Goal: Task Accomplishment & Management: Manage account settings

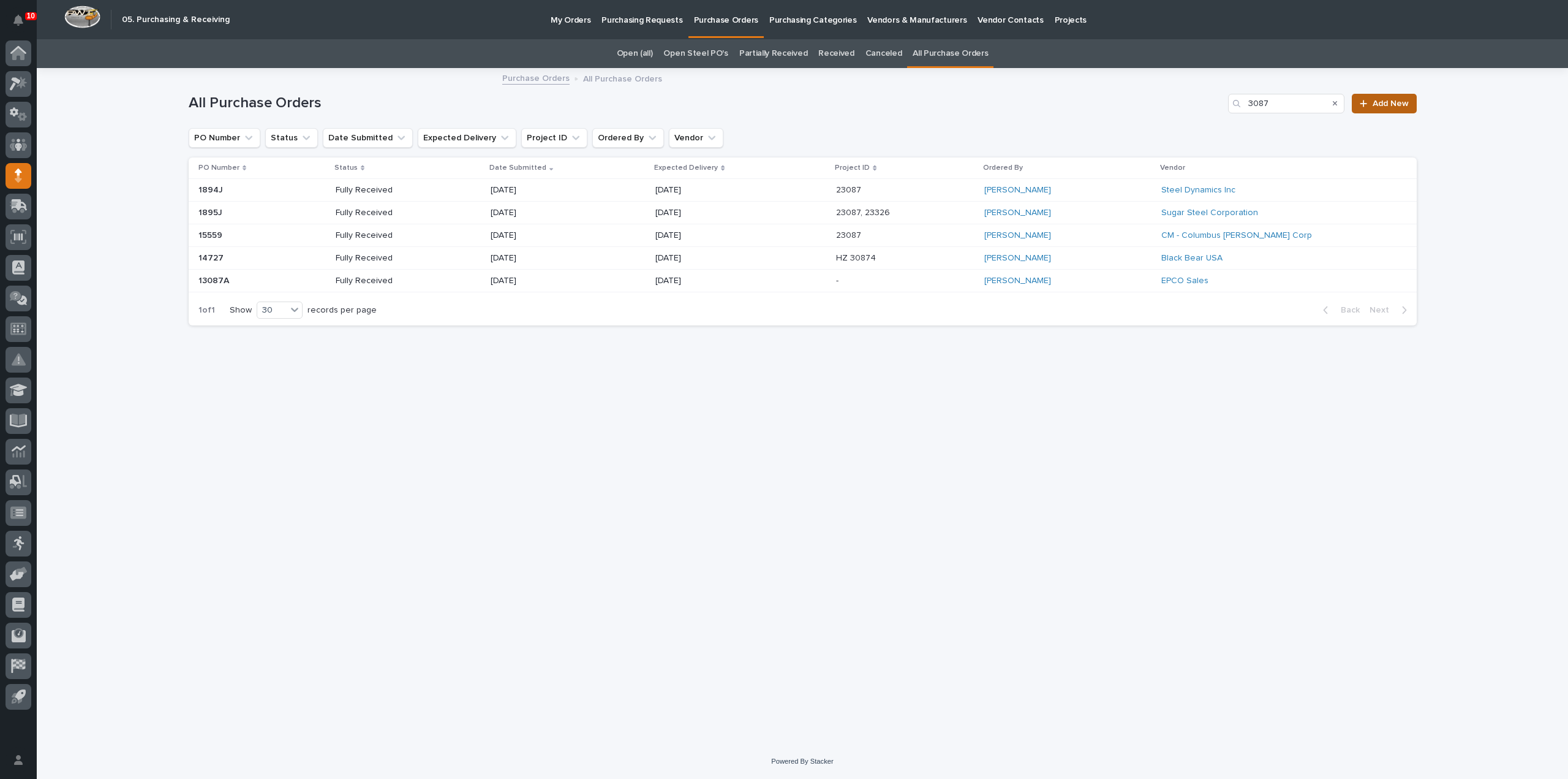
click at [1374, 104] on span "Add New" at bounding box center [1391, 103] width 36 height 8
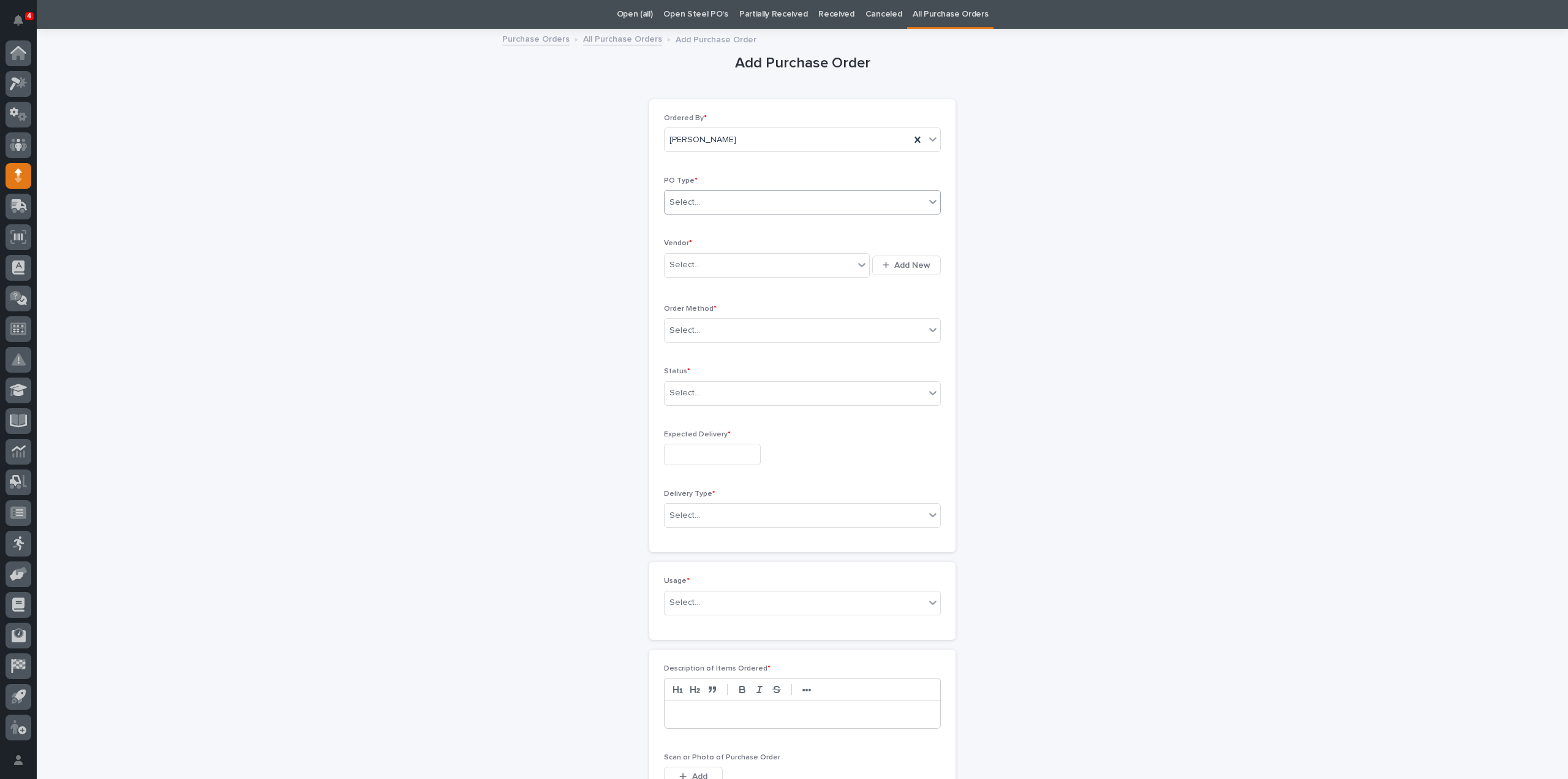
click at [709, 202] on div "Select..." at bounding box center [795, 203] width 260 height 20
click at [699, 225] on div "Quickbooks" at bounding box center [798, 225] width 275 height 21
click at [705, 199] on span "Quickbooks" at bounding box center [693, 202] width 46 height 13
click at [685, 242] on div "Paper" at bounding box center [798, 246] width 275 height 21
click at [689, 270] on div "Select..." at bounding box center [685, 264] width 30 height 13
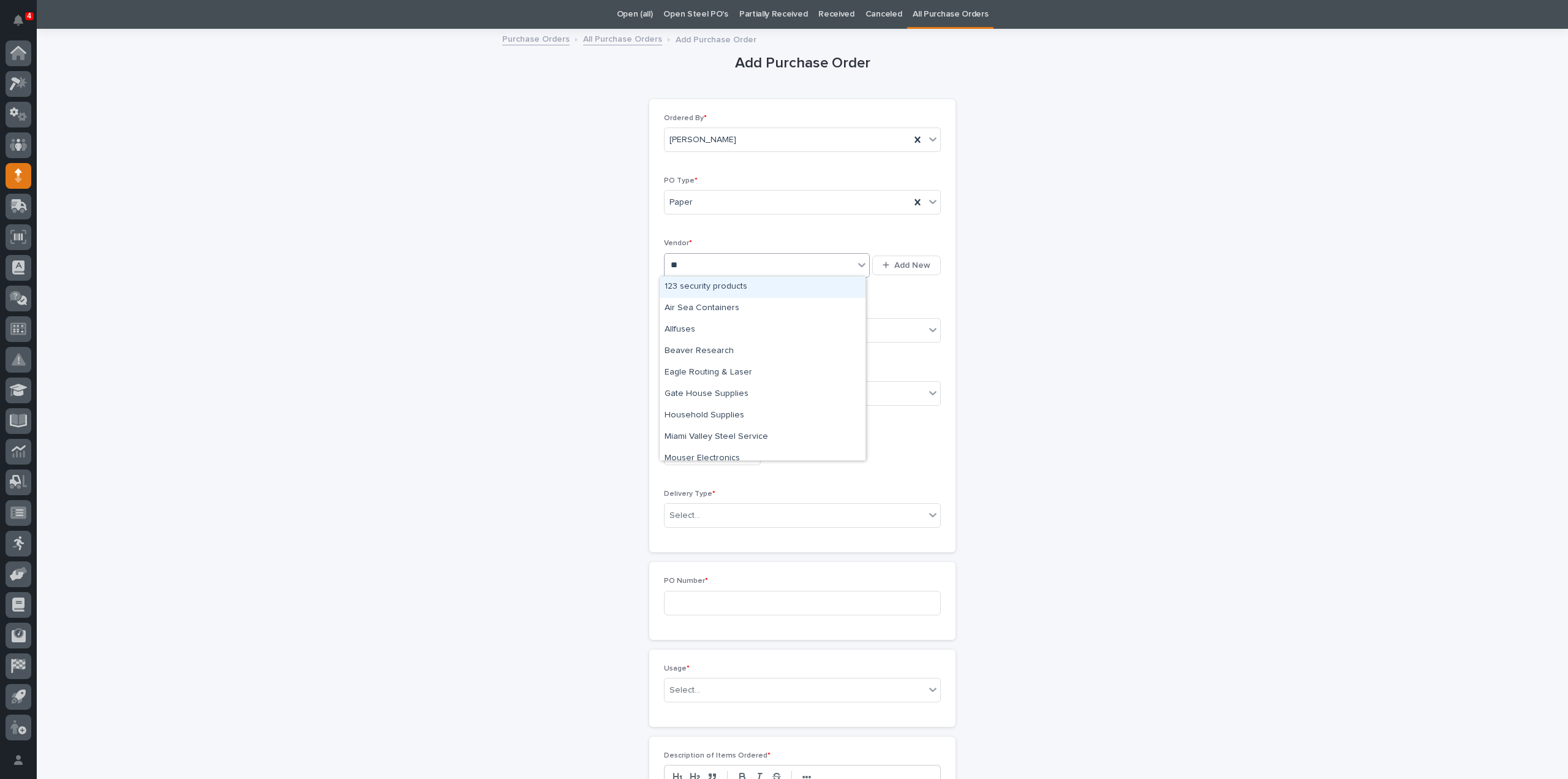
type input "***"
click at [694, 308] on div "Security Steel Supply Co" at bounding box center [763, 308] width 206 height 21
click at [694, 330] on div "Select..." at bounding box center [685, 330] width 30 height 13
click at [683, 353] on div "Online Order" at bounding box center [798, 351] width 275 height 21
click at [703, 330] on span "Online Order" at bounding box center [695, 330] width 52 height 13
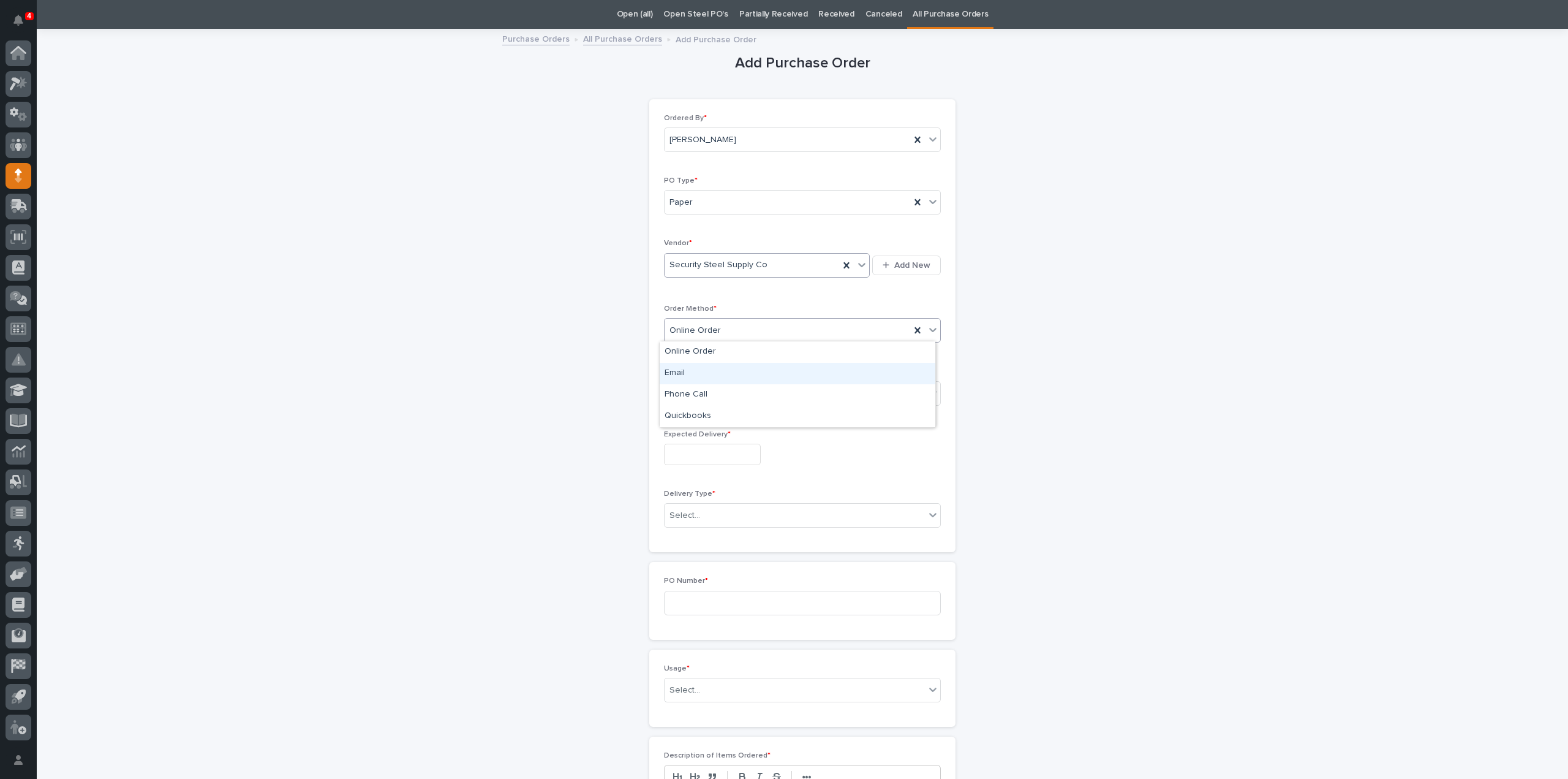
click at [686, 374] on div "Email" at bounding box center [798, 373] width 275 height 21
click at [694, 389] on div "Select..." at bounding box center [795, 393] width 260 height 20
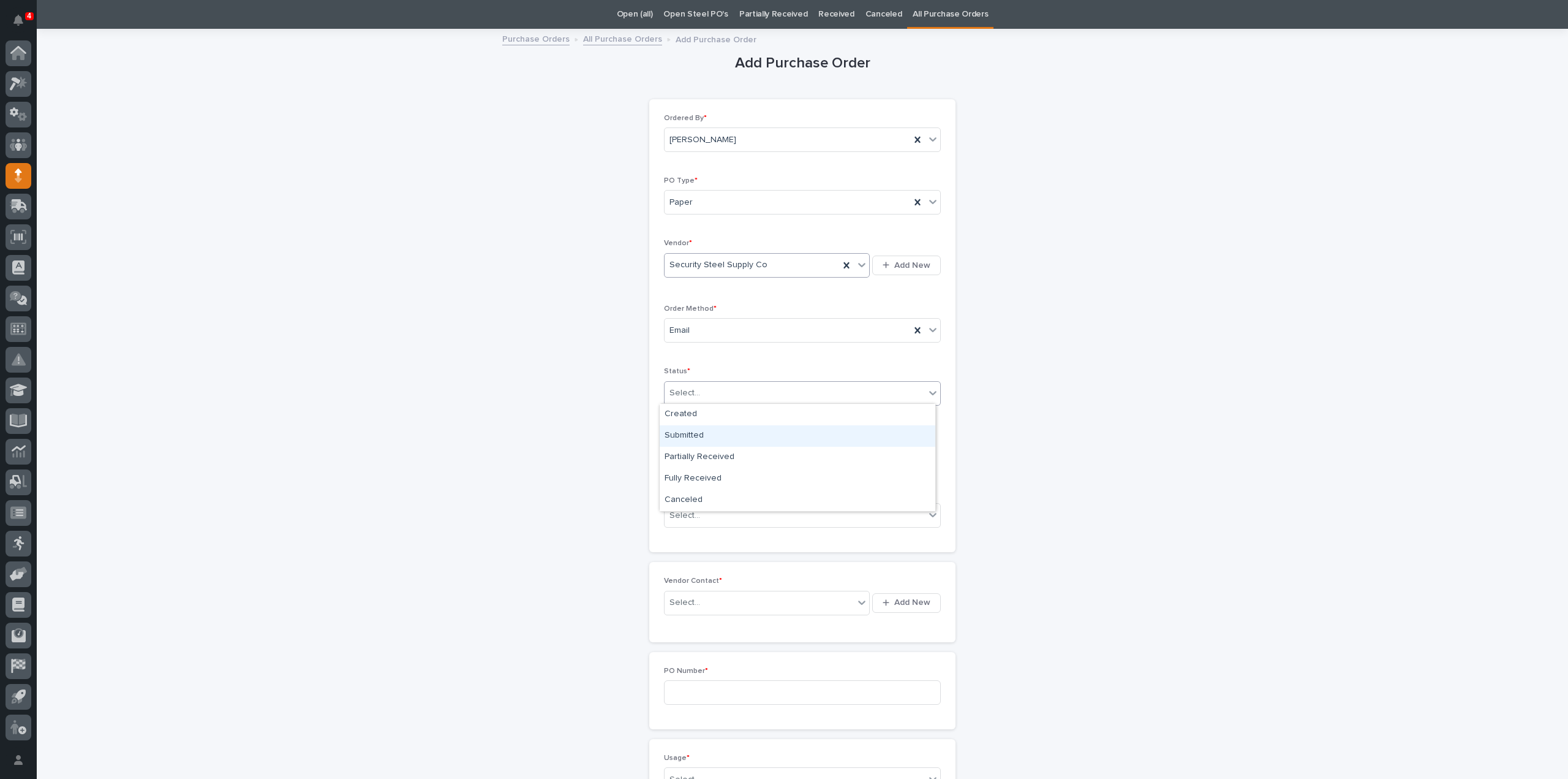
click at [683, 439] on div "Submitted" at bounding box center [798, 435] width 275 height 21
click at [700, 449] on input "text" at bounding box center [712, 454] width 97 height 21
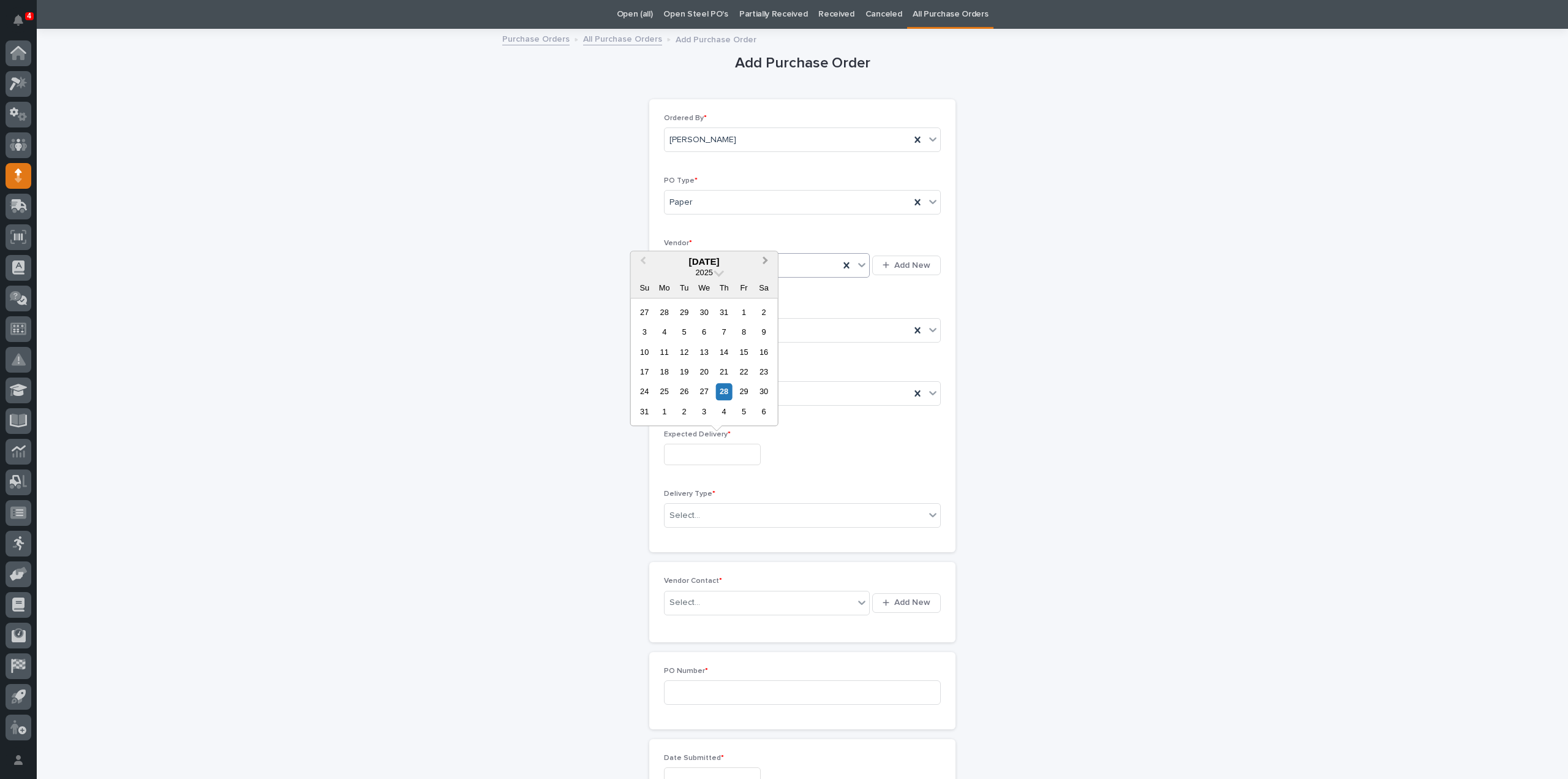
click at [765, 262] on span "Next Month" at bounding box center [765, 261] width 0 height 16
click at [744, 334] on div "12" at bounding box center [744, 332] width 17 height 17
type input "**********"
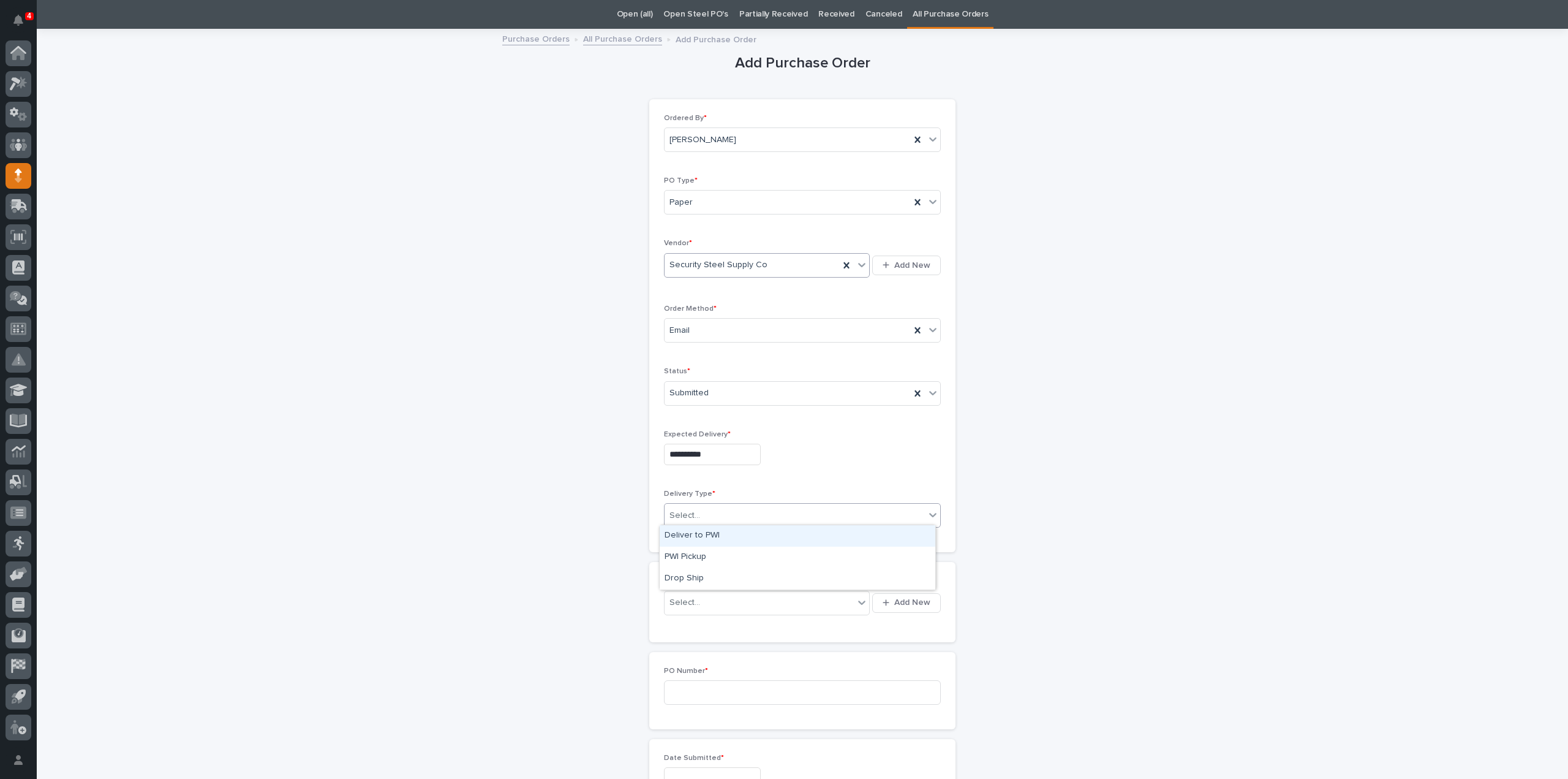
click at [689, 519] on div "Select..." at bounding box center [795, 515] width 260 height 20
click at [689, 535] on div "Deliver to PWI" at bounding box center [798, 535] width 275 height 21
click at [690, 599] on div "Select..." at bounding box center [685, 602] width 30 height 13
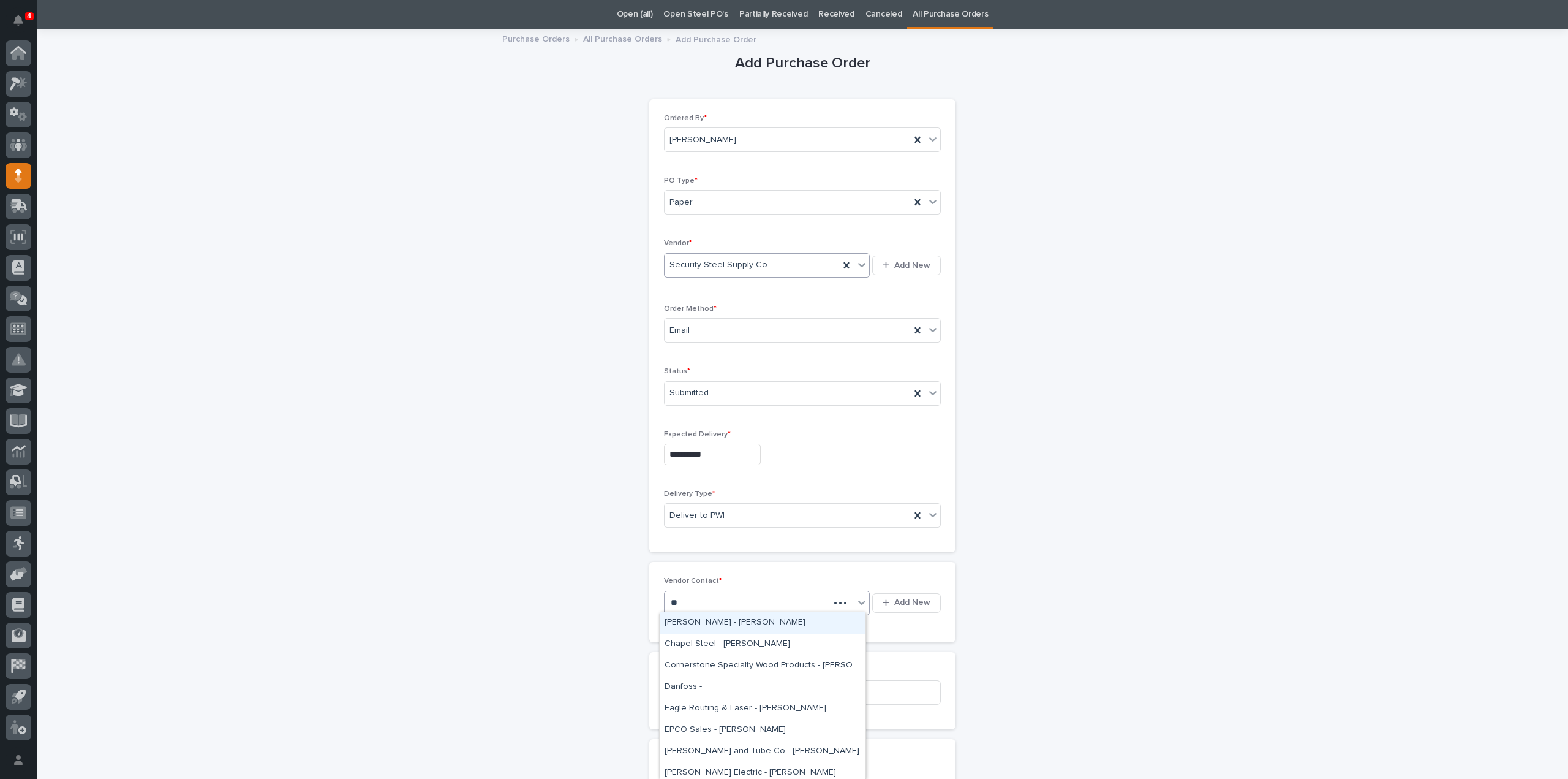
type input "***"
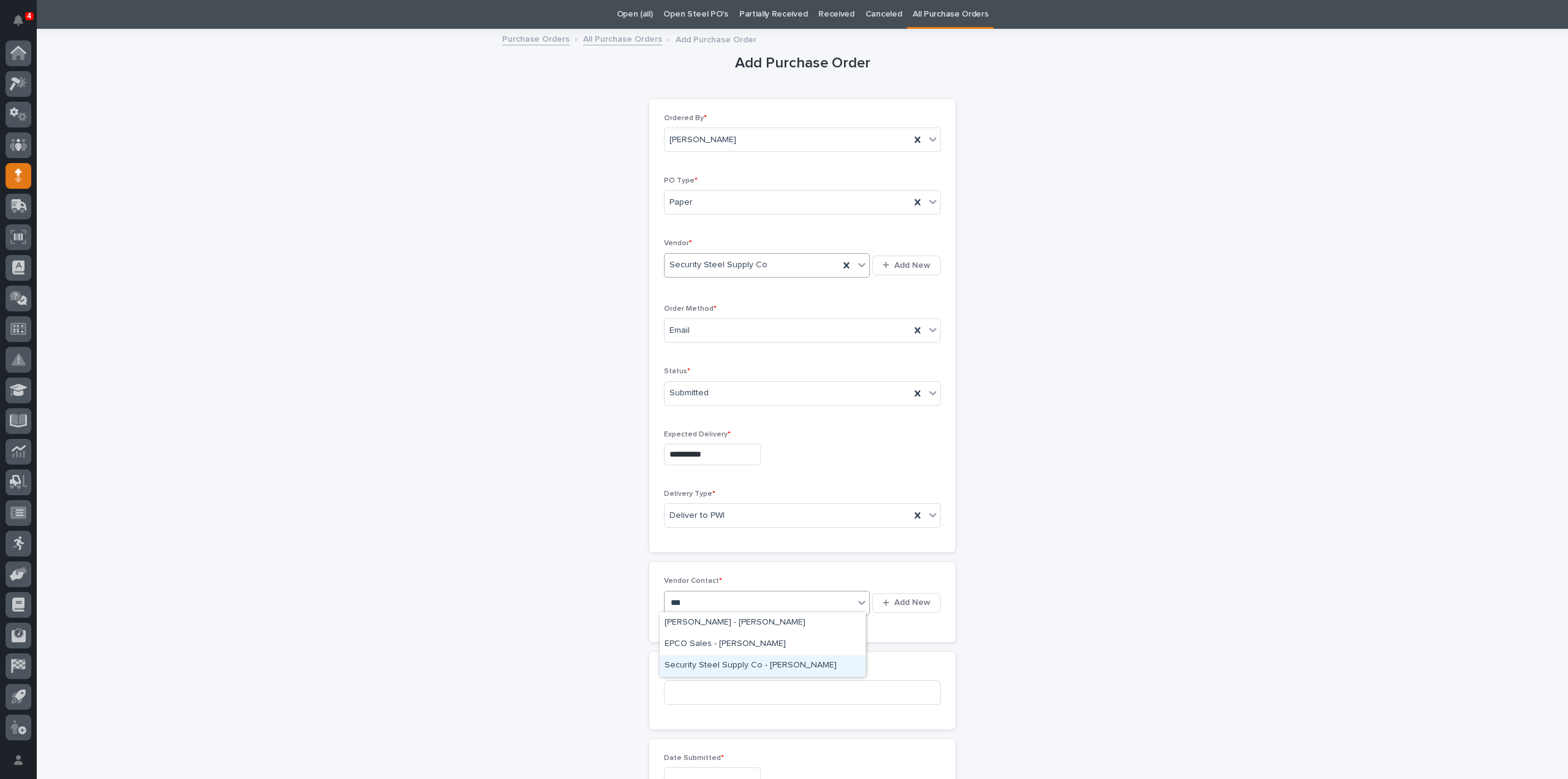
click at [732, 668] on div "Security Steel Supply Co - Darrin Boudreau" at bounding box center [763, 665] width 206 height 21
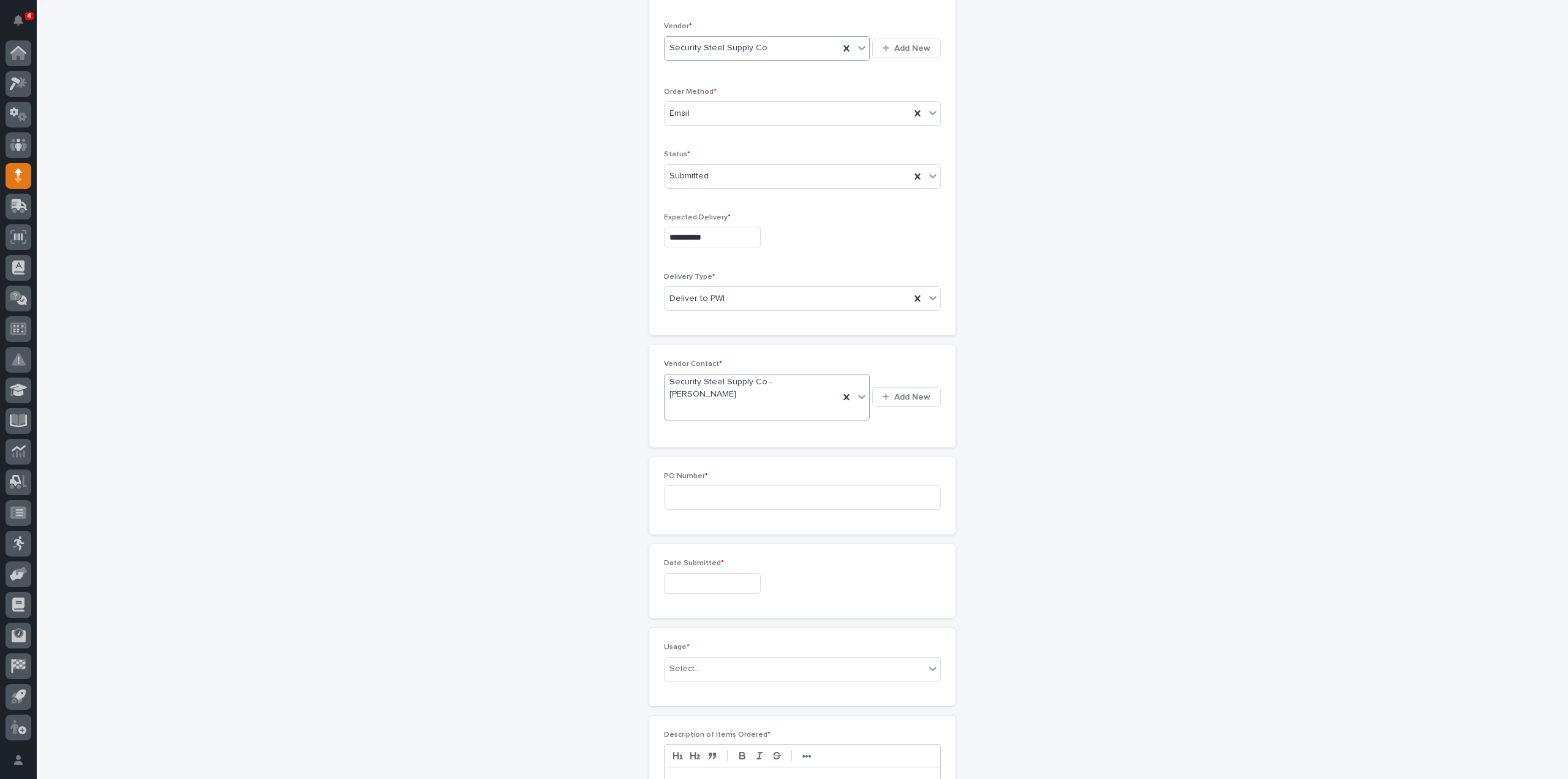
scroll to position [284, 0]
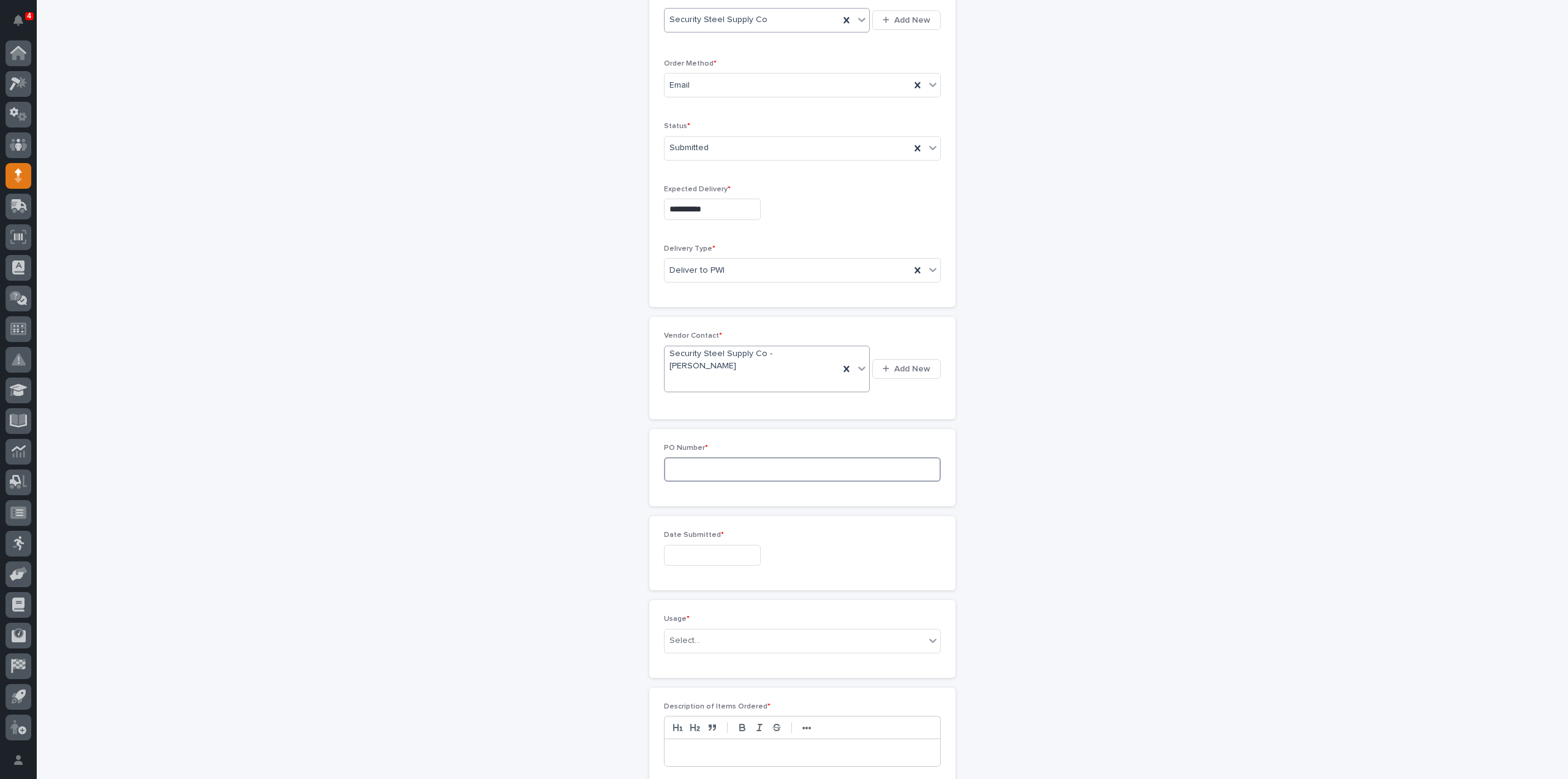
click at [700, 457] on input at bounding box center [803, 469] width 277 height 25
type input "3087RB"
click at [717, 545] on input "text" at bounding box center [712, 555] width 97 height 21
click at [727, 475] on div "28" at bounding box center [725, 469] width 17 height 17
type input "**********"
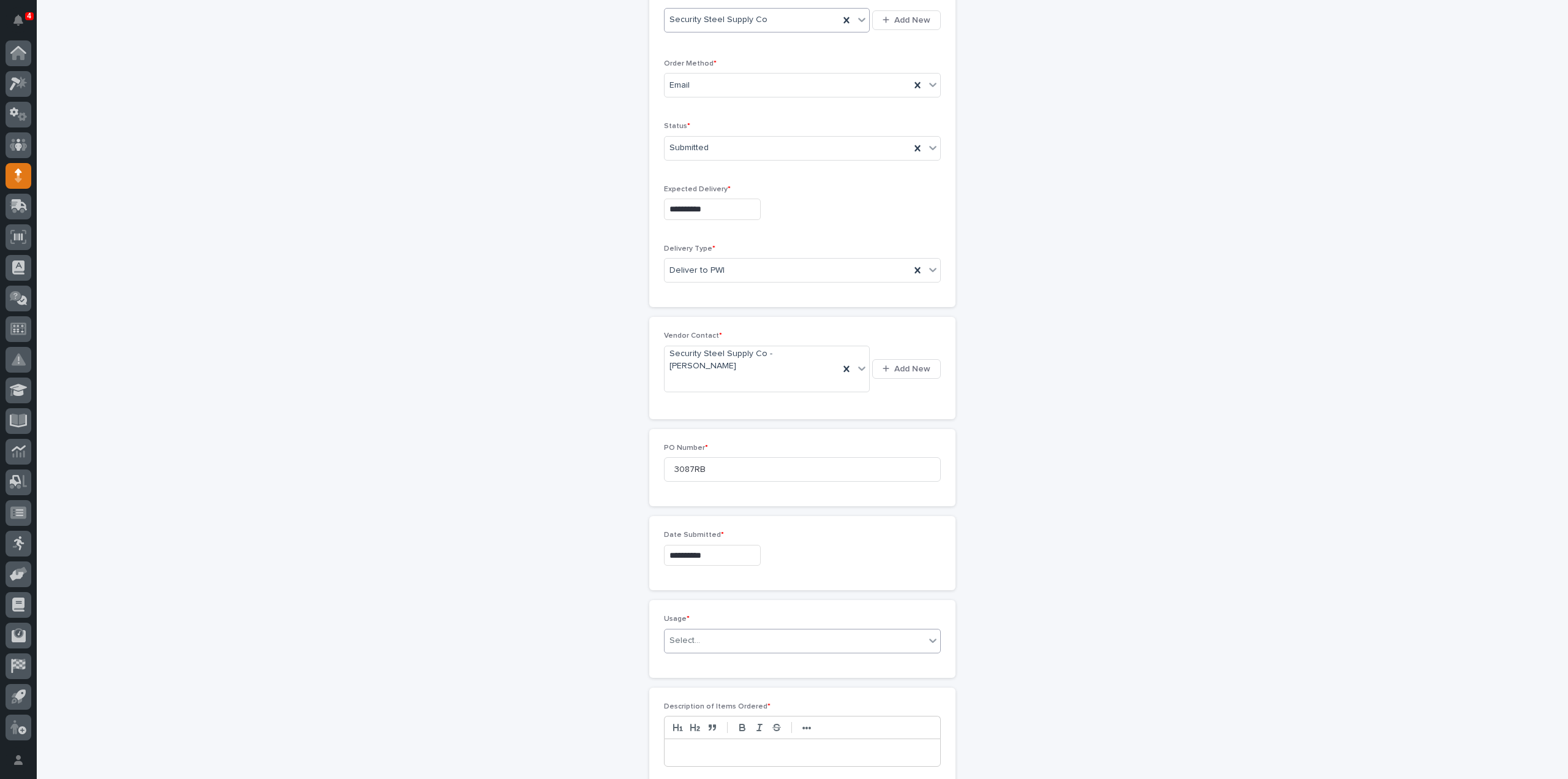
click at [714, 630] on div "Select..." at bounding box center [795, 640] width 260 height 20
click at [691, 701] on div "PWI Stock" at bounding box center [798, 702] width 275 height 21
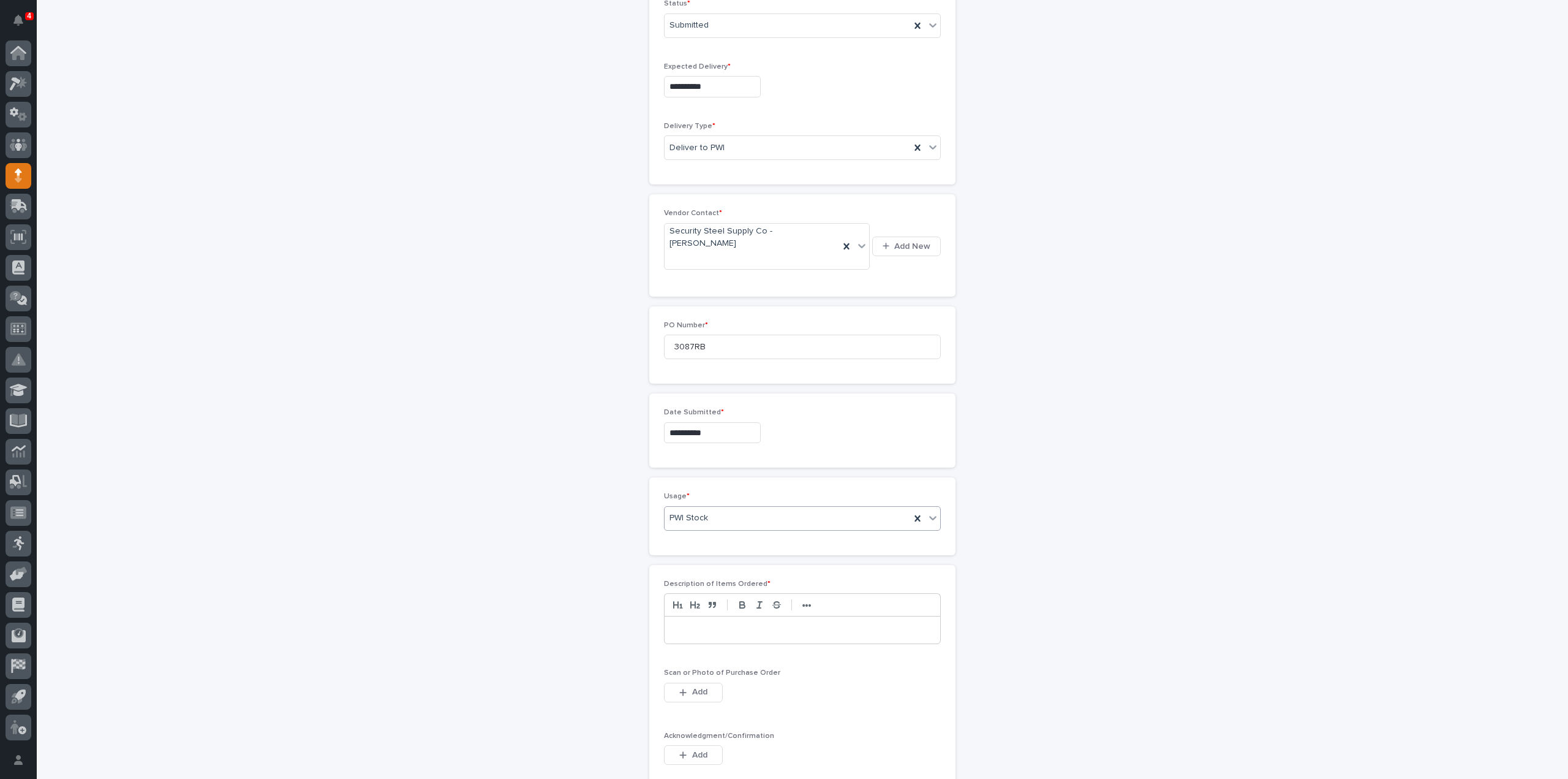
click at [697, 624] on p at bounding box center [803, 629] width 258 height 13
click at [697, 686] on span "Add" at bounding box center [700, 691] width 15 height 11
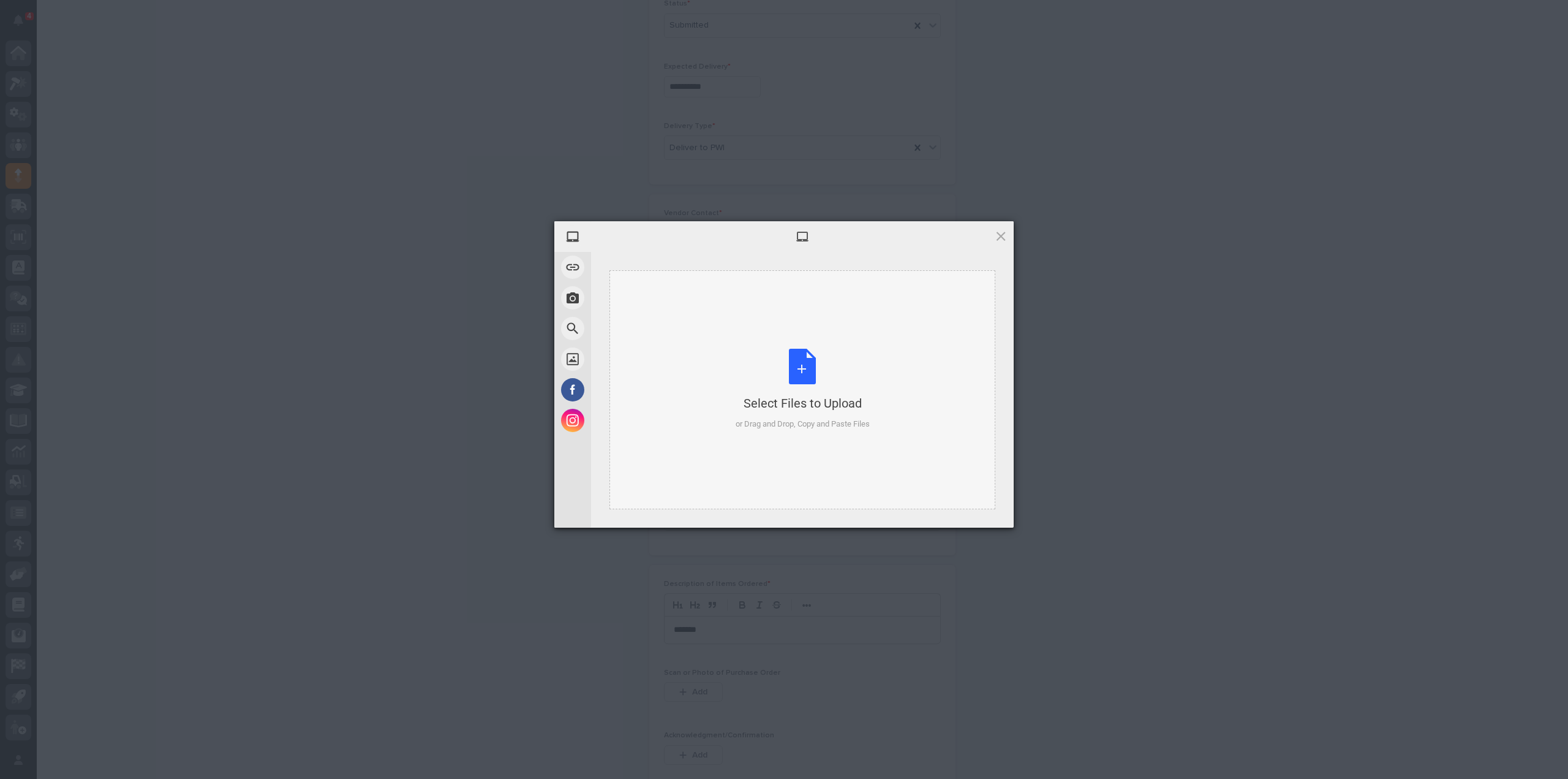
click at [811, 372] on div "Select Files to Upload or Drag and Drop, Copy and Paste Files" at bounding box center [803, 390] width 134 height 81
click at [975, 512] on span "Upload 1" at bounding box center [977, 511] width 24 height 9
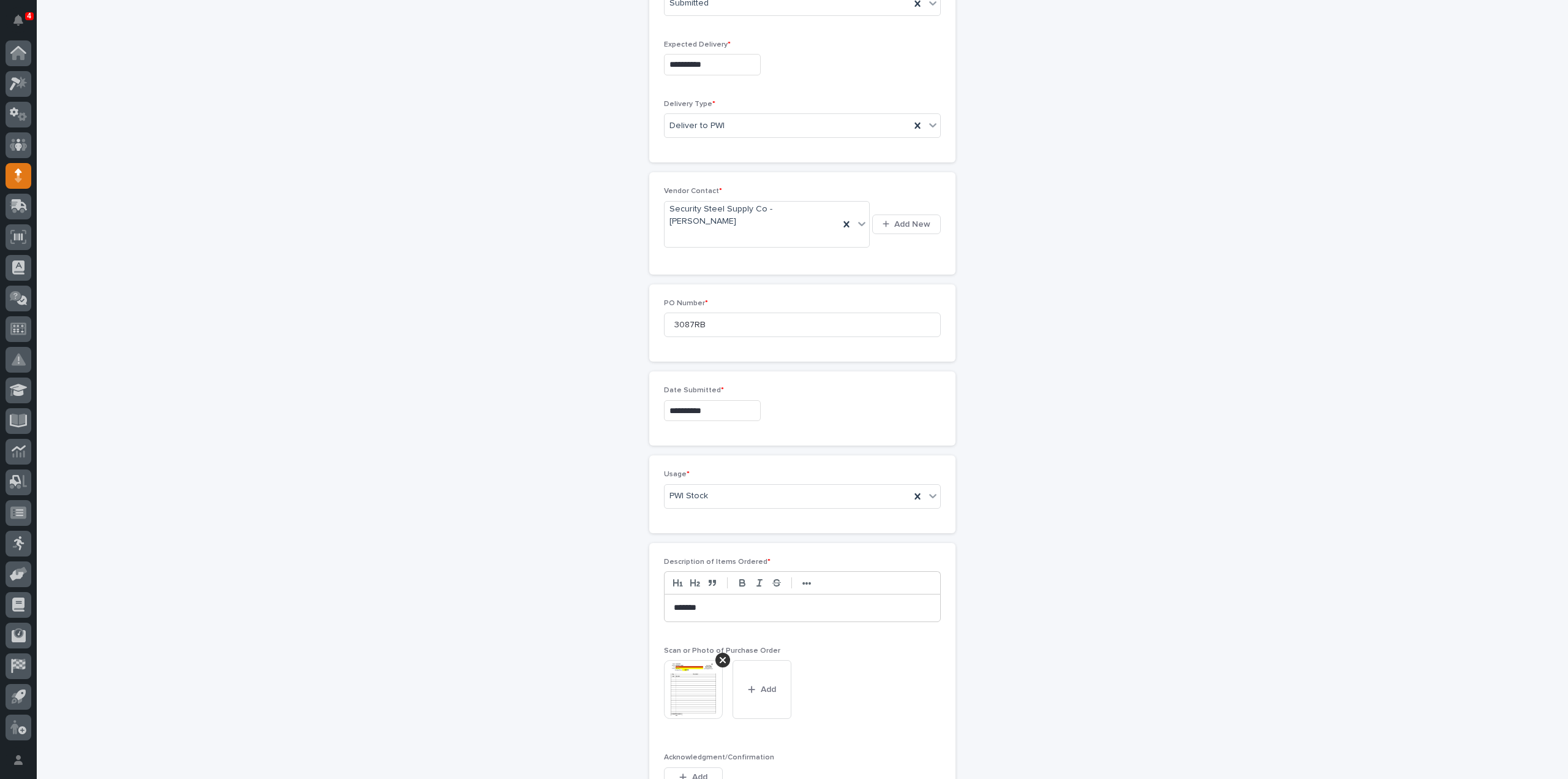
scroll to position [552, 0]
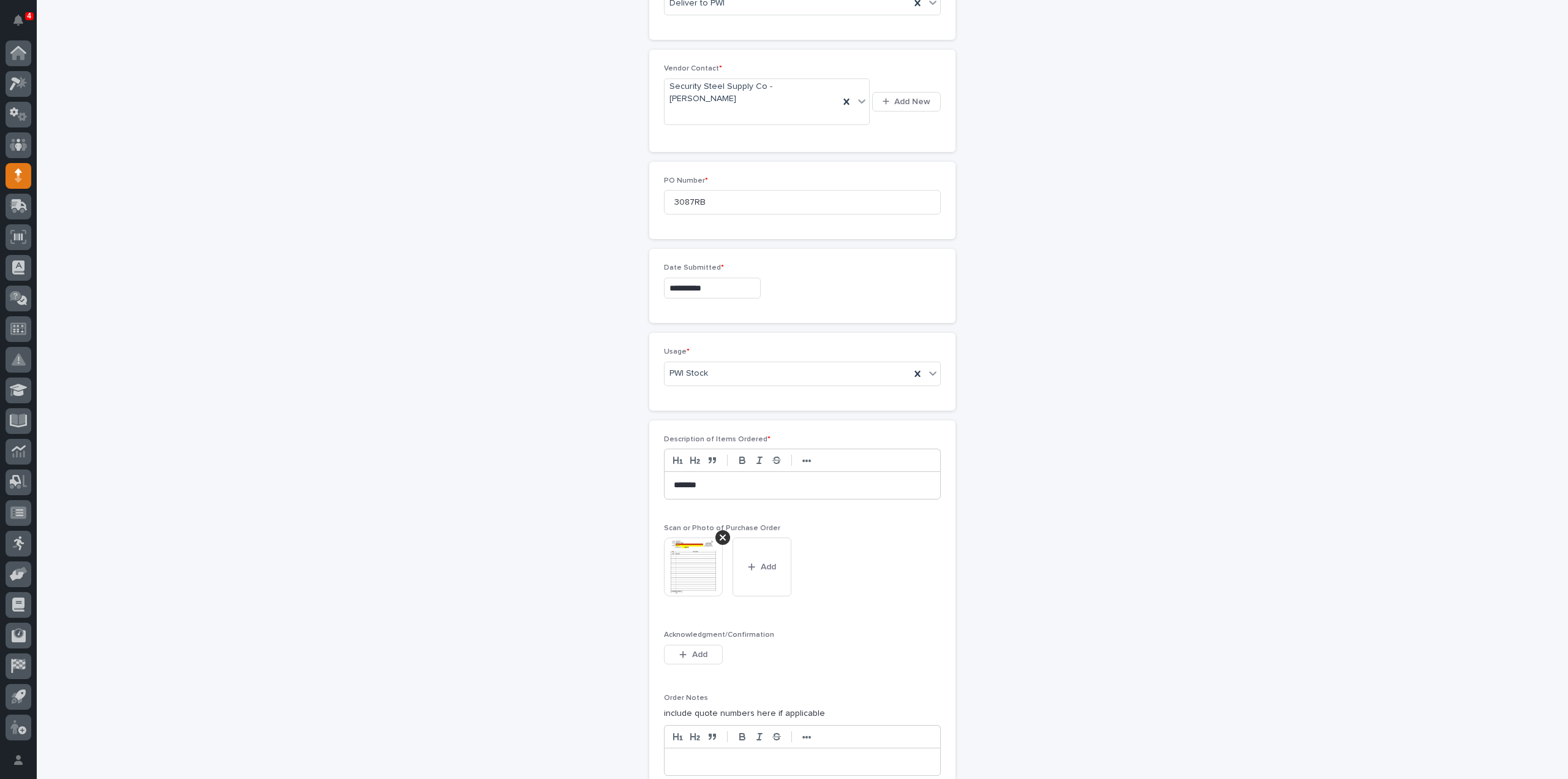
click at [700, 542] on img at bounding box center [694, 567] width 59 height 59
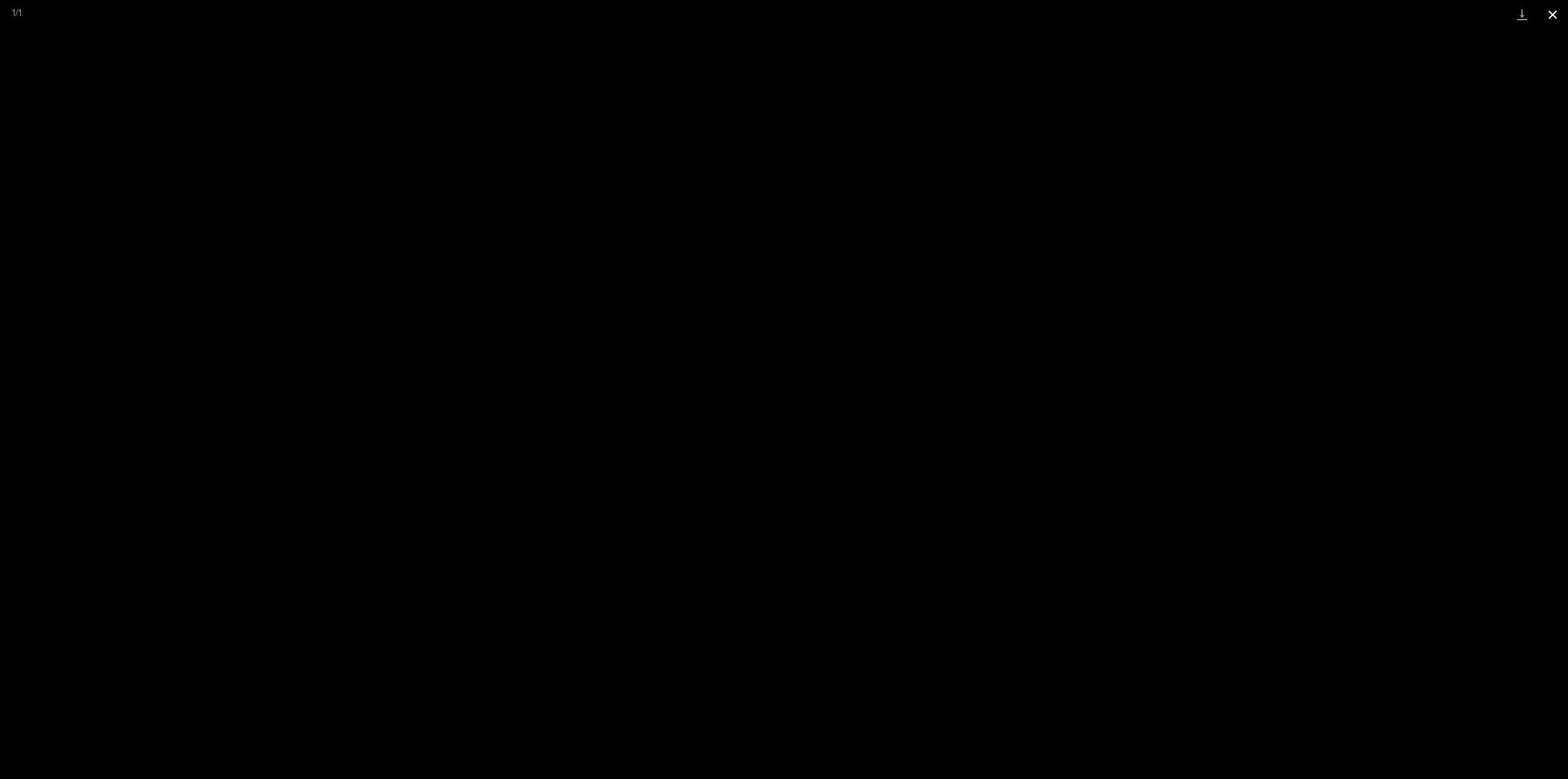
click at [1549, 14] on button "Close gallery" at bounding box center [1553, 14] width 30 height 29
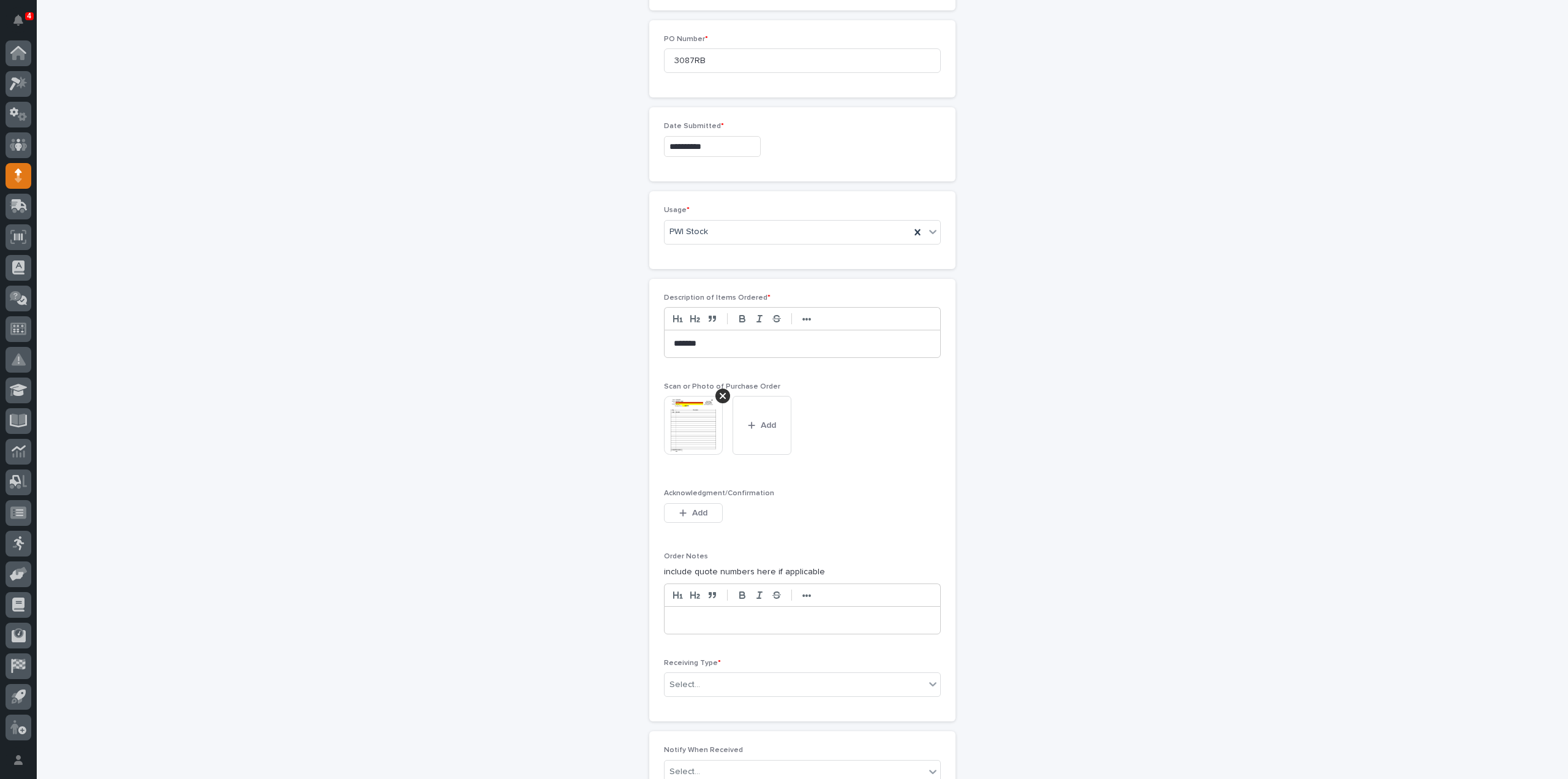
scroll to position [797, 0]
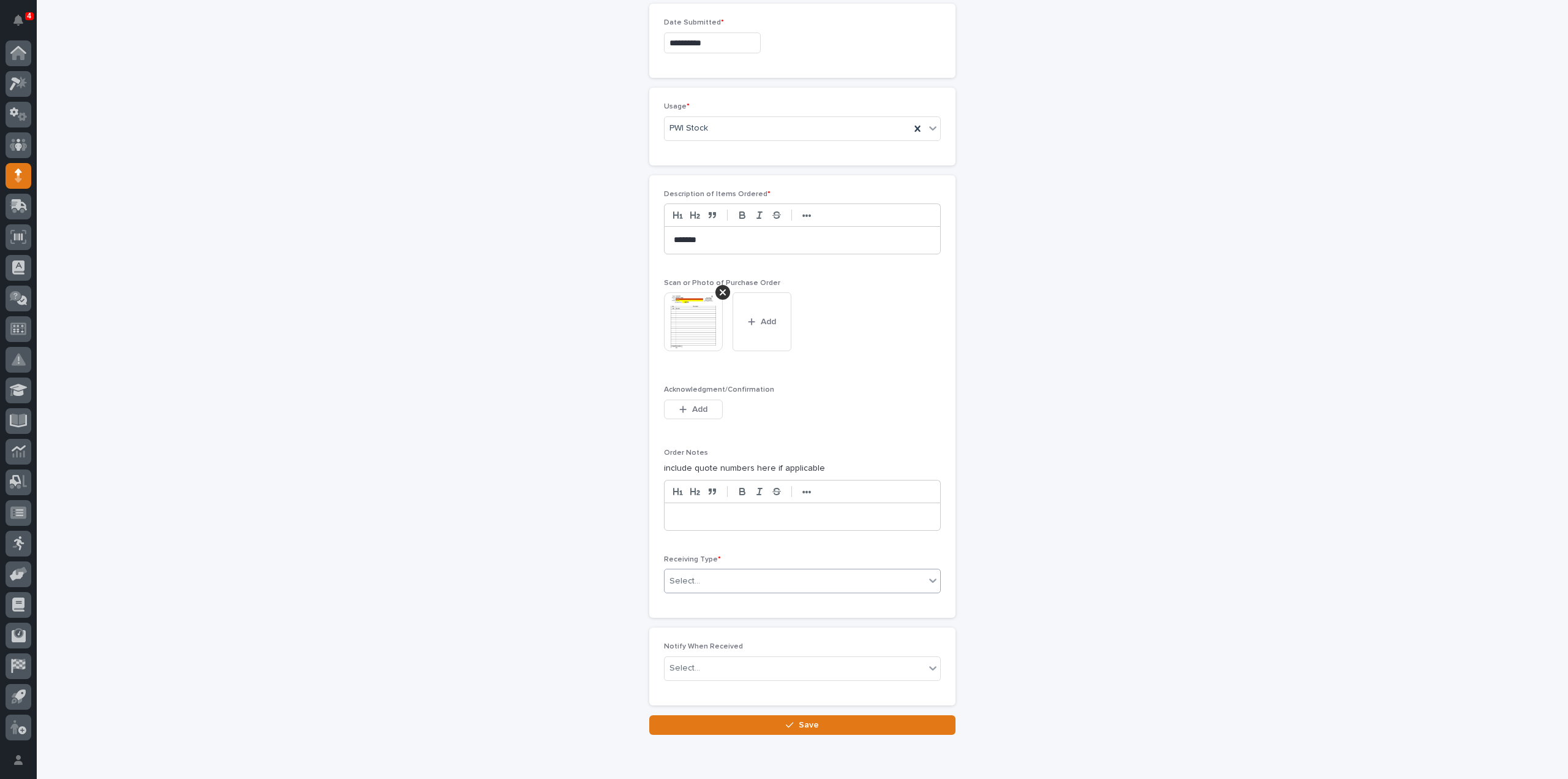
click at [745, 571] on div "Select..." at bounding box center [795, 581] width 260 height 20
type input "*"
click at [721, 643] on div "Deliver to" at bounding box center [798, 640] width 275 height 21
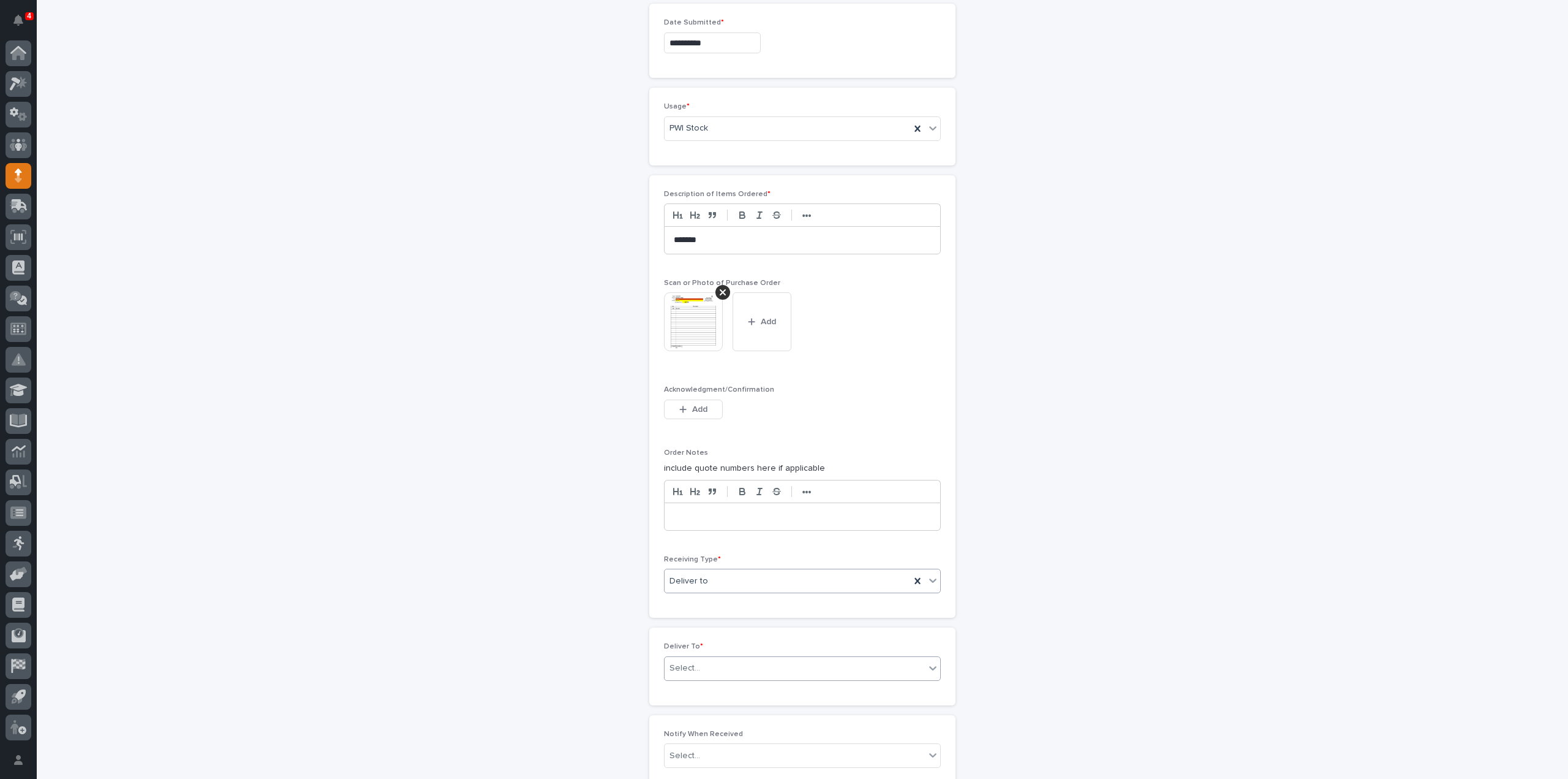
click at [701, 663] on input "text" at bounding box center [701, 668] width 1 height 10
type input "*****"
click at [700, 656] on div "[PERSON_NAME]" at bounding box center [798, 662] width 275 height 21
click at [688, 749] on div "Select..." at bounding box center [685, 755] width 30 height 13
type input "****"
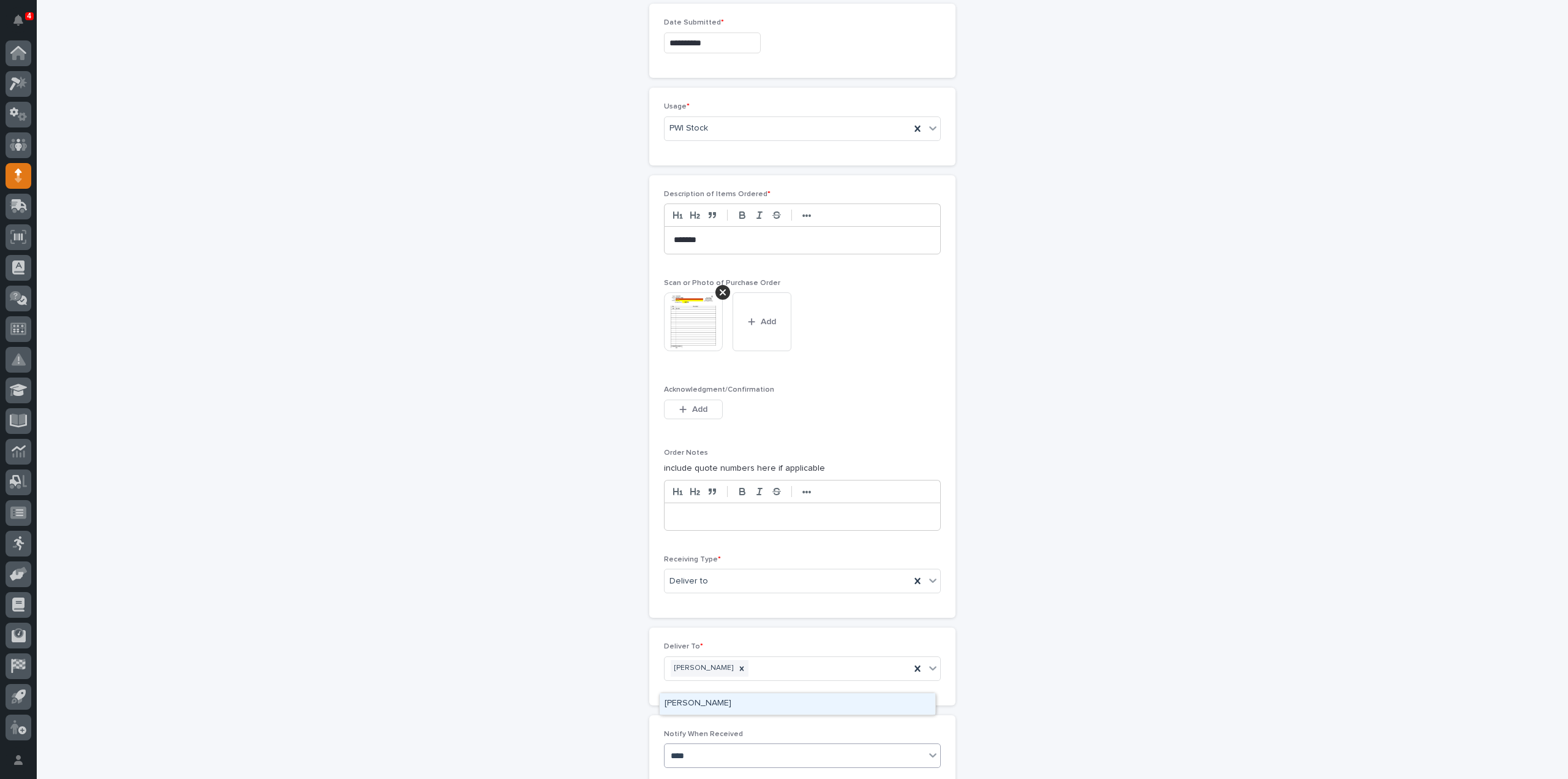
click at [694, 699] on div "[PERSON_NAME]" at bounding box center [798, 703] width 275 height 21
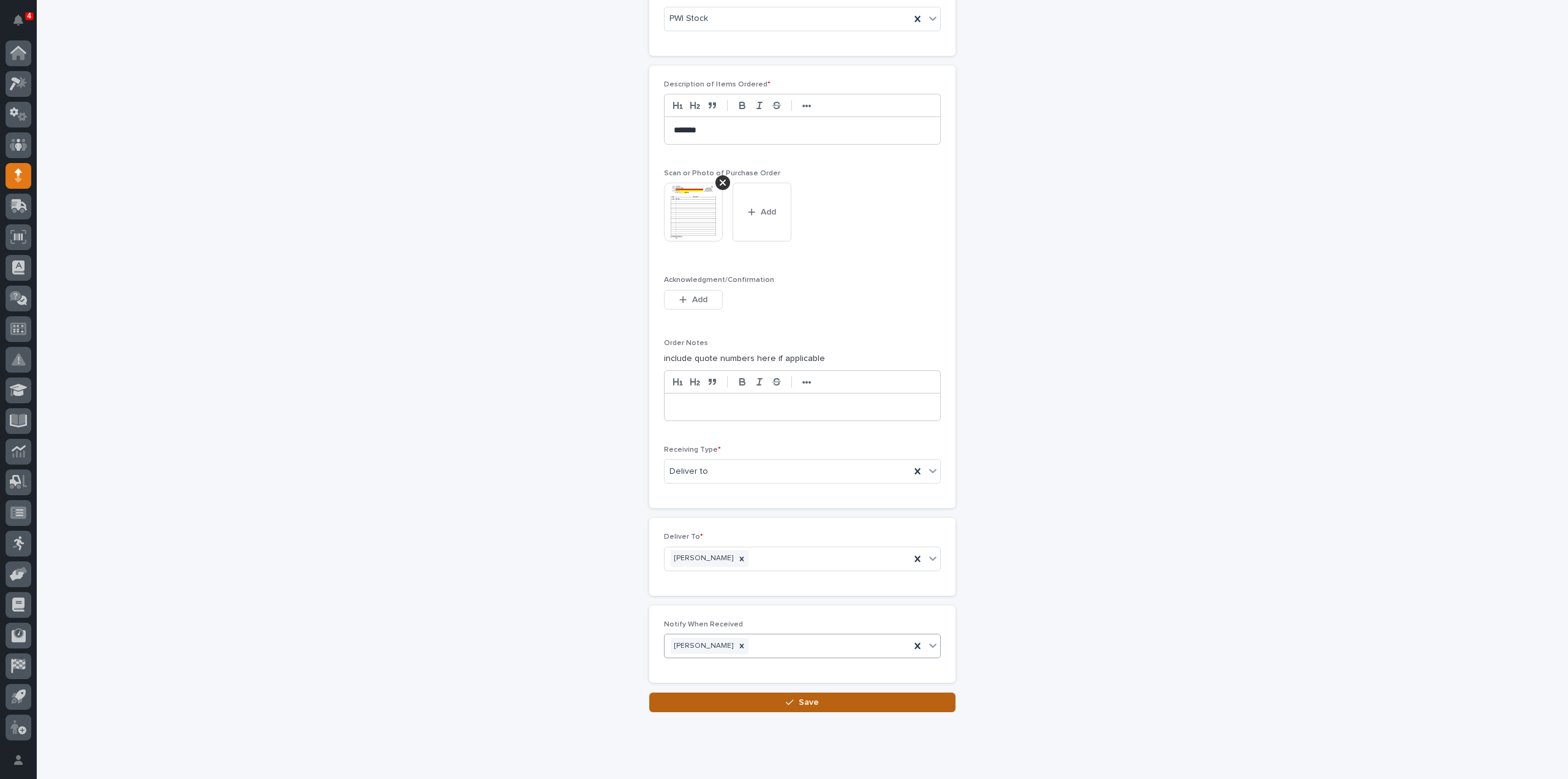
click at [749, 692] on button "Save" at bounding box center [803, 701] width 307 height 19
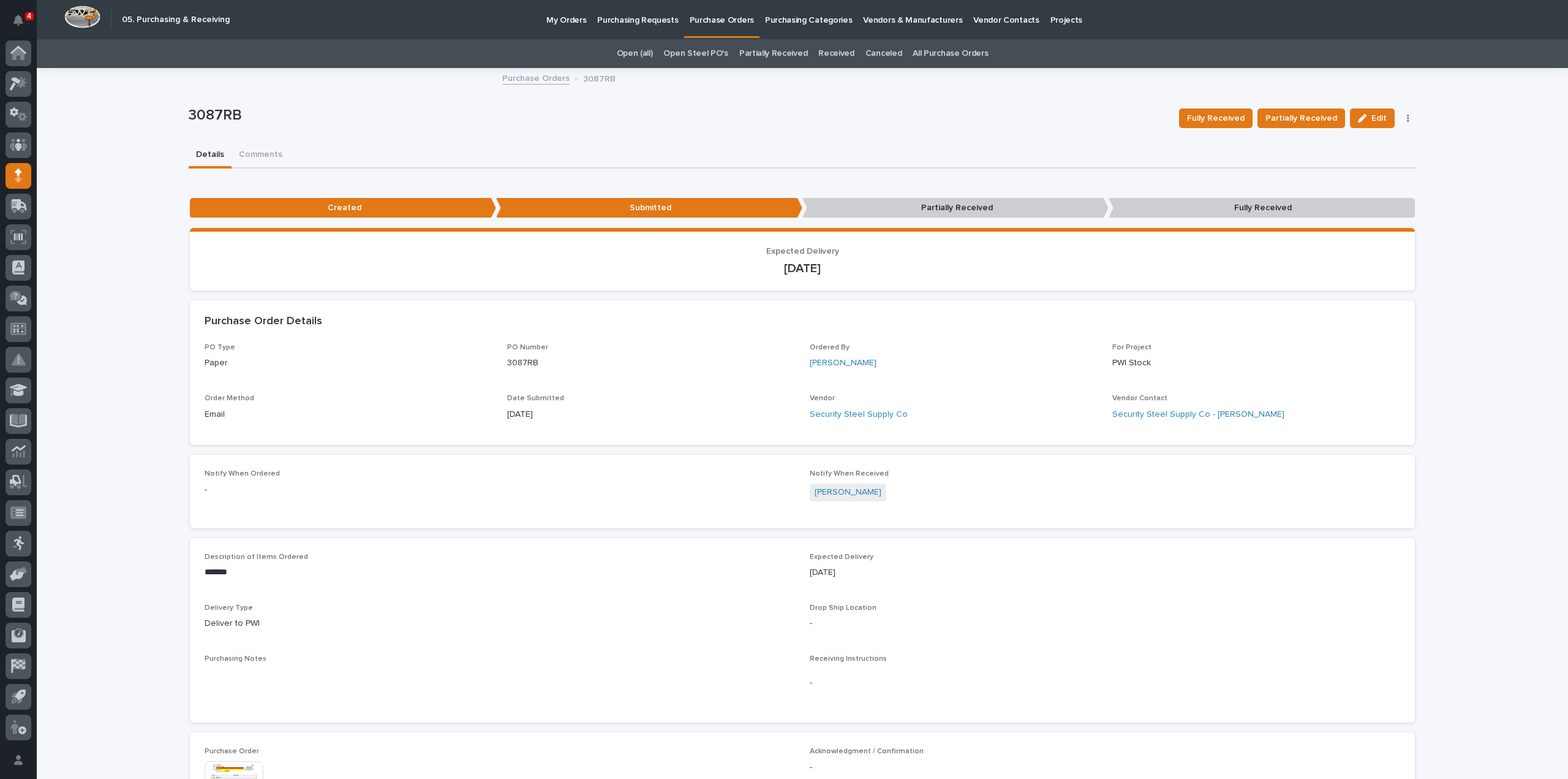
click at [913, 48] on link "All Purchase Orders" at bounding box center [950, 53] width 75 height 29
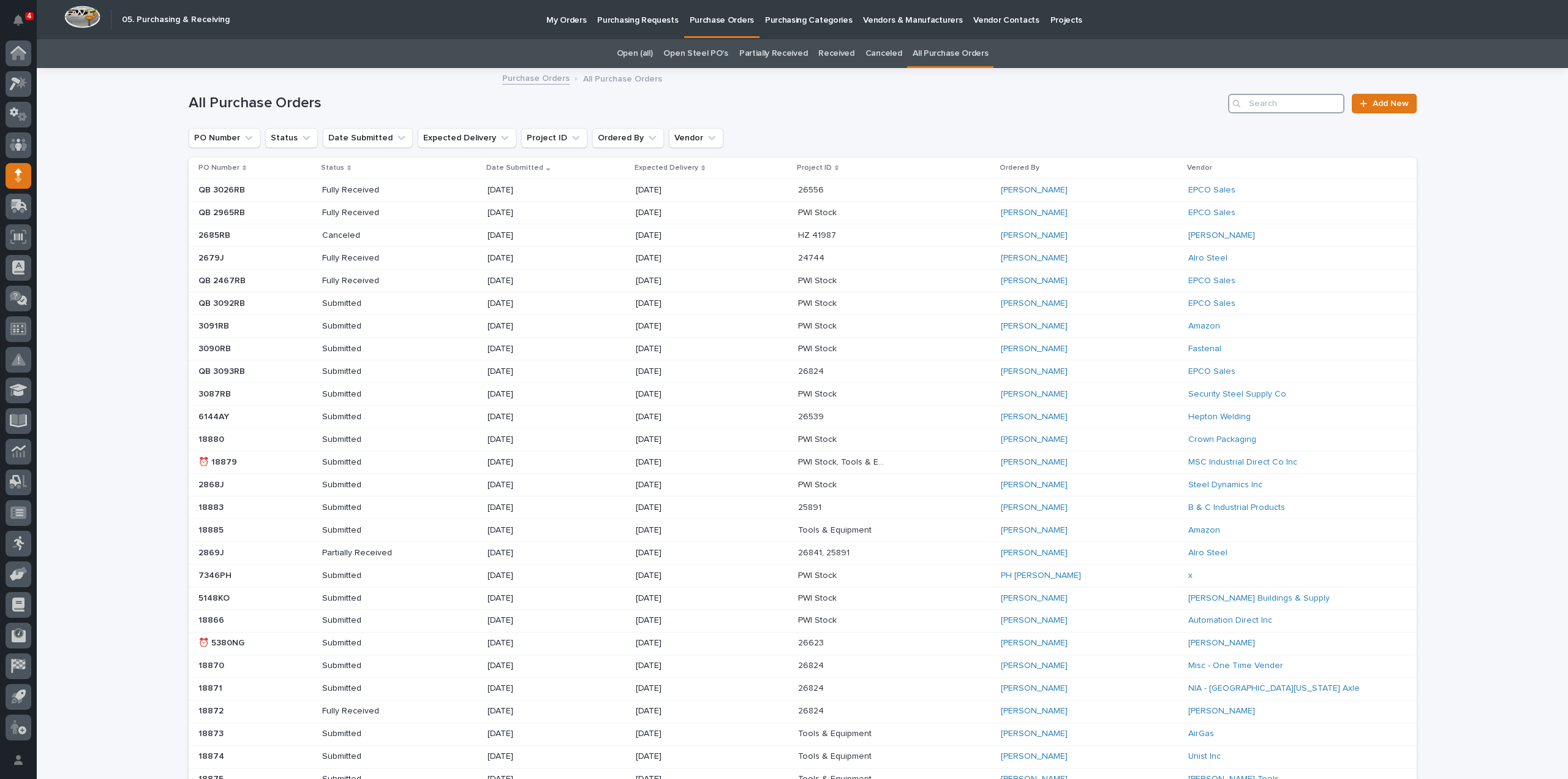
click at [1260, 107] on input "Search" at bounding box center [1287, 103] width 117 height 19
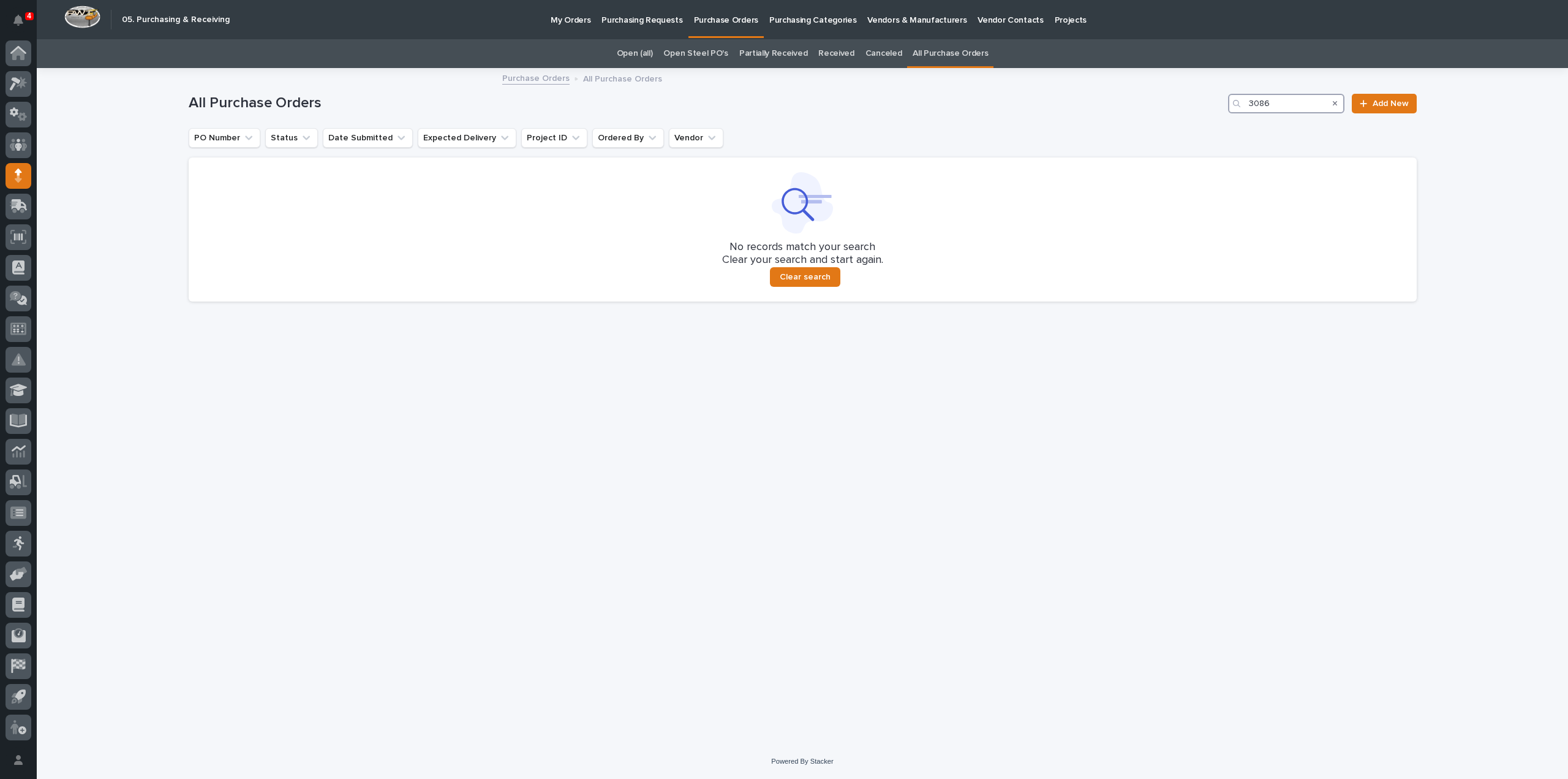
type input "3086"
click at [1376, 102] on span "Add New" at bounding box center [1391, 103] width 36 height 8
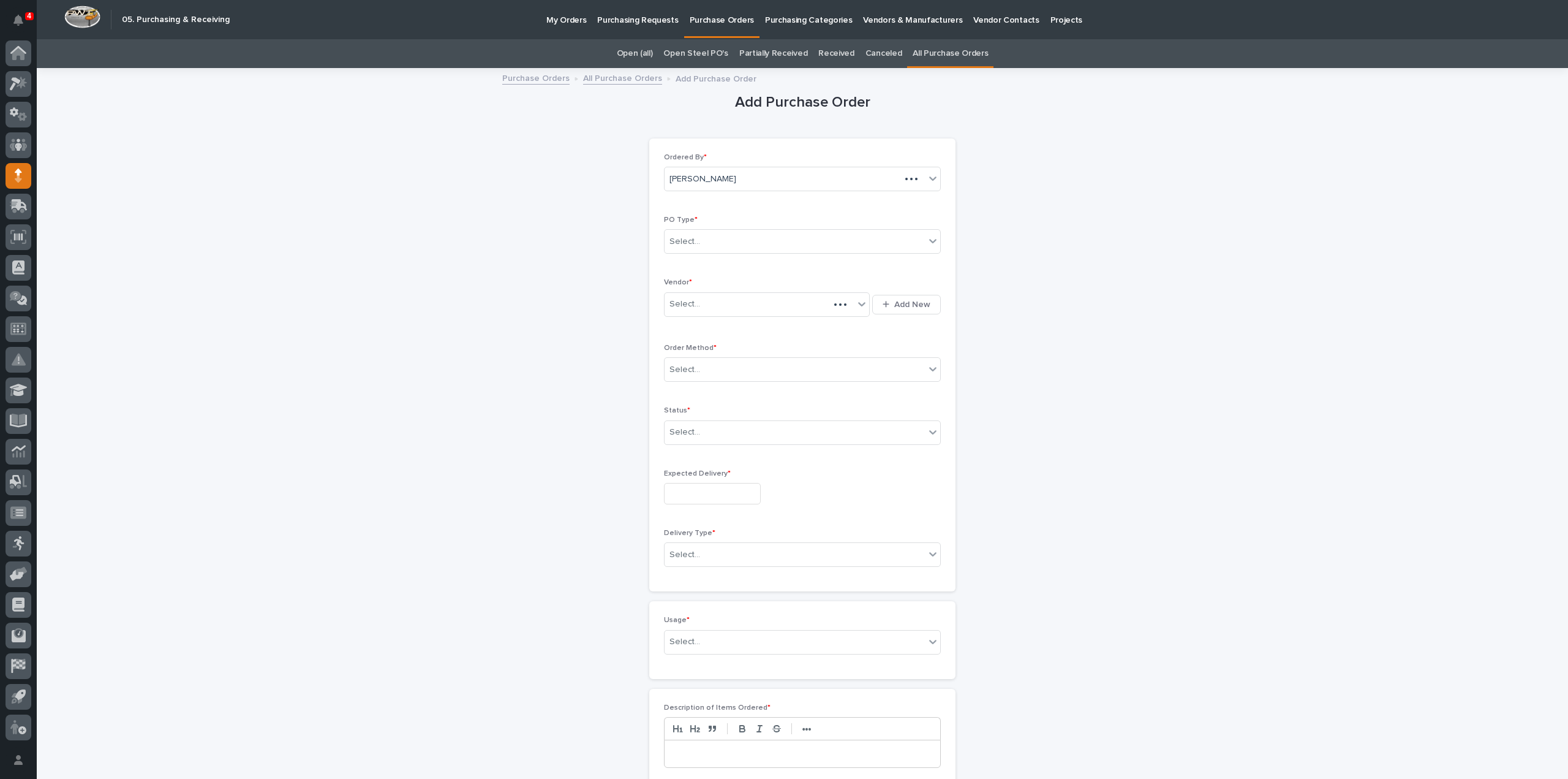
scroll to position [39, 0]
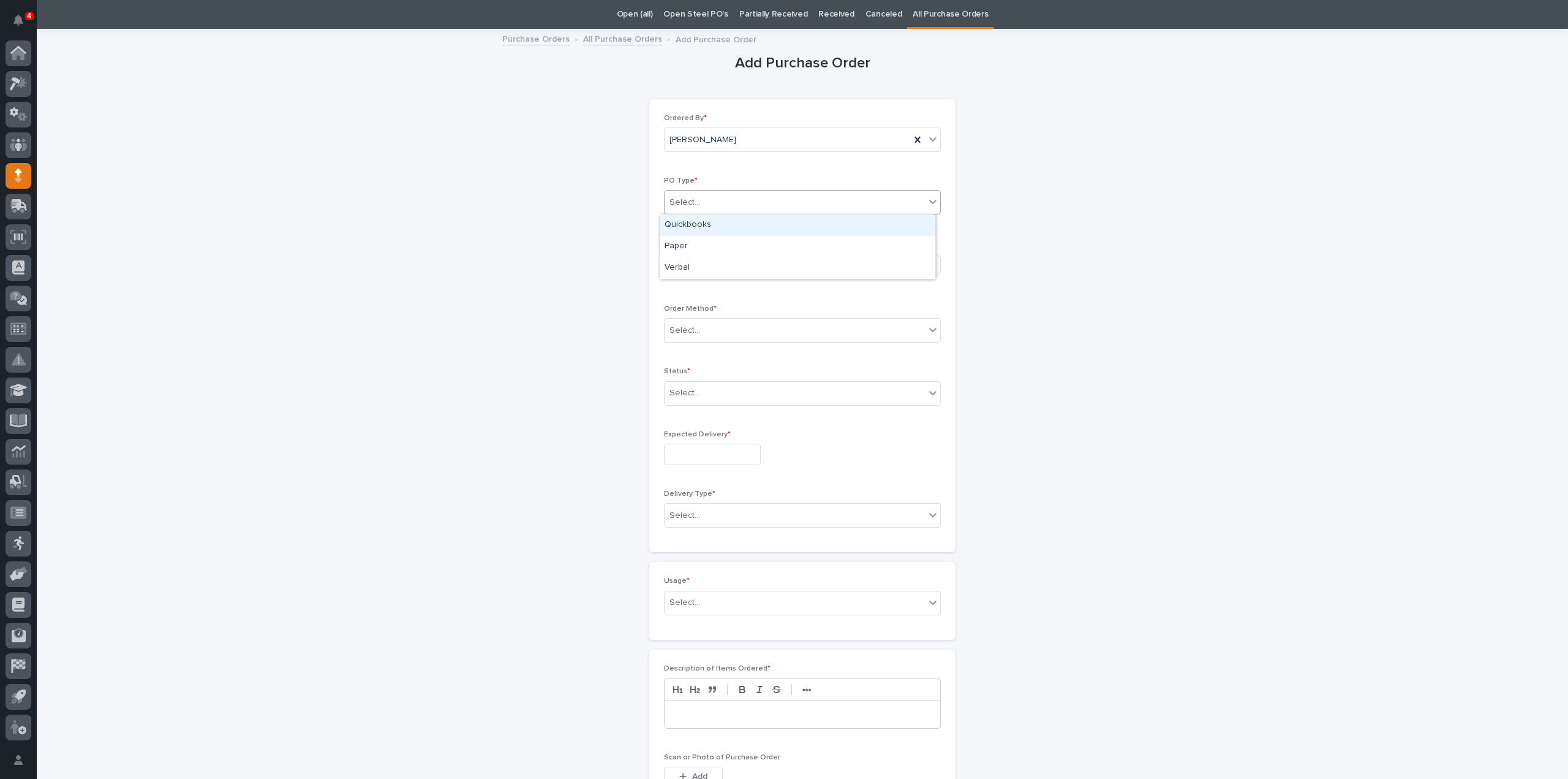
click at [765, 208] on div "Select..." at bounding box center [795, 203] width 260 height 20
click at [725, 248] on div "Paper" at bounding box center [798, 246] width 275 height 21
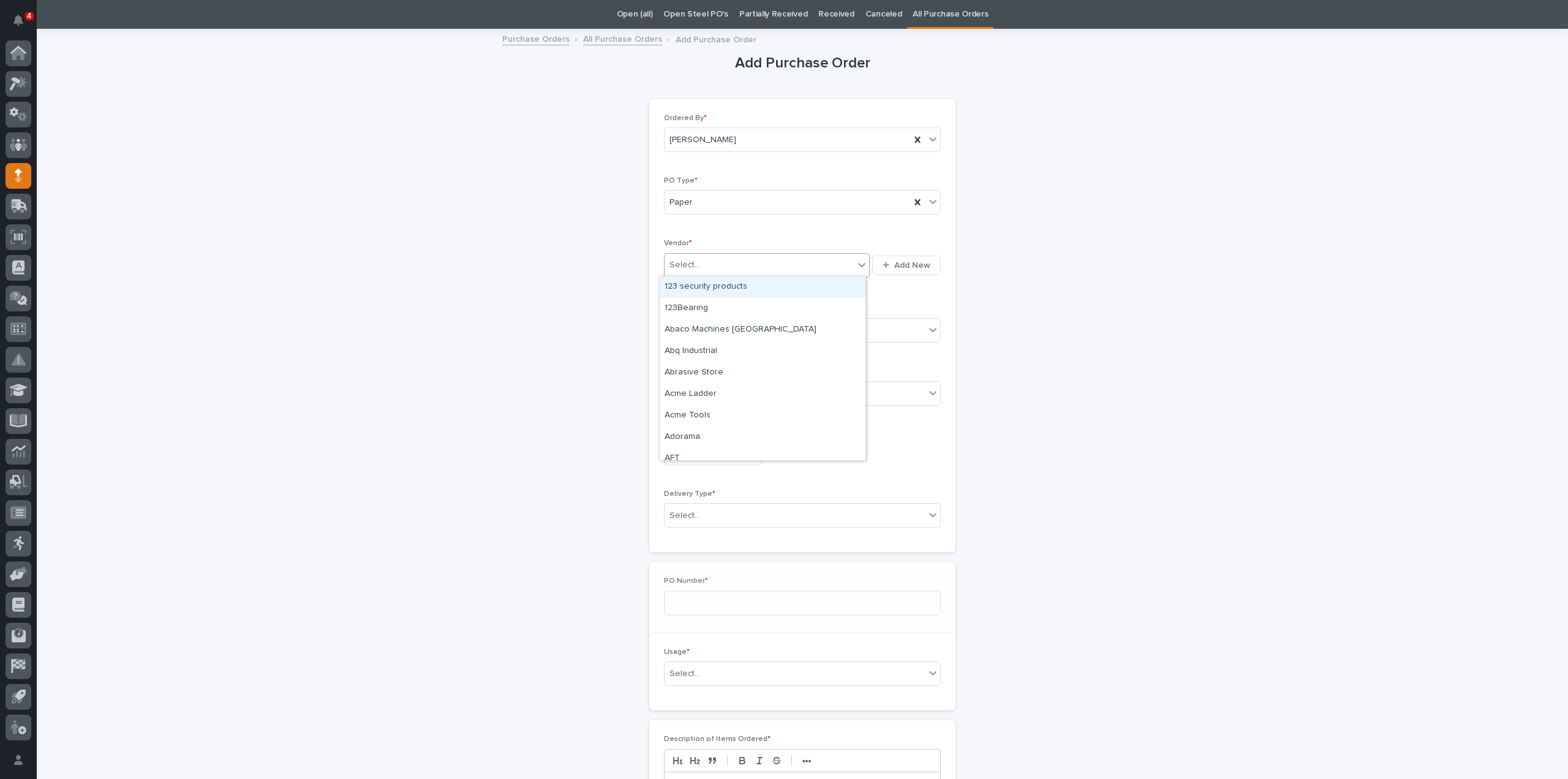
click at [721, 264] on div "Select..." at bounding box center [760, 265] width 189 height 20
type input "*"
type input "***"
click at [707, 311] on div "Security Steel Supply Co" at bounding box center [763, 308] width 206 height 21
click at [702, 332] on div "Select..." at bounding box center [795, 330] width 260 height 20
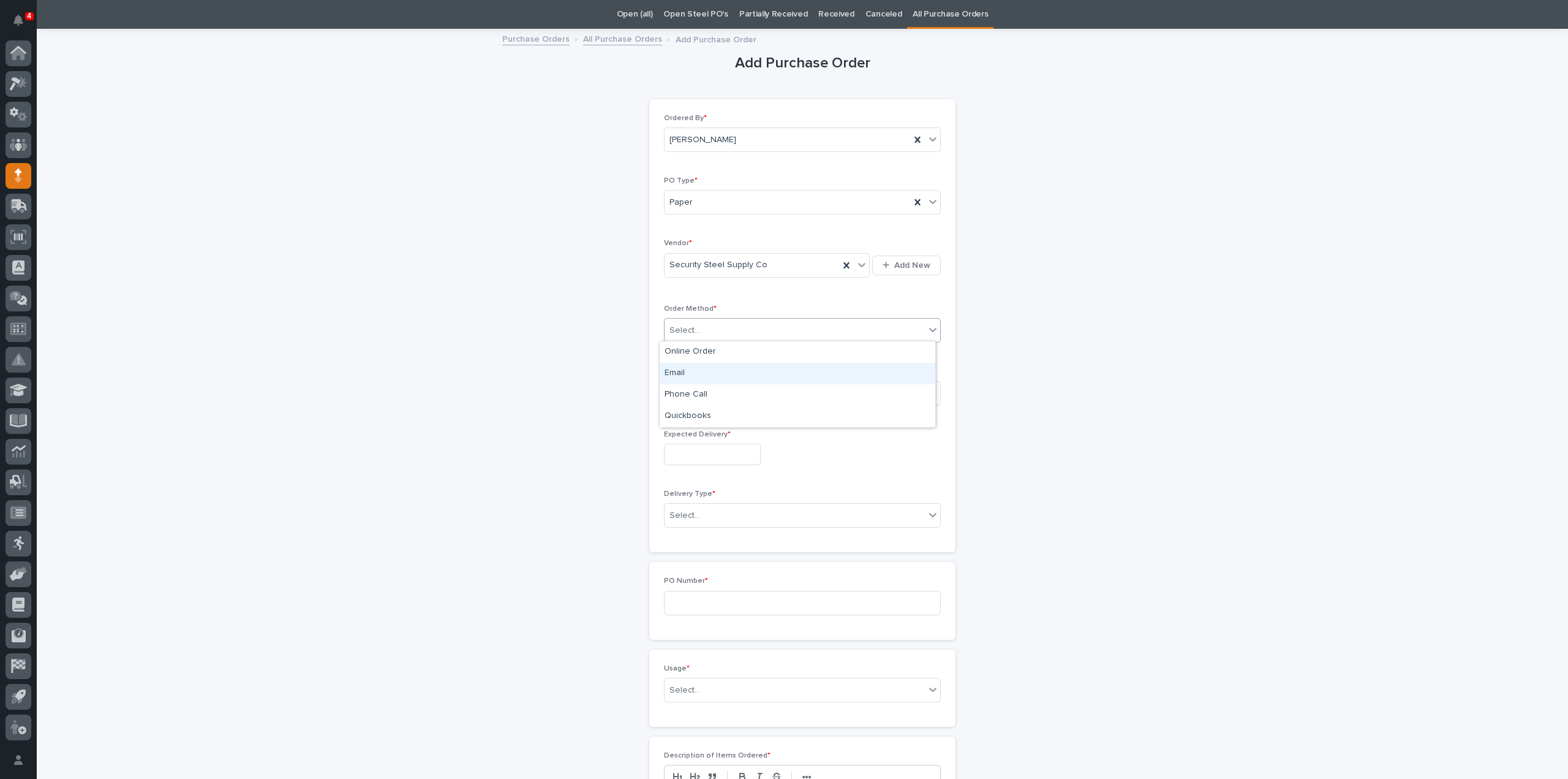
click at [685, 373] on div "Email" at bounding box center [798, 373] width 275 height 21
click at [683, 394] on div "Select..." at bounding box center [685, 393] width 30 height 13
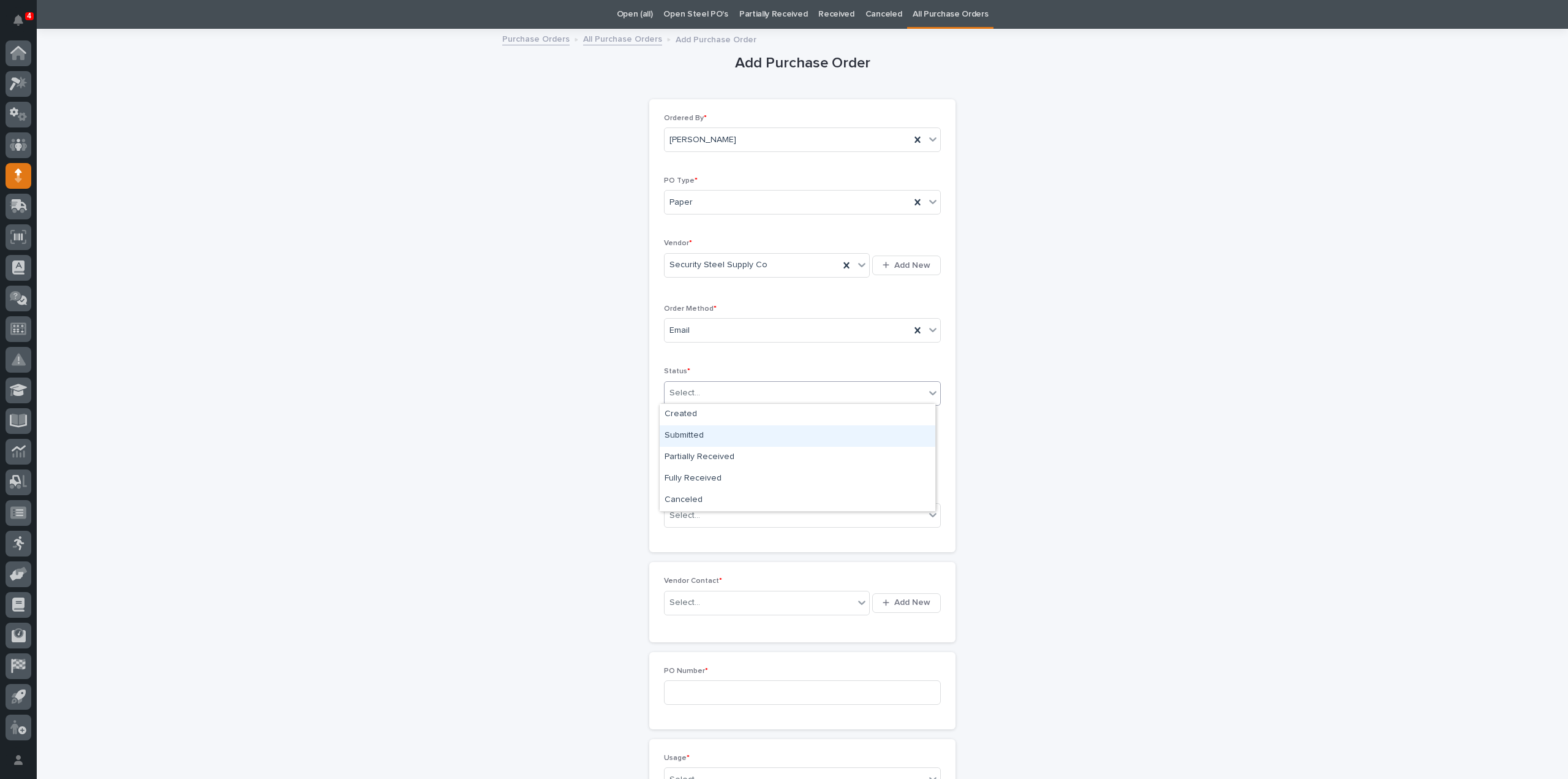
click at [688, 438] on div "Submitted" at bounding box center [798, 435] width 275 height 21
click at [689, 461] on input "text" at bounding box center [712, 454] width 97 height 21
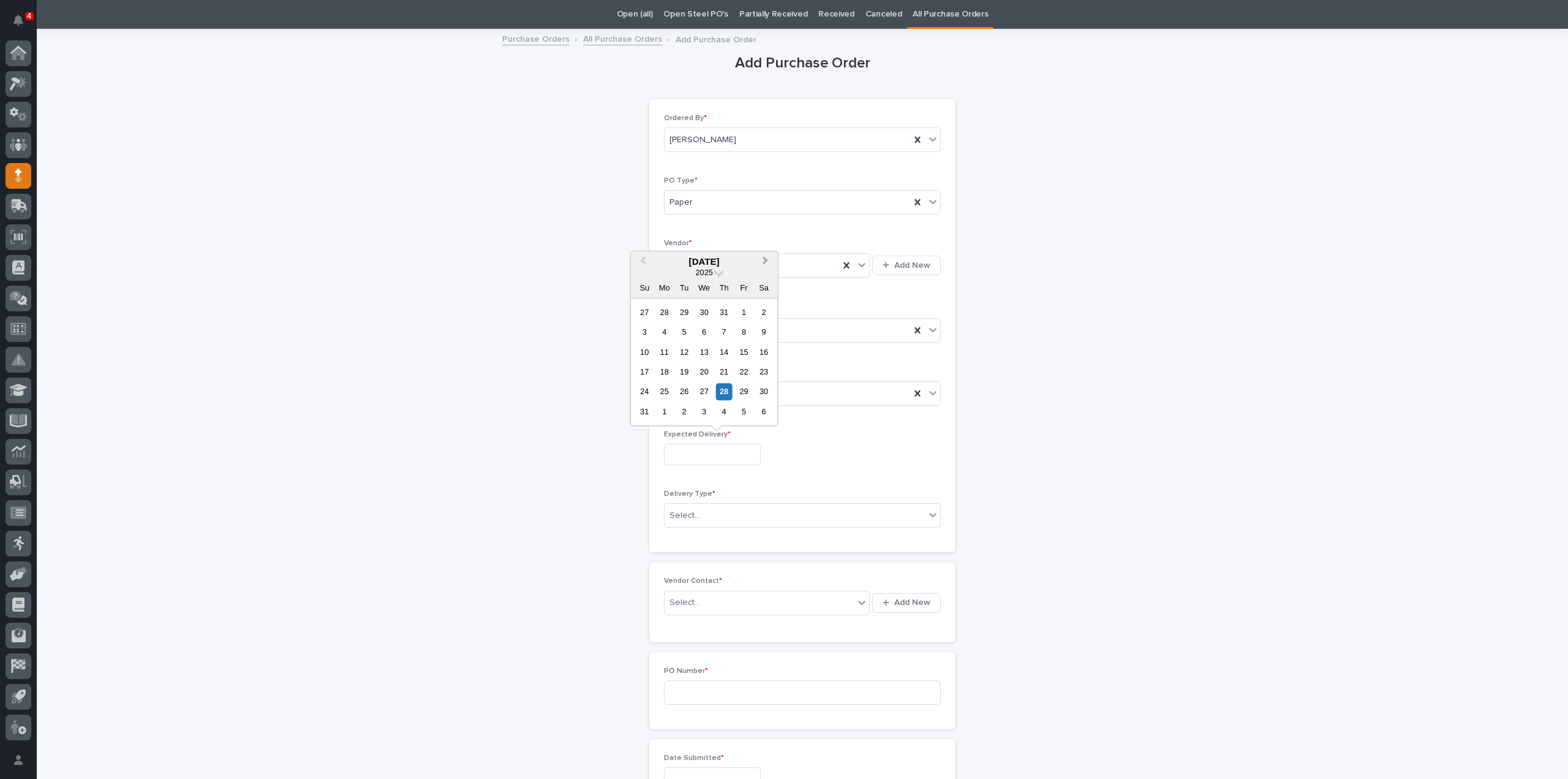
click at [767, 258] on button "Next Month" at bounding box center [766, 262] width 19 height 19
click at [763, 335] on div "13" at bounding box center [764, 332] width 17 height 17
type input "**********"
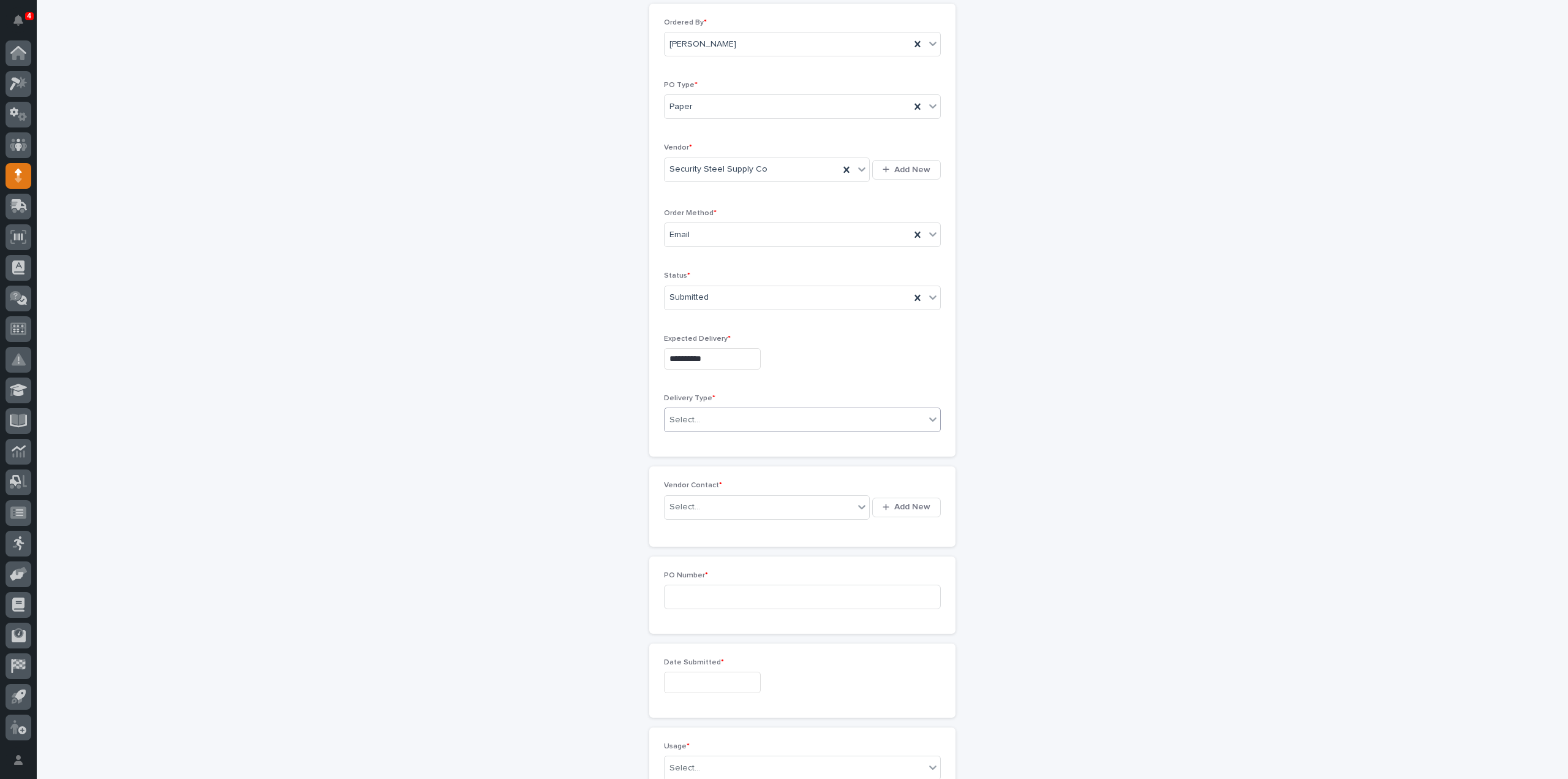
scroll to position [161, 0]
click at [716, 390] on div "Select..." at bounding box center [795, 393] width 260 height 20
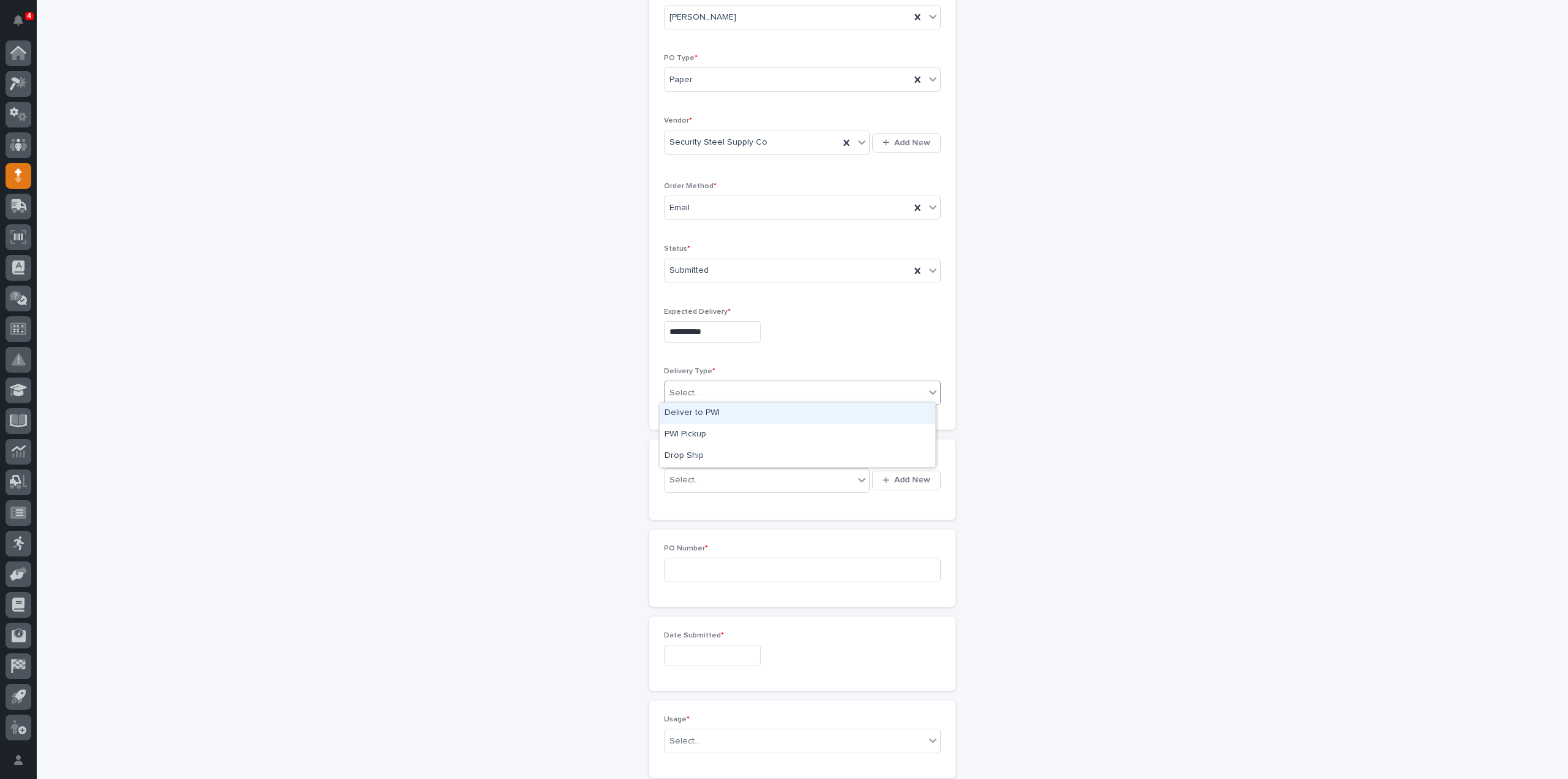
click at [703, 411] on div "Deliver to PWI" at bounding box center [798, 412] width 275 height 21
click at [694, 475] on div "Select..." at bounding box center [760, 480] width 189 height 20
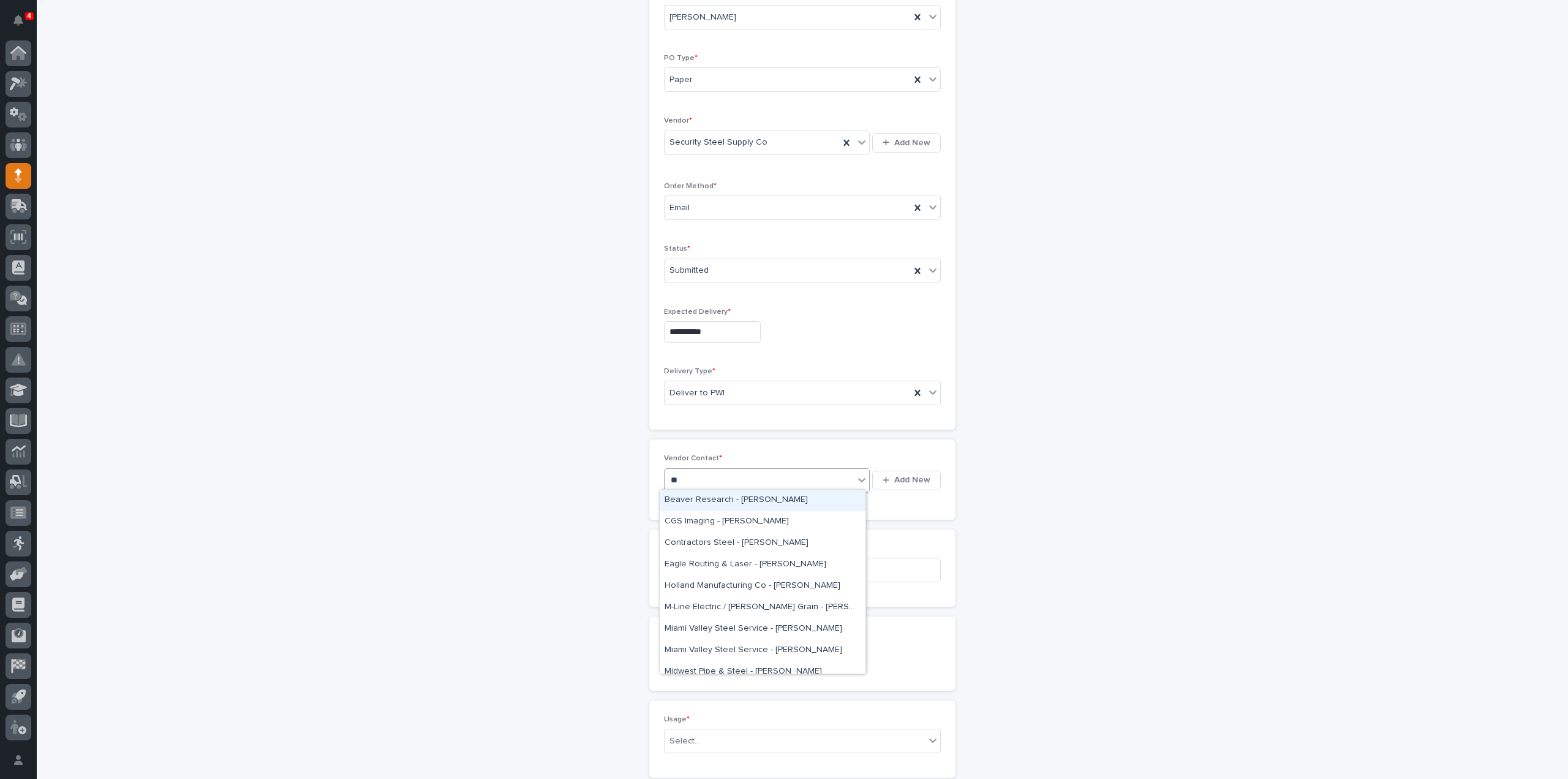
type input "***"
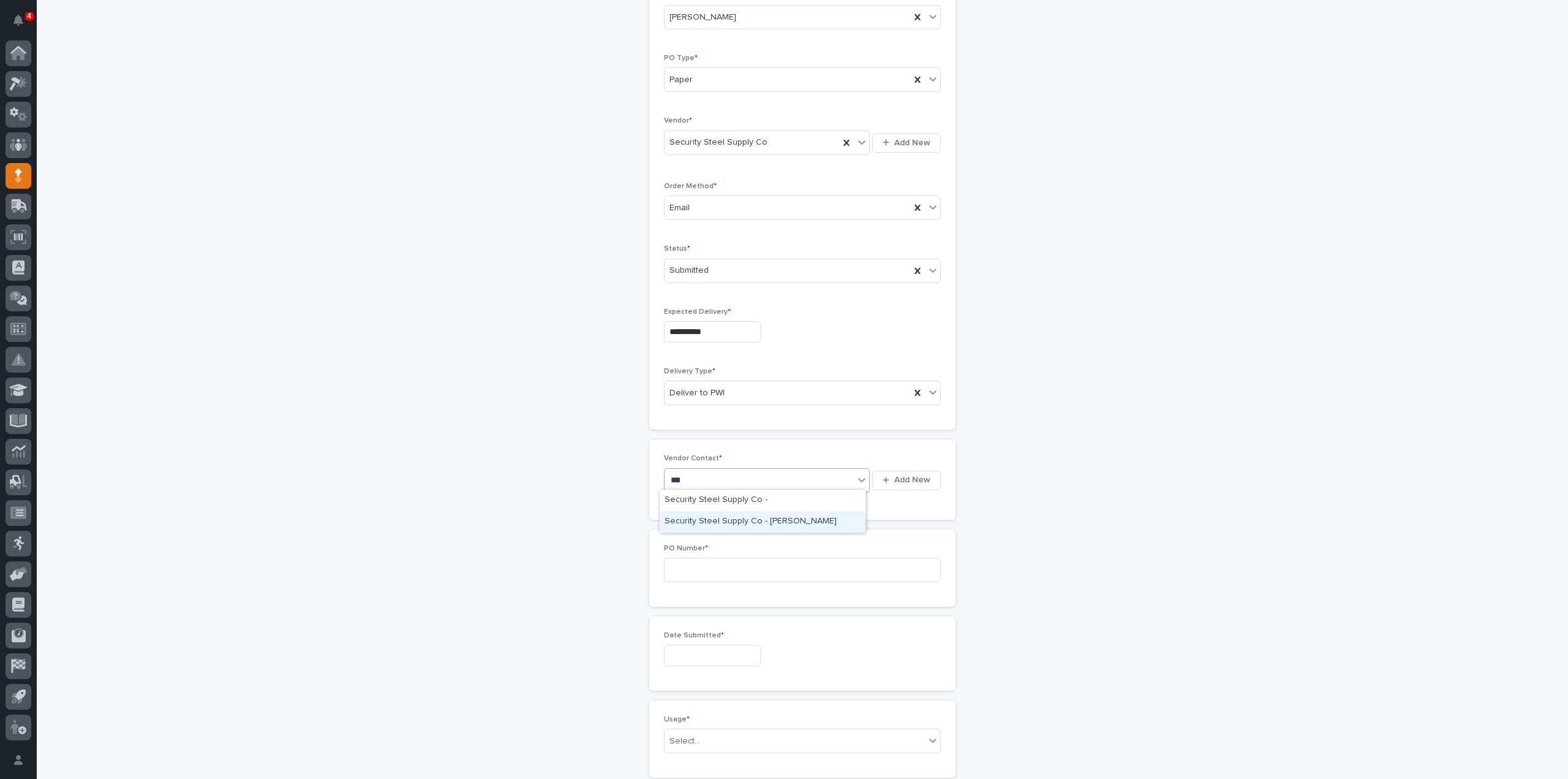
click at [707, 520] on div "Security Steel Supply Co - Darrin Boudreau" at bounding box center [763, 521] width 206 height 21
click at [700, 580] on input at bounding box center [803, 591] width 277 height 25
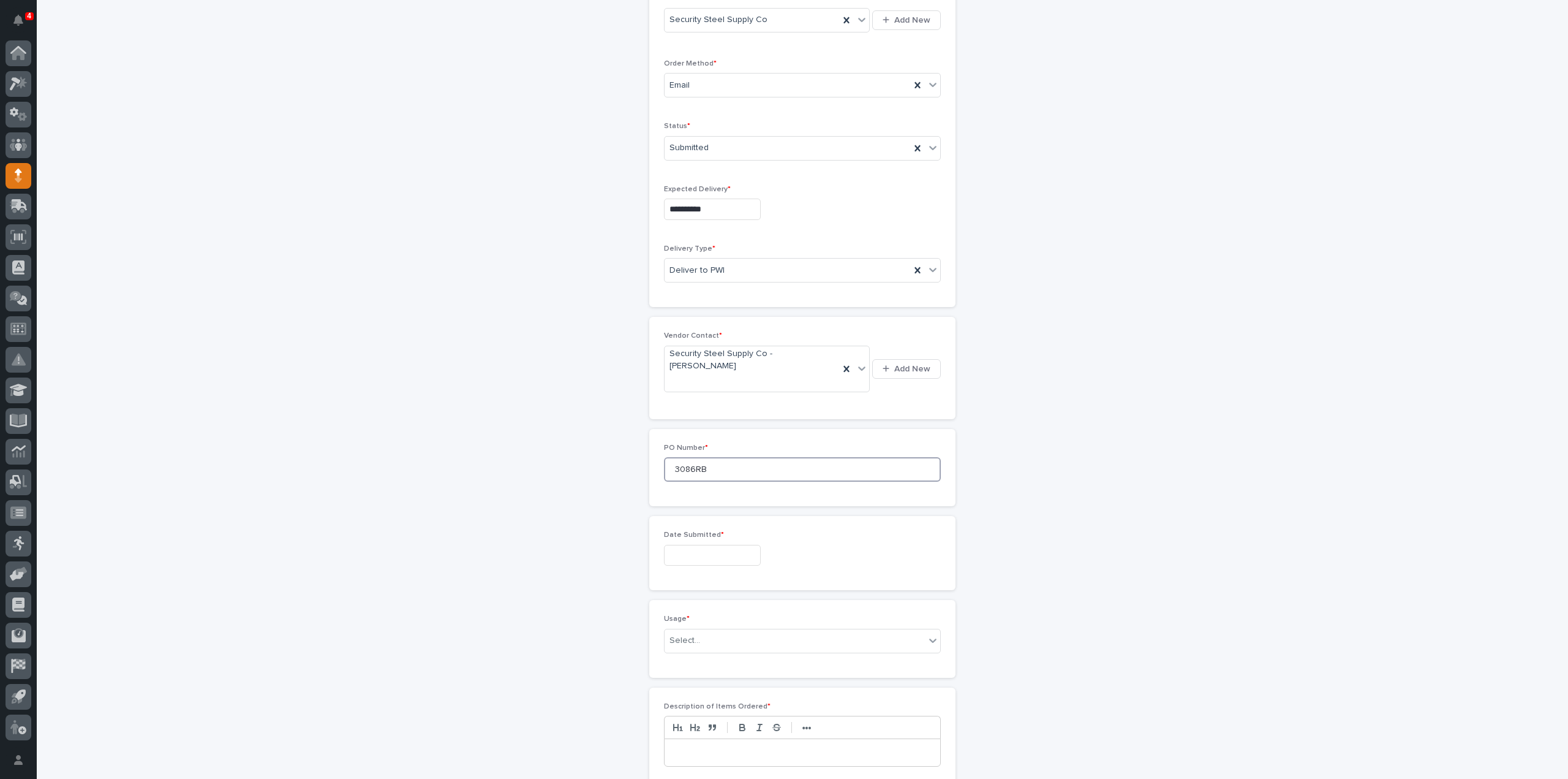
type input "3086RB"
click at [694, 545] on input "text" at bounding box center [712, 555] width 97 height 21
click at [726, 467] on div "28" at bounding box center [725, 469] width 17 height 17
type input "**********"
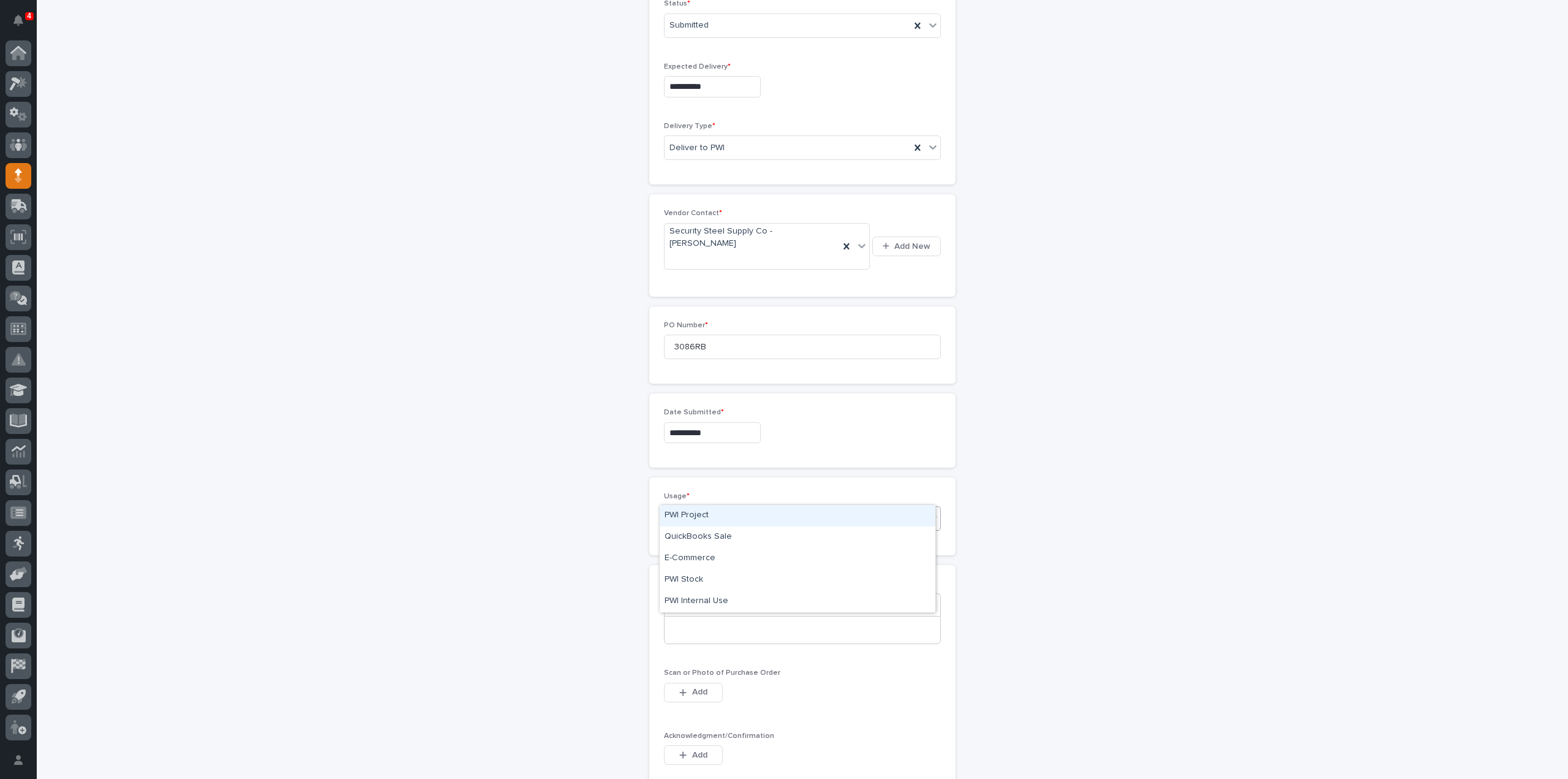
click at [693, 511] on div "Select..." at bounding box center [685, 517] width 30 height 13
click at [703, 583] on div "PWI Stock" at bounding box center [798, 580] width 275 height 21
click at [700, 624] on p at bounding box center [803, 629] width 258 height 13
click at [695, 686] on span "Add" at bounding box center [700, 691] width 15 height 11
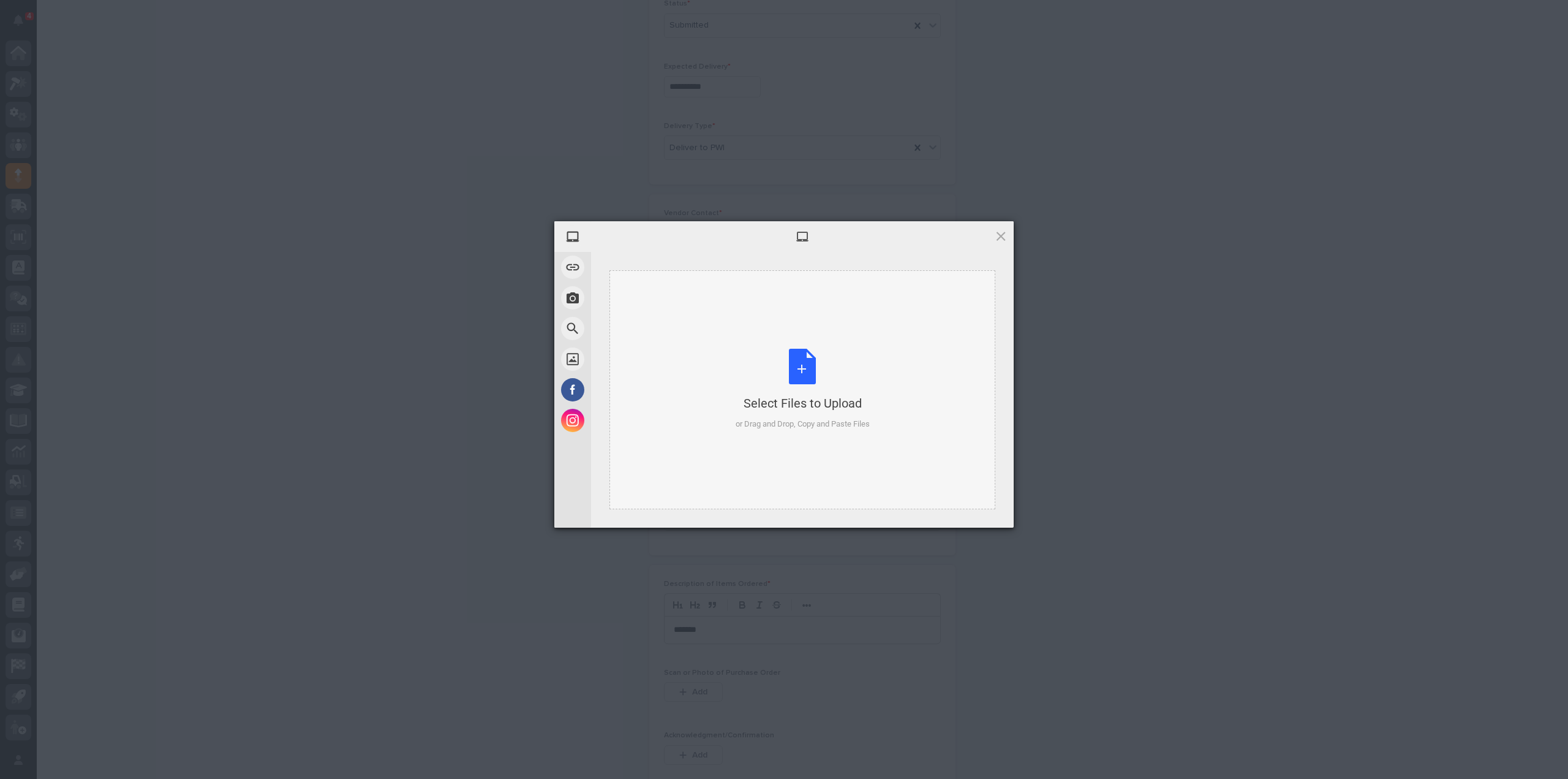
click at [811, 384] on div "Select Files to Upload or Drag and Drop, Copy and Paste Files" at bounding box center [803, 390] width 134 height 81
click at [999, 516] on span "Upload 1" at bounding box center [977, 511] width 62 height 24
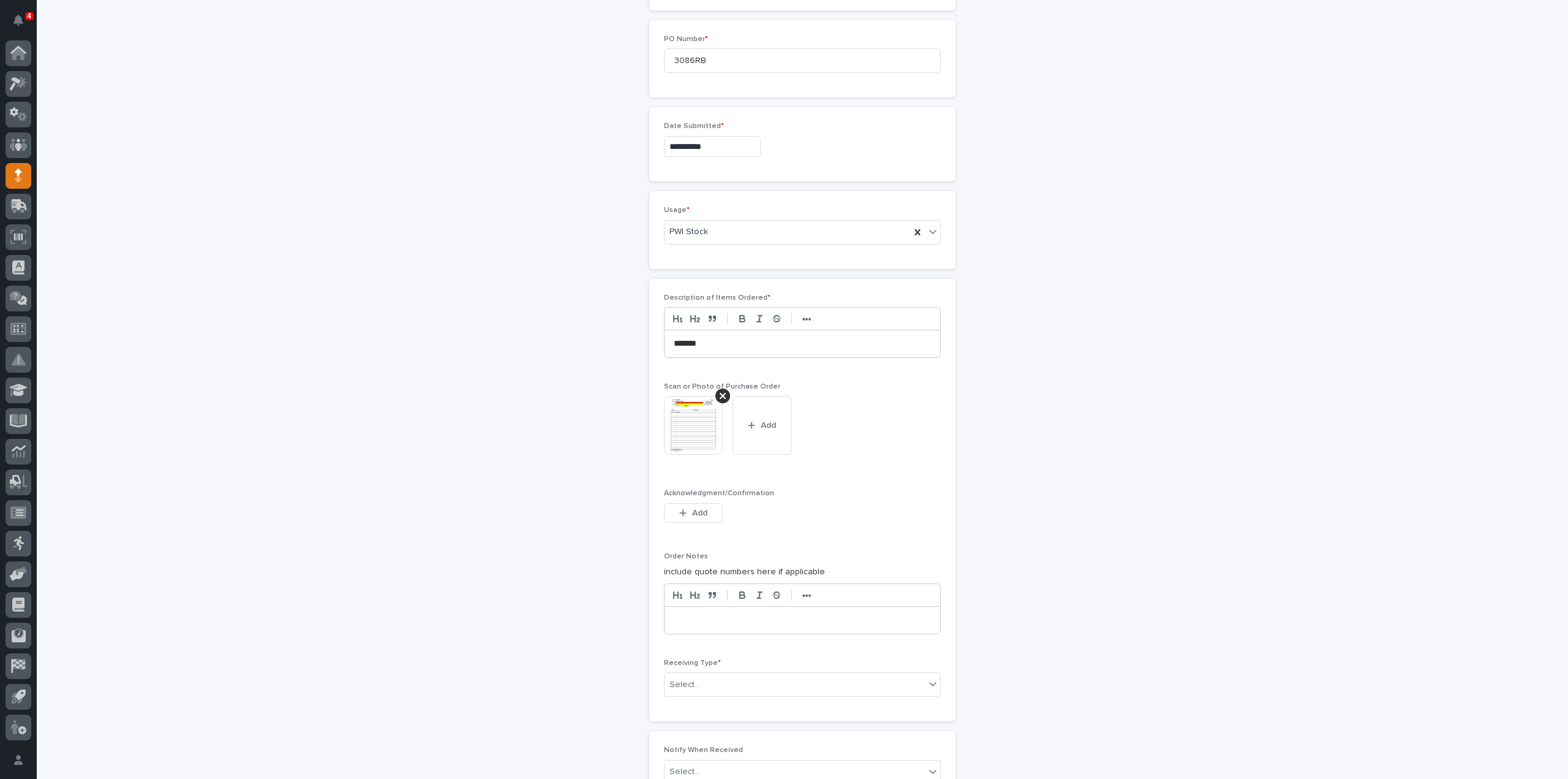
scroll to position [797, 0]
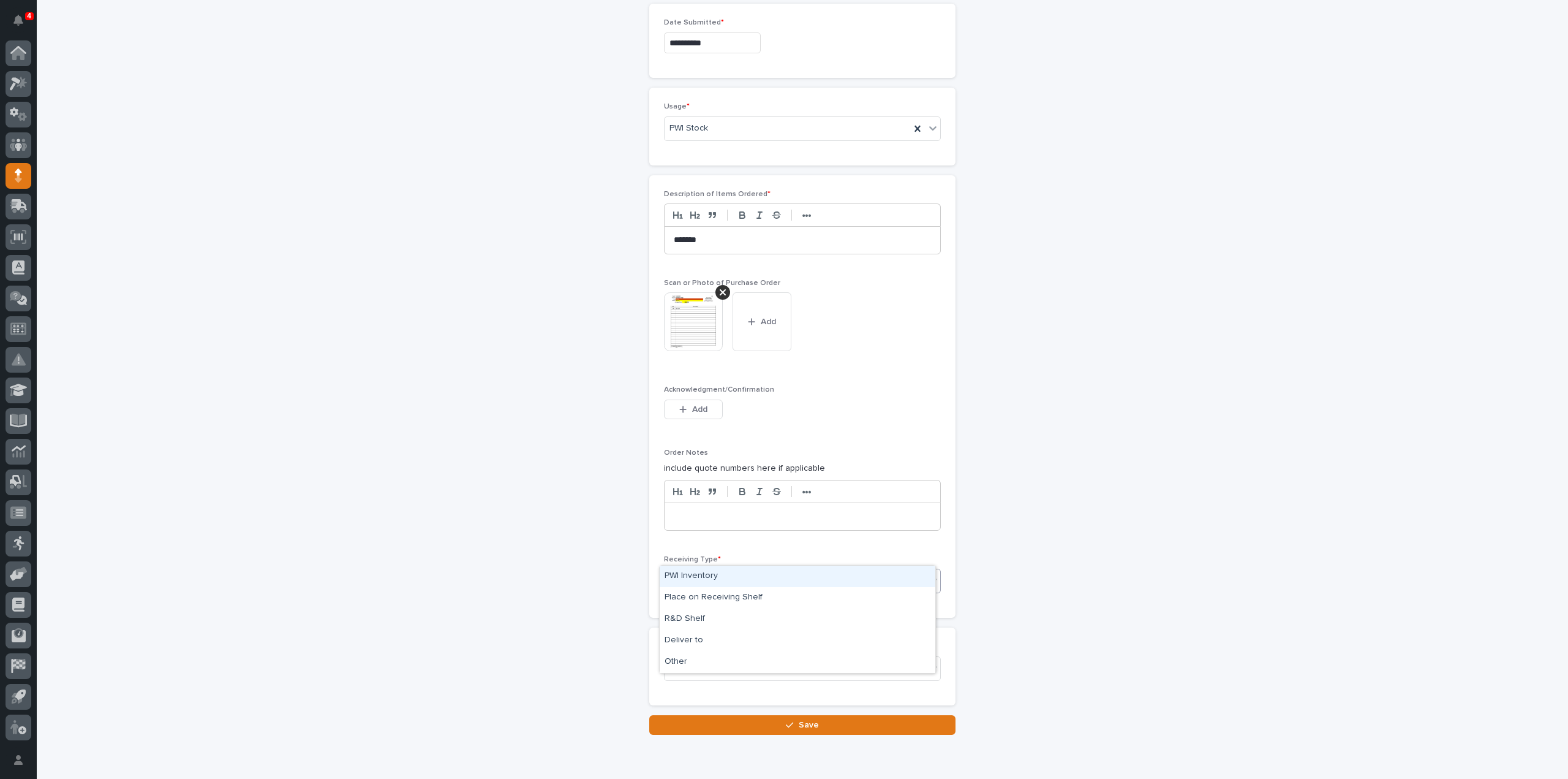
click at [729, 571] on div "Select..." at bounding box center [795, 581] width 260 height 20
click at [700, 639] on div "Deliver to" at bounding box center [798, 640] width 275 height 21
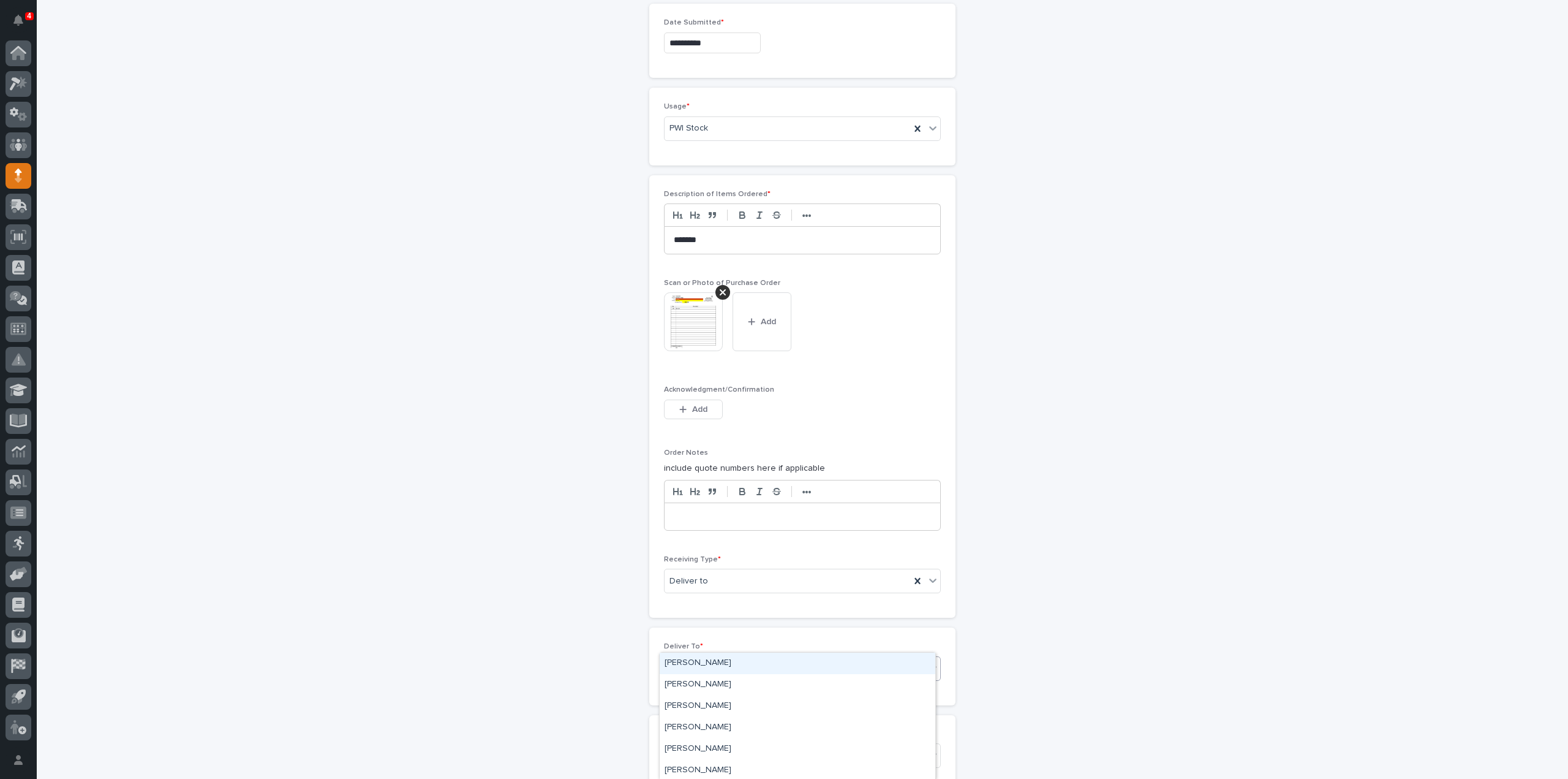
click at [700, 658] on div "Select..." at bounding box center [795, 668] width 260 height 20
type input "****"
click at [698, 662] on div "[PERSON_NAME]" at bounding box center [798, 662] width 275 height 21
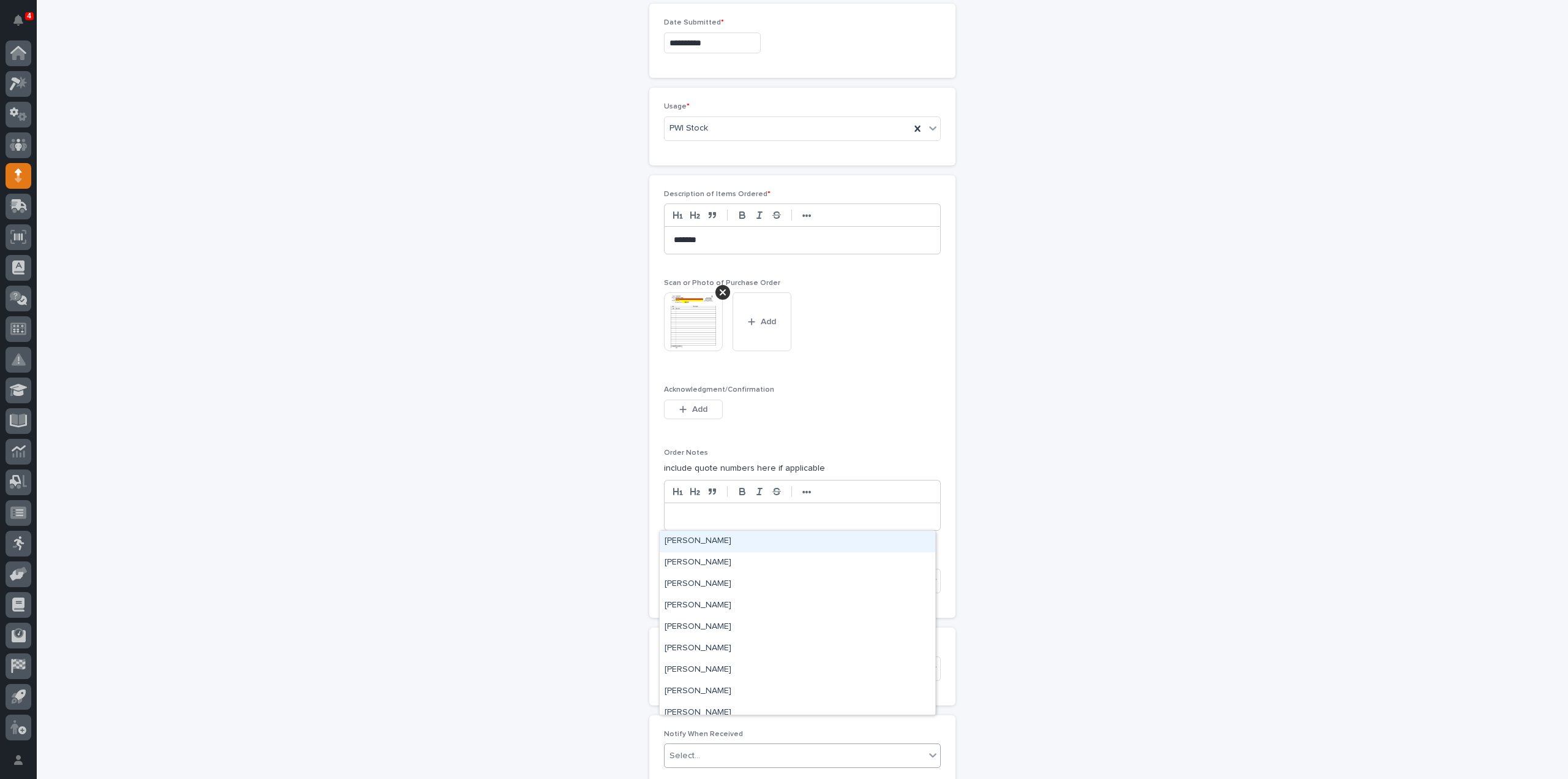
click at [701, 750] on input "text" at bounding box center [701, 755] width 1 height 10
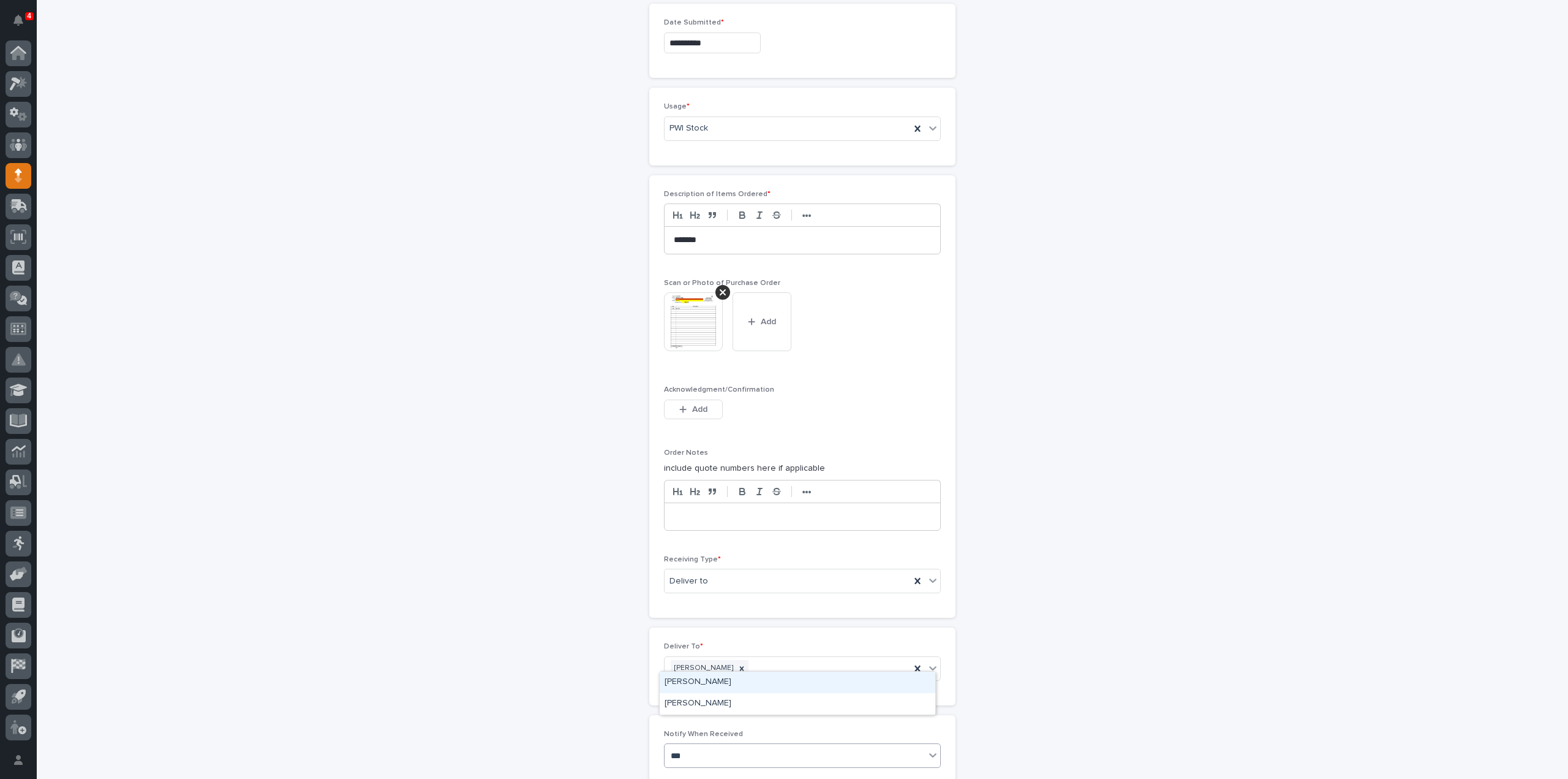
type input "****"
click at [728, 702] on div "[PERSON_NAME]" at bounding box center [798, 703] width 275 height 21
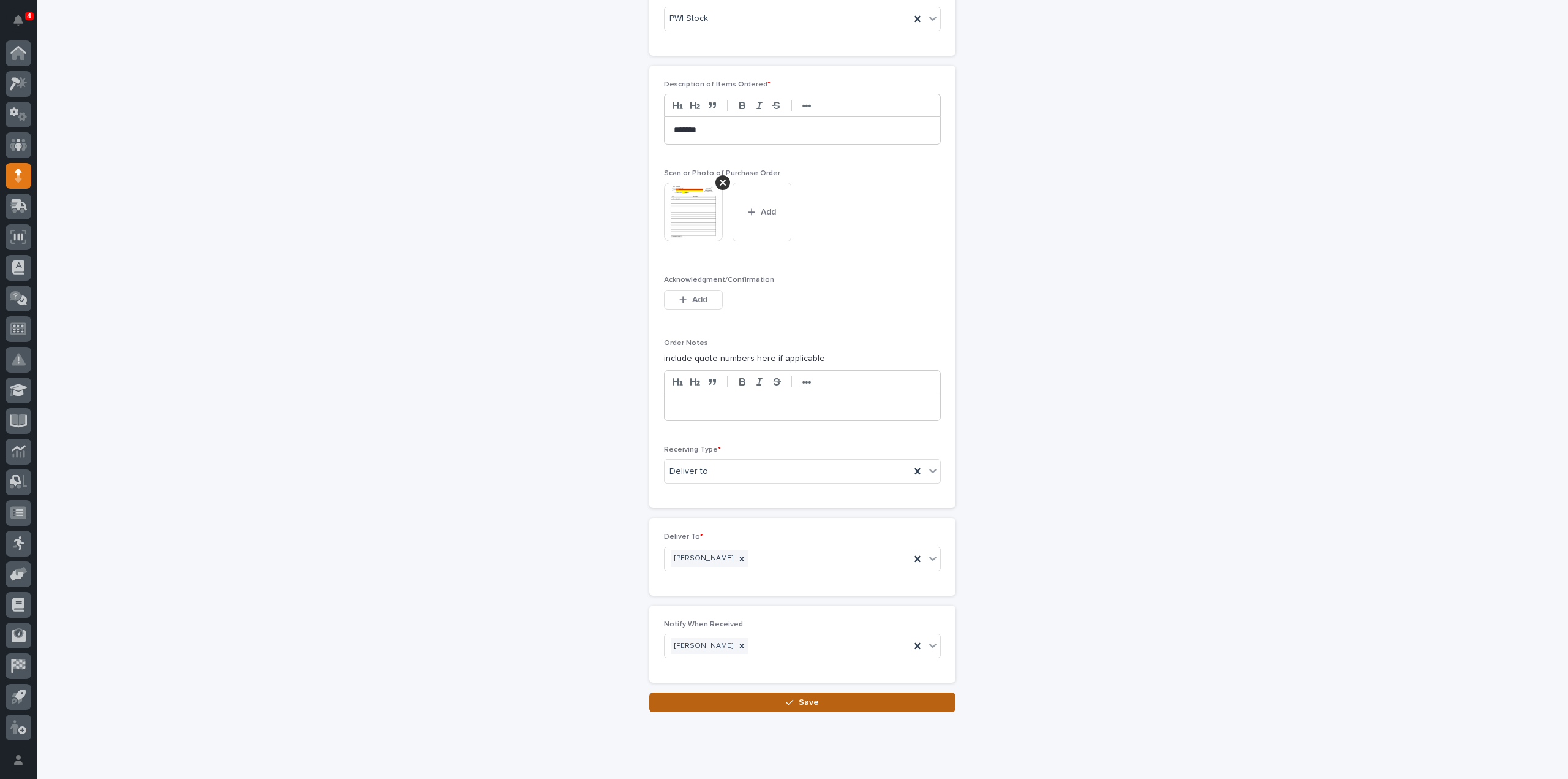
click at [722, 692] on button "Save" at bounding box center [803, 701] width 307 height 19
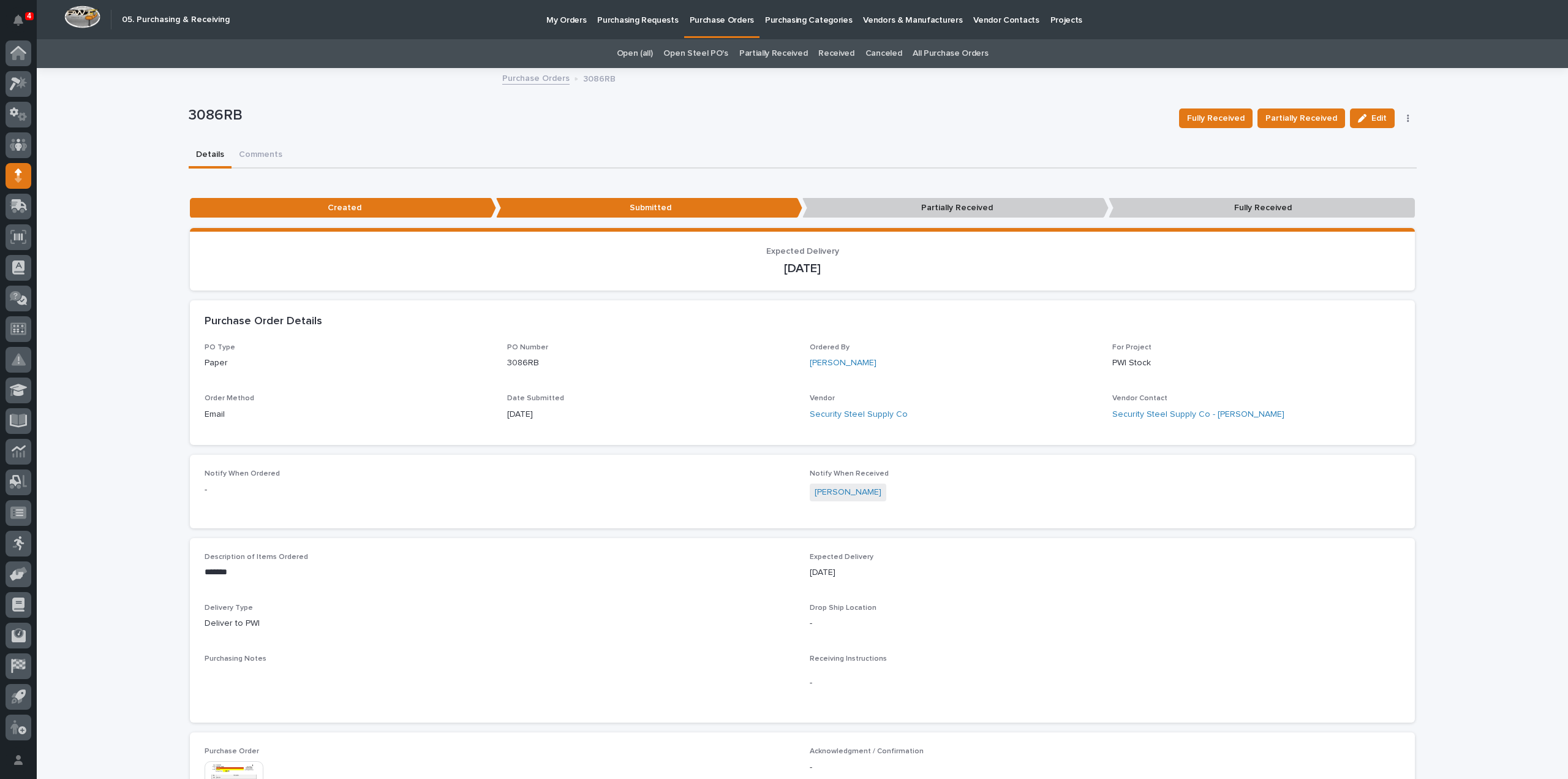
click at [948, 53] on link "All Purchase Orders" at bounding box center [950, 53] width 75 height 29
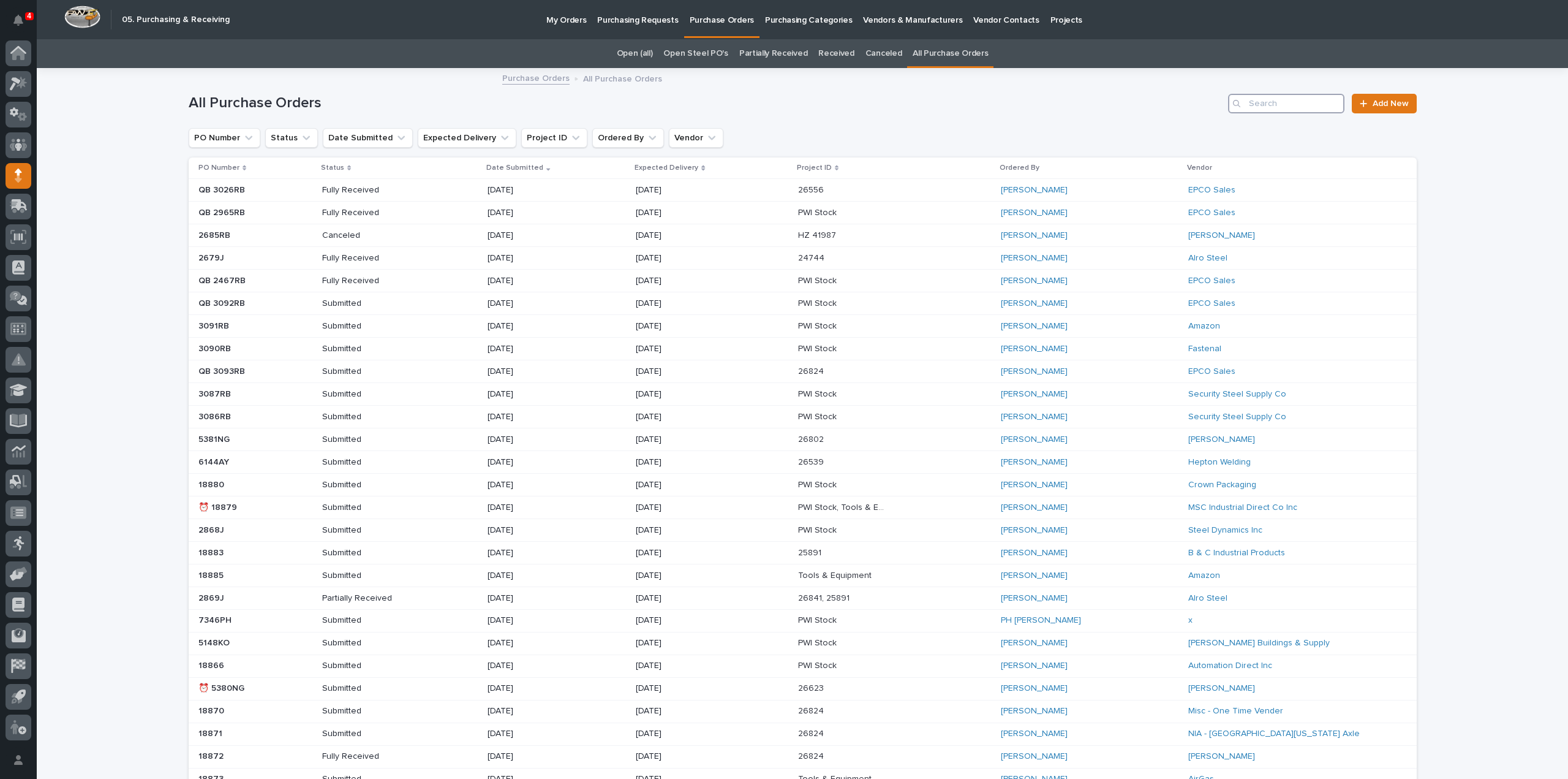
click at [1301, 106] on input "Search" at bounding box center [1287, 103] width 117 height 19
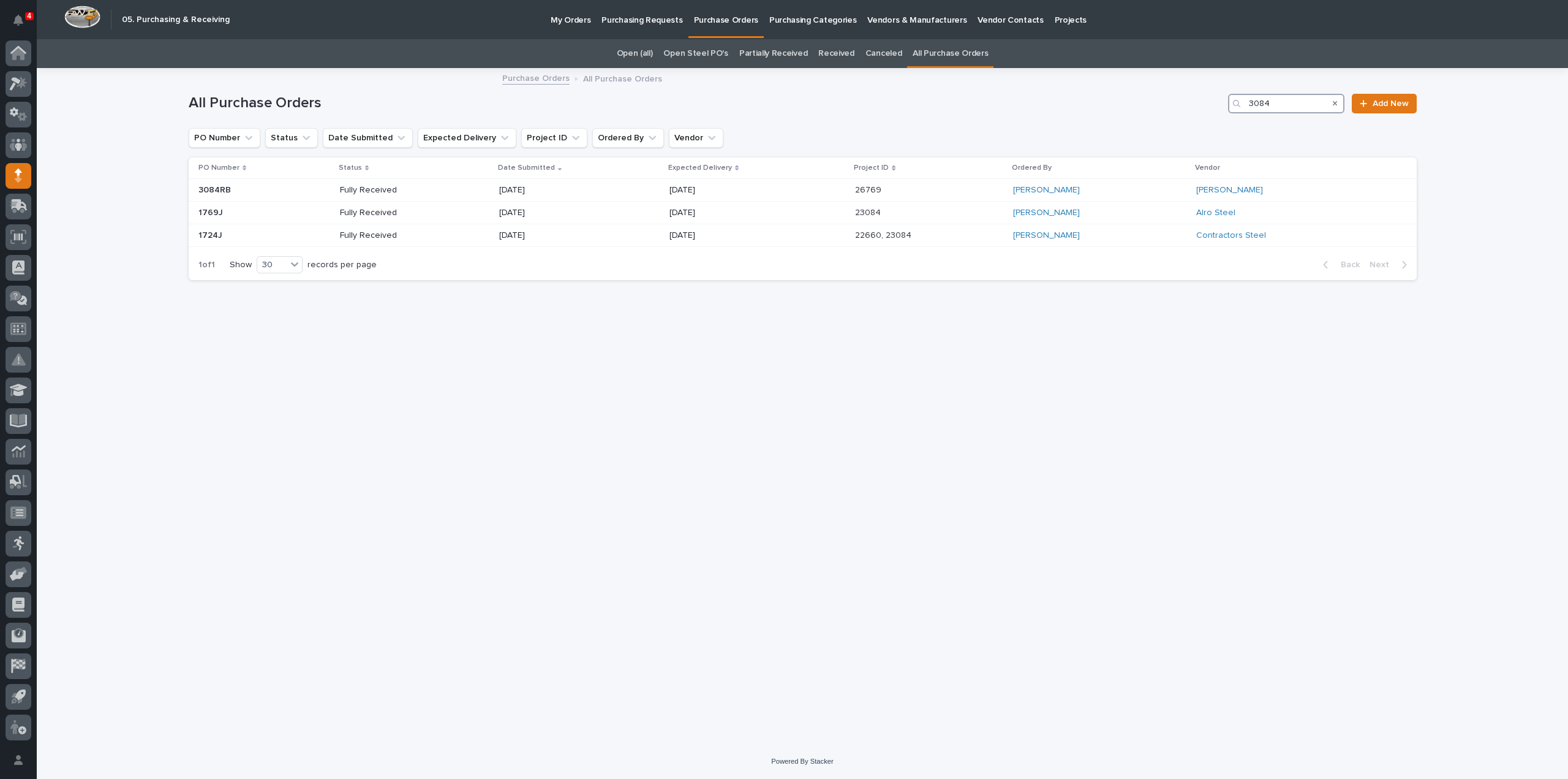
drag, startPoint x: 1268, startPoint y: 107, endPoint x: 1209, endPoint y: 122, distance: 60.9
click at [1209, 122] on div "All Purchase Orders 3084 Add New" at bounding box center [803, 99] width 1228 height 59
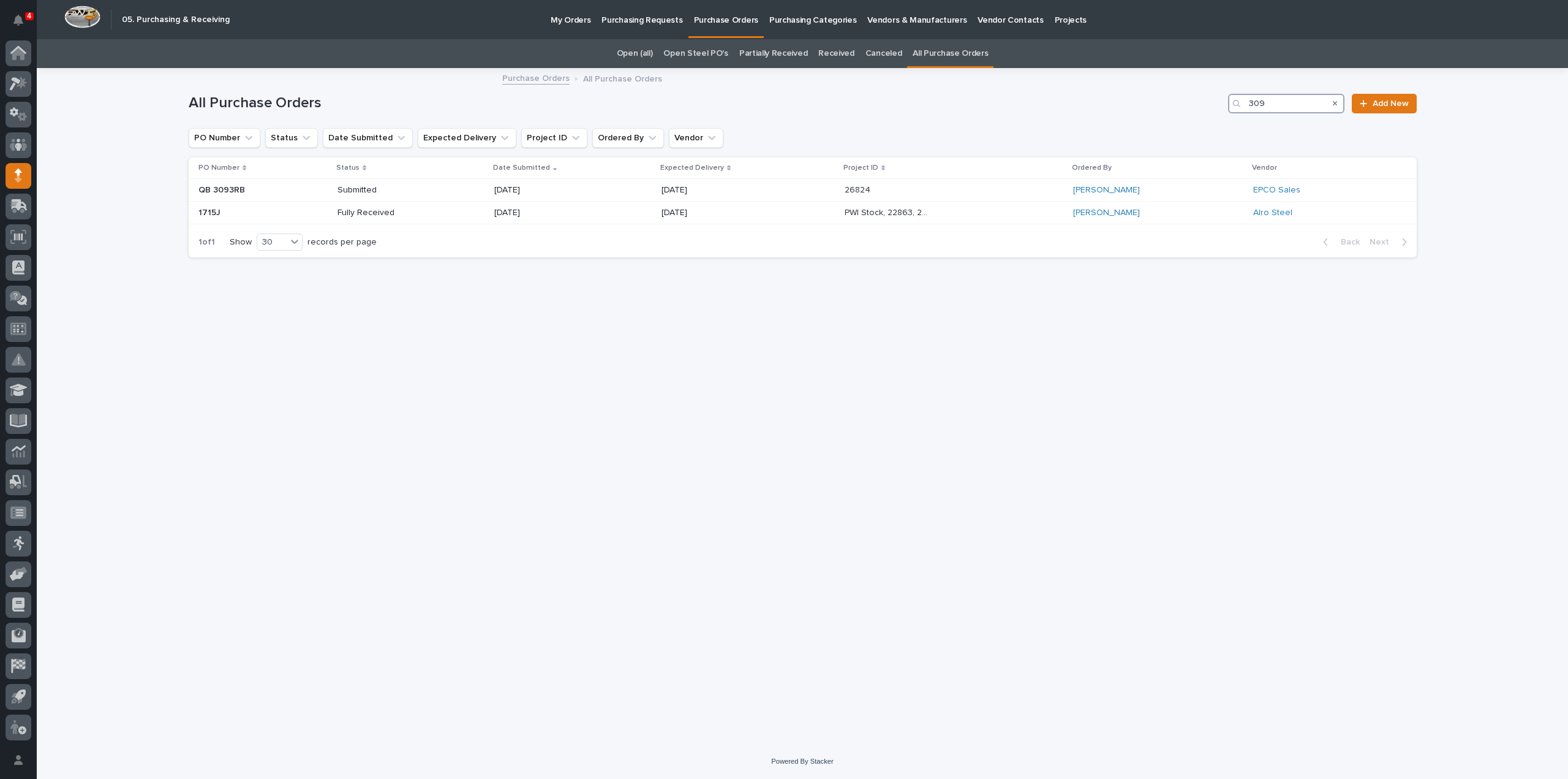
type input "3094"
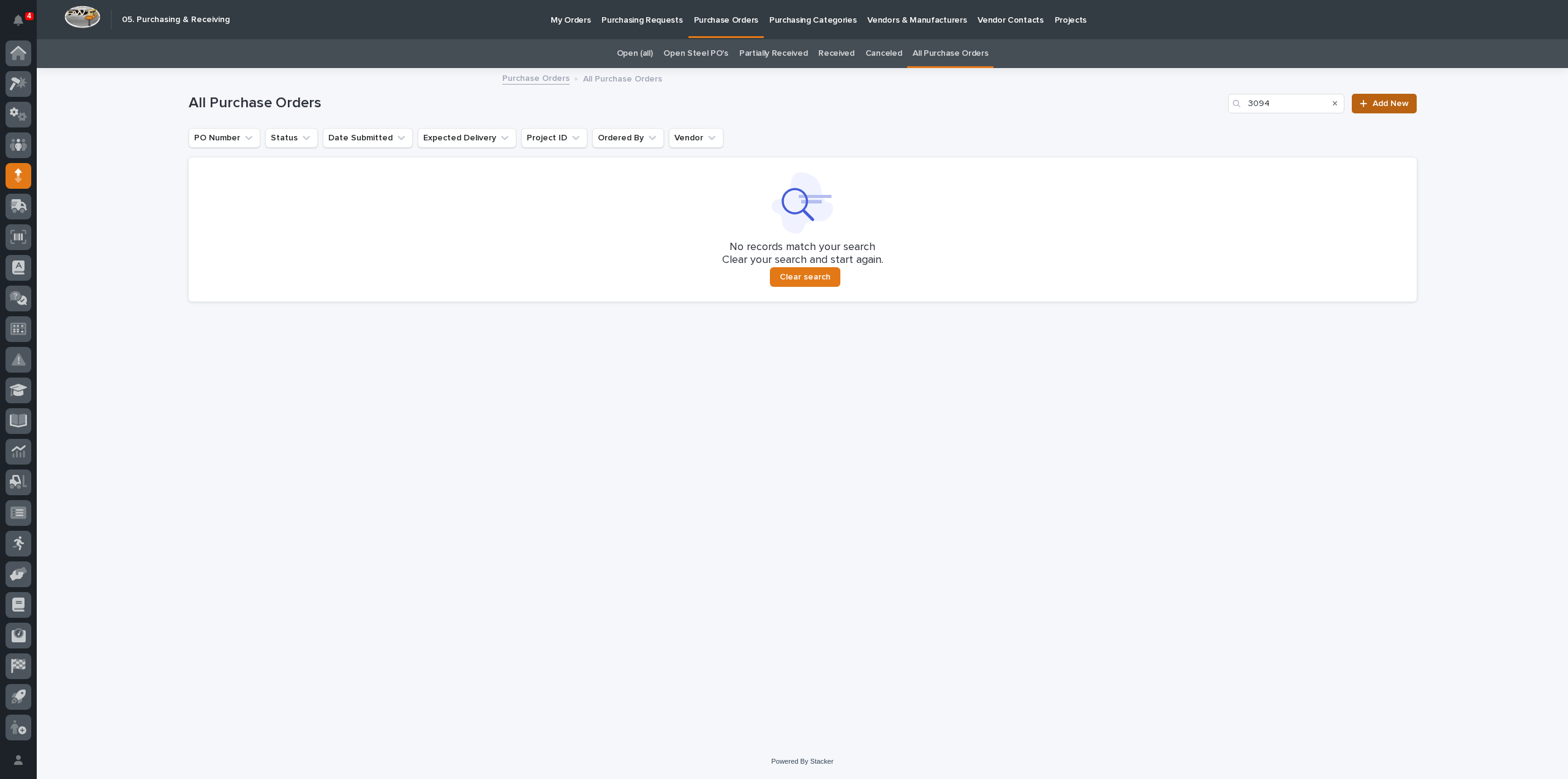
click at [1391, 99] on span "Add New" at bounding box center [1391, 103] width 36 height 8
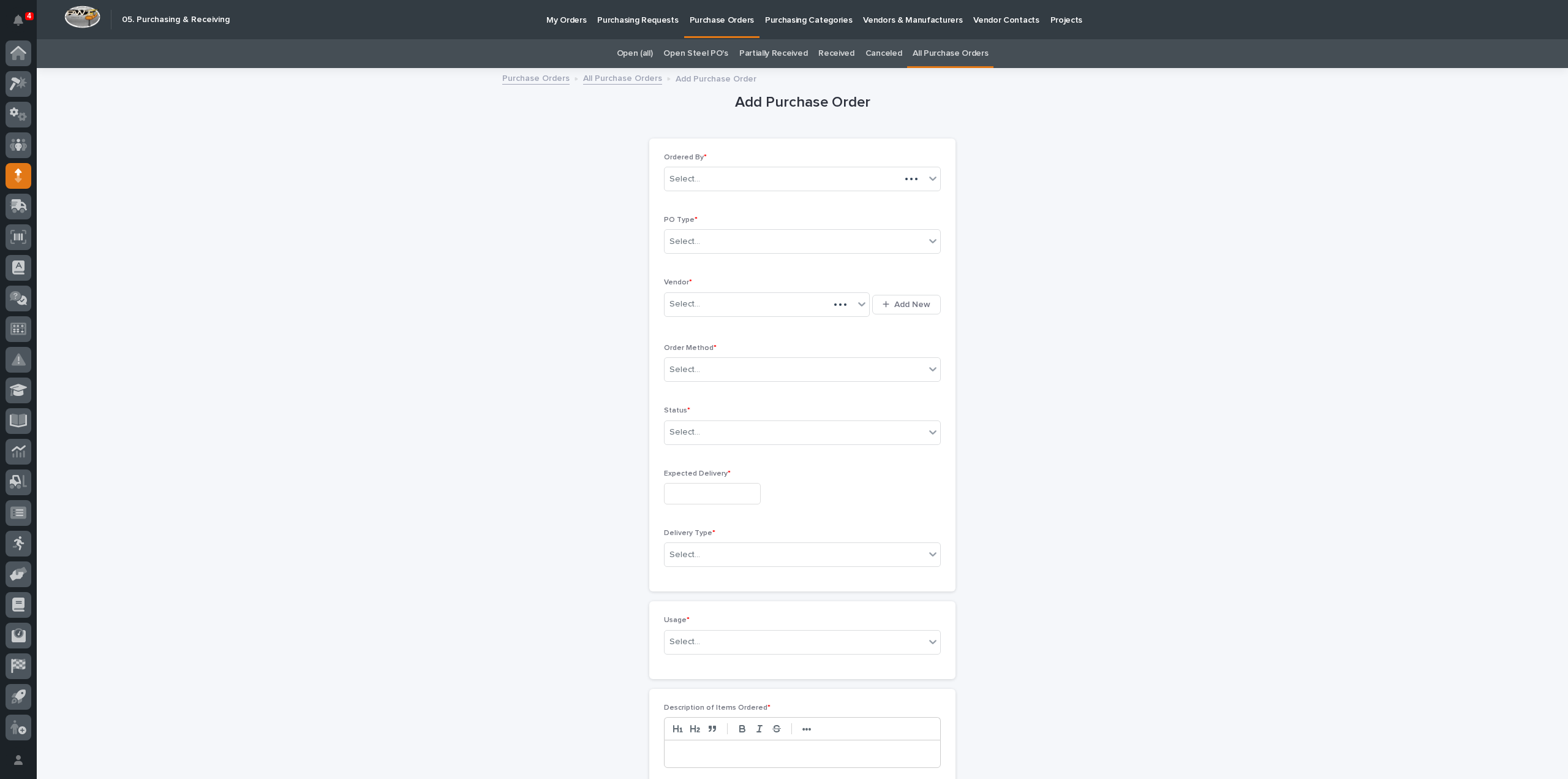
scroll to position [39, 0]
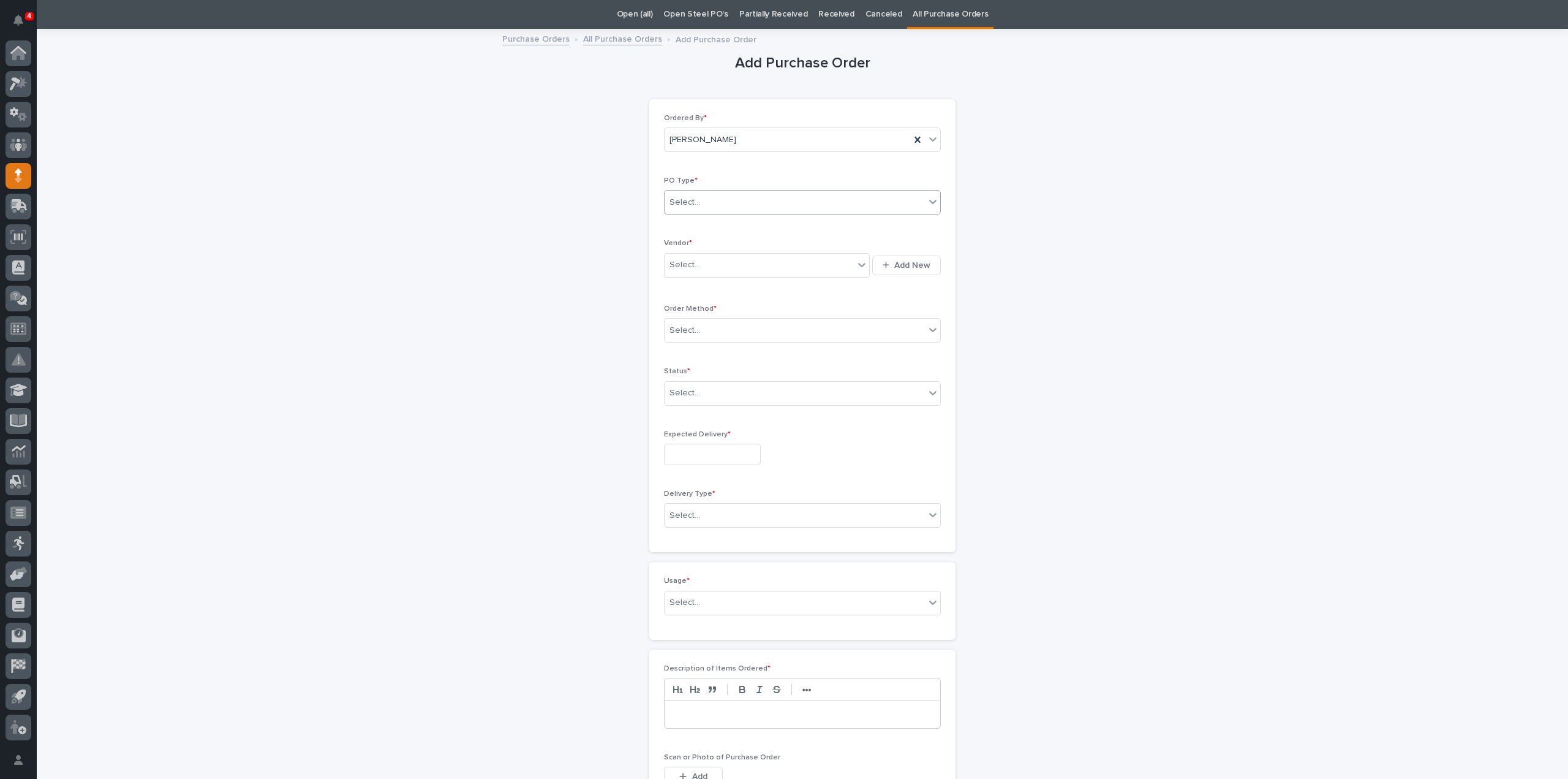
click at [795, 201] on div "Select..." at bounding box center [795, 203] width 260 height 20
click at [767, 222] on div "Quickbooks" at bounding box center [798, 225] width 275 height 21
click at [737, 264] on div "Select..." at bounding box center [760, 265] width 189 height 20
type input "****"
click at [723, 288] on div "EPCO Sales" at bounding box center [763, 286] width 206 height 21
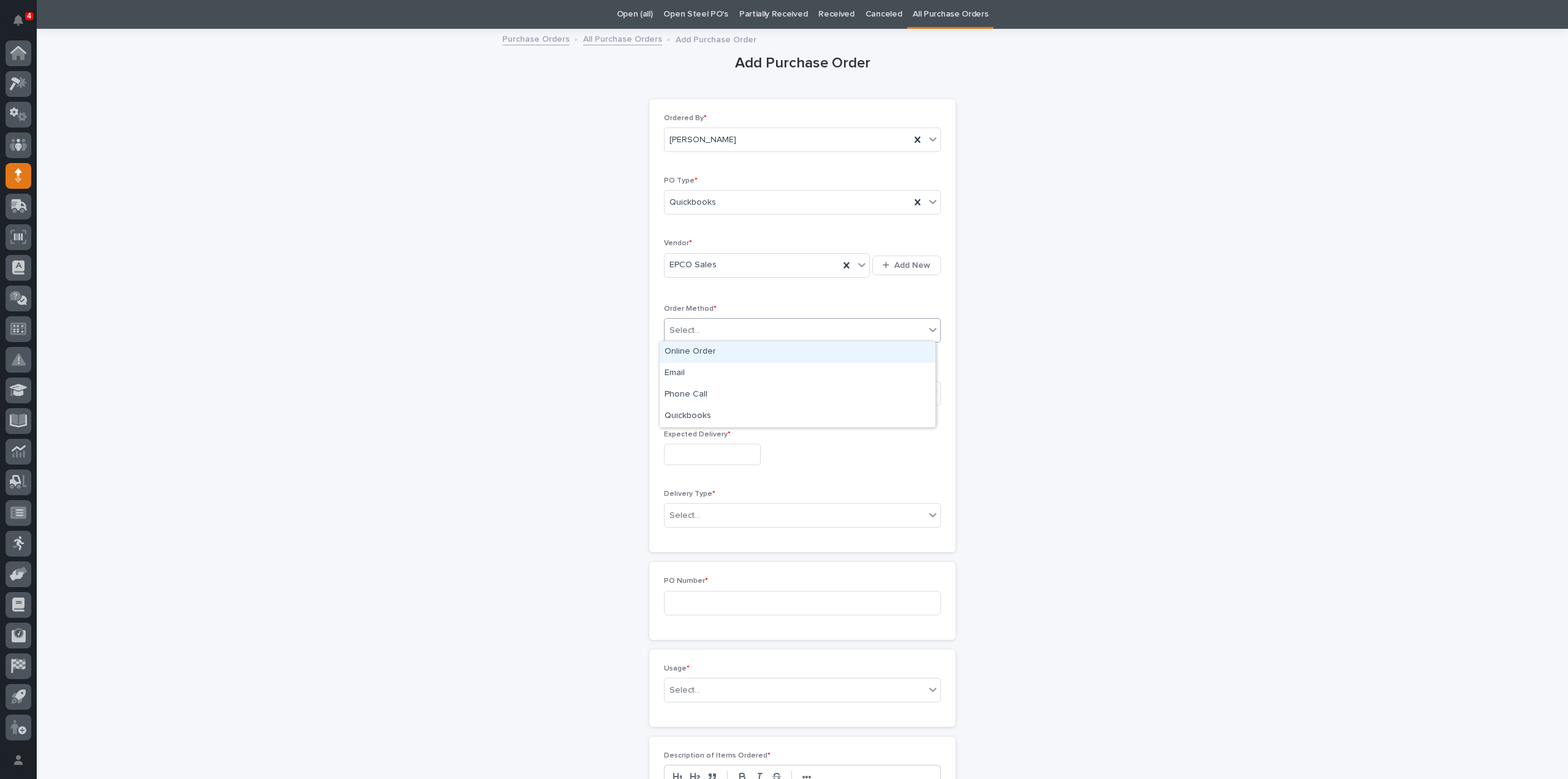
click at [705, 324] on div "Select..." at bounding box center [795, 330] width 260 height 20
drag, startPoint x: 675, startPoint y: 373, endPoint x: 738, endPoint y: 357, distance: 65.0
click at [675, 373] on div "Email" at bounding box center [798, 373] width 275 height 21
click at [705, 388] on div "Select..." at bounding box center [795, 393] width 260 height 20
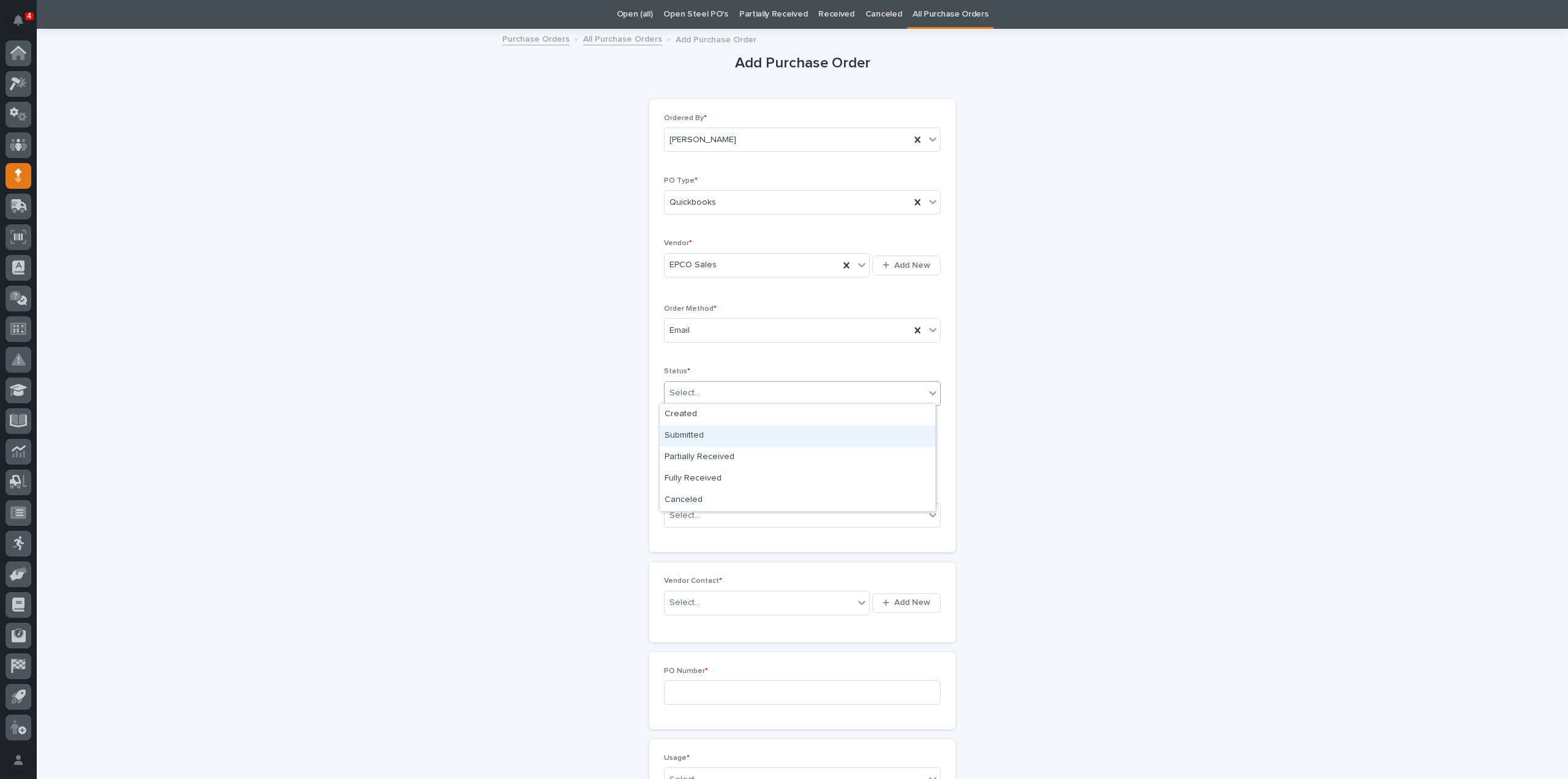
click at [694, 437] on div "Submitted" at bounding box center [798, 435] width 275 height 21
click at [695, 455] on input "text" at bounding box center [712, 454] width 97 height 21
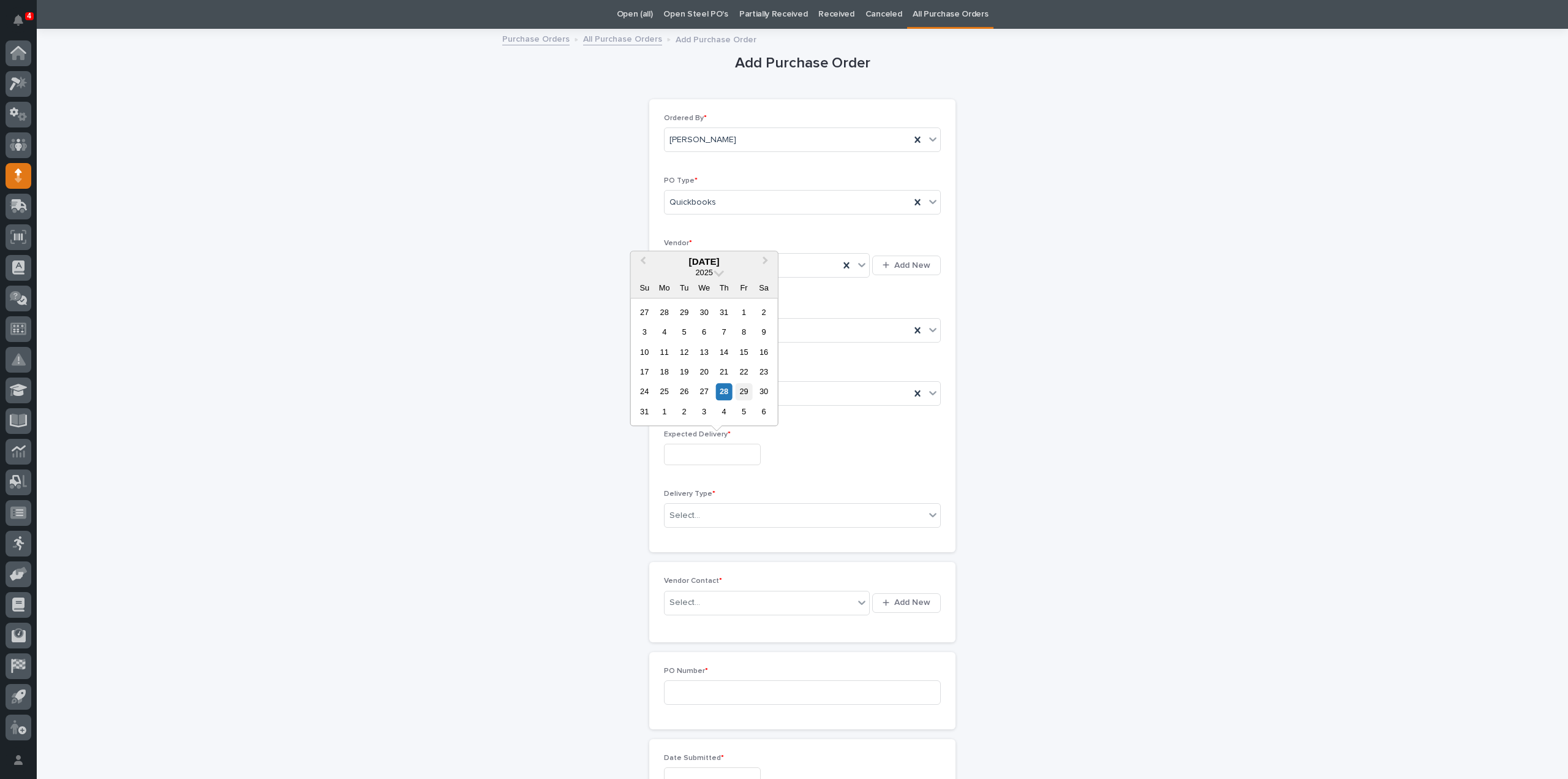
click at [743, 394] on div "29" at bounding box center [744, 392] width 17 height 17
type input "**********"
click at [699, 511] on div "Select..." at bounding box center [795, 515] width 260 height 20
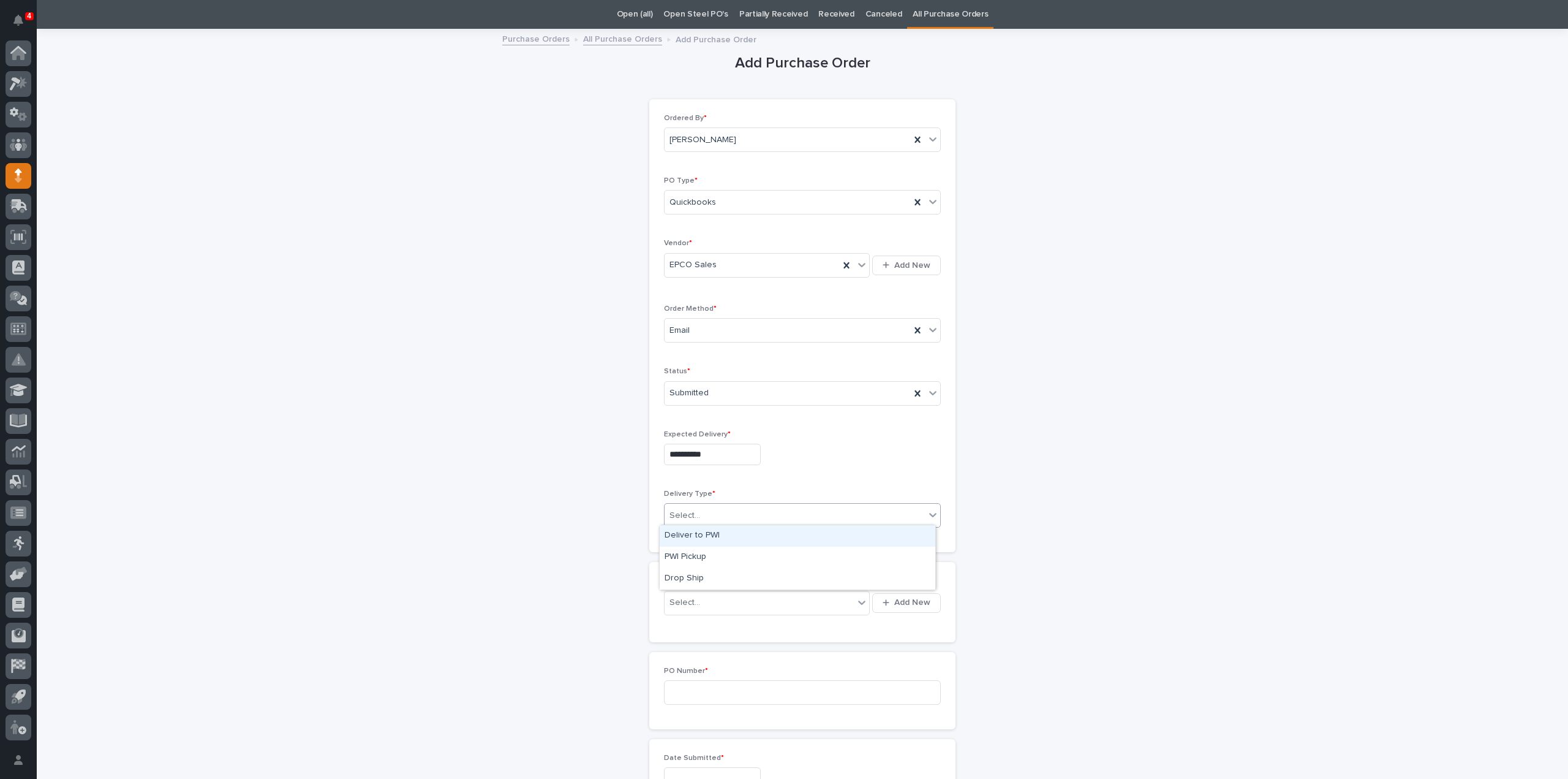
click at [696, 531] on div "Deliver to PWI" at bounding box center [798, 535] width 275 height 21
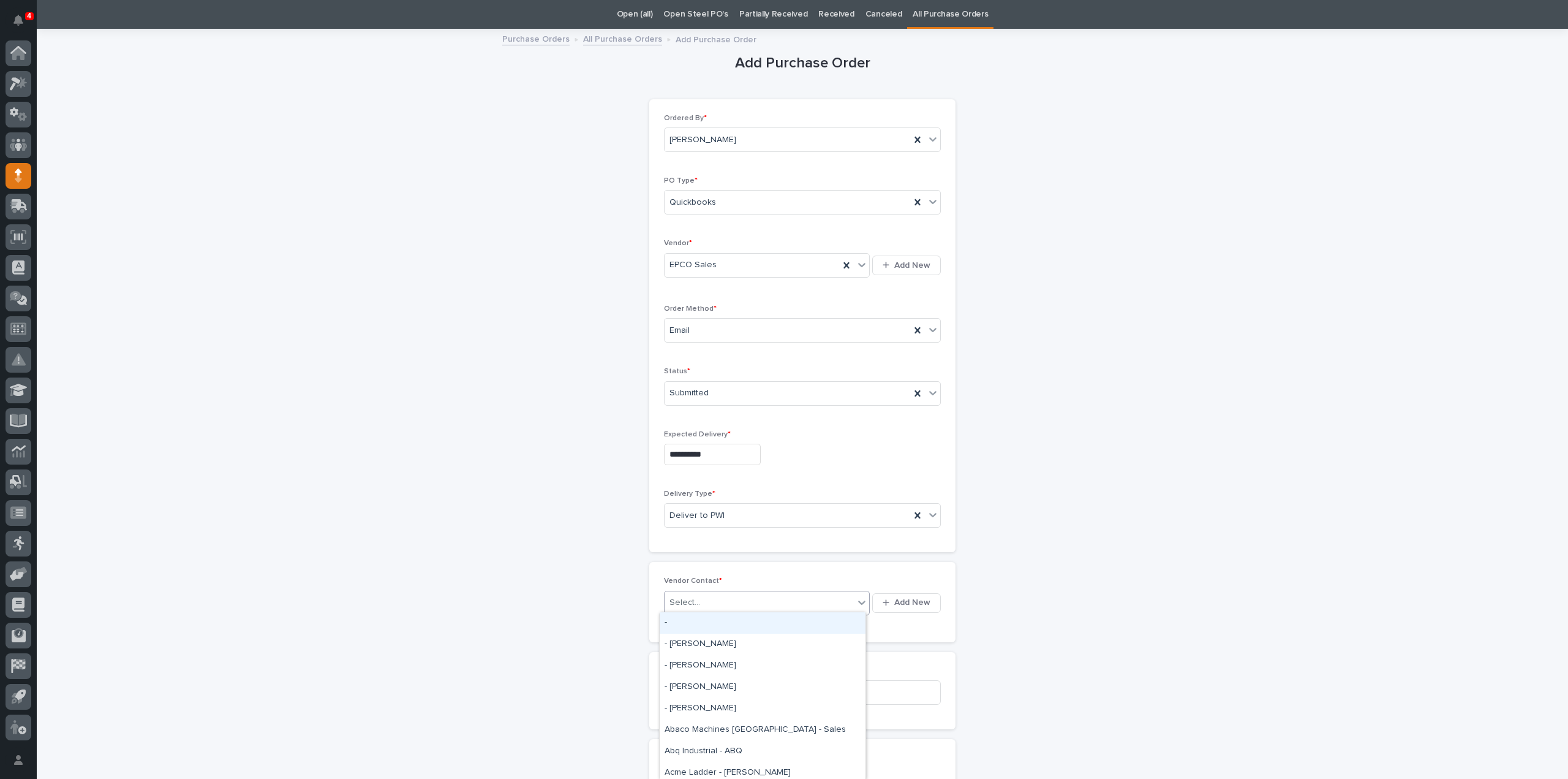
click at [694, 596] on div "Select..." at bounding box center [685, 602] width 30 height 13
type input "*****"
click at [696, 621] on div "EPCO Sales - Keith Schrock" at bounding box center [763, 622] width 206 height 21
click at [685, 695] on input at bounding box center [803, 692] width 277 height 25
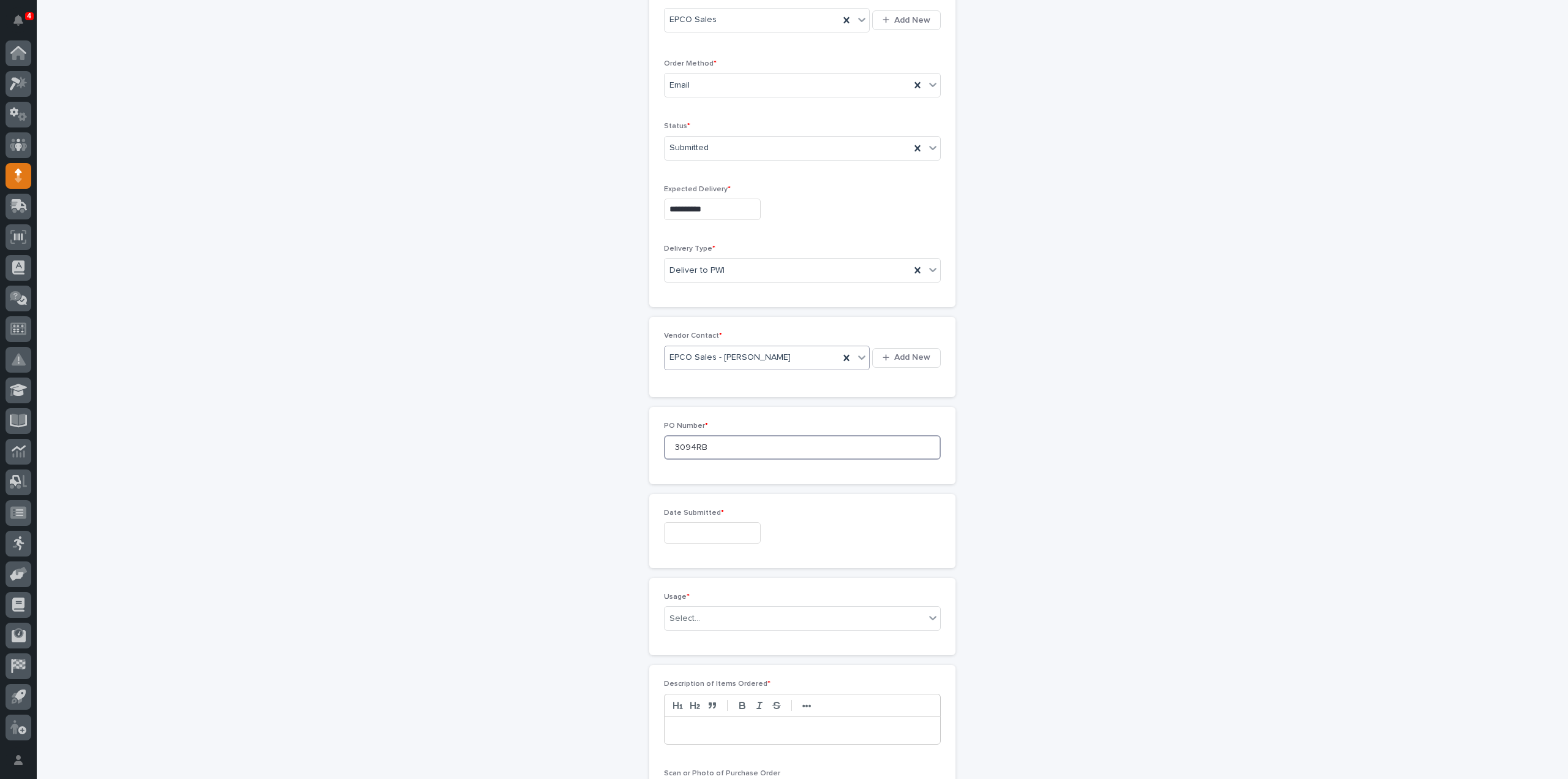
scroll to position [529, 0]
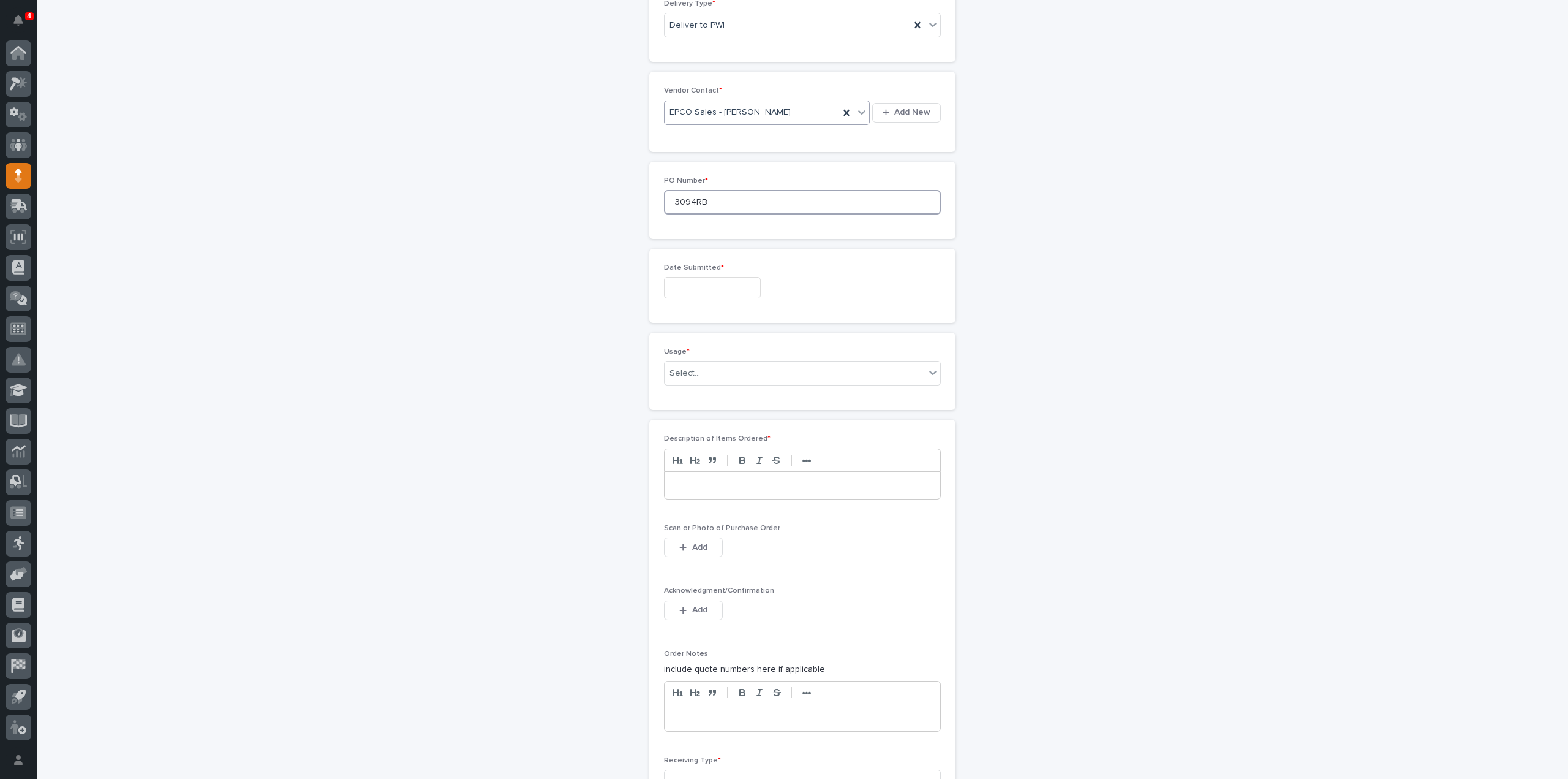
type input "3094RB"
click at [710, 282] on input "text" at bounding box center [712, 287] width 97 height 21
click at [723, 221] on div "28" at bounding box center [725, 224] width 17 height 17
type input "**********"
click at [700, 371] on div "Select..." at bounding box center [795, 373] width 260 height 20
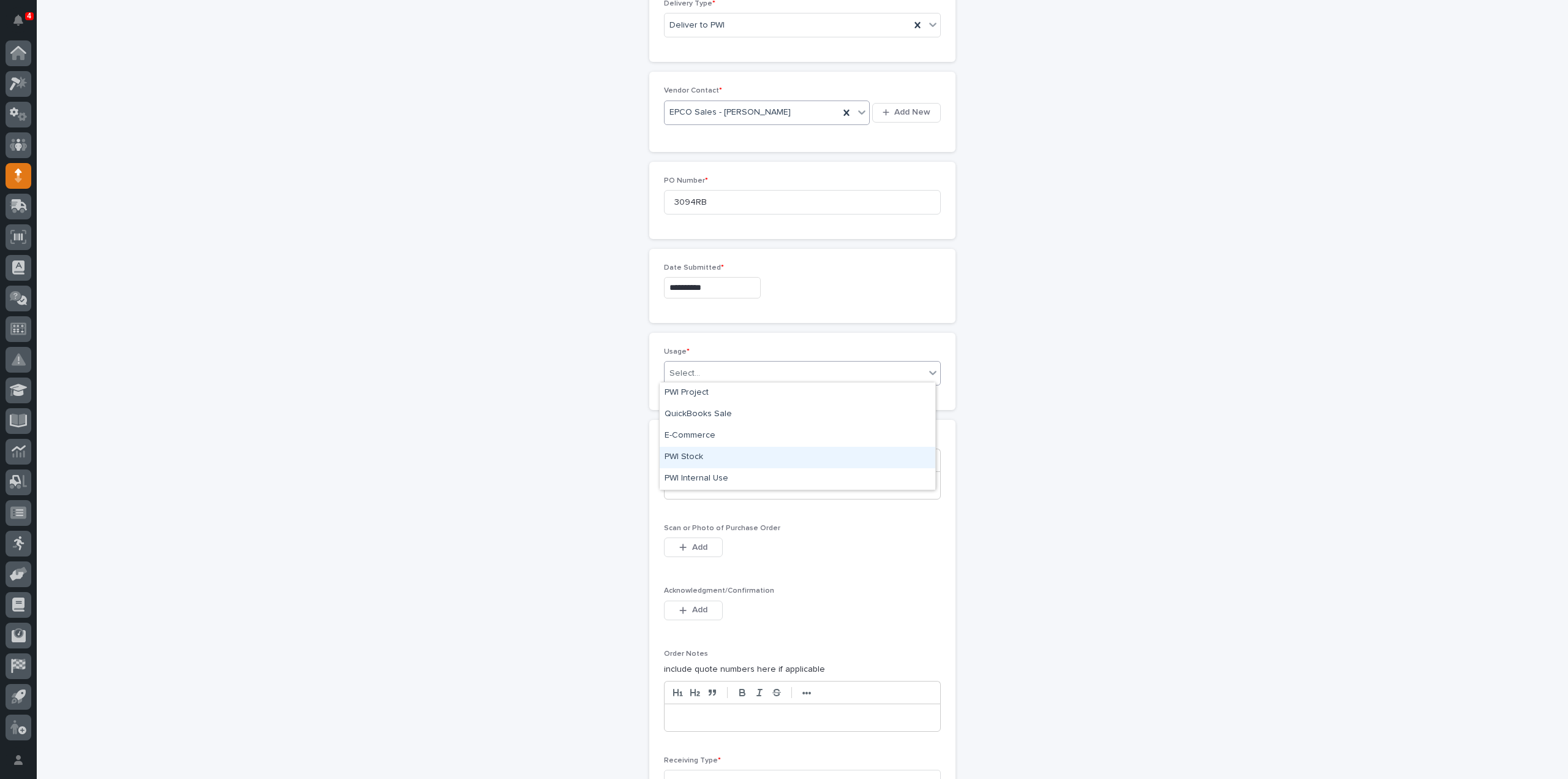
click at [691, 459] on div "PWI Stock" at bounding box center [798, 457] width 275 height 21
click at [705, 482] on p at bounding box center [803, 485] width 258 height 13
click at [692, 544] on span "Add" at bounding box center [700, 547] width 15 height 11
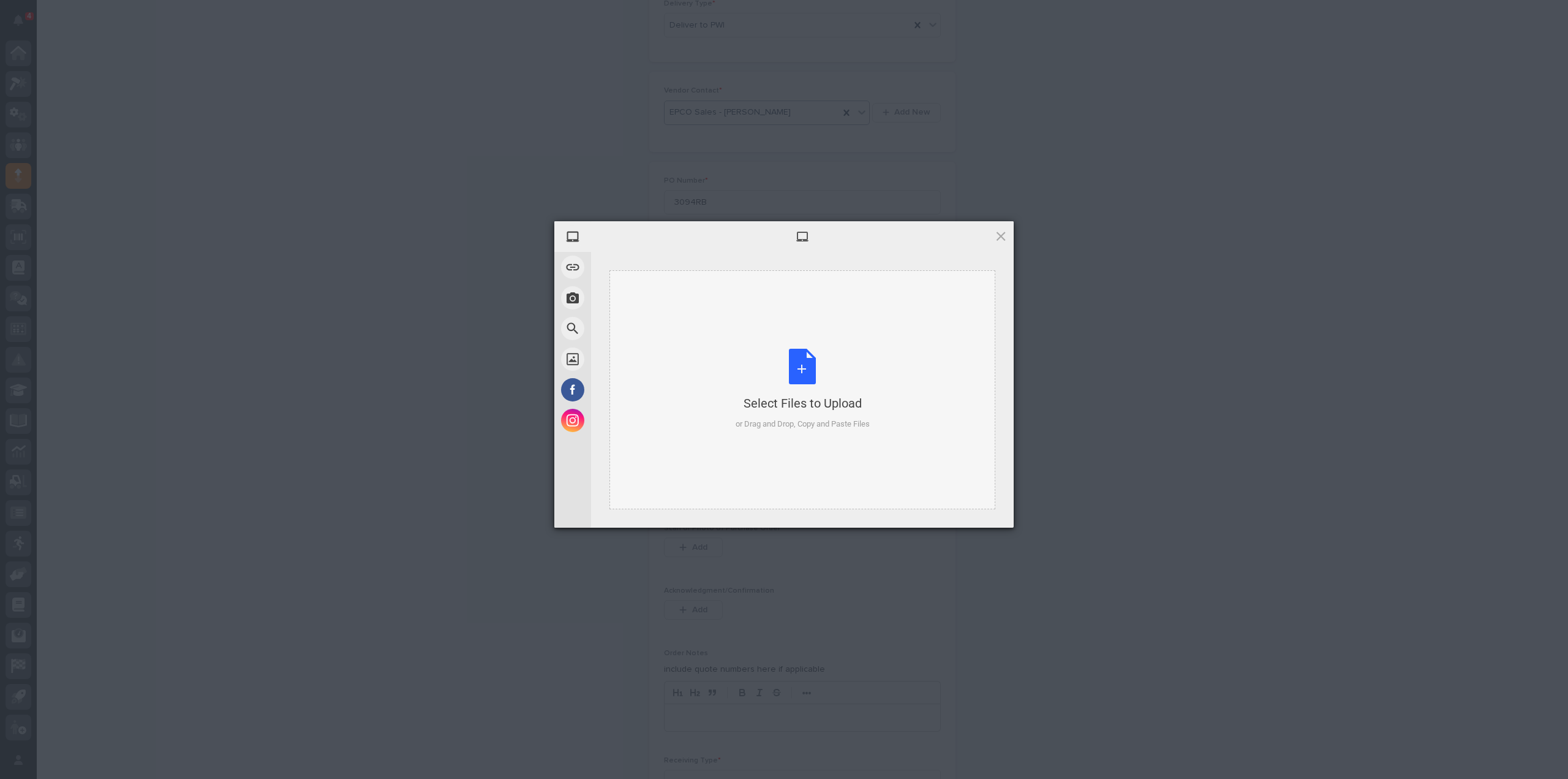
click at [820, 383] on div "Select Files to Upload or Drag and Drop, Copy and Paste Files" at bounding box center [803, 390] width 134 height 81
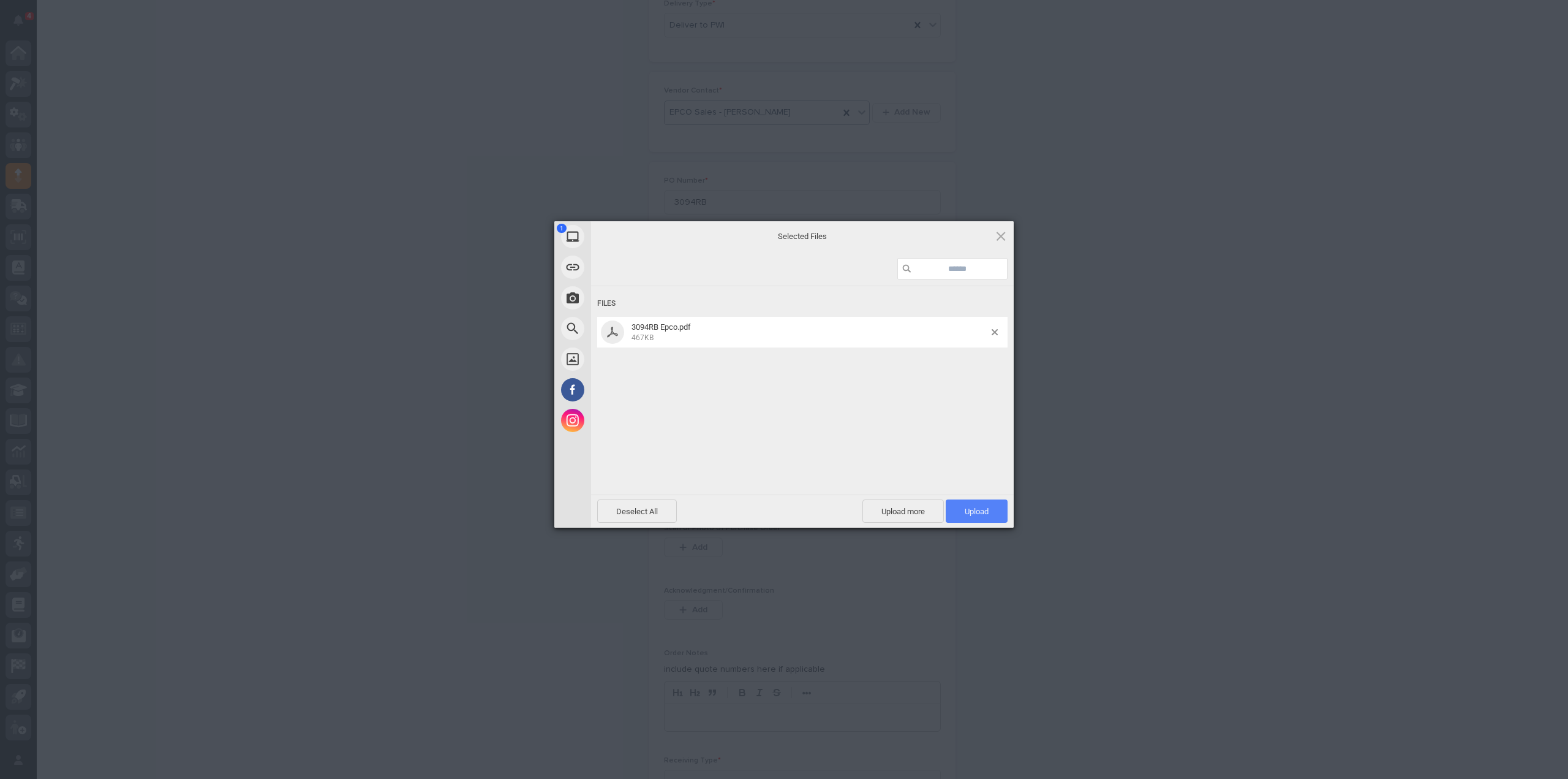
click at [977, 504] on span "Upload 1" at bounding box center [977, 511] width 62 height 24
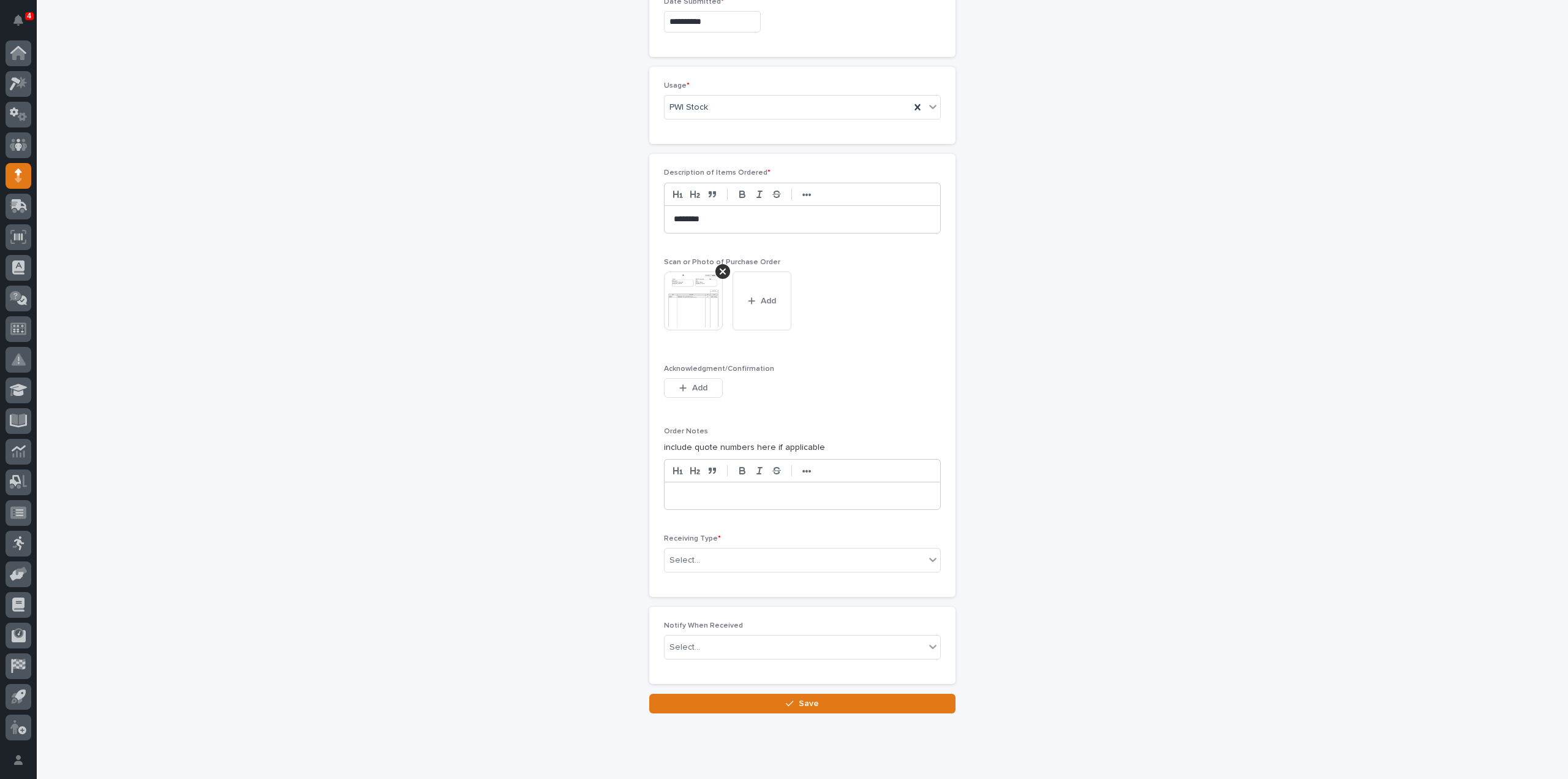
scroll to position [797, 0]
click at [683, 554] on div "Select..." at bounding box center [685, 558] width 30 height 13
click at [694, 643] on div "Deliver to" at bounding box center [798, 640] width 275 height 21
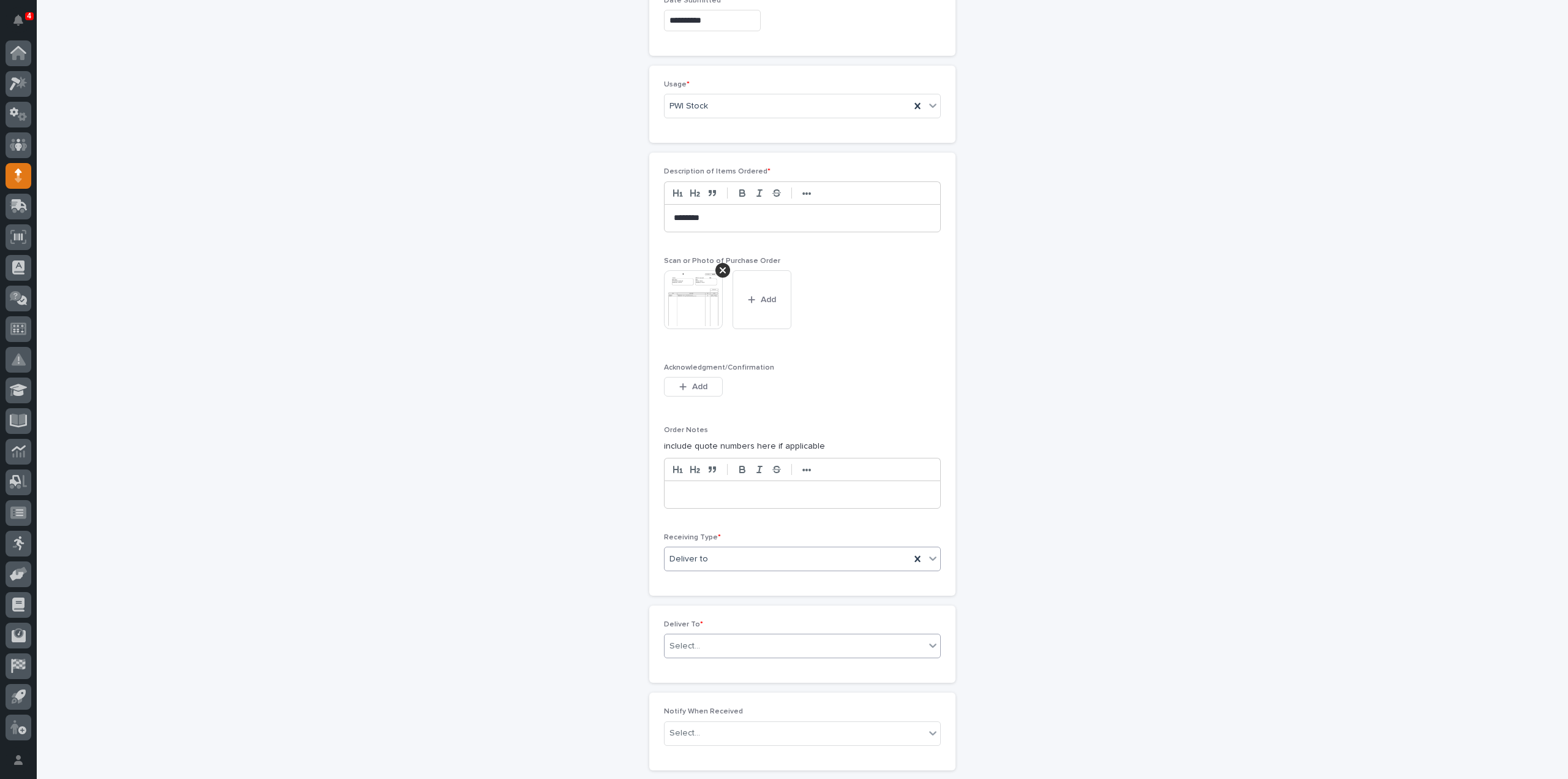
click at [689, 640] on div "Select..." at bounding box center [685, 646] width 30 height 13
type input "*****"
click at [725, 659] on div "[PERSON_NAME]" at bounding box center [798, 662] width 275 height 21
click at [697, 726] on div "Select..." at bounding box center [795, 733] width 260 height 20
type input "****"
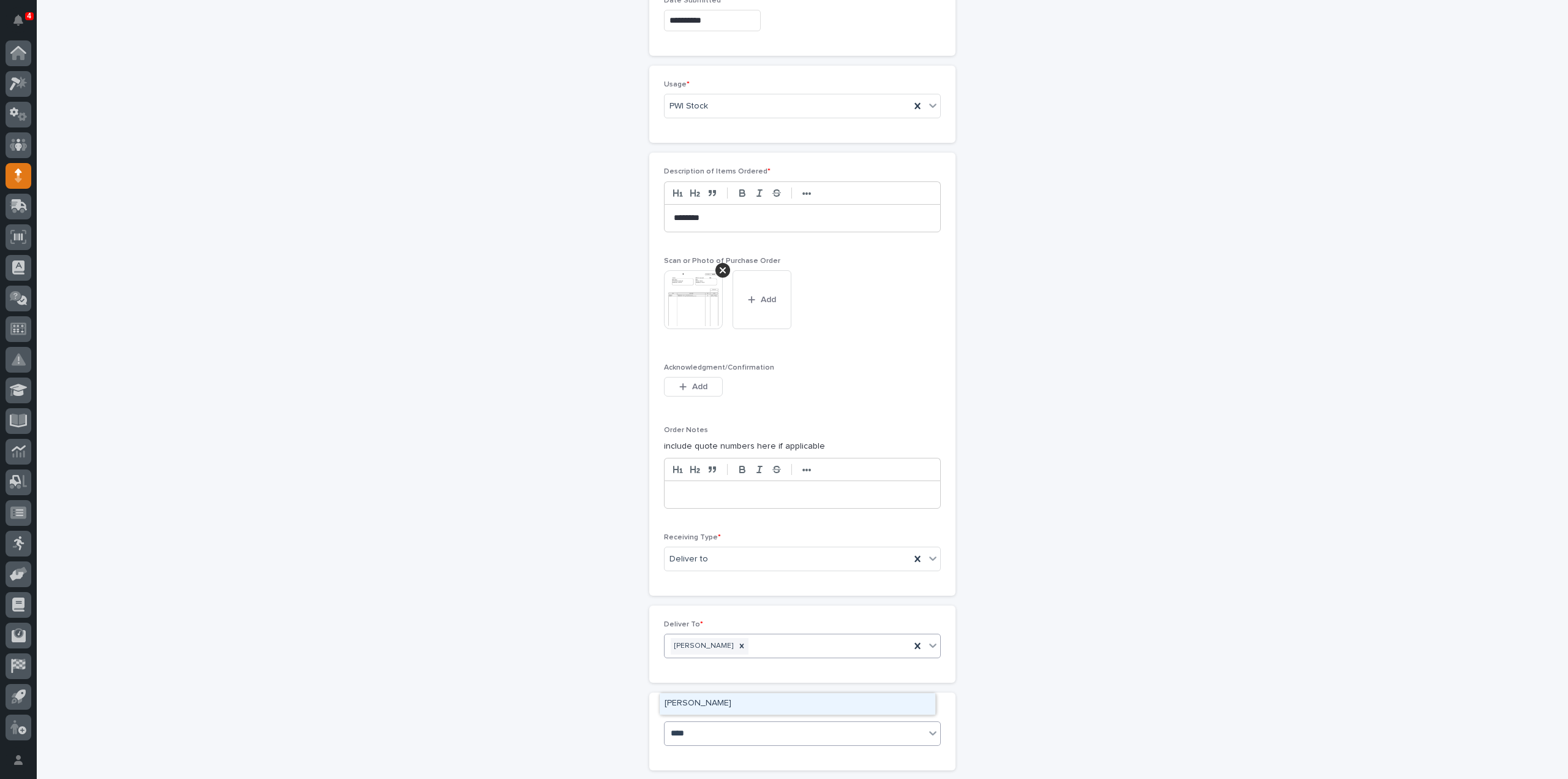
click at [731, 705] on div "[PERSON_NAME]" at bounding box center [798, 703] width 275 height 21
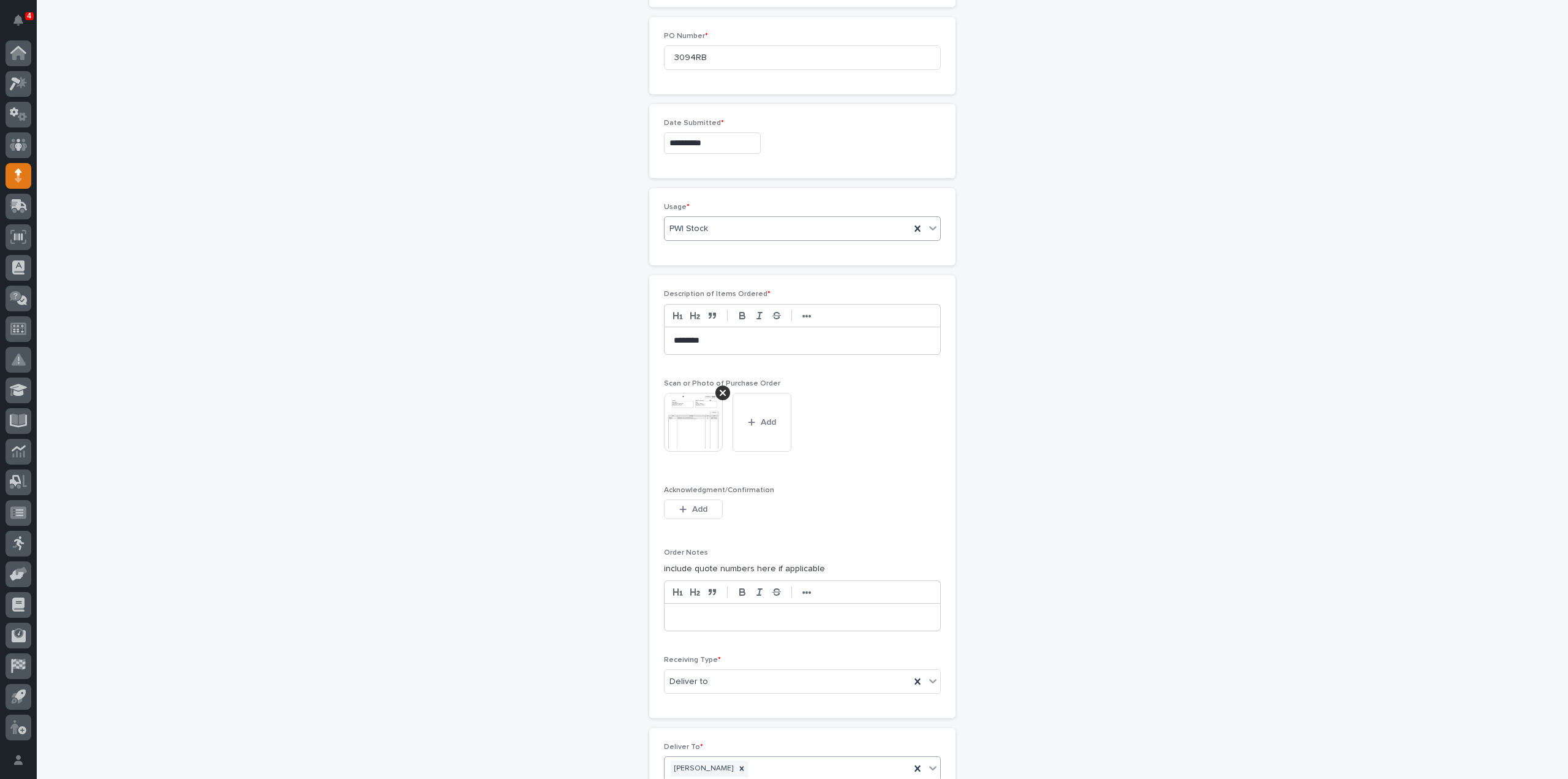
click at [732, 227] on div "PWI Stock" at bounding box center [787, 229] width 246 height 20
click at [716, 244] on div "PWI Project" at bounding box center [798, 248] width 275 height 21
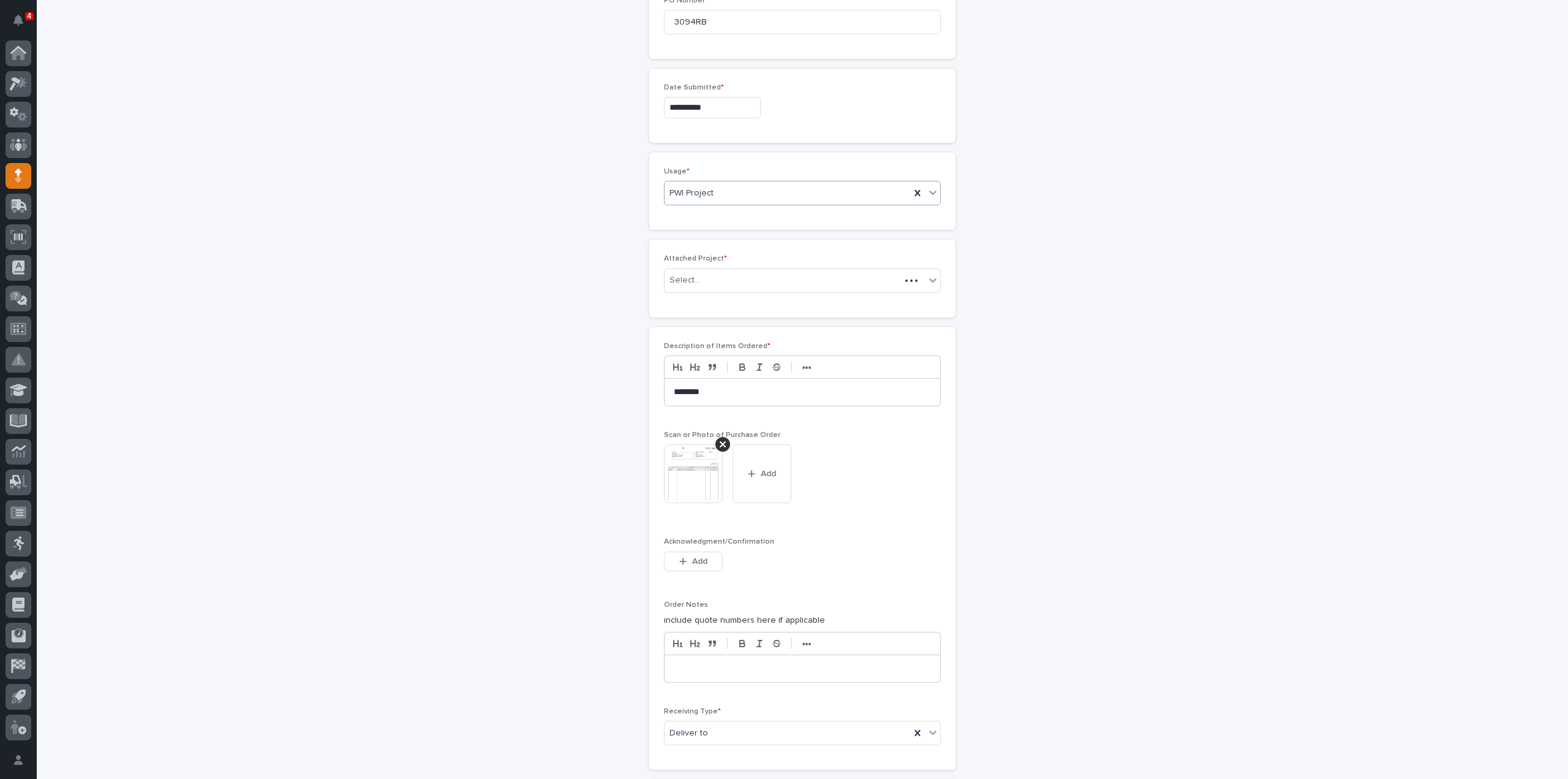
scroll to position [716, 0]
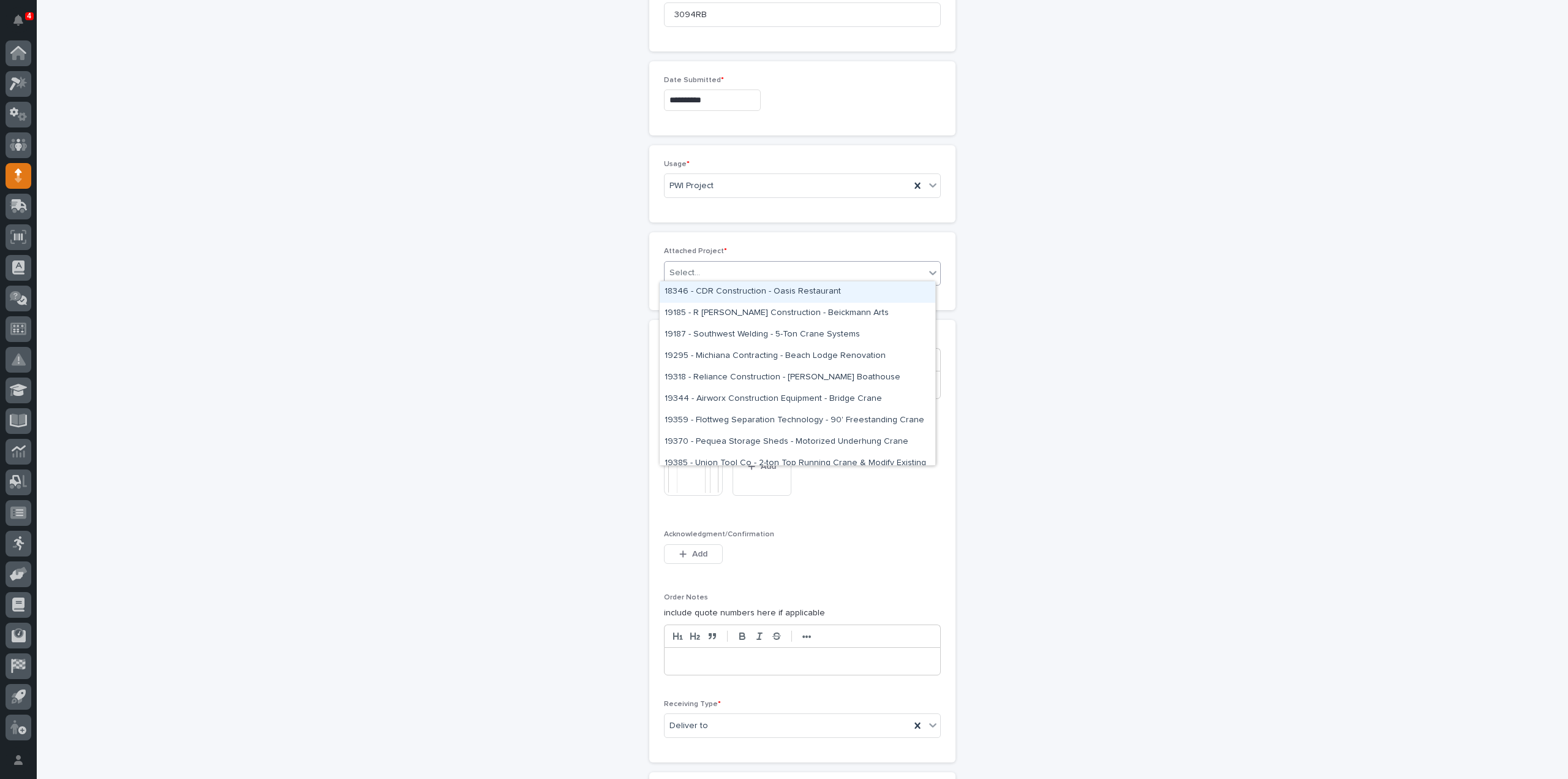
click at [700, 271] on div "Select..." at bounding box center [795, 273] width 260 height 20
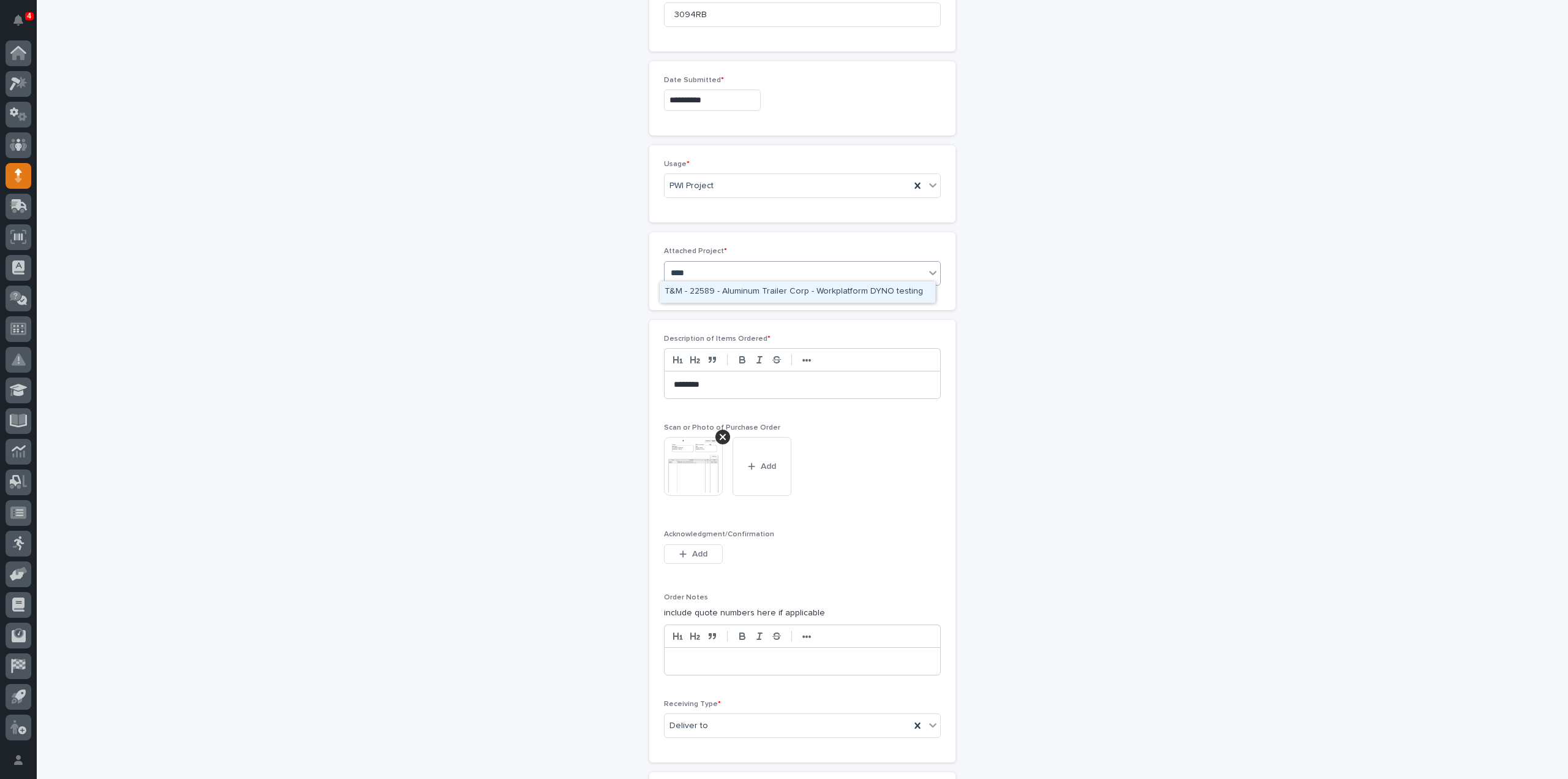
type input "*****"
click at [719, 290] on div "25891 - [PERSON_NAME] Construction Inc - New Plant Setup - Mezzanine Project" at bounding box center [798, 291] width 275 height 21
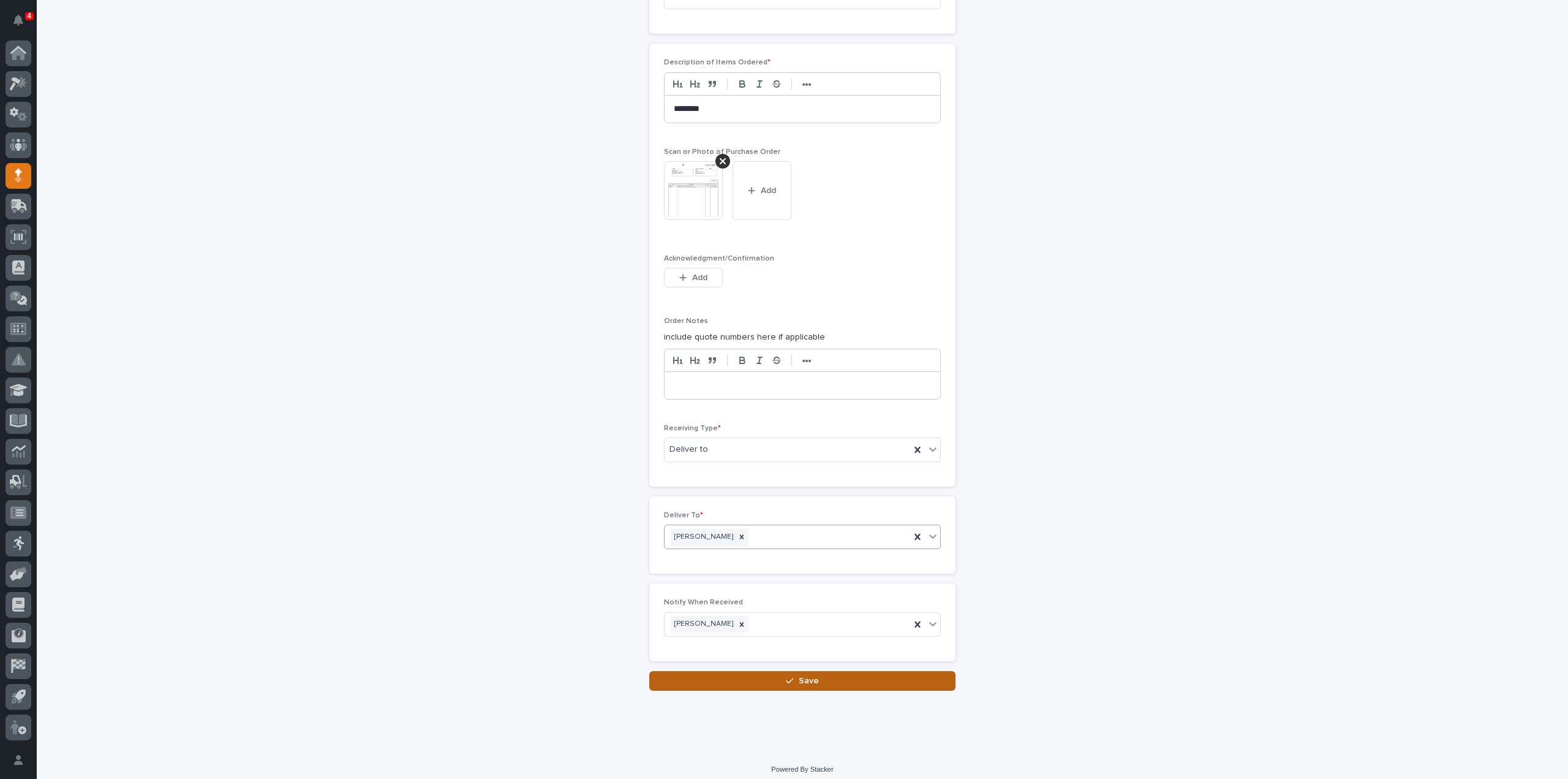
click at [808, 681] on button "Save" at bounding box center [803, 680] width 307 height 19
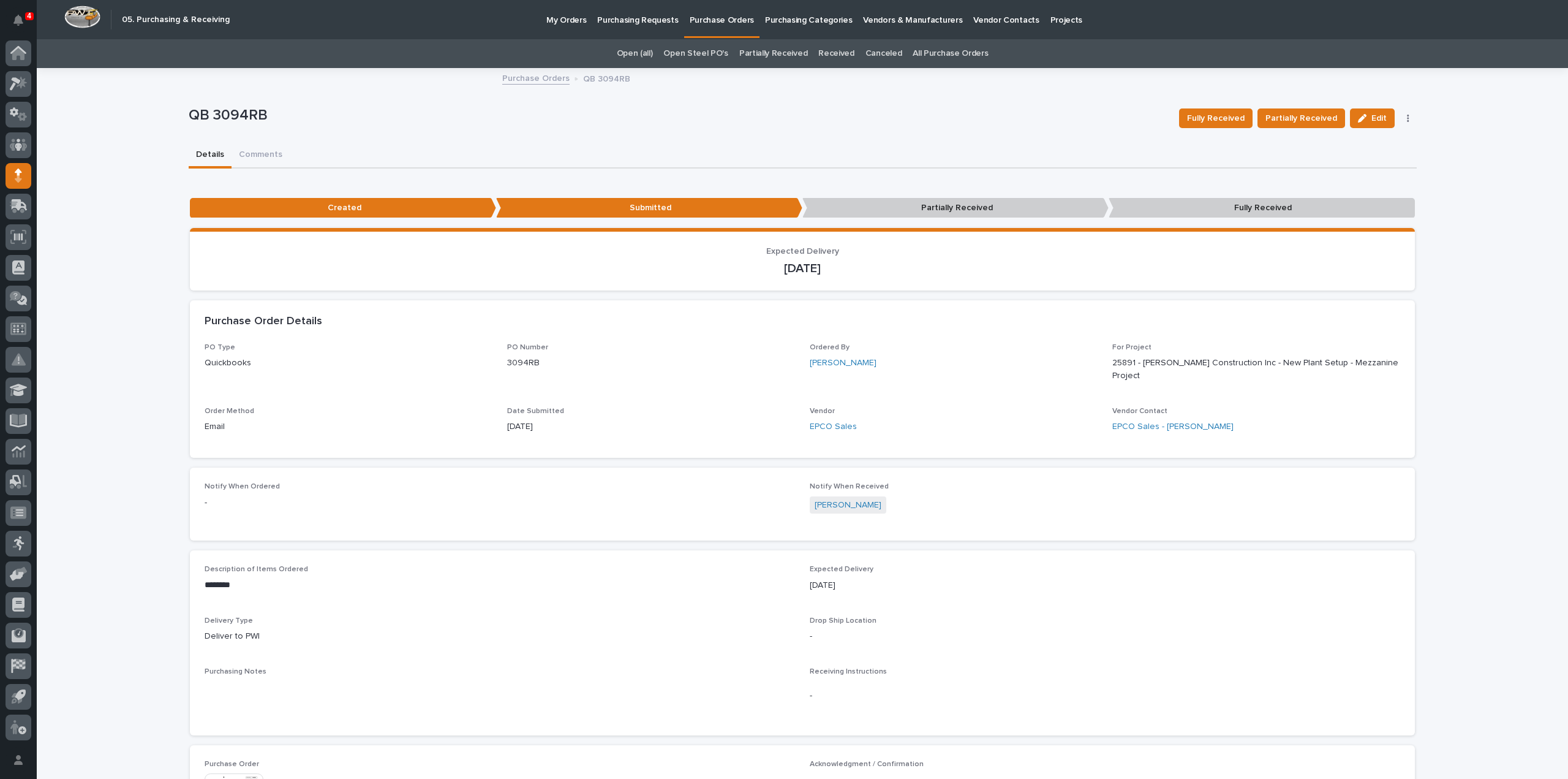
click at [917, 52] on link "All Purchase Orders" at bounding box center [950, 53] width 75 height 29
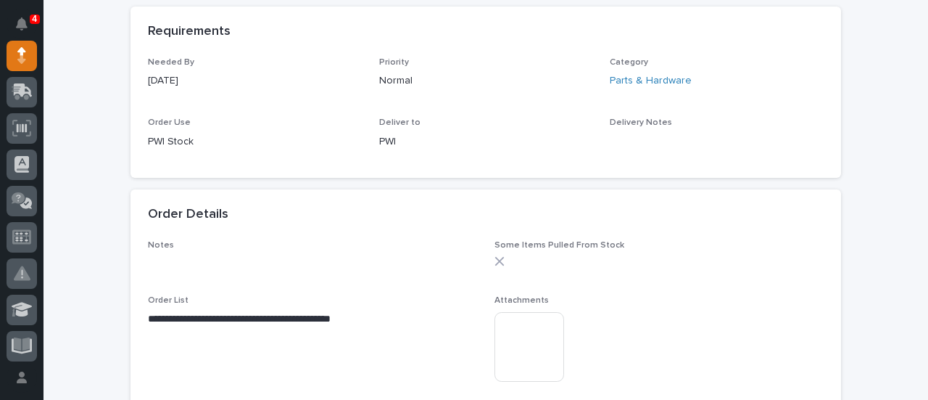
scroll to position [725, 0]
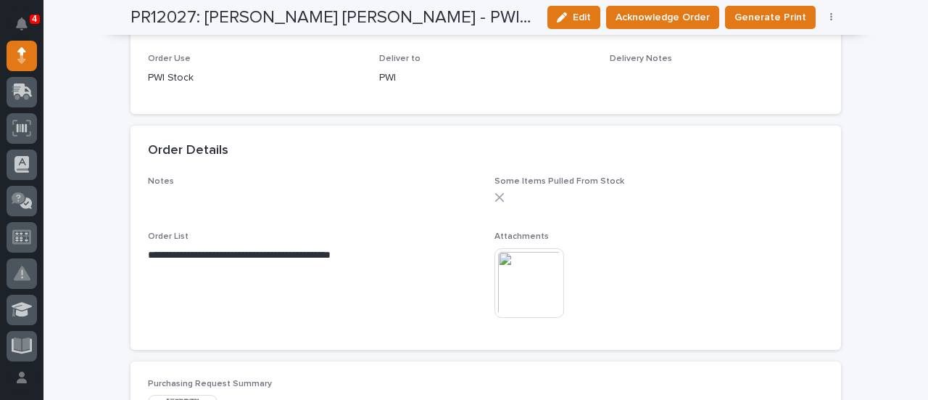
click at [508, 276] on img at bounding box center [529, 283] width 70 height 70
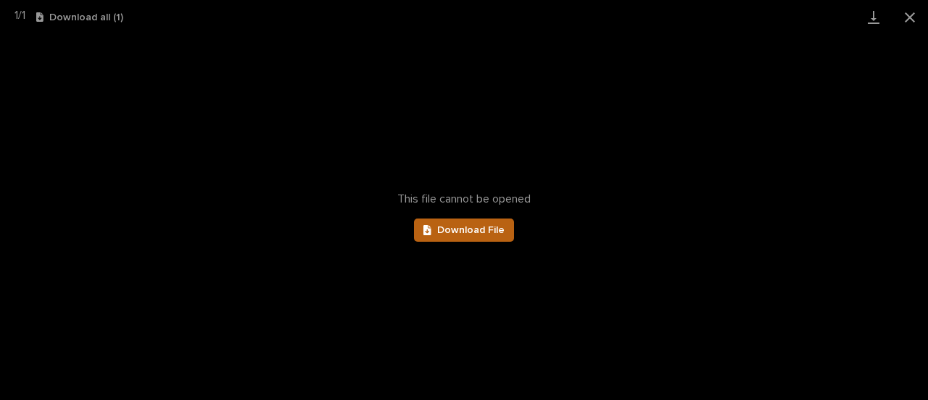
click at [488, 231] on span "Download File" at bounding box center [470, 230] width 67 height 10
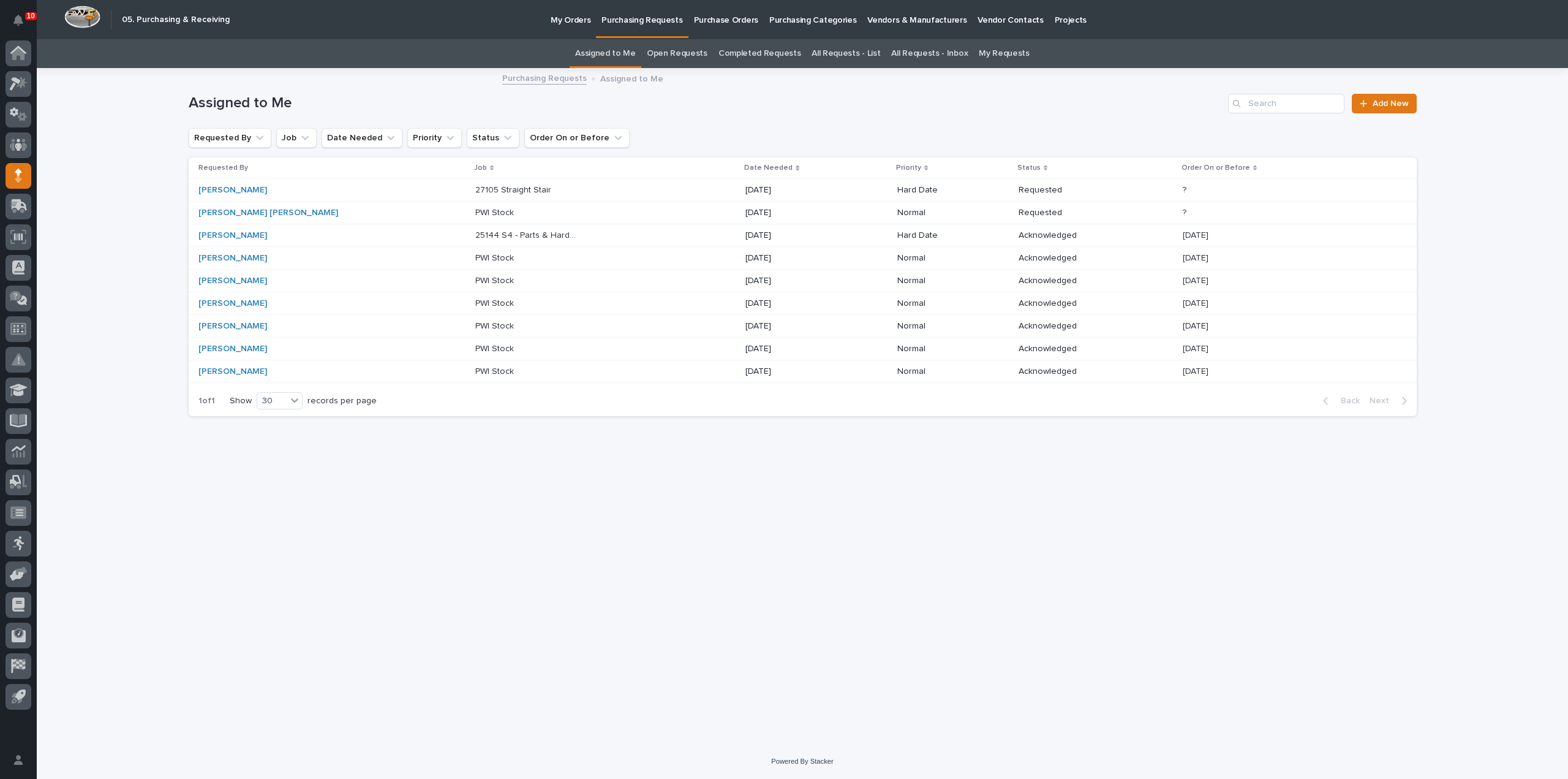
click at [476, 186] on p "27105 Straight Stair" at bounding box center [514, 188] width 79 height 13
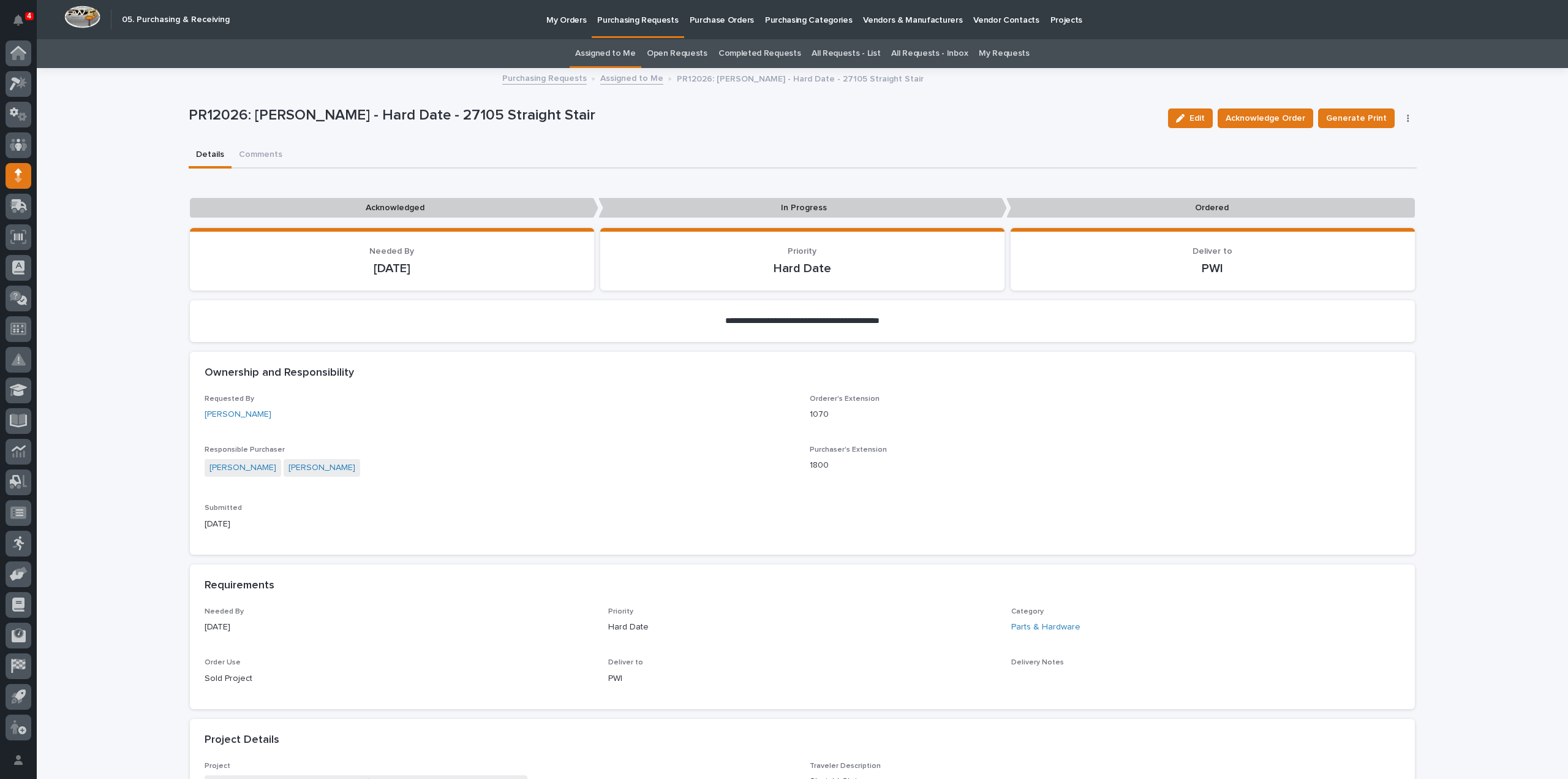
scroll to position [490, 0]
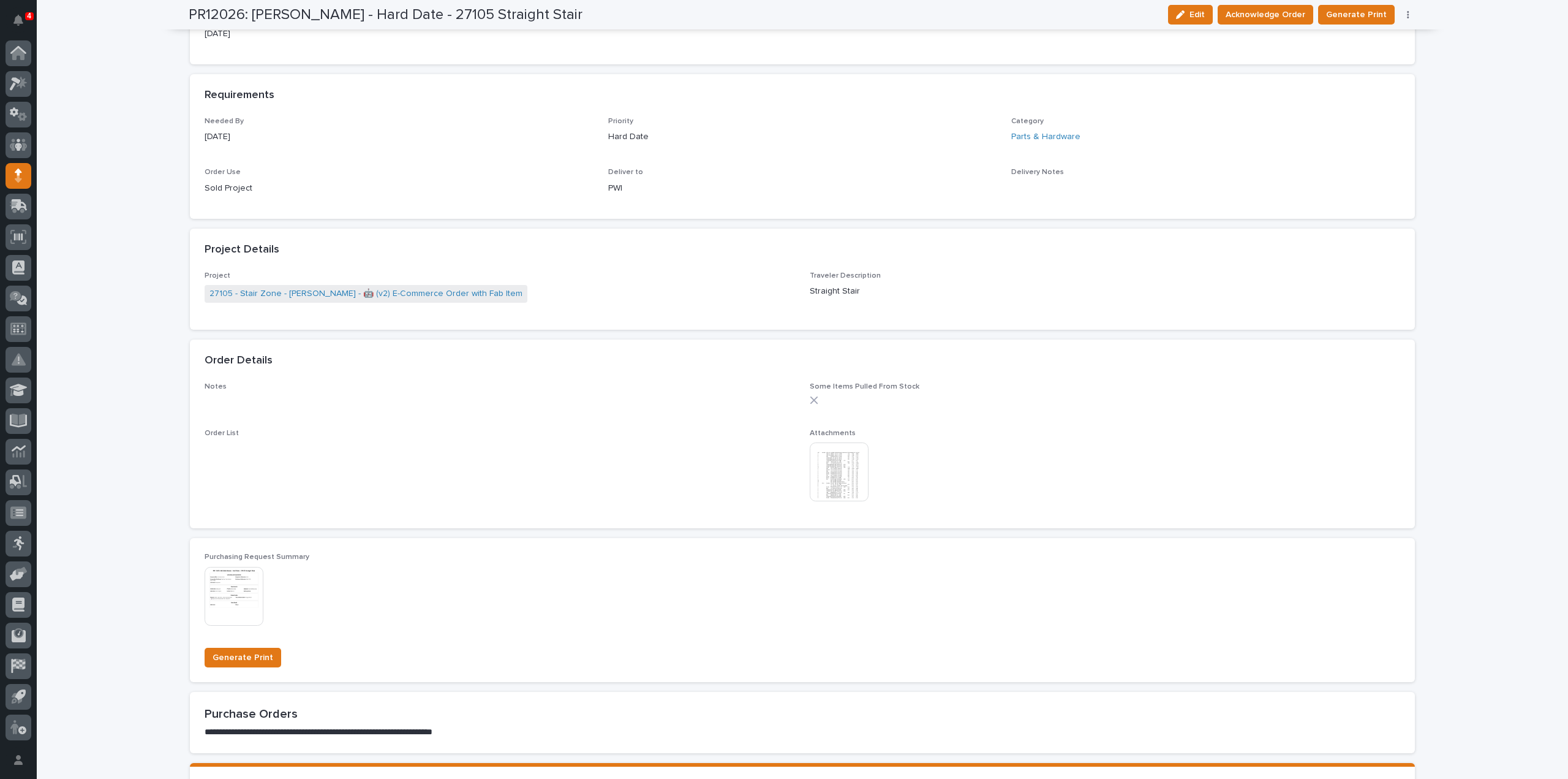
click at [830, 492] on img at bounding box center [840, 472] width 59 height 59
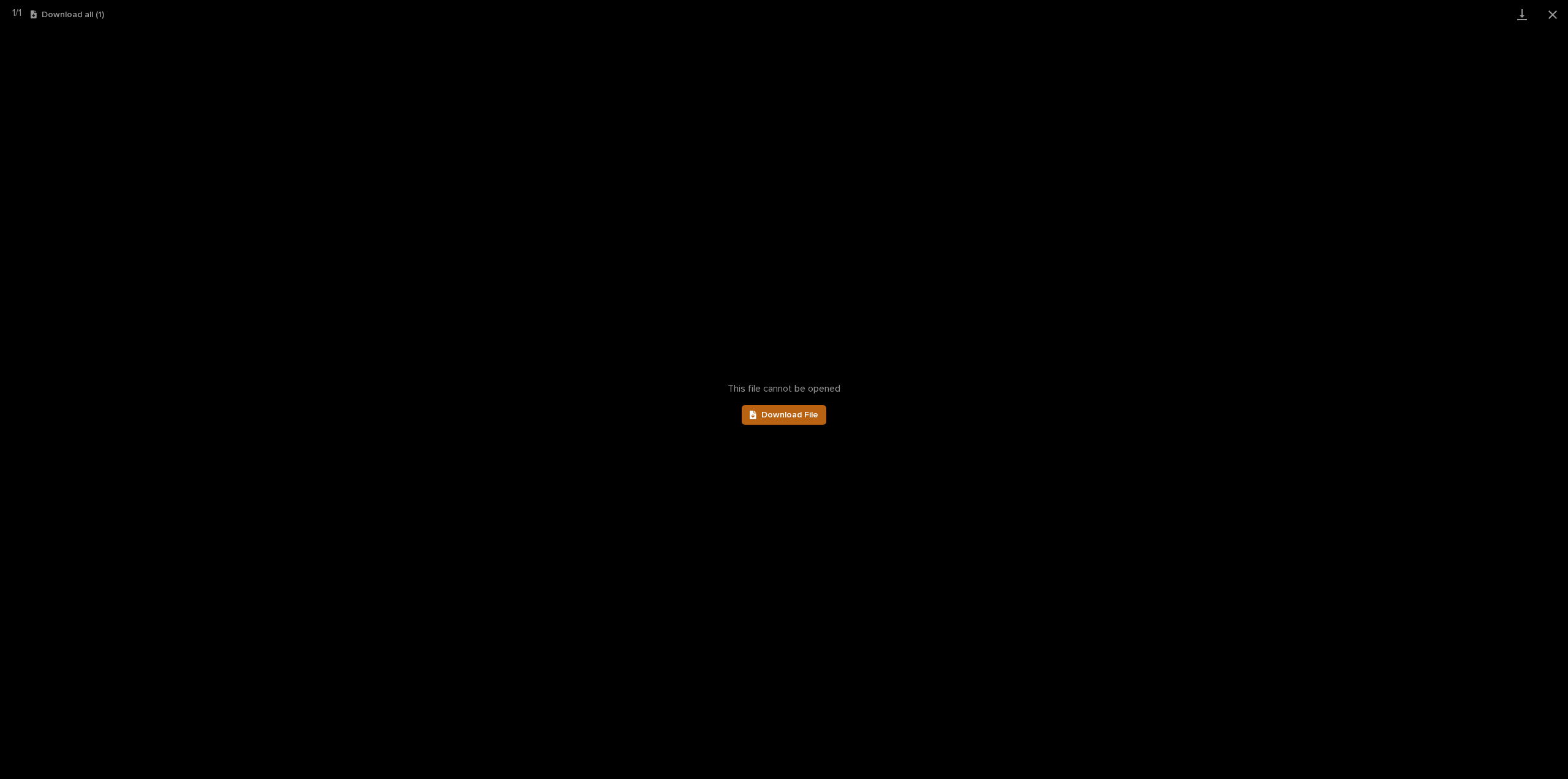
click at [781, 415] on span "Download File" at bounding box center [789, 415] width 57 height 8
click at [1549, 14] on button "Close gallery" at bounding box center [1553, 14] width 30 height 29
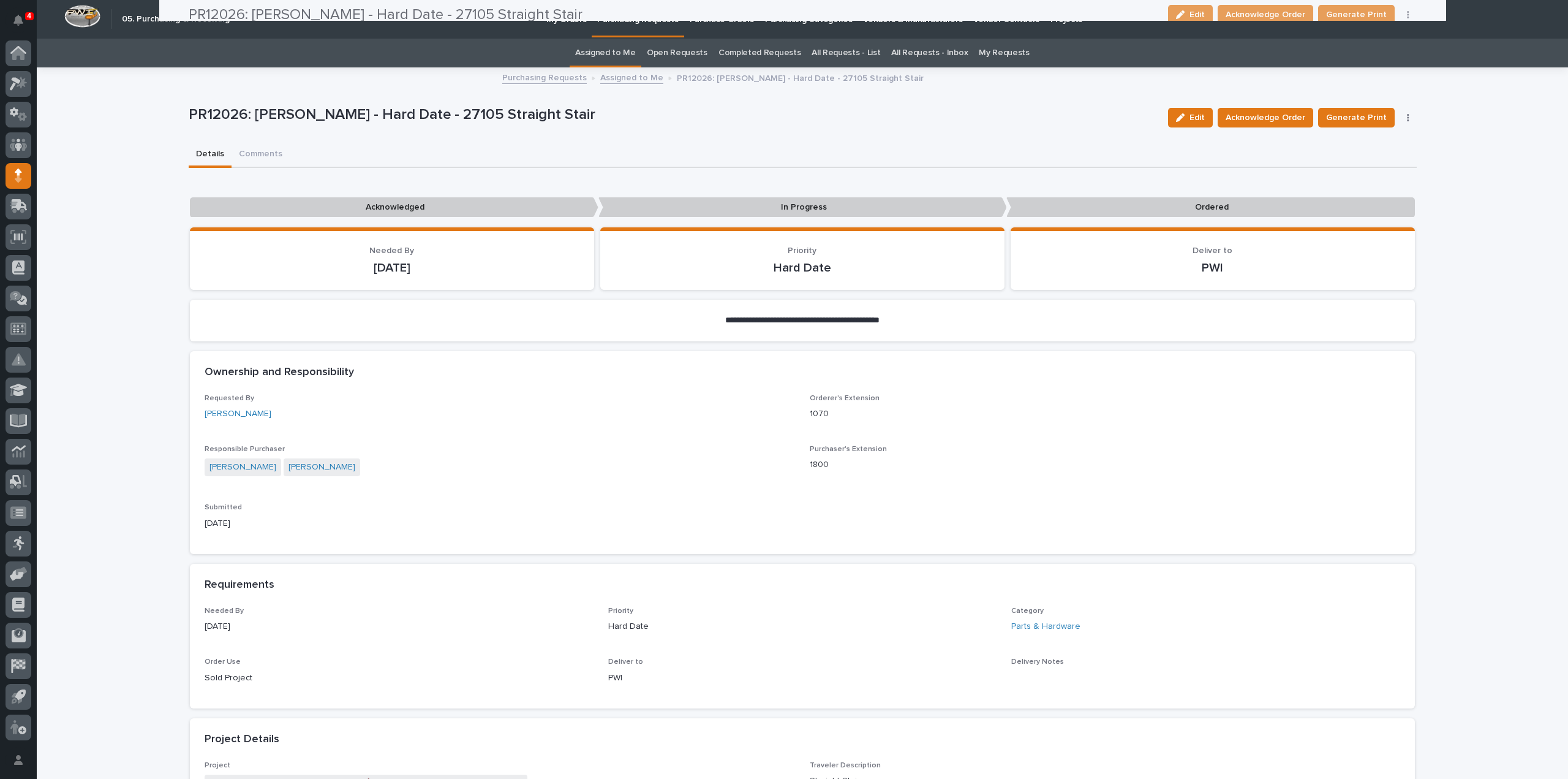
scroll to position [0, 0]
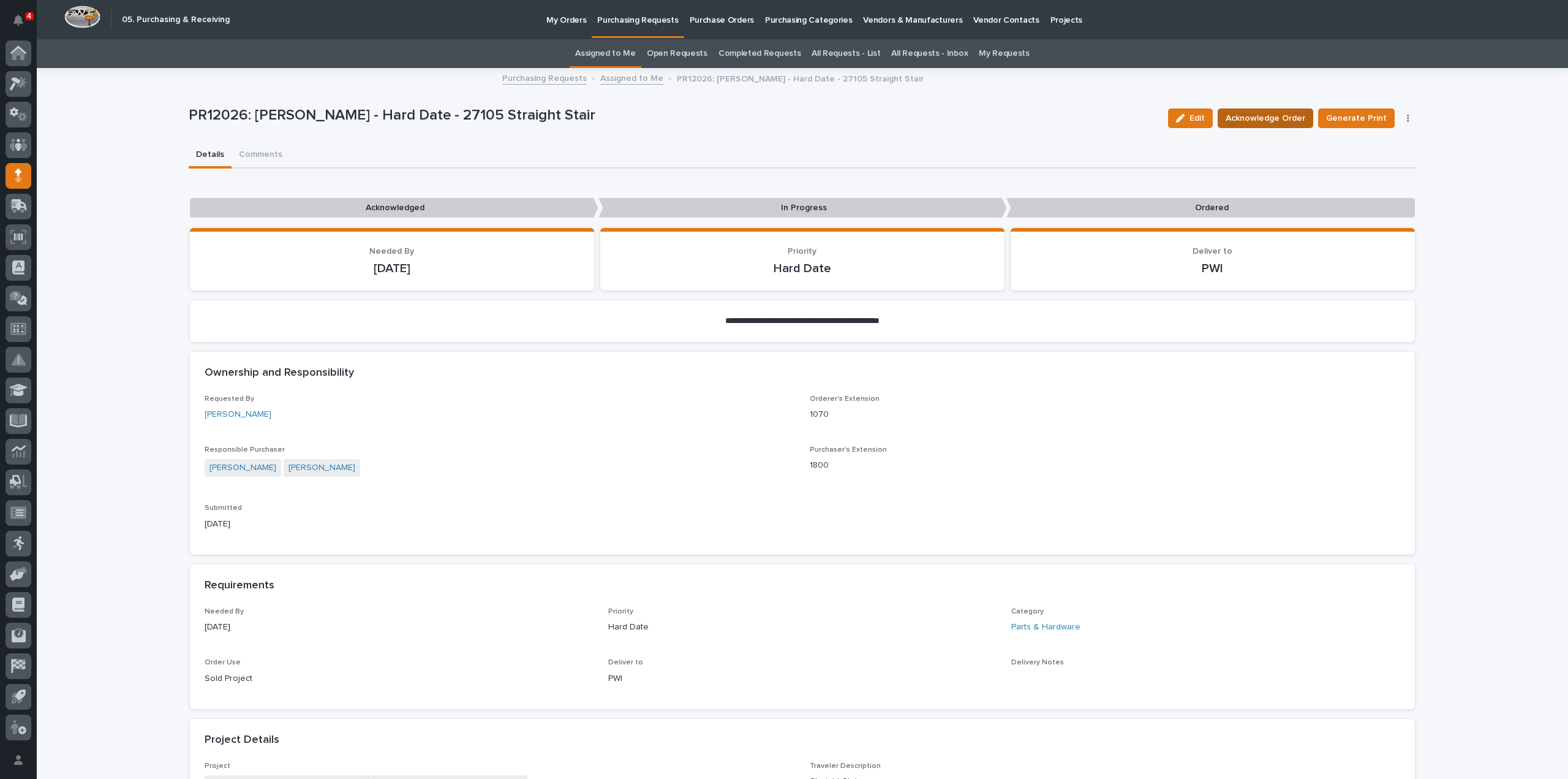
click at [1251, 117] on span "Acknowledge Order" at bounding box center [1266, 117] width 79 height 14
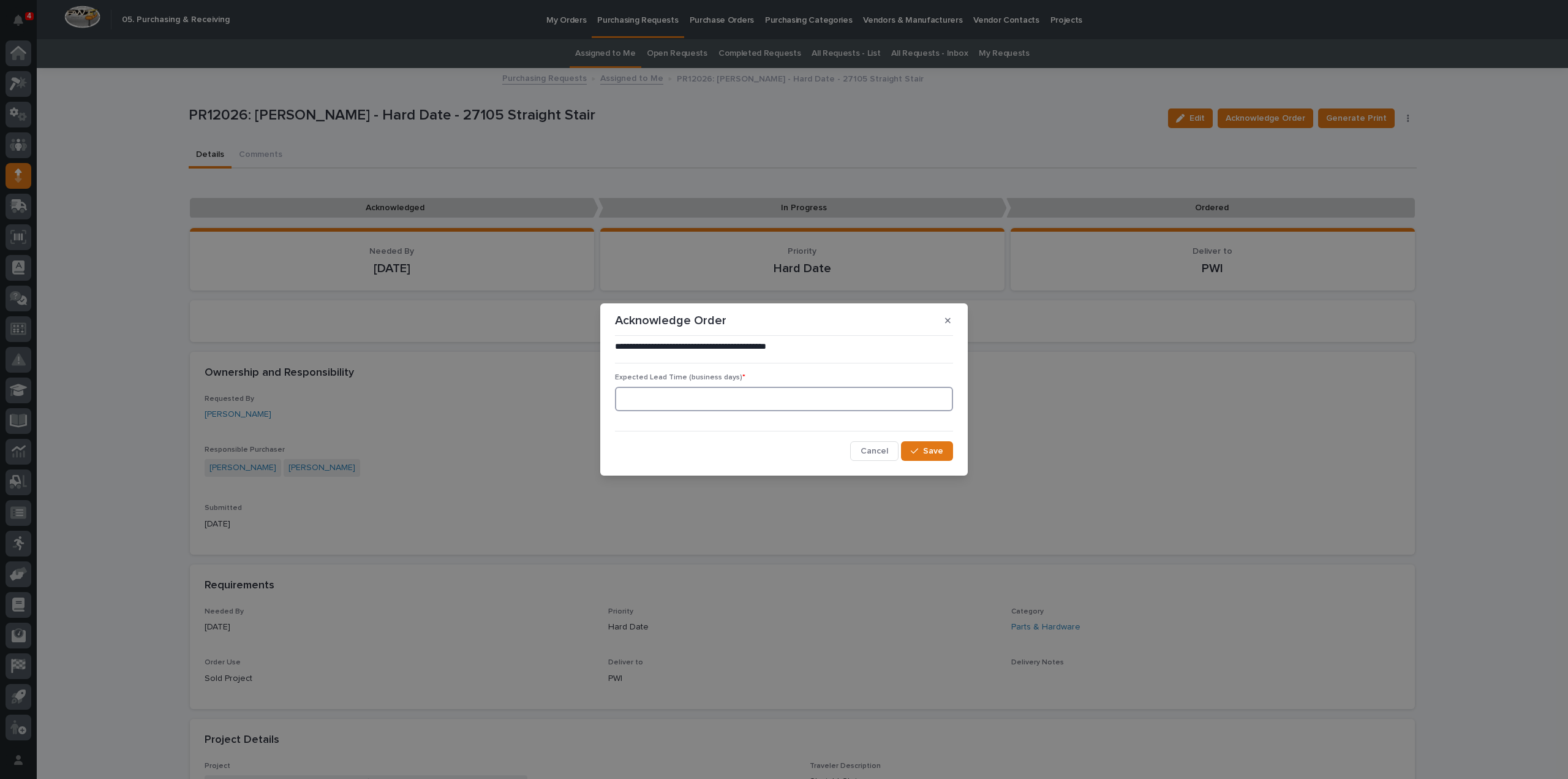
click at [802, 401] on input at bounding box center [784, 399] width 338 height 25
type input "0"
click at [923, 454] on div "button" at bounding box center [917, 451] width 13 height 8
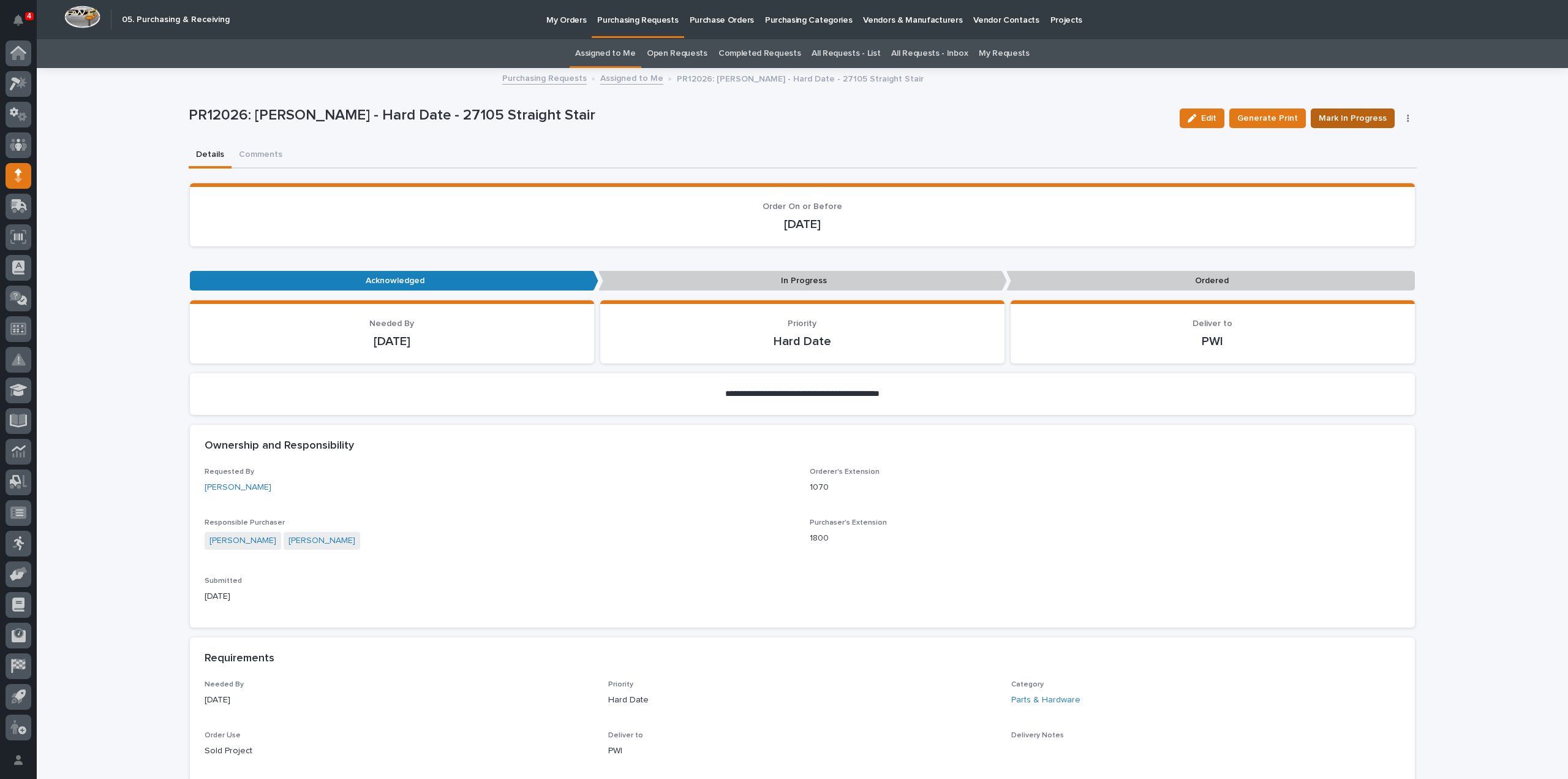
click at [1327, 119] on span "Mark In Progress" at bounding box center [1353, 117] width 68 height 14
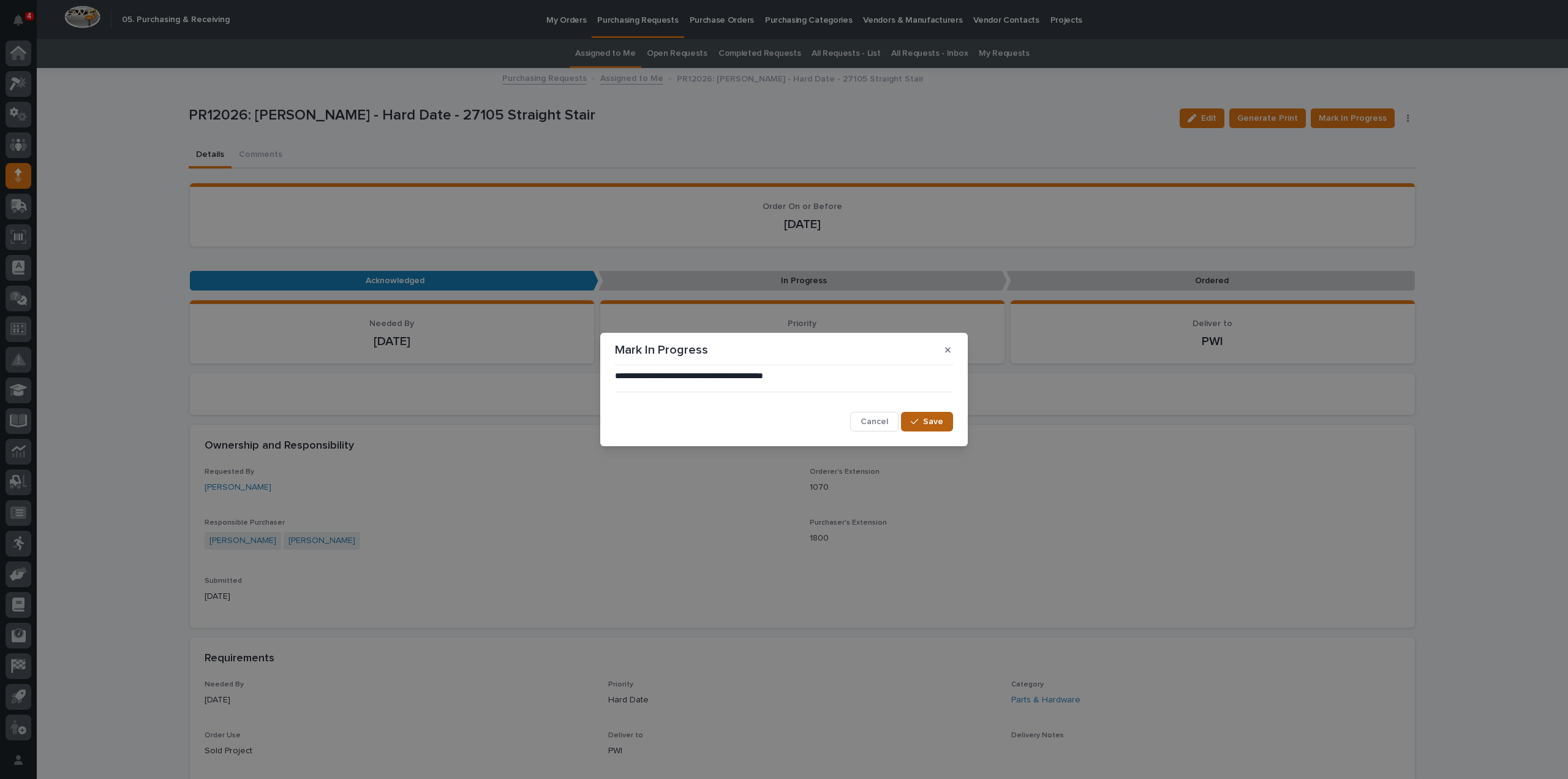
click at [946, 425] on button "Save" at bounding box center [928, 421] width 52 height 19
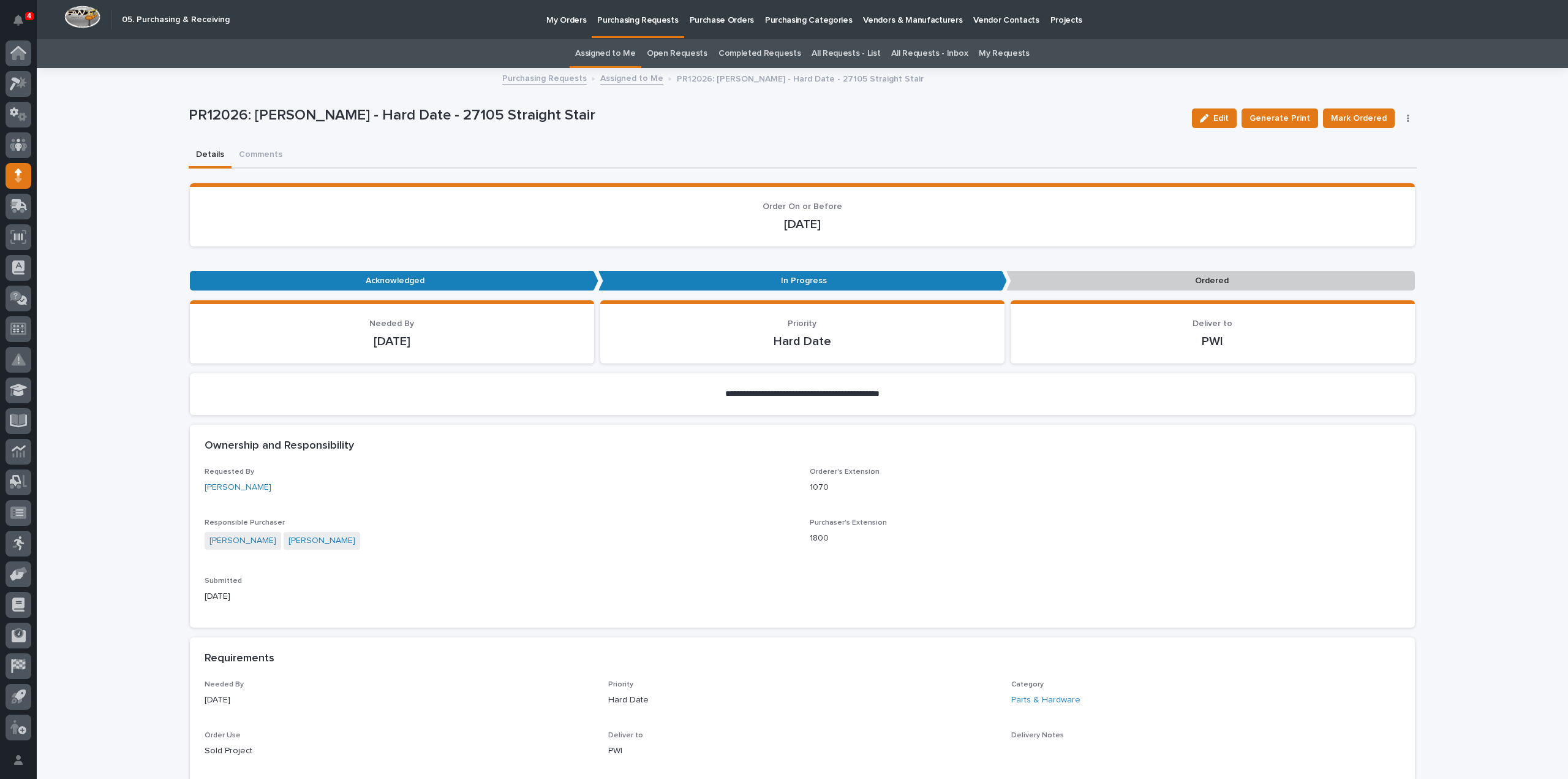
click at [1374, 122] on span "Mark Ordered" at bounding box center [1359, 117] width 56 height 14
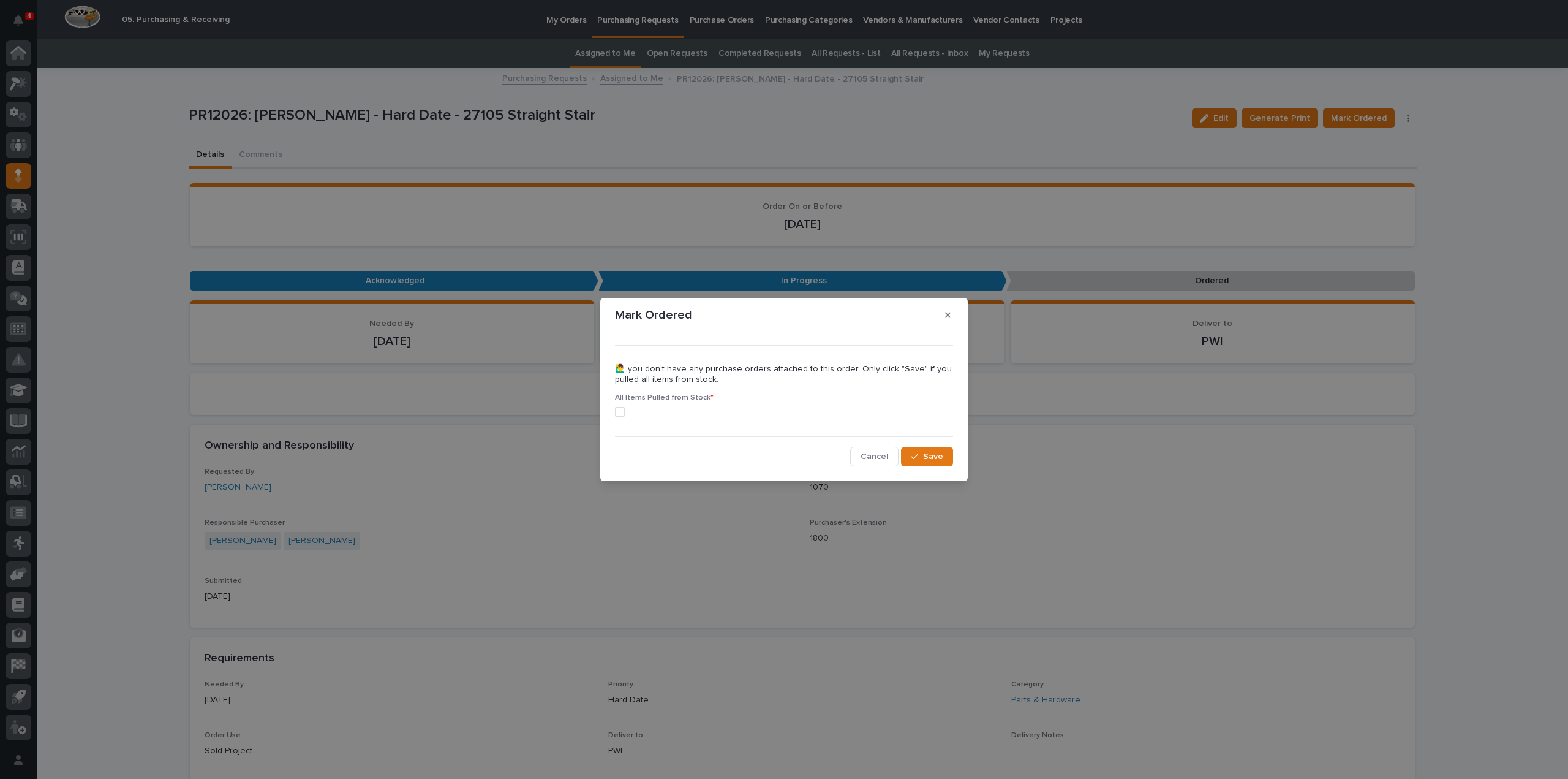
click at [617, 413] on span at bounding box center [620, 411] width 10 height 10
click at [912, 454] on icon "button" at bounding box center [914, 456] width 8 height 8
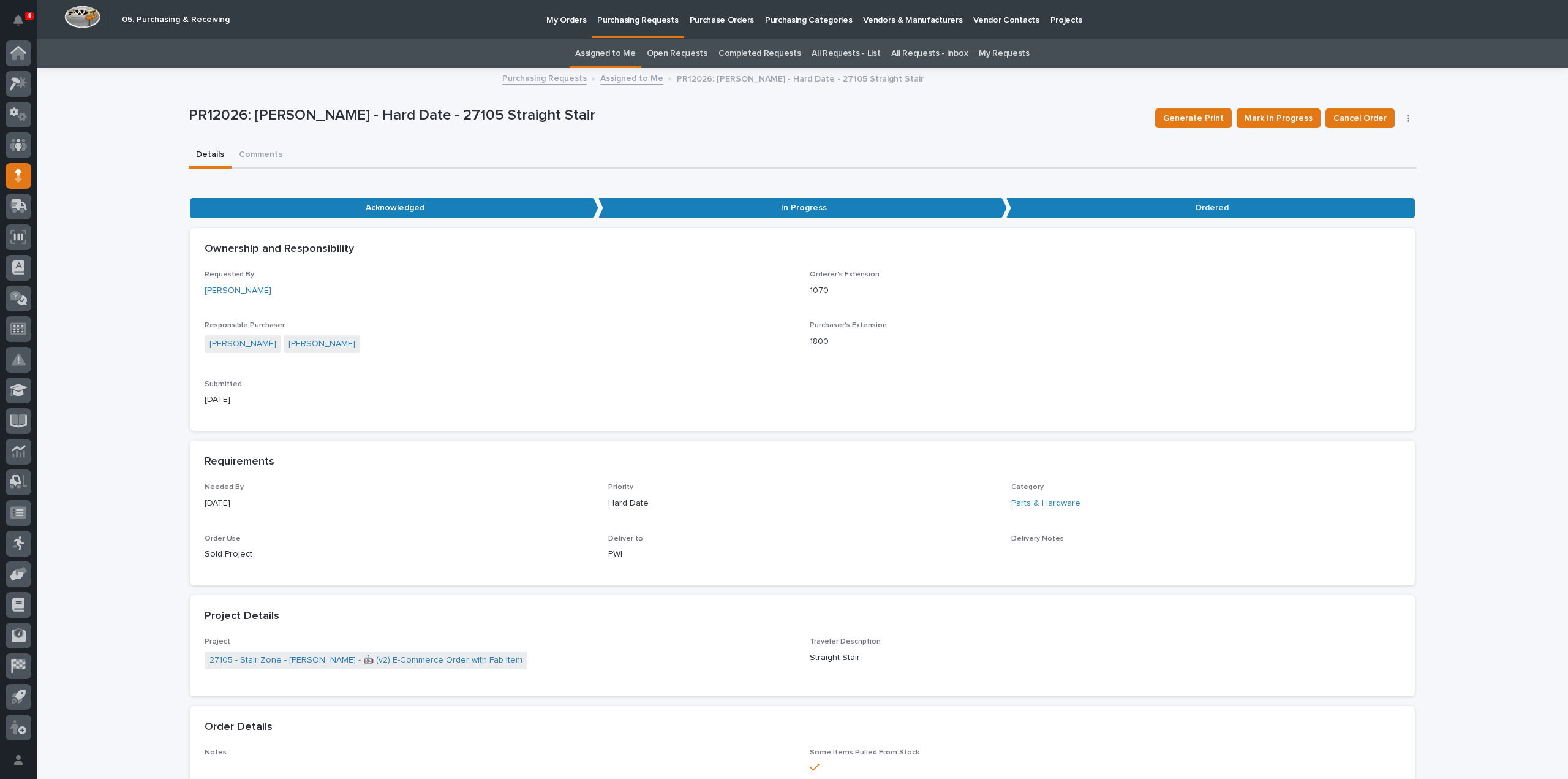
click at [611, 54] on link "Assigned to Me" at bounding box center [606, 53] width 61 height 29
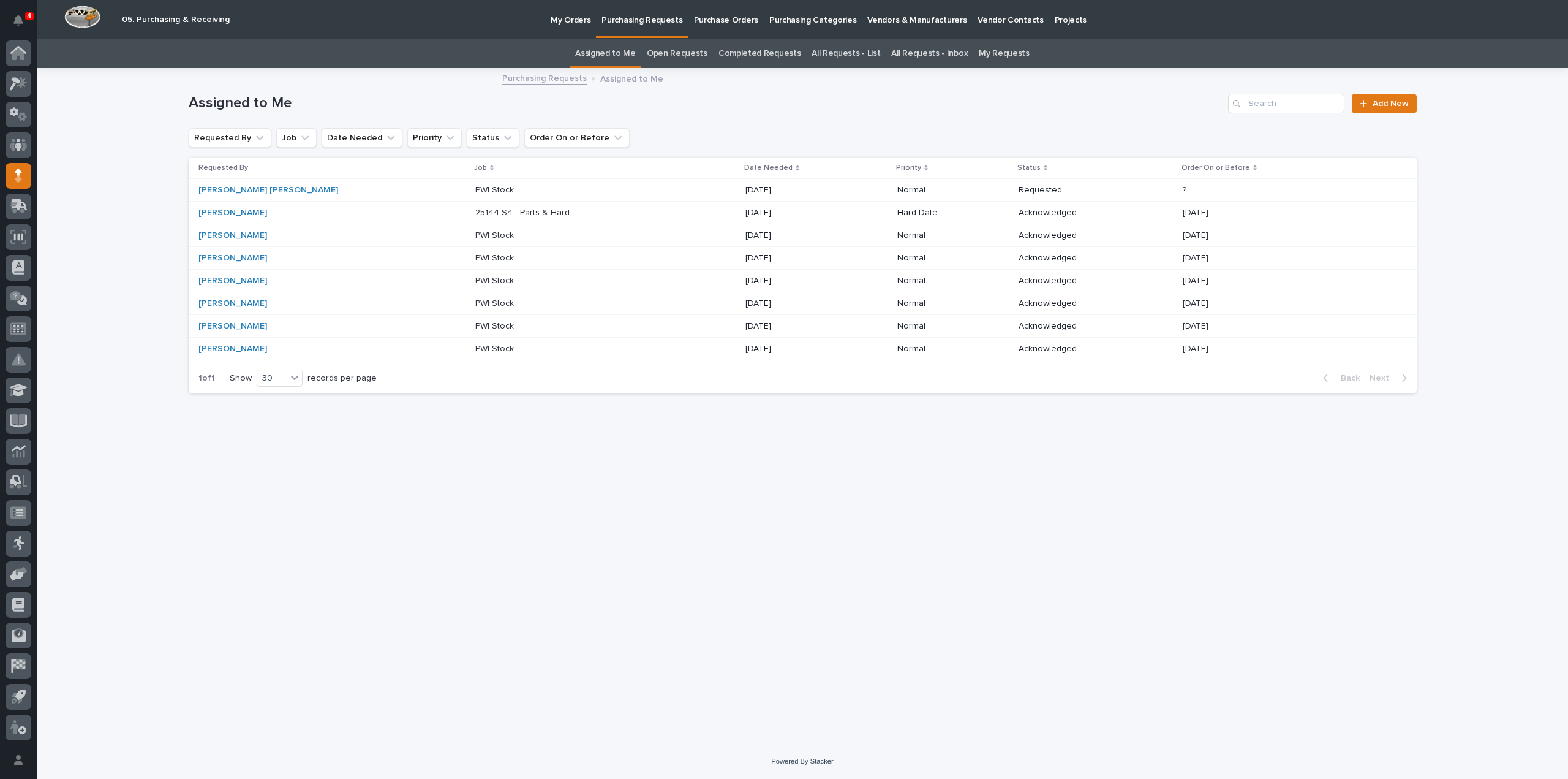
click at [476, 209] on p "25144 S4 - Parts & Hardware" at bounding box center [528, 211] width 105 height 13
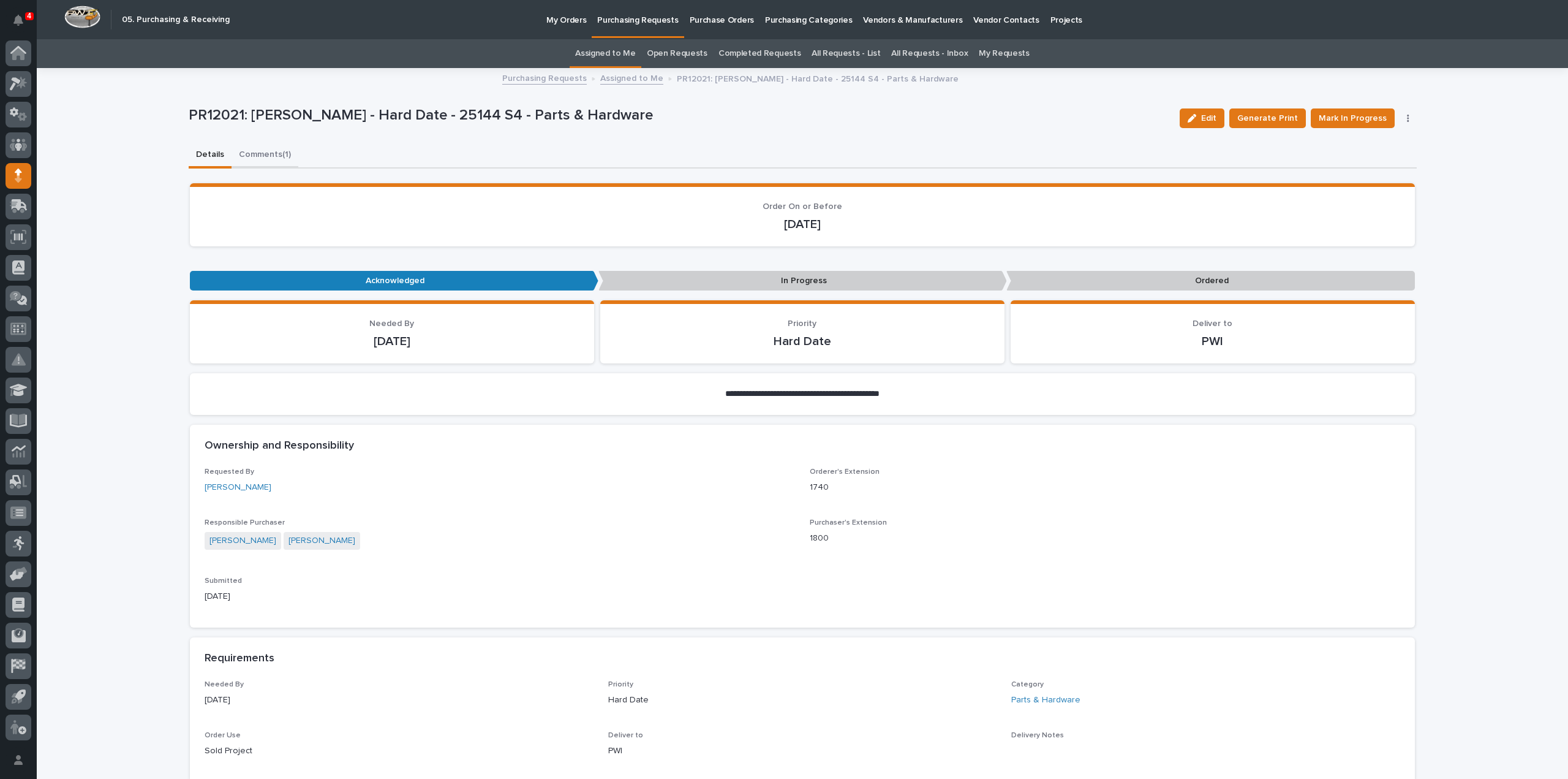
click at [276, 160] on button "Comments (1)" at bounding box center [264, 155] width 67 height 25
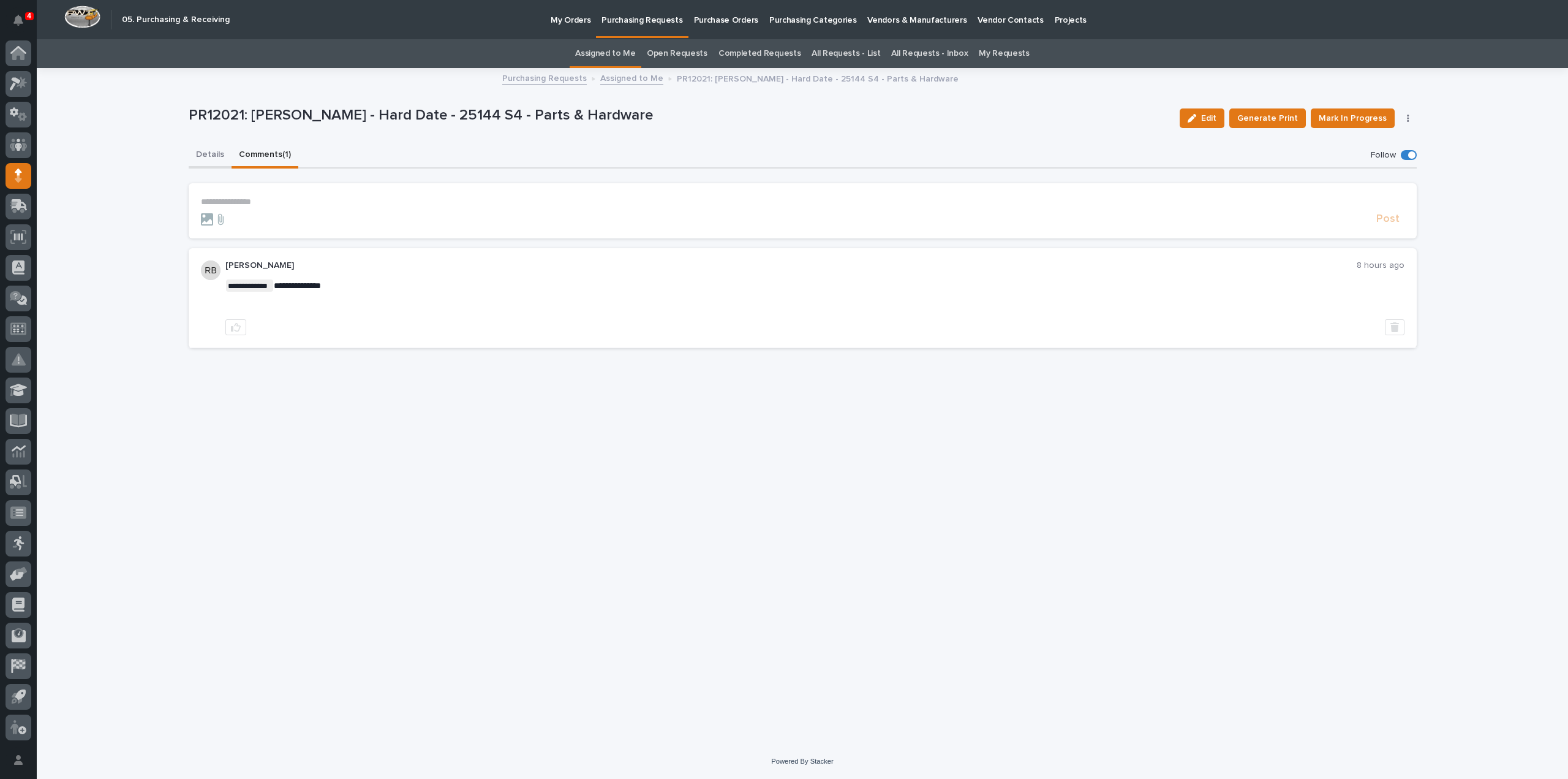
click at [212, 155] on button "Details" at bounding box center [210, 155] width 43 height 25
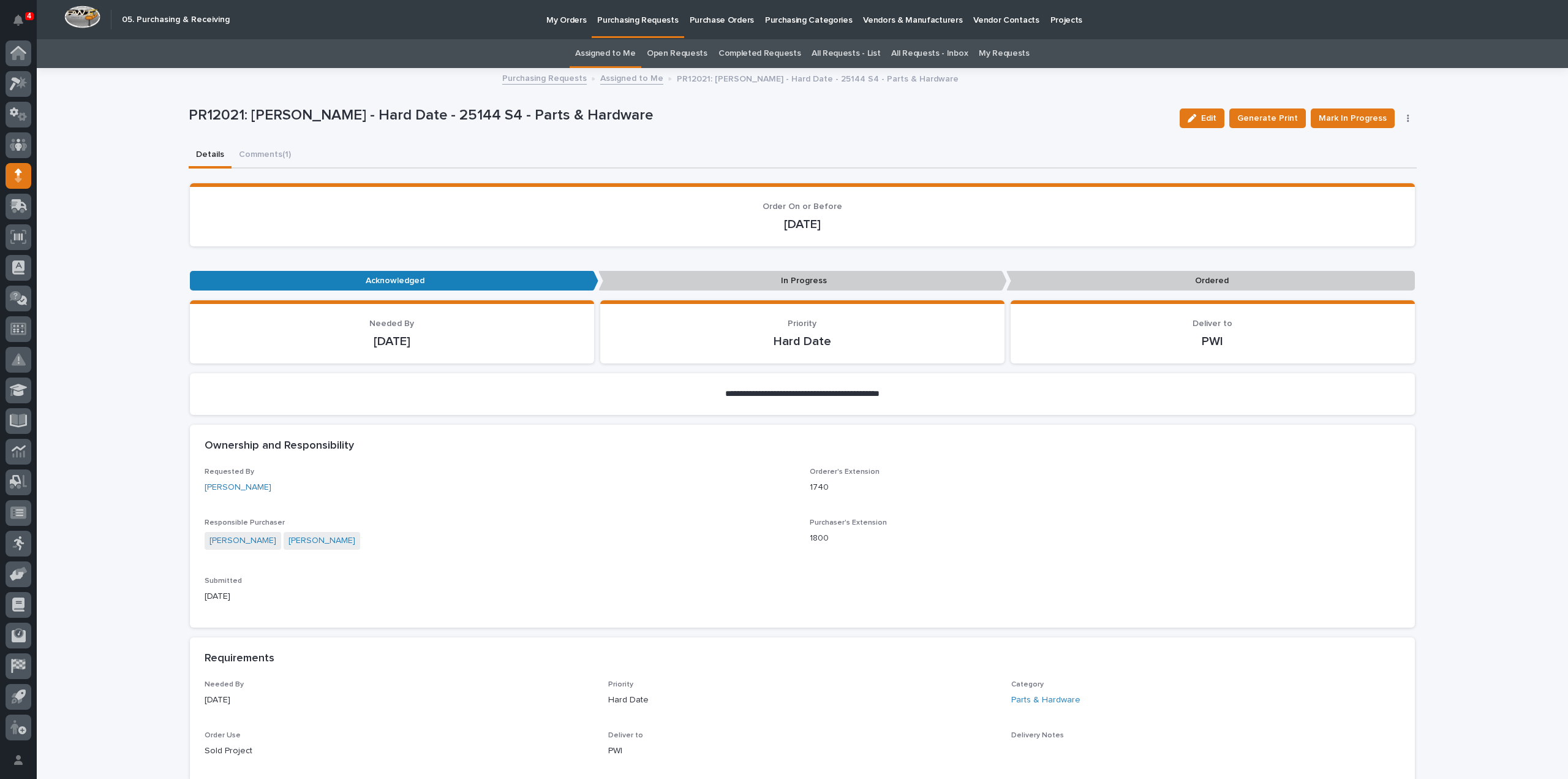
click at [626, 55] on link "Assigned to Me" at bounding box center [606, 53] width 61 height 29
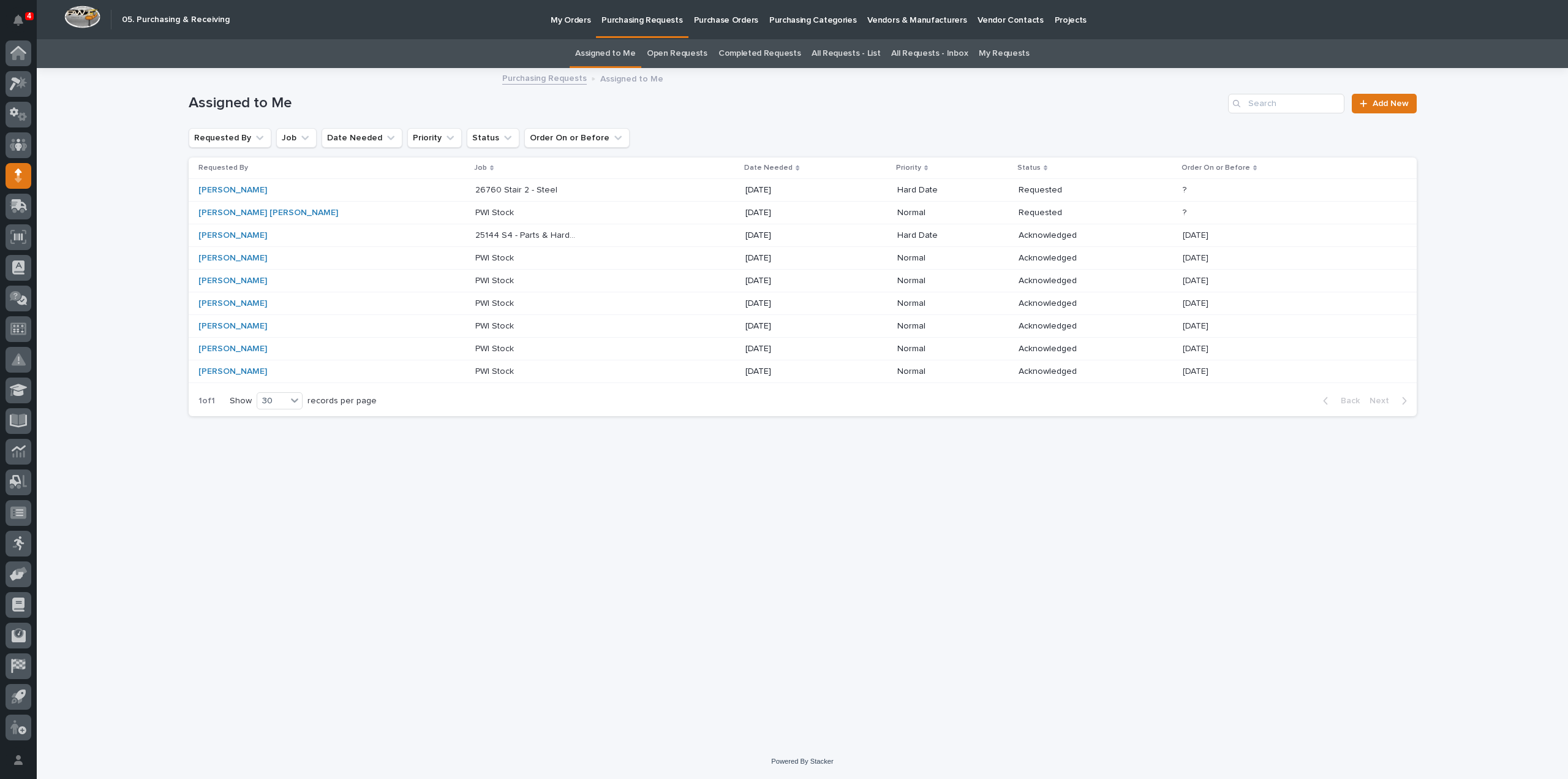
click at [852, 51] on link "All Requests - List" at bounding box center [846, 53] width 68 height 29
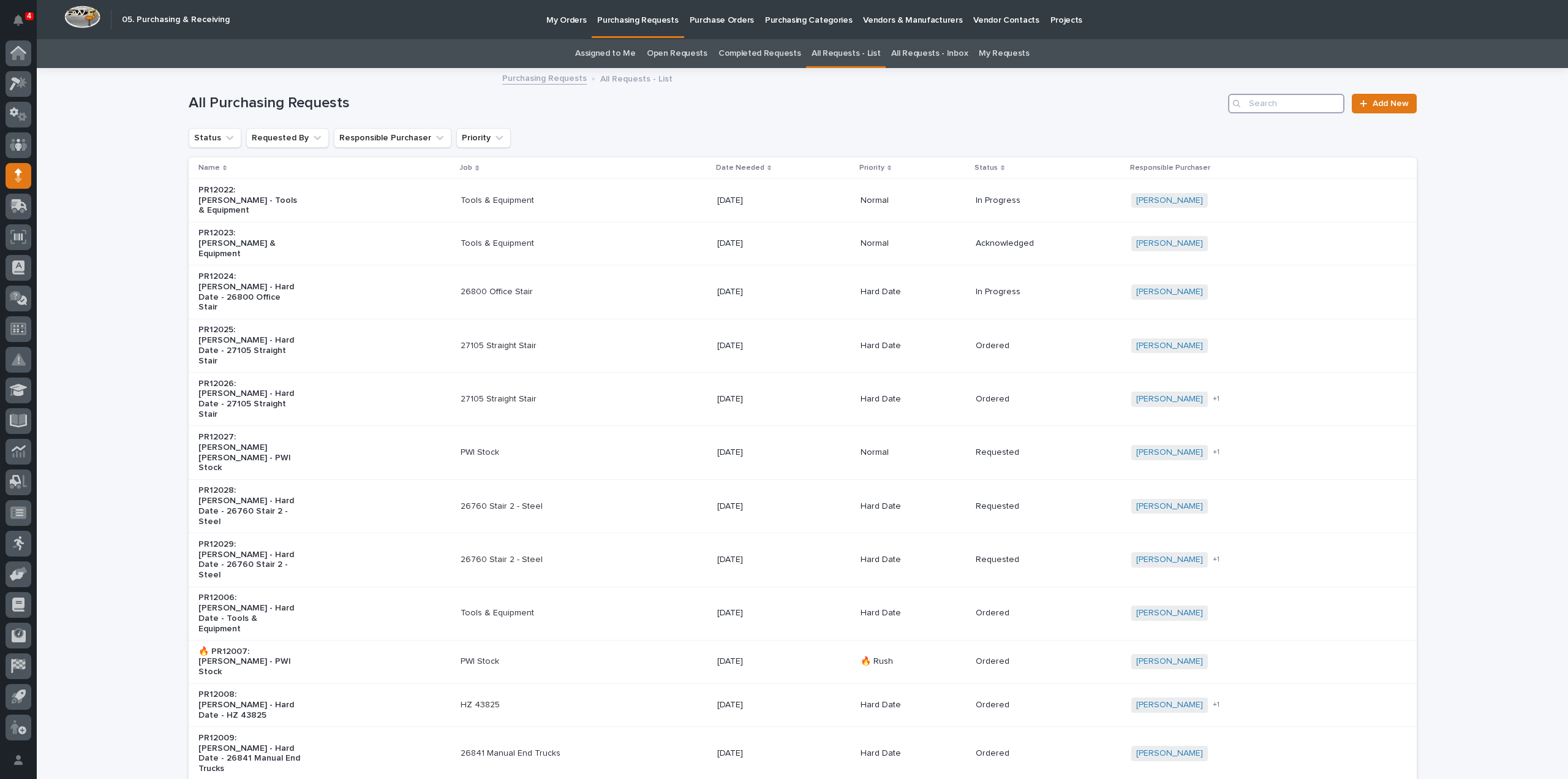
click at [1260, 103] on input "Search" at bounding box center [1287, 103] width 117 height 19
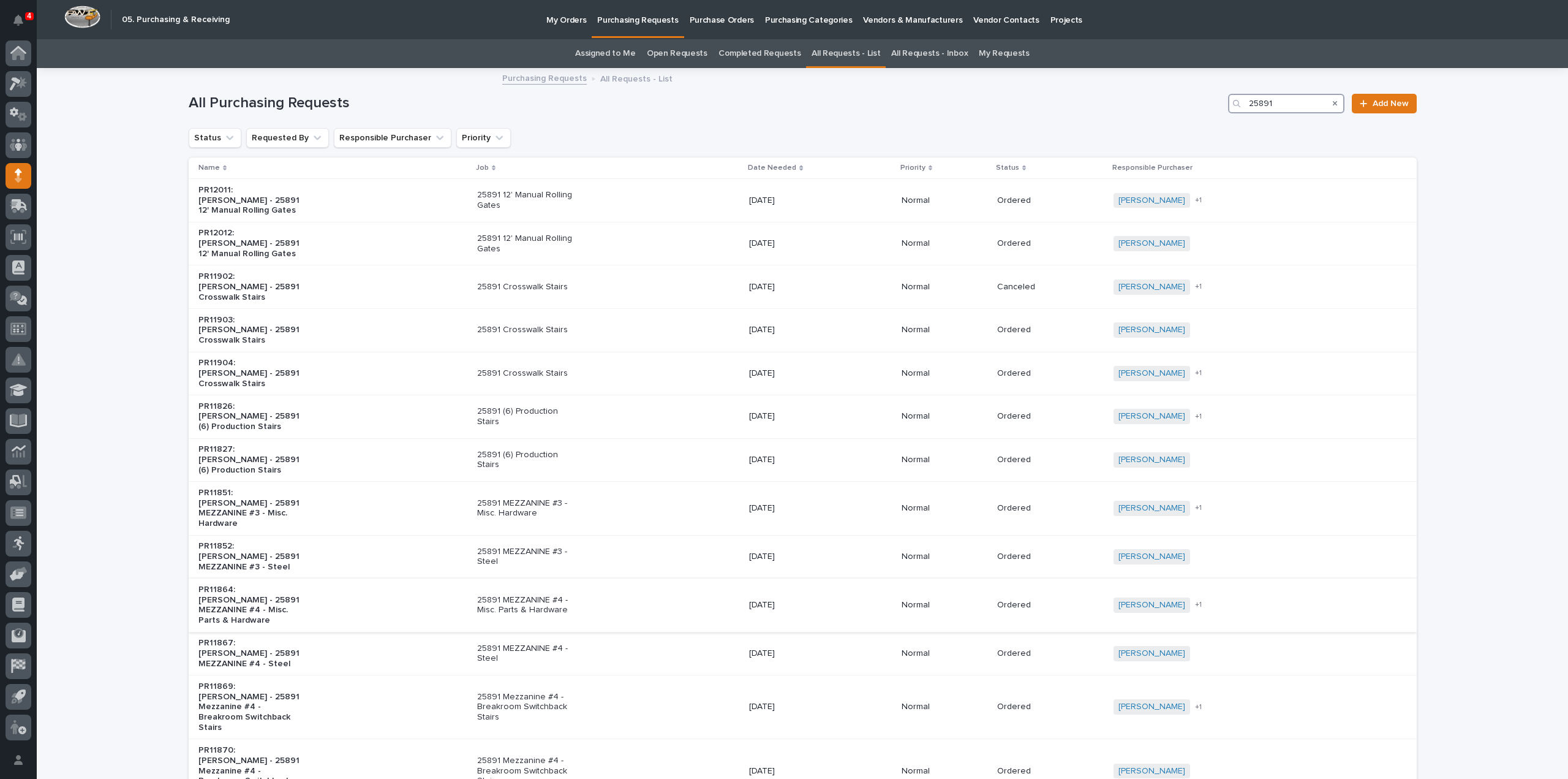
scroll to position [123, 0]
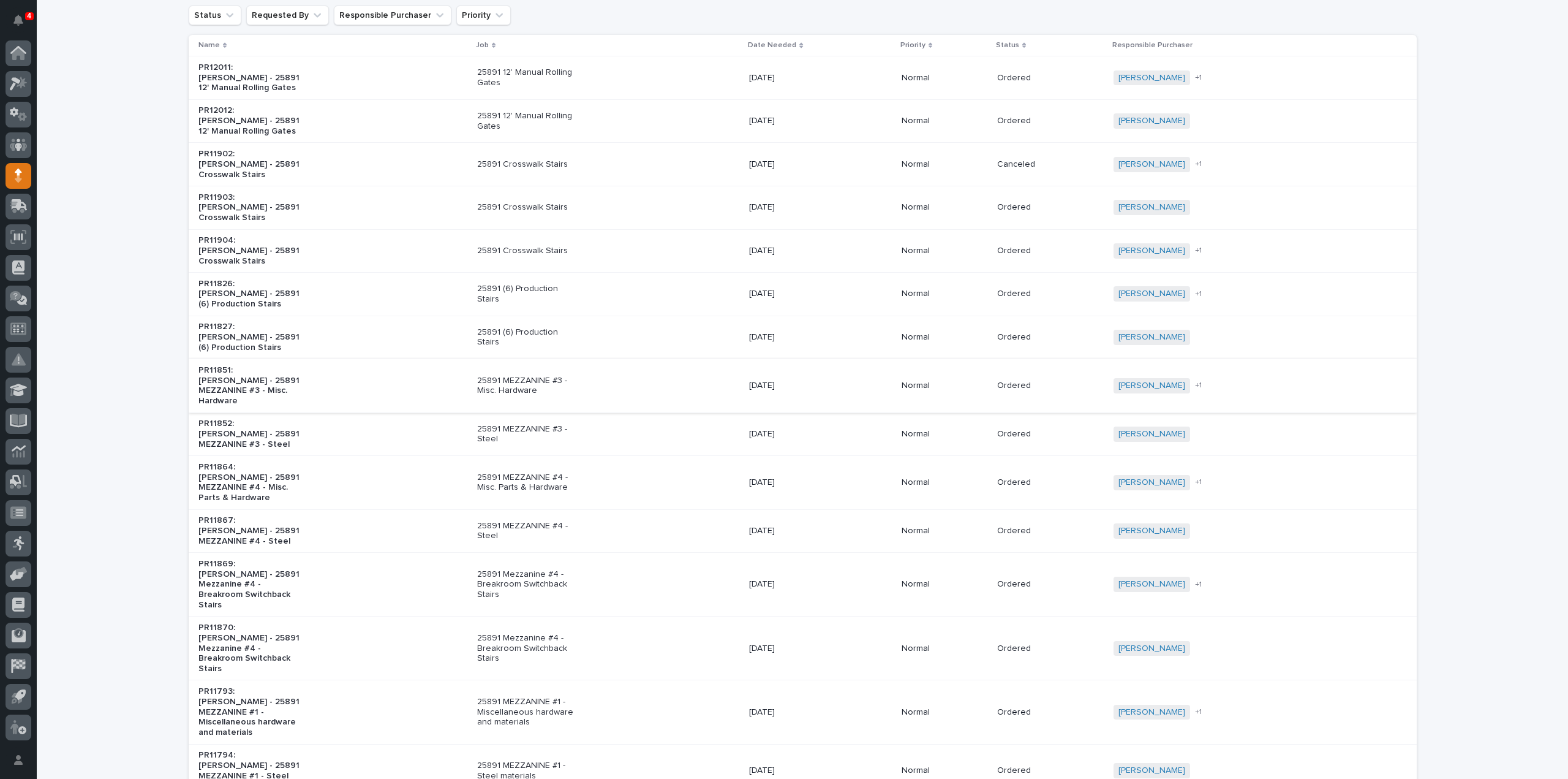
type input "25891"
click at [534, 375] on p "25891 MEZZANINE #3 - Misc. Hardware" at bounding box center [528, 385] width 102 height 21
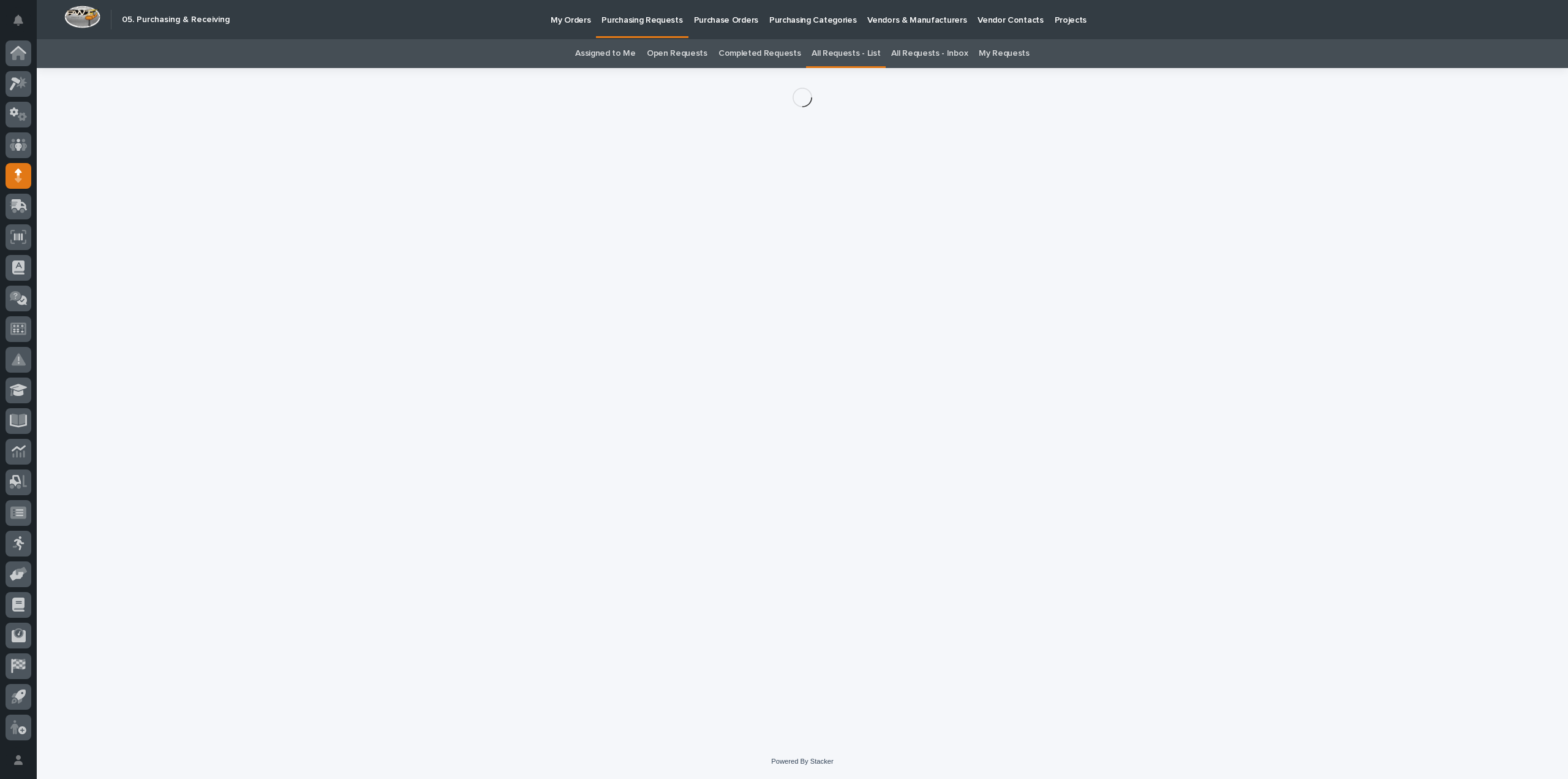
click at [534, 338] on div "Loading... Saving… Loading... Saving…" at bounding box center [803, 390] width 1240 height 645
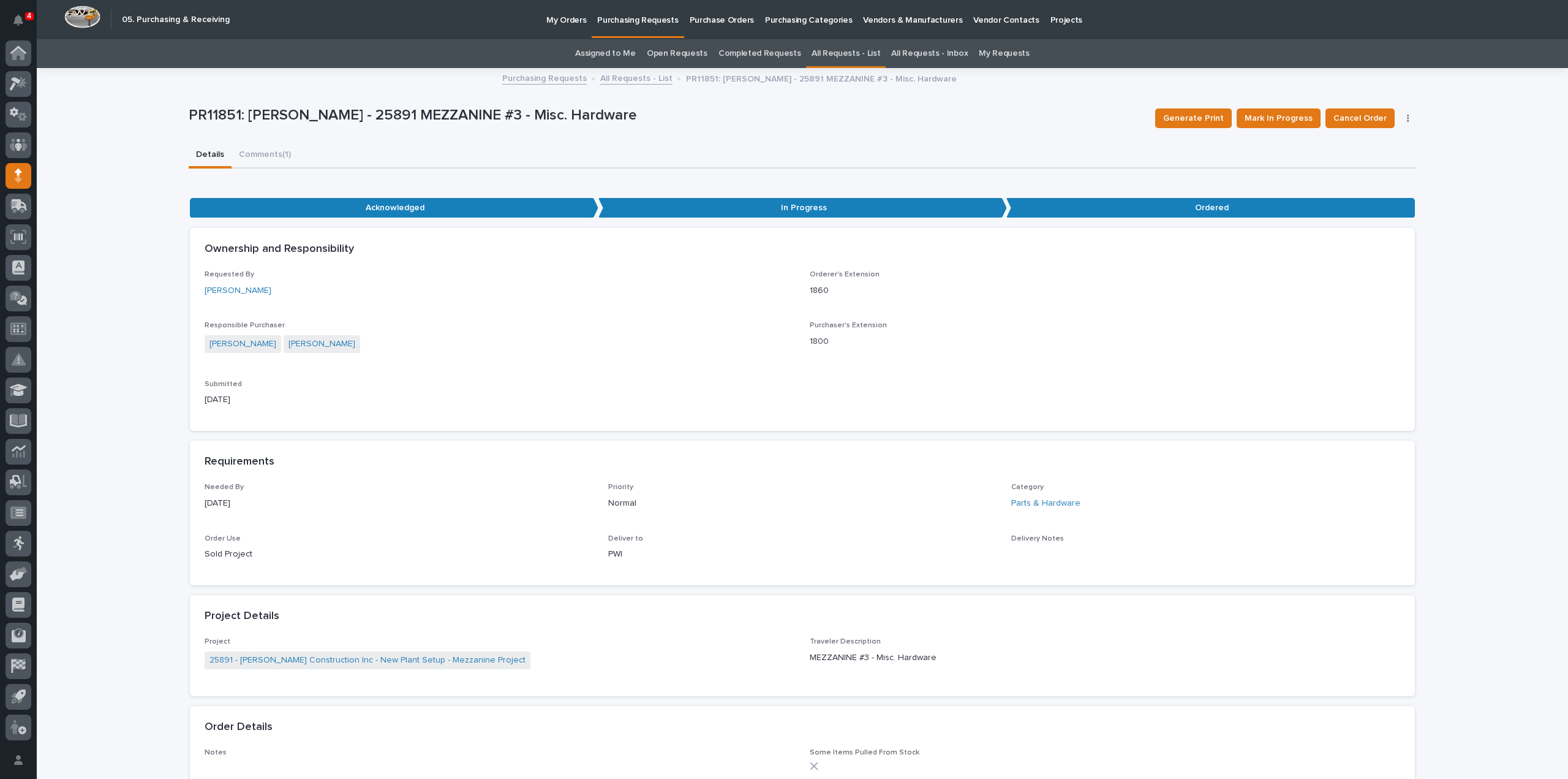
click at [534, 338] on div "Arlyn Miller Reinhart Burkholder" at bounding box center [499, 346] width 591 height 20
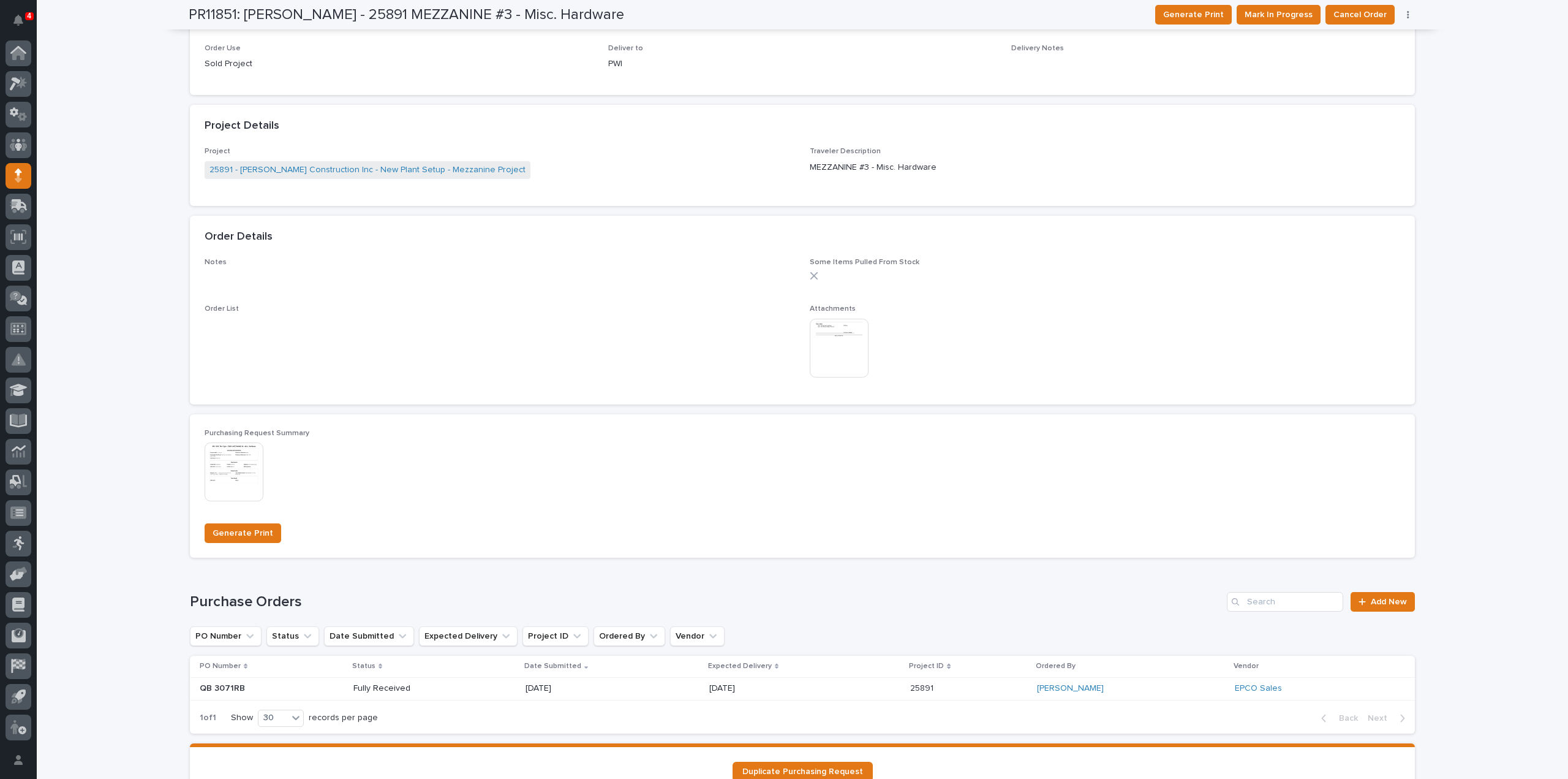
scroll to position [613, 0]
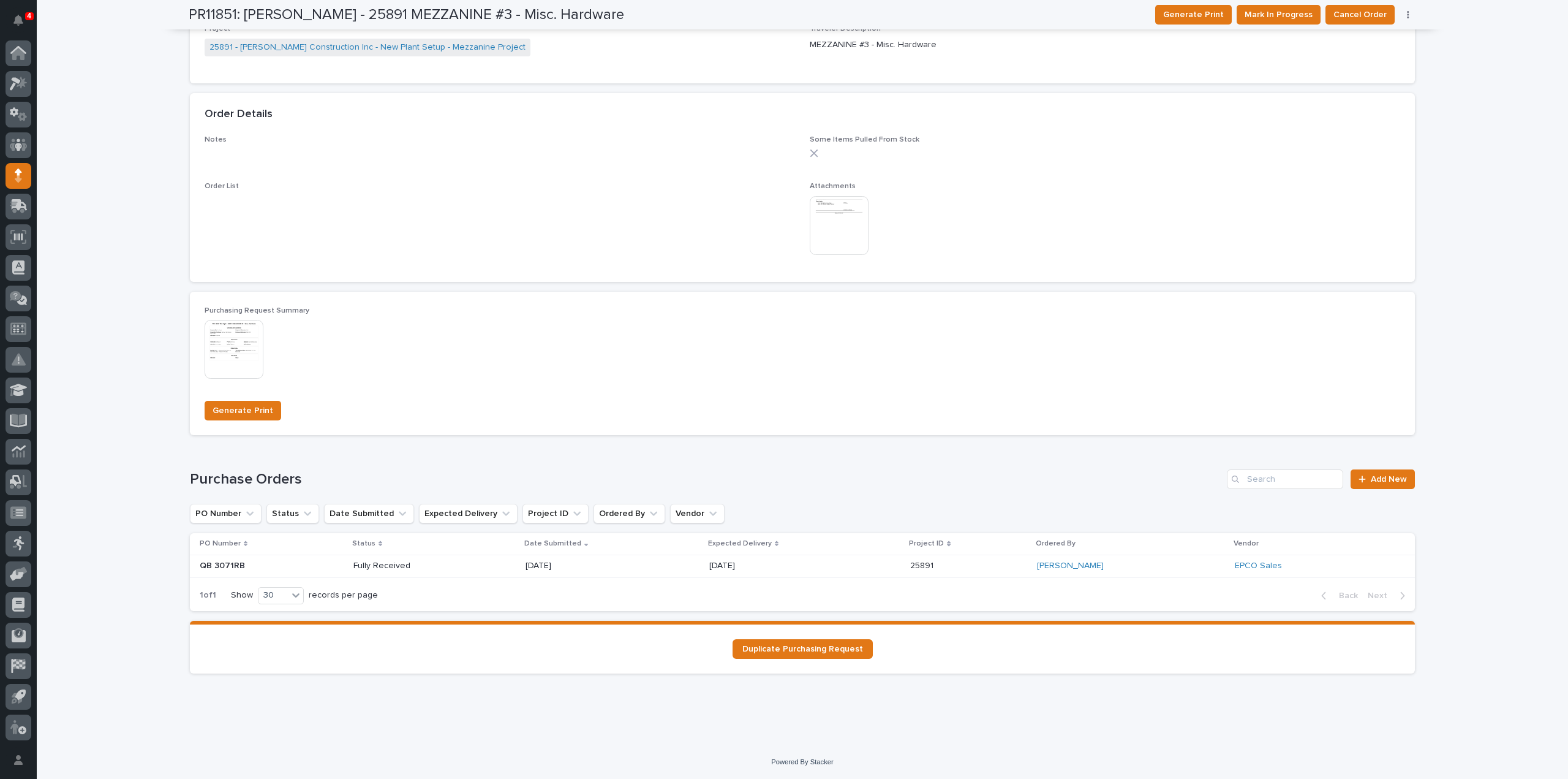
click at [364, 569] on p "Fully Received" at bounding box center [397, 565] width 88 height 10
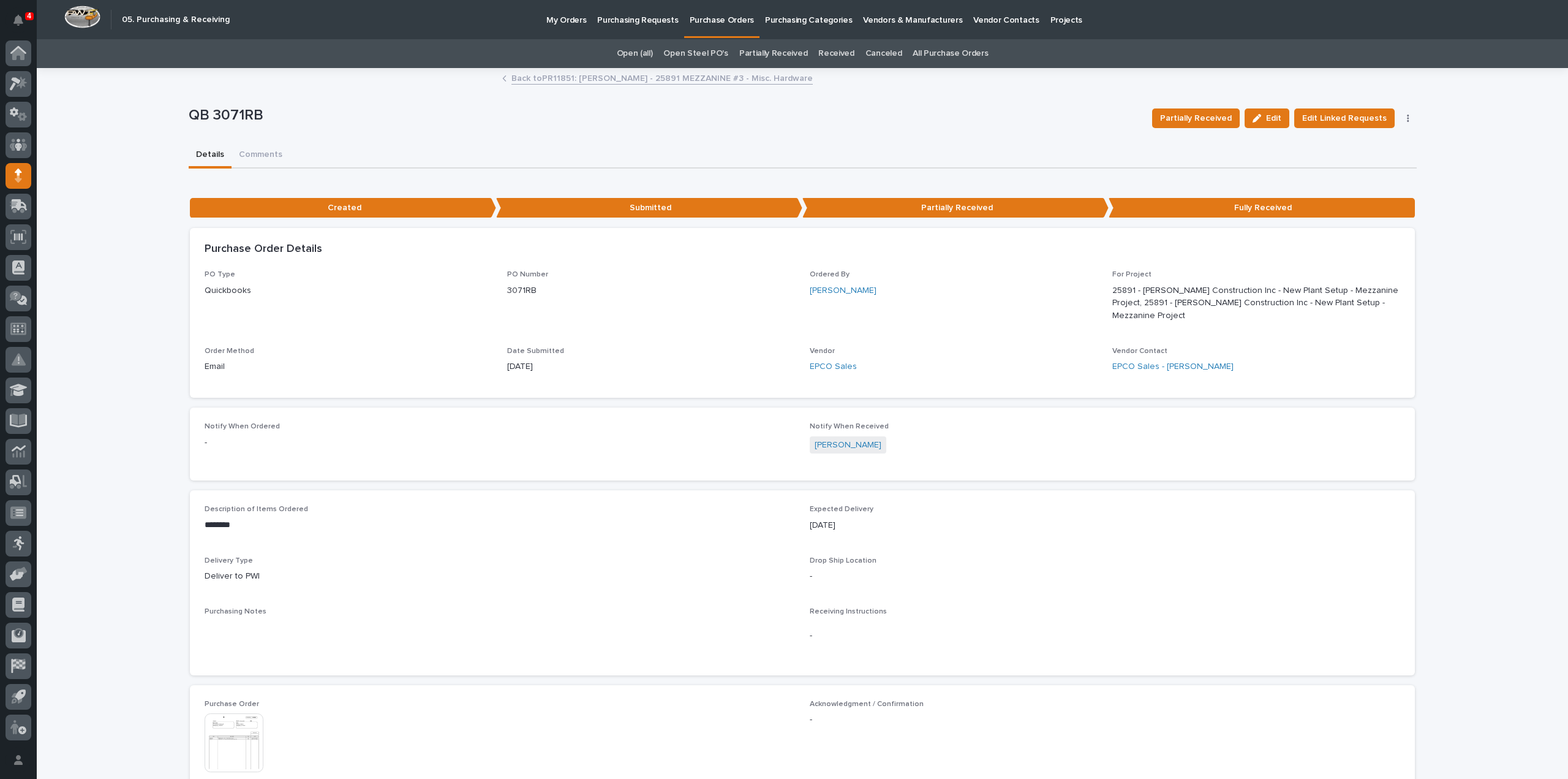
click at [384, 609] on div "Purchasing Notes •••" at bounding box center [499, 619] width 591 height 24
click at [224, 717] on img at bounding box center [234, 743] width 59 height 59
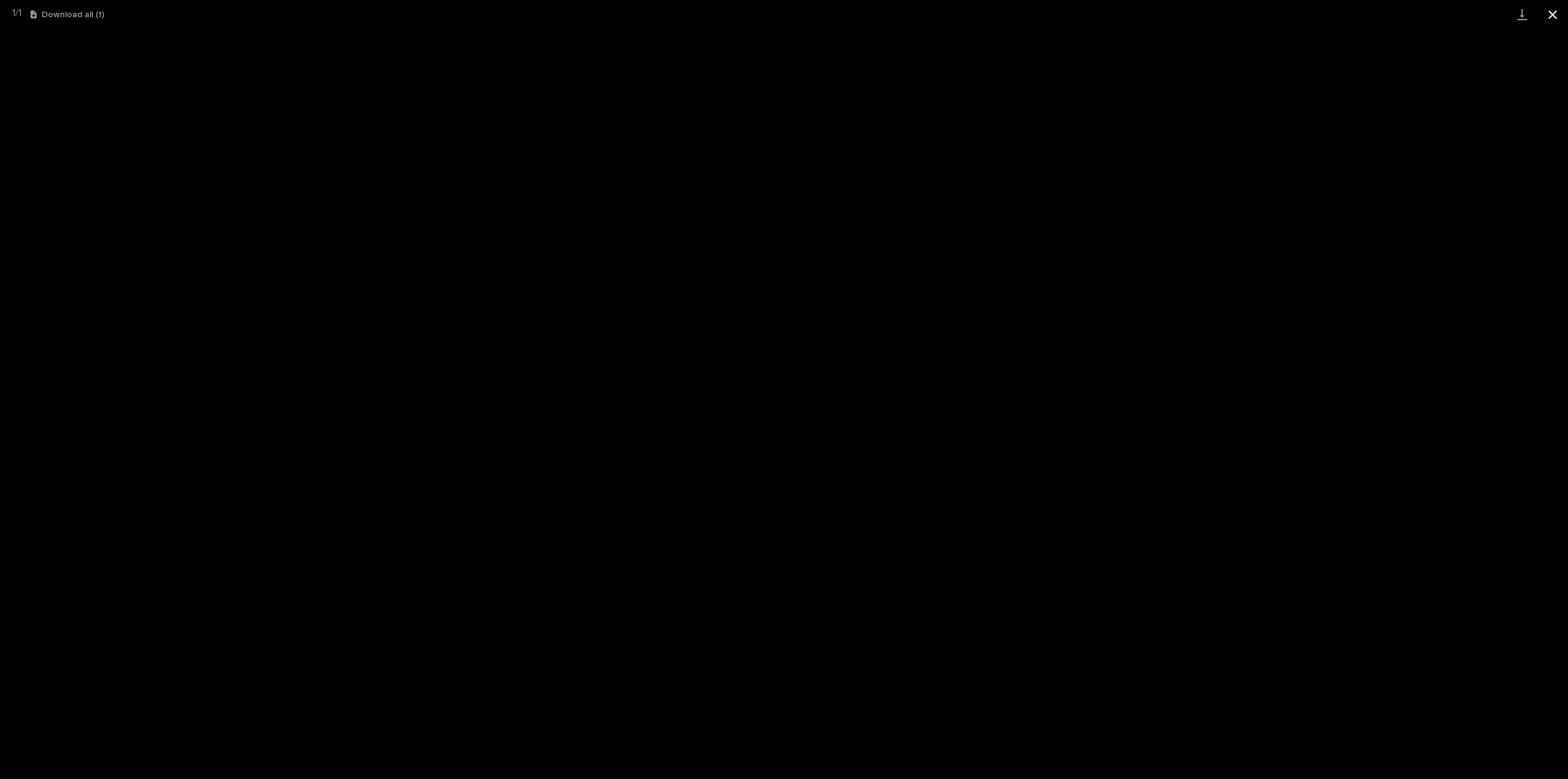
click at [1554, 19] on button "Close gallery" at bounding box center [1553, 14] width 30 height 29
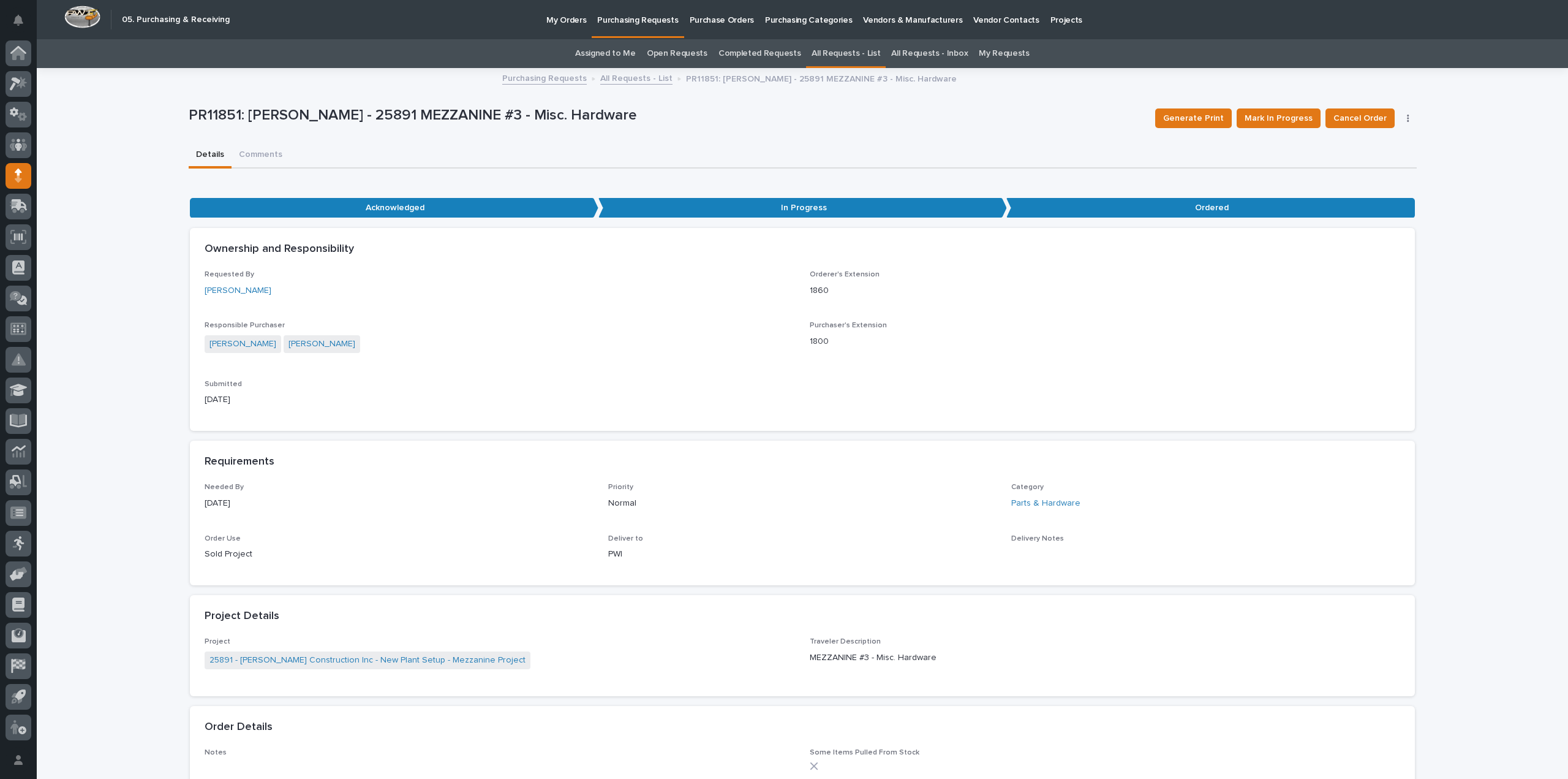
scroll to position [39, 0]
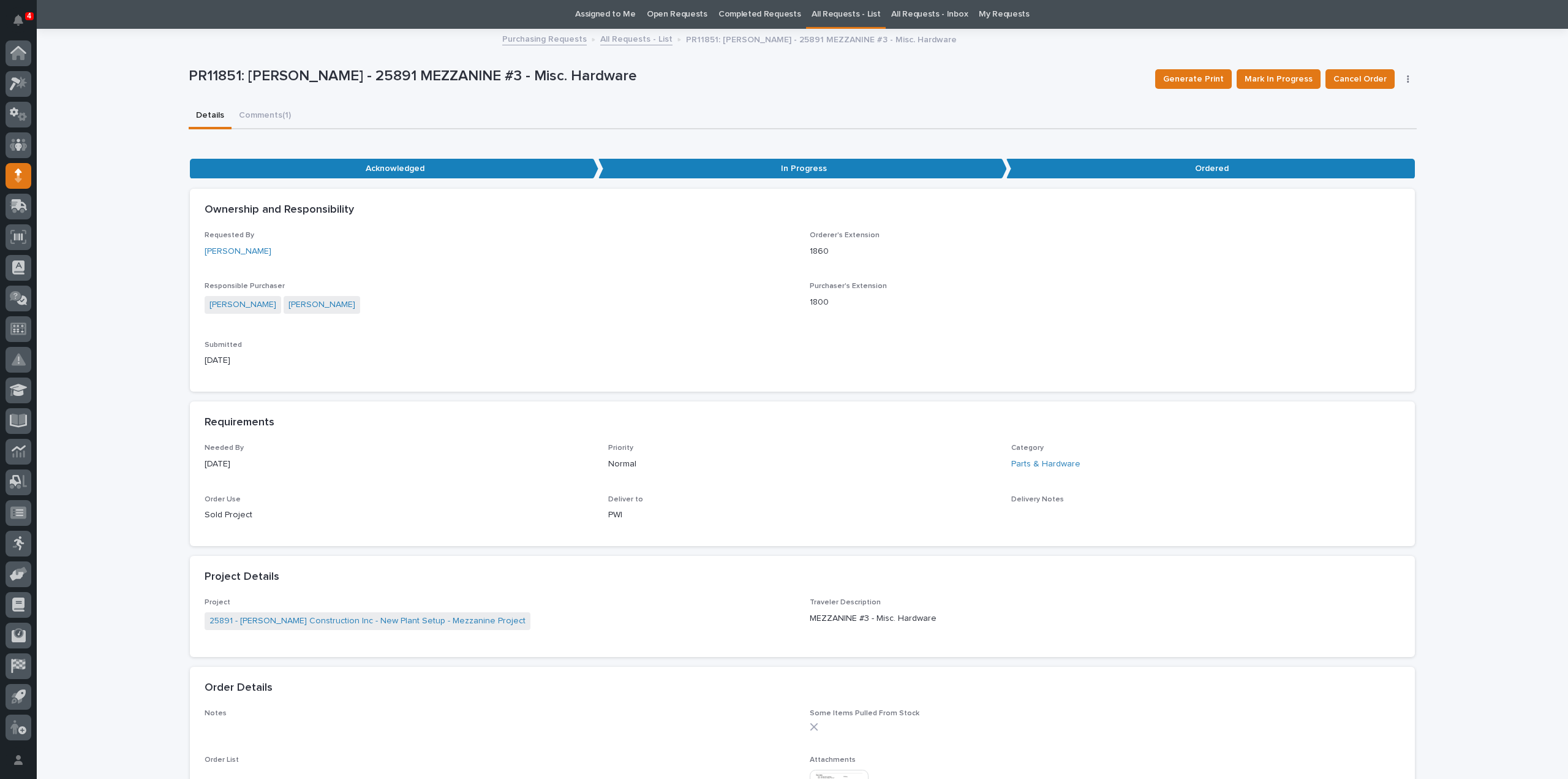
click at [602, 15] on link "Assigned to Me" at bounding box center [606, 14] width 61 height 29
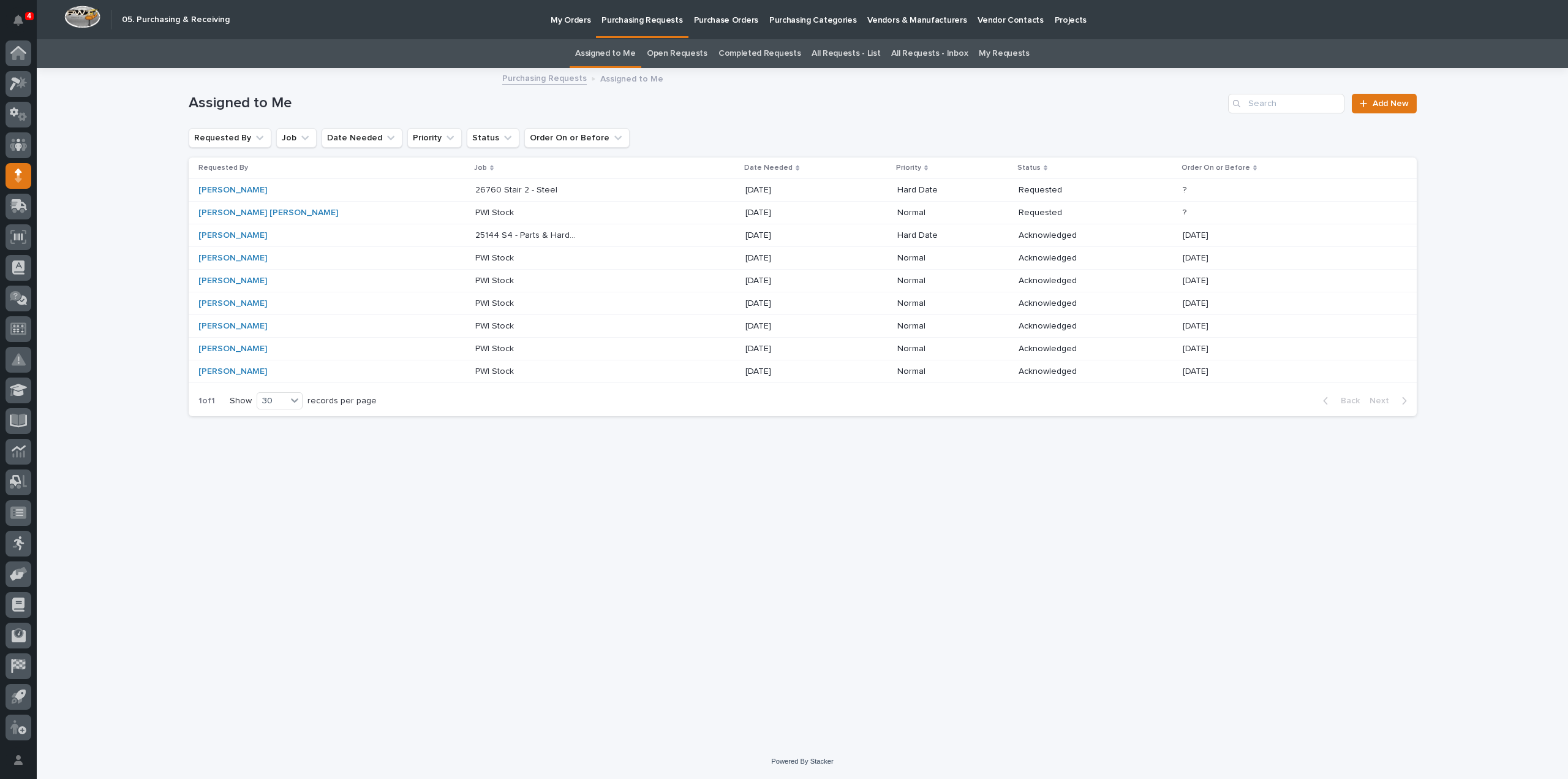
click at [478, 192] on p "26760 Stair 2 - Steel" at bounding box center [518, 188] width 84 height 13
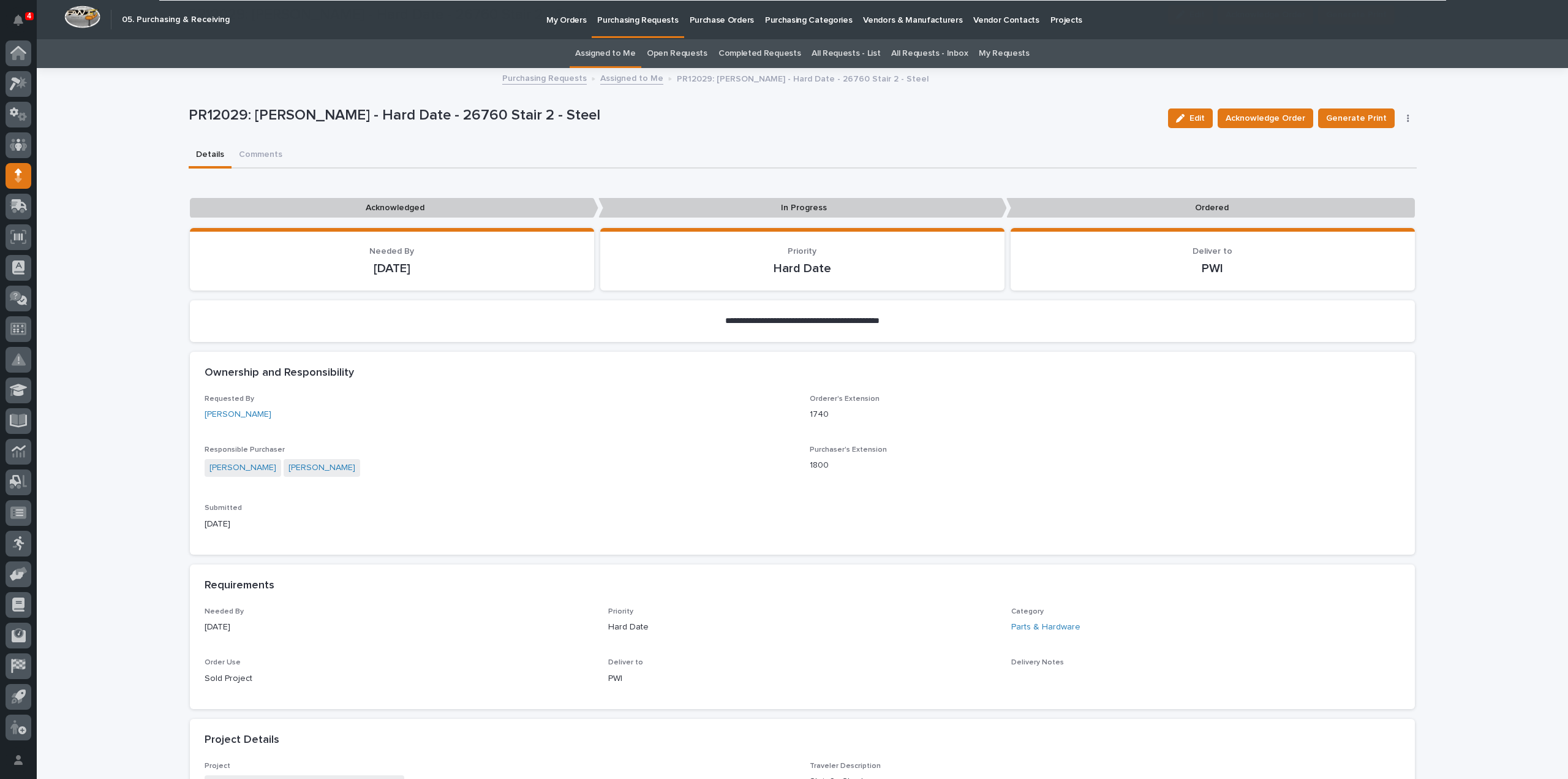
scroll to position [632, 0]
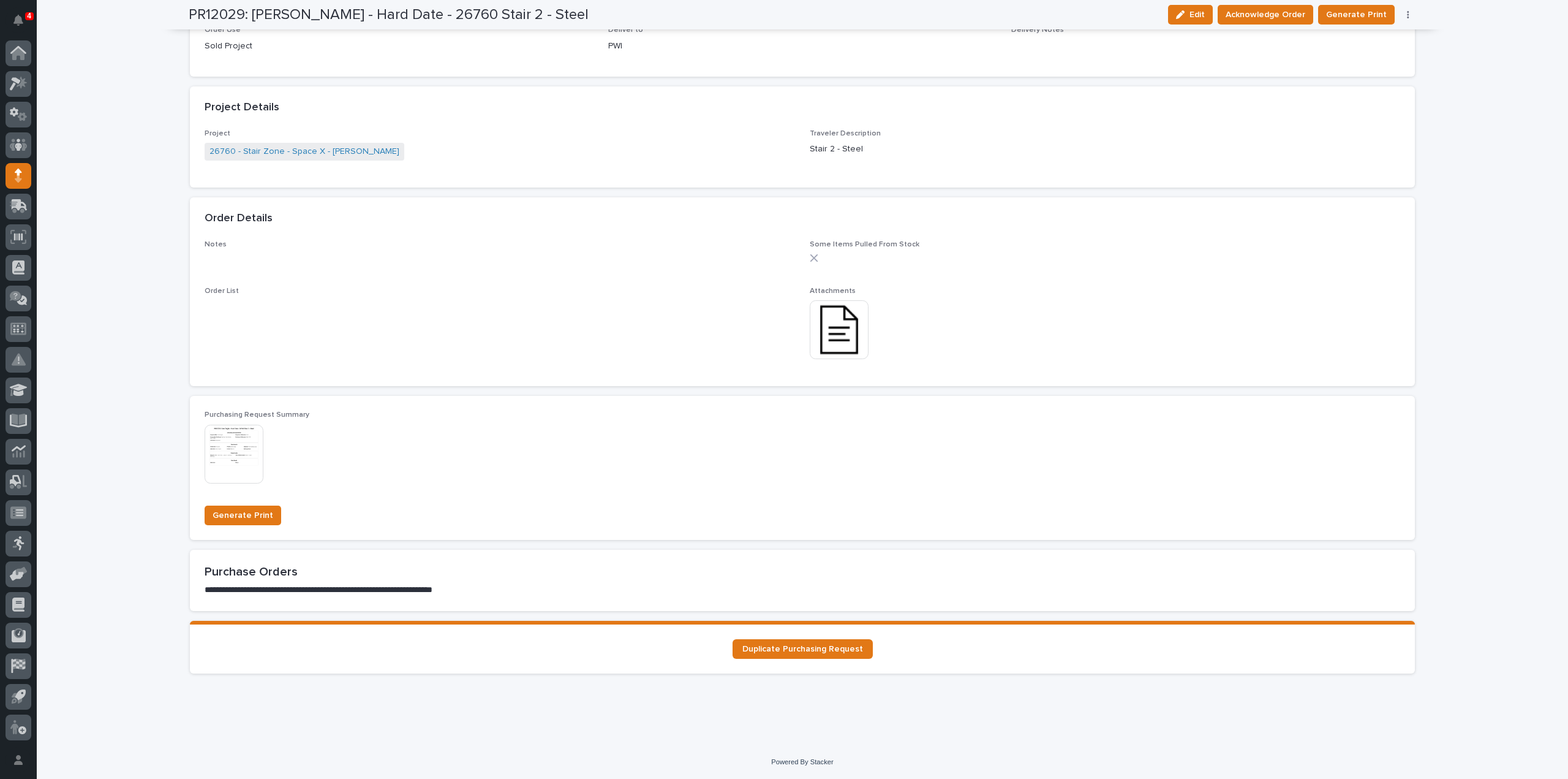
click at [835, 335] on img at bounding box center [840, 330] width 59 height 59
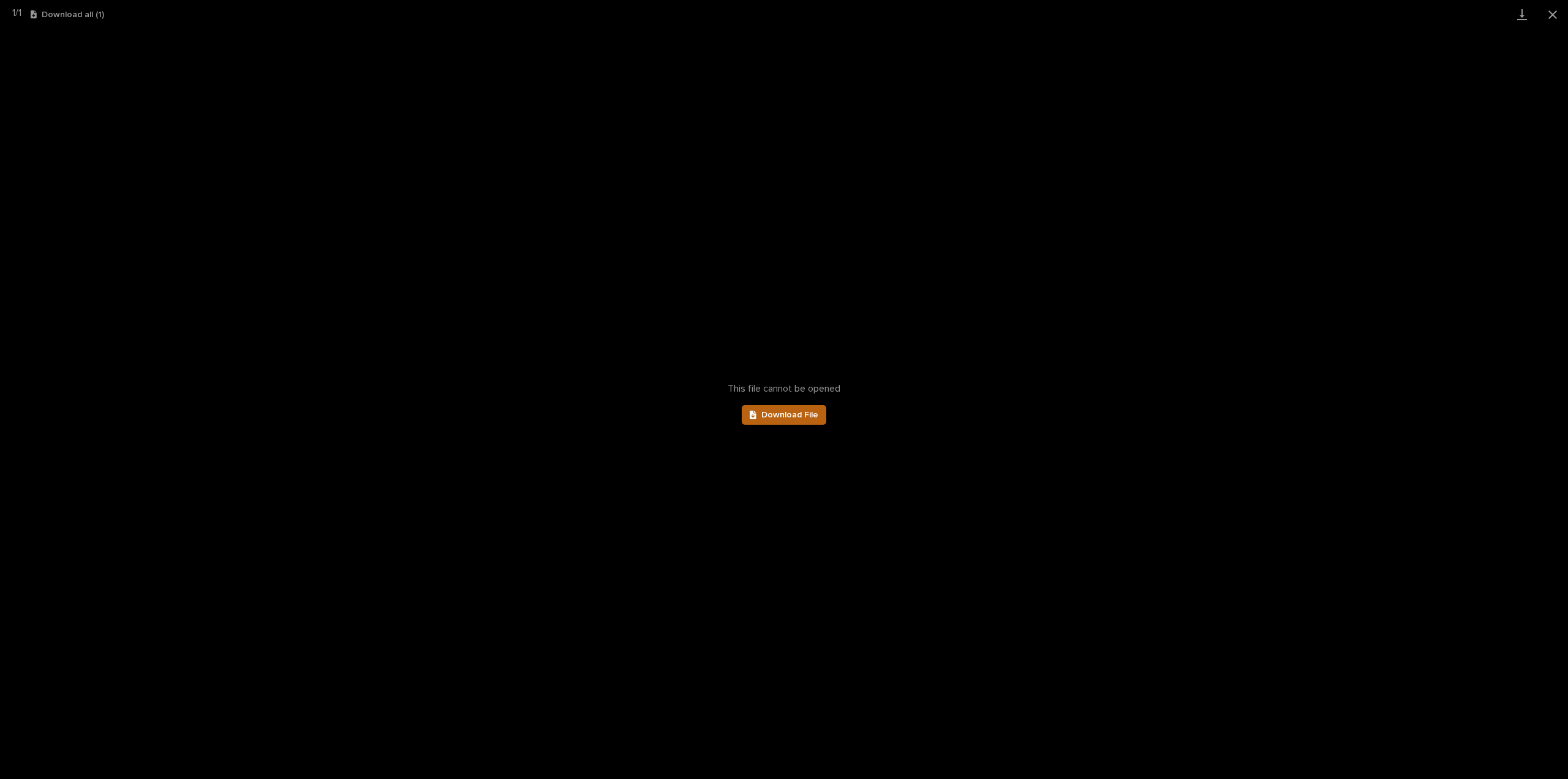
click at [765, 411] on span "Download File" at bounding box center [789, 415] width 57 height 8
click at [1554, 14] on button "Close gallery" at bounding box center [1553, 14] width 30 height 29
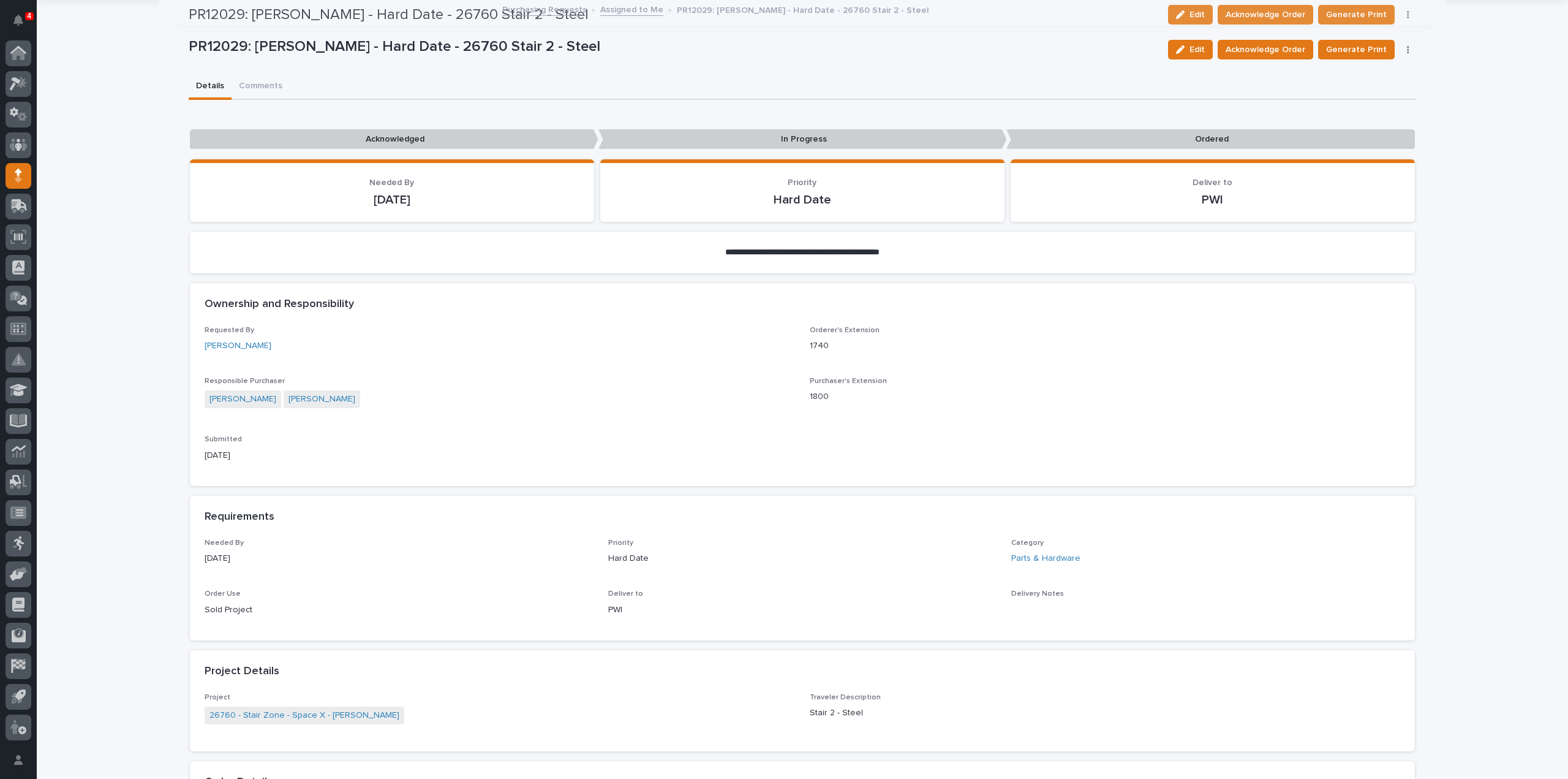
scroll to position [0, 0]
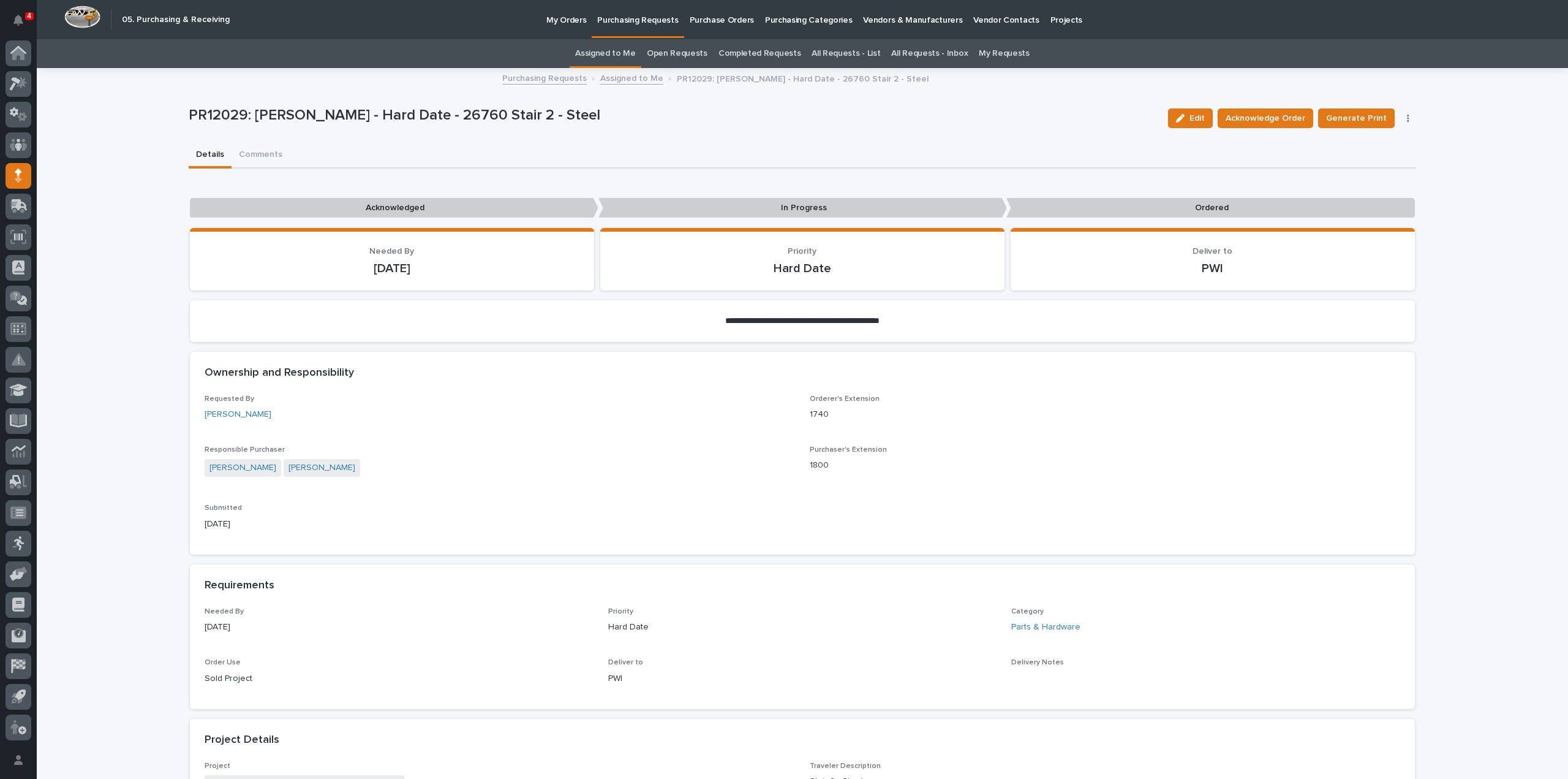
click at [656, 150] on div "Details Comments" at bounding box center [803, 155] width 1228 height 25
click at [1290, 117] on span "Acknowledge Order" at bounding box center [1266, 117] width 79 height 14
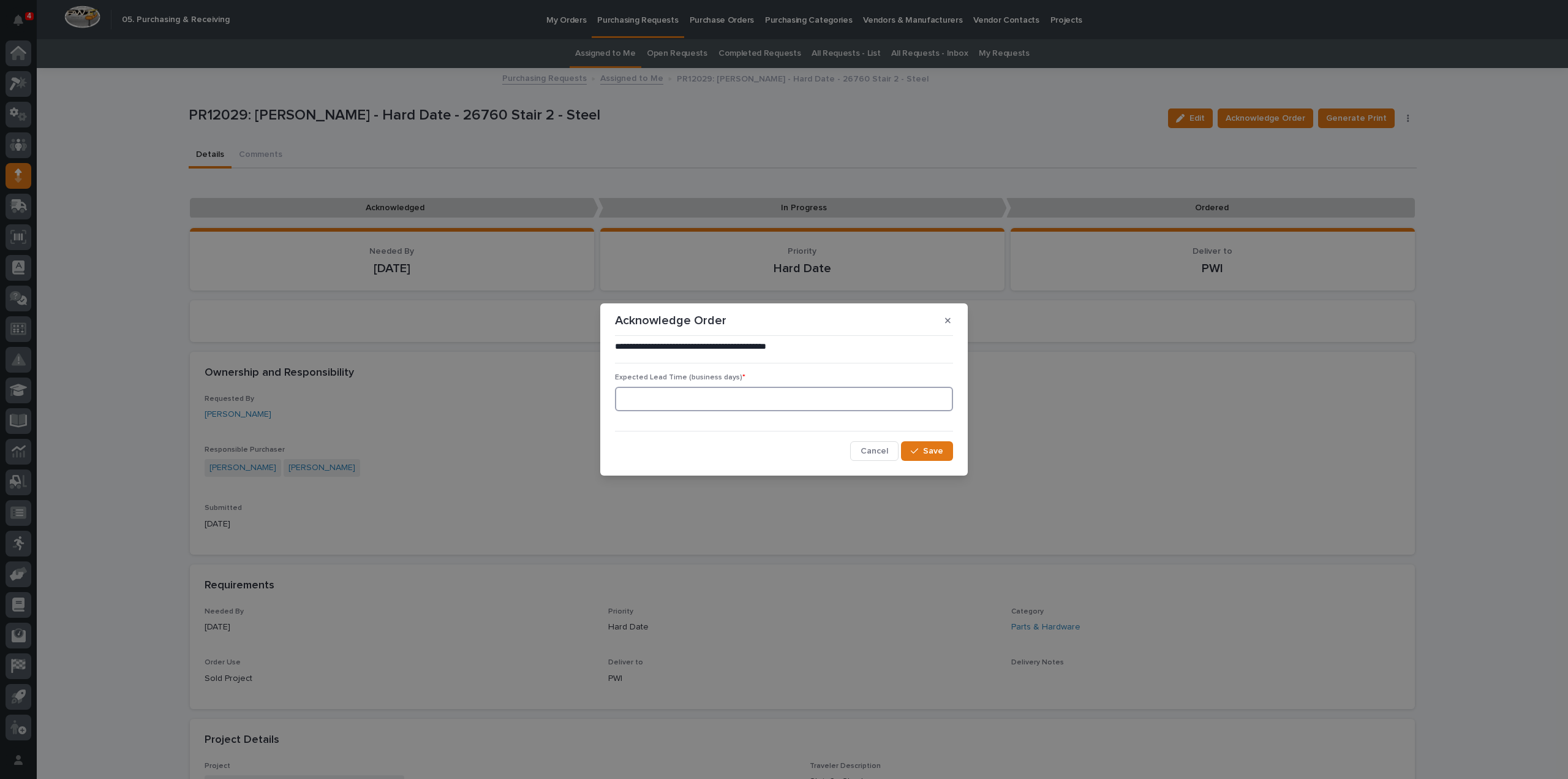
click at [781, 395] on input at bounding box center [784, 399] width 338 height 25
type input "0"
click at [934, 458] on button "Save" at bounding box center [928, 450] width 52 height 19
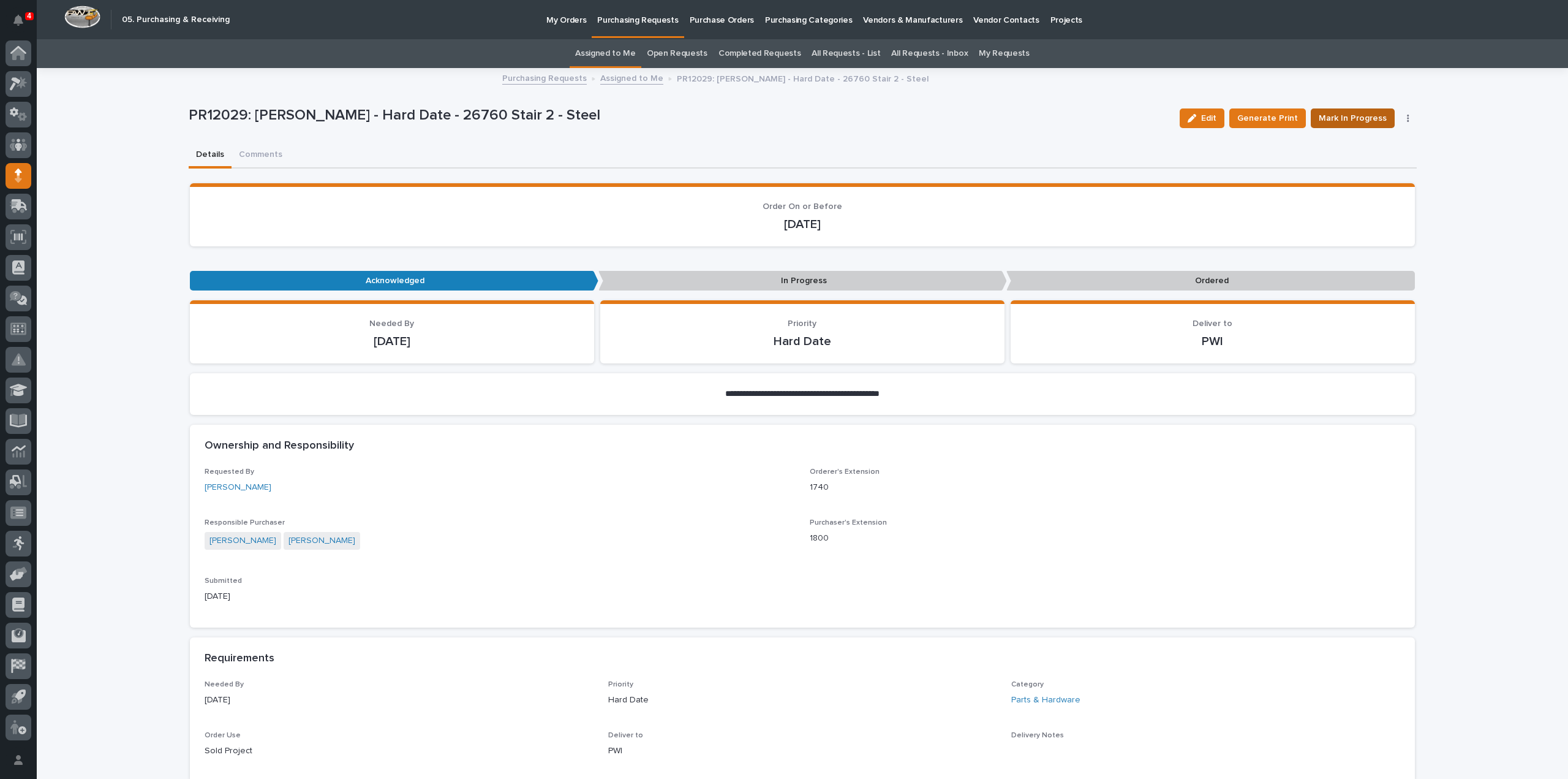
click at [1364, 121] on span "Mark In Progress" at bounding box center [1353, 117] width 68 height 14
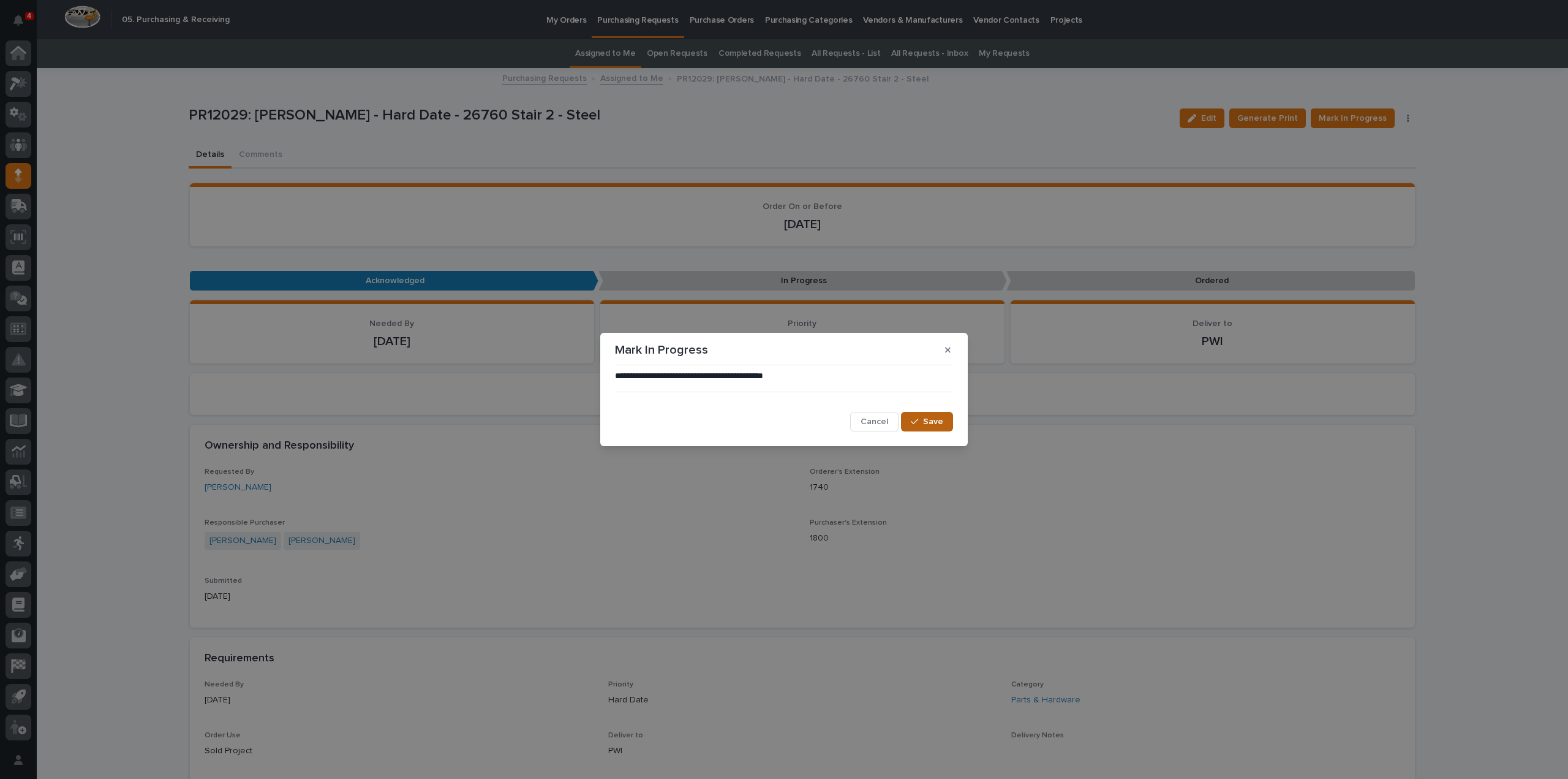
click at [940, 420] on span "Save" at bounding box center [934, 421] width 20 height 11
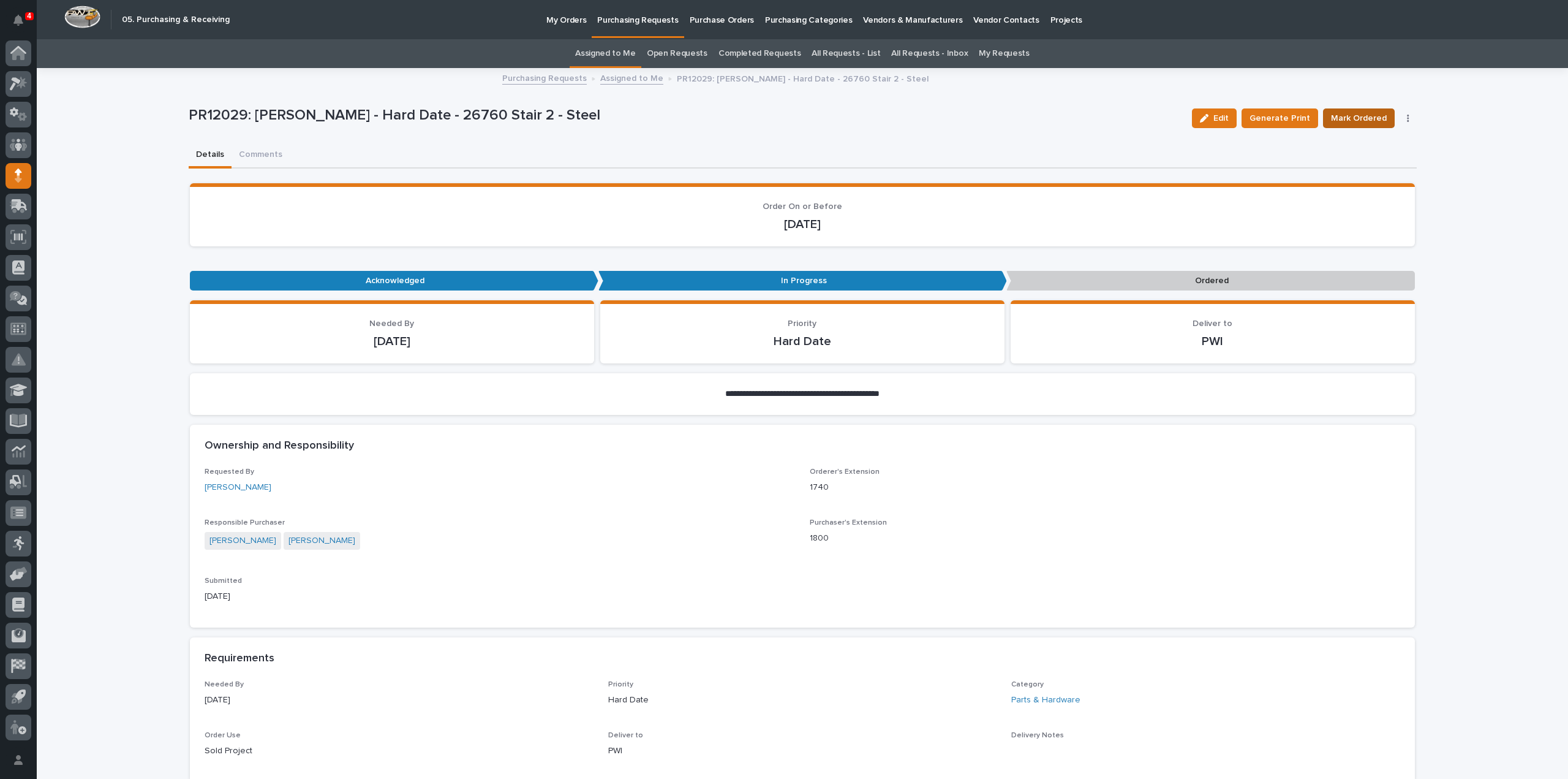
click at [1347, 117] on span "Mark Ordered" at bounding box center [1359, 117] width 56 height 14
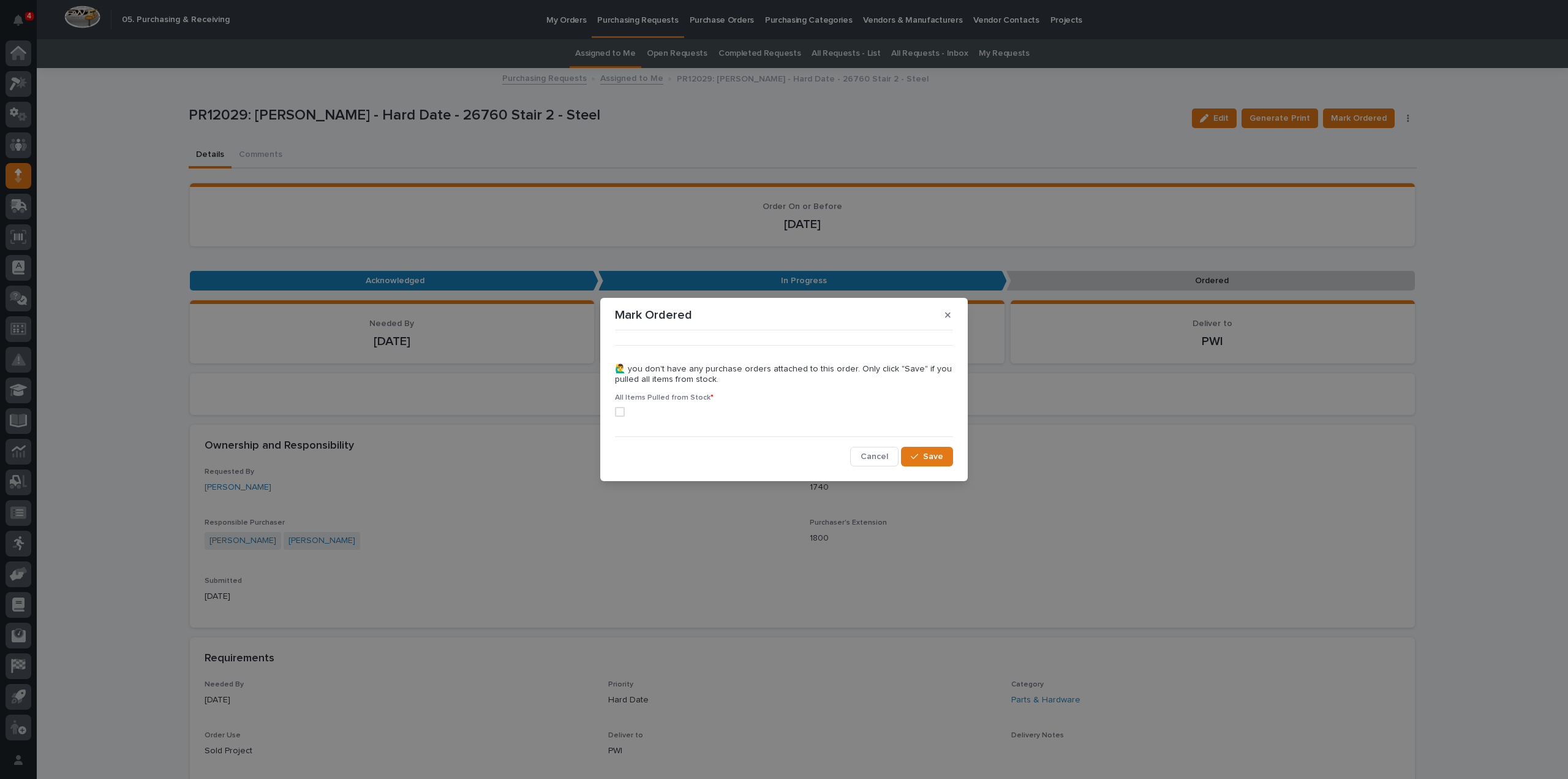
click at [622, 411] on span at bounding box center [620, 411] width 10 height 10
click at [932, 460] on span "Save" at bounding box center [934, 456] width 20 height 11
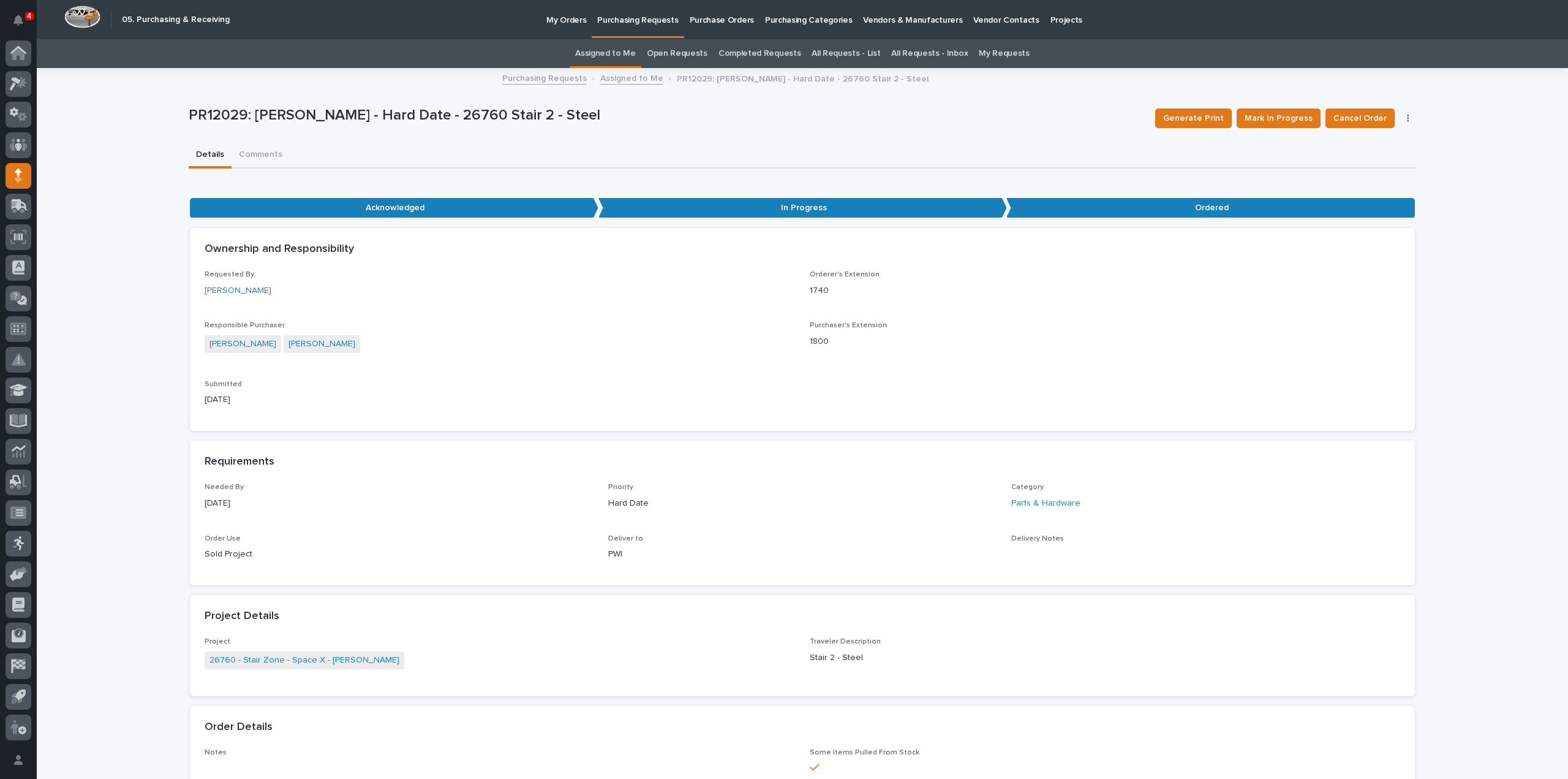
click at [627, 51] on link "Assigned to Me" at bounding box center [606, 53] width 61 height 29
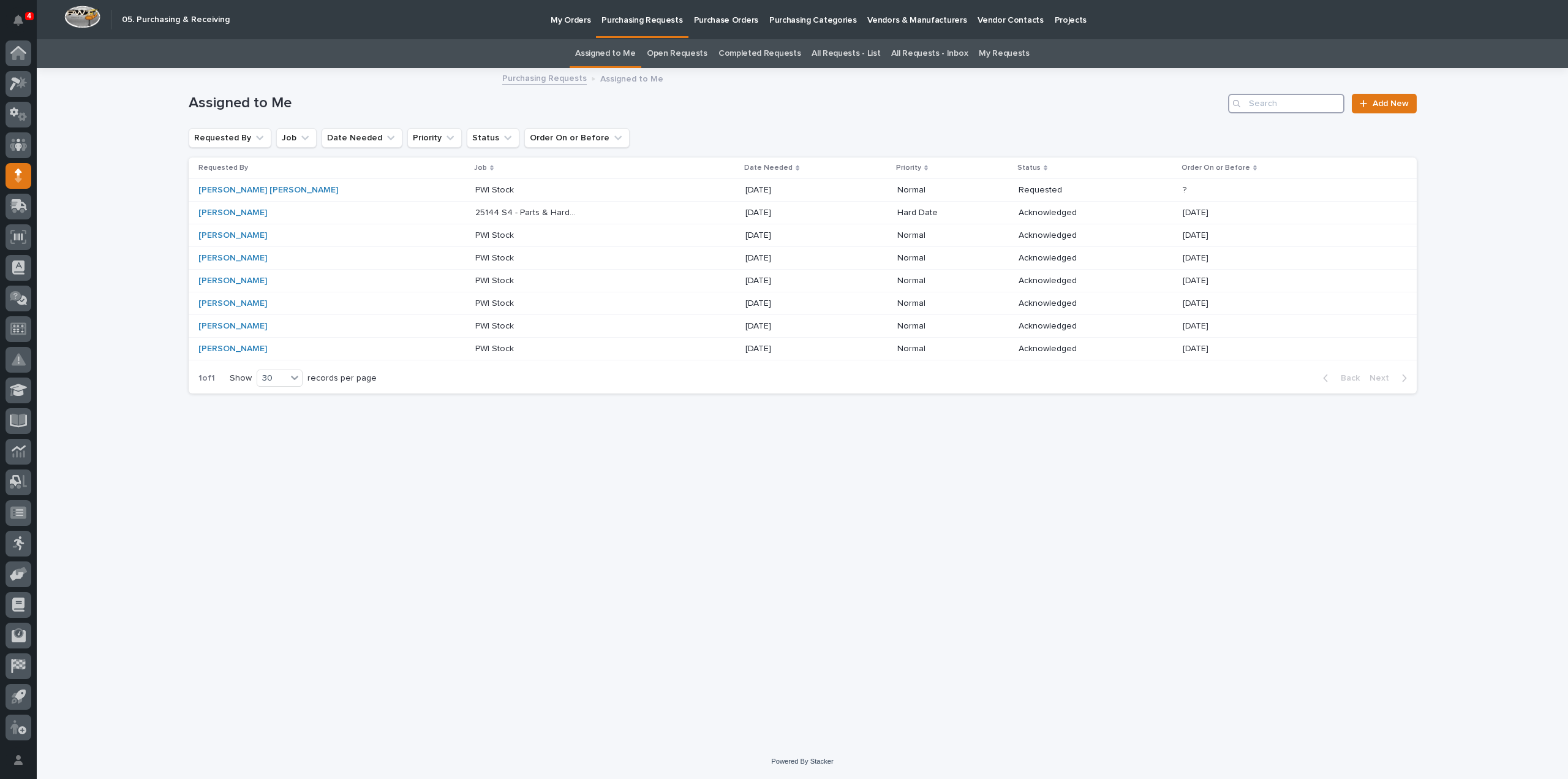
click at [1277, 100] on input "Search" at bounding box center [1287, 103] width 117 height 19
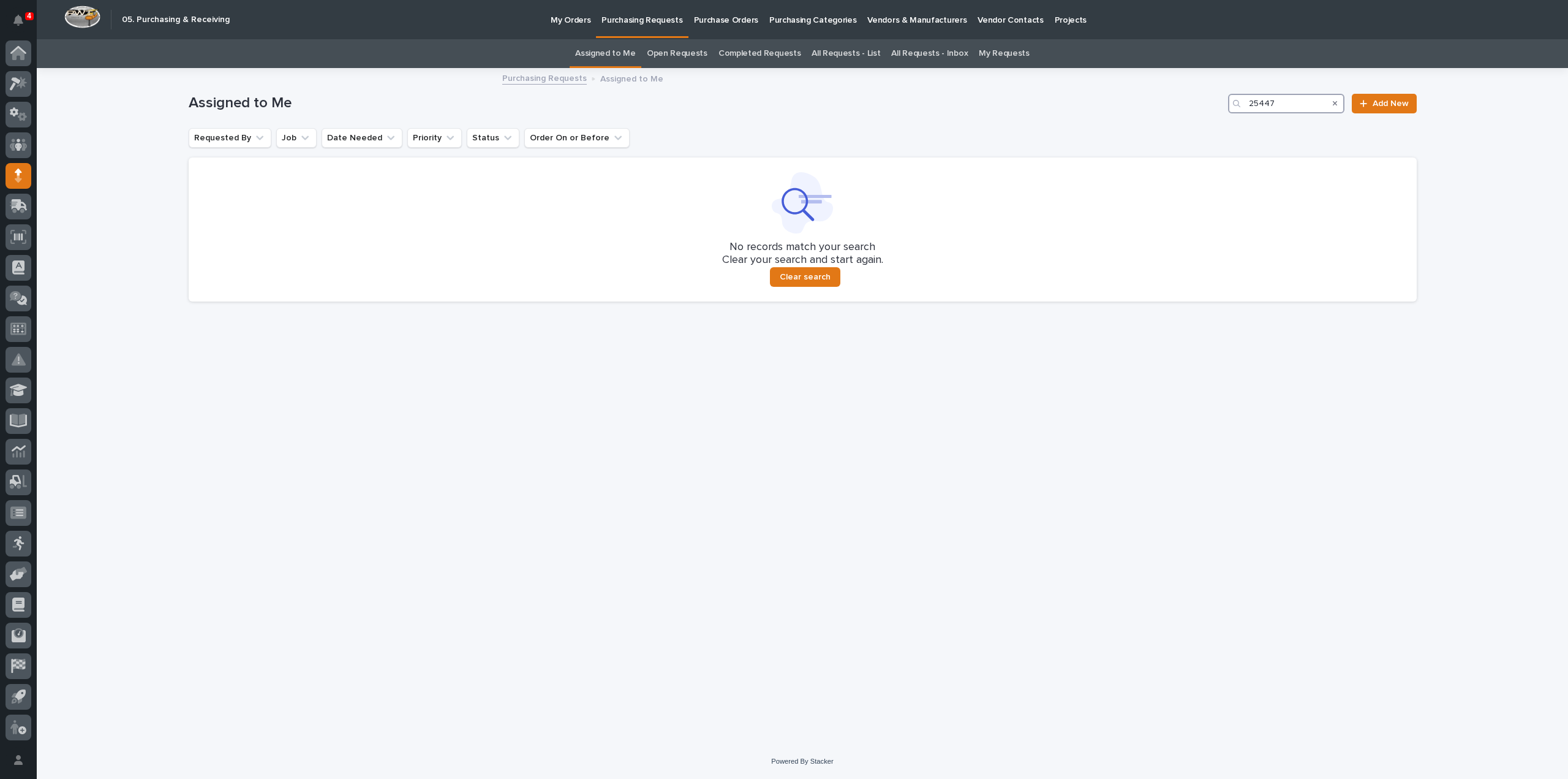
type input "25447"
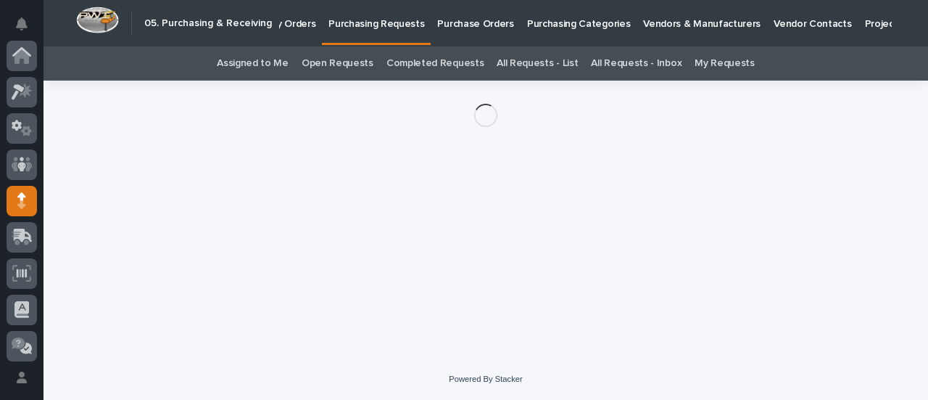
scroll to position [145, 0]
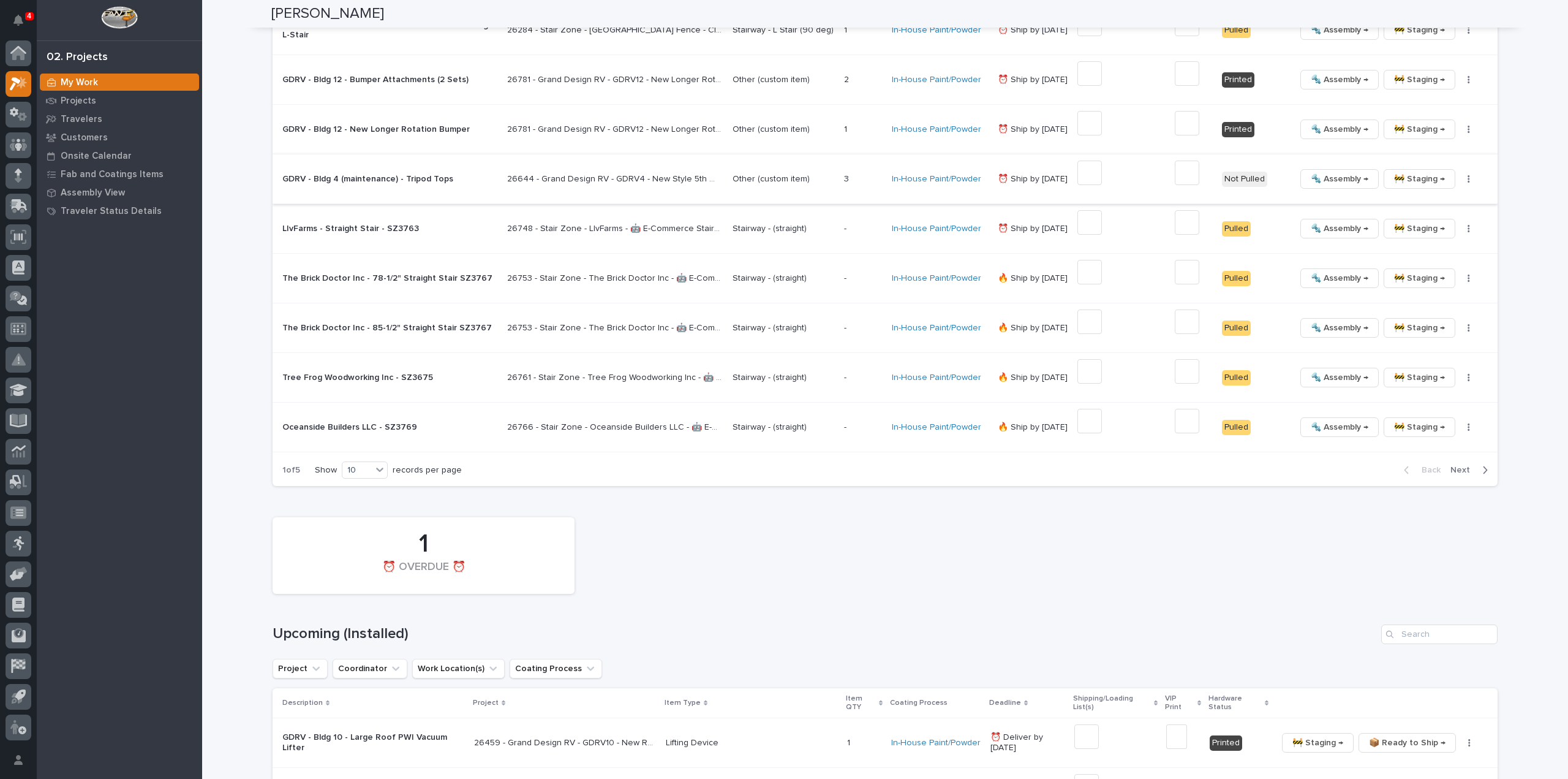
scroll to position [1348, 0]
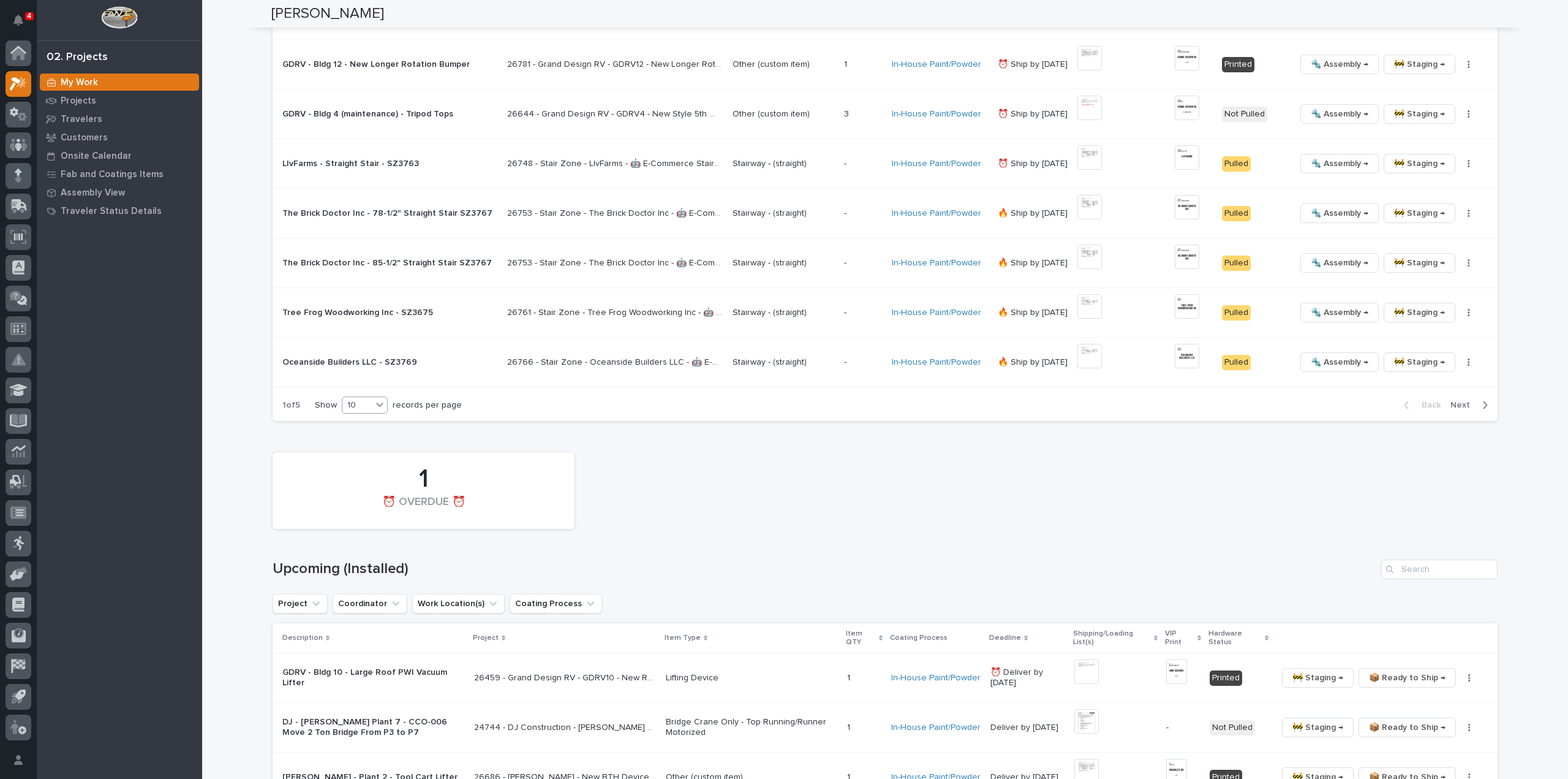
click at [351, 406] on div "10" at bounding box center [357, 405] width 30 height 13
click at [375, 449] on div "30" at bounding box center [362, 447] width 45 height 14
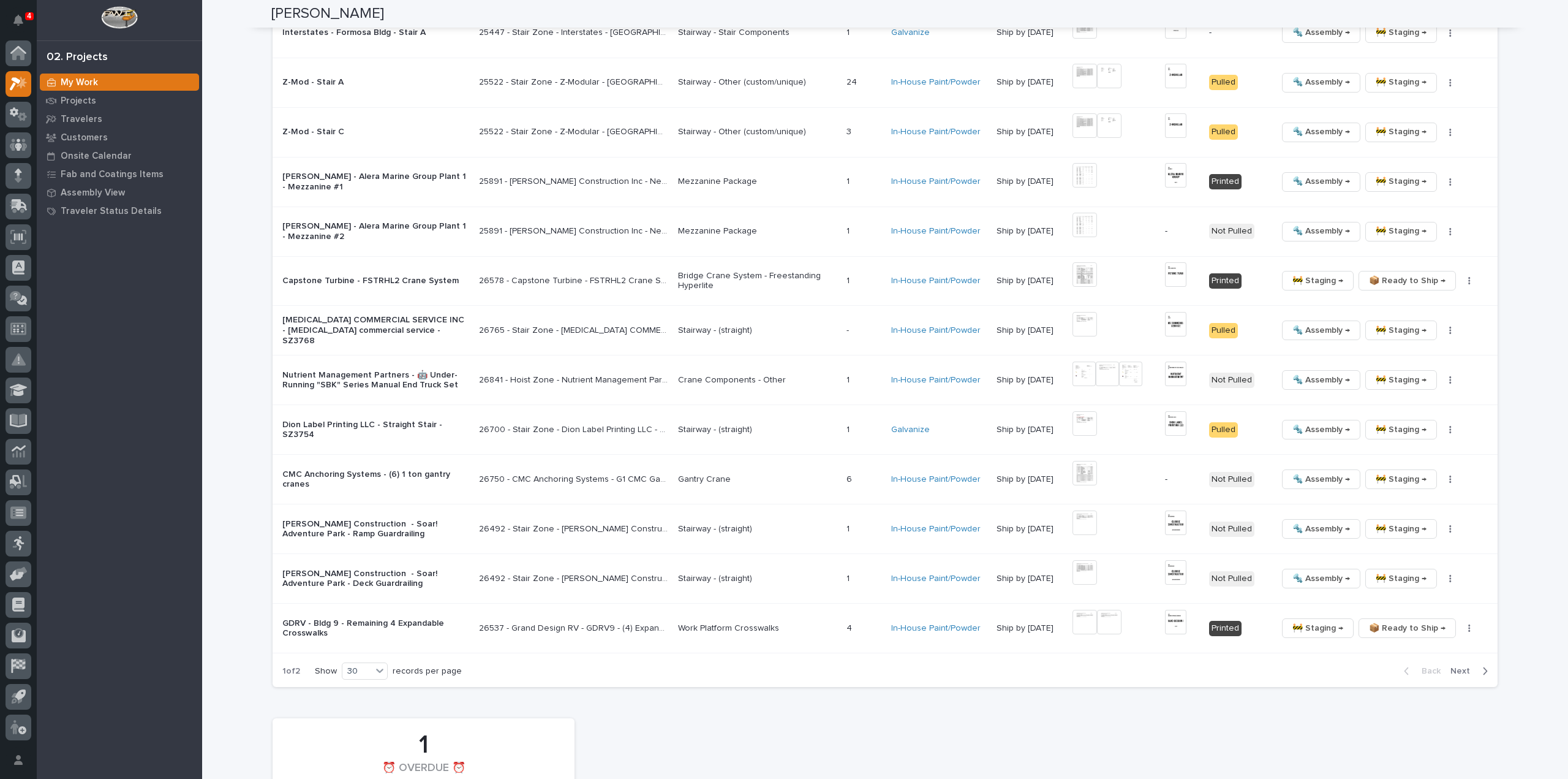
scroll to position [2205, 0]
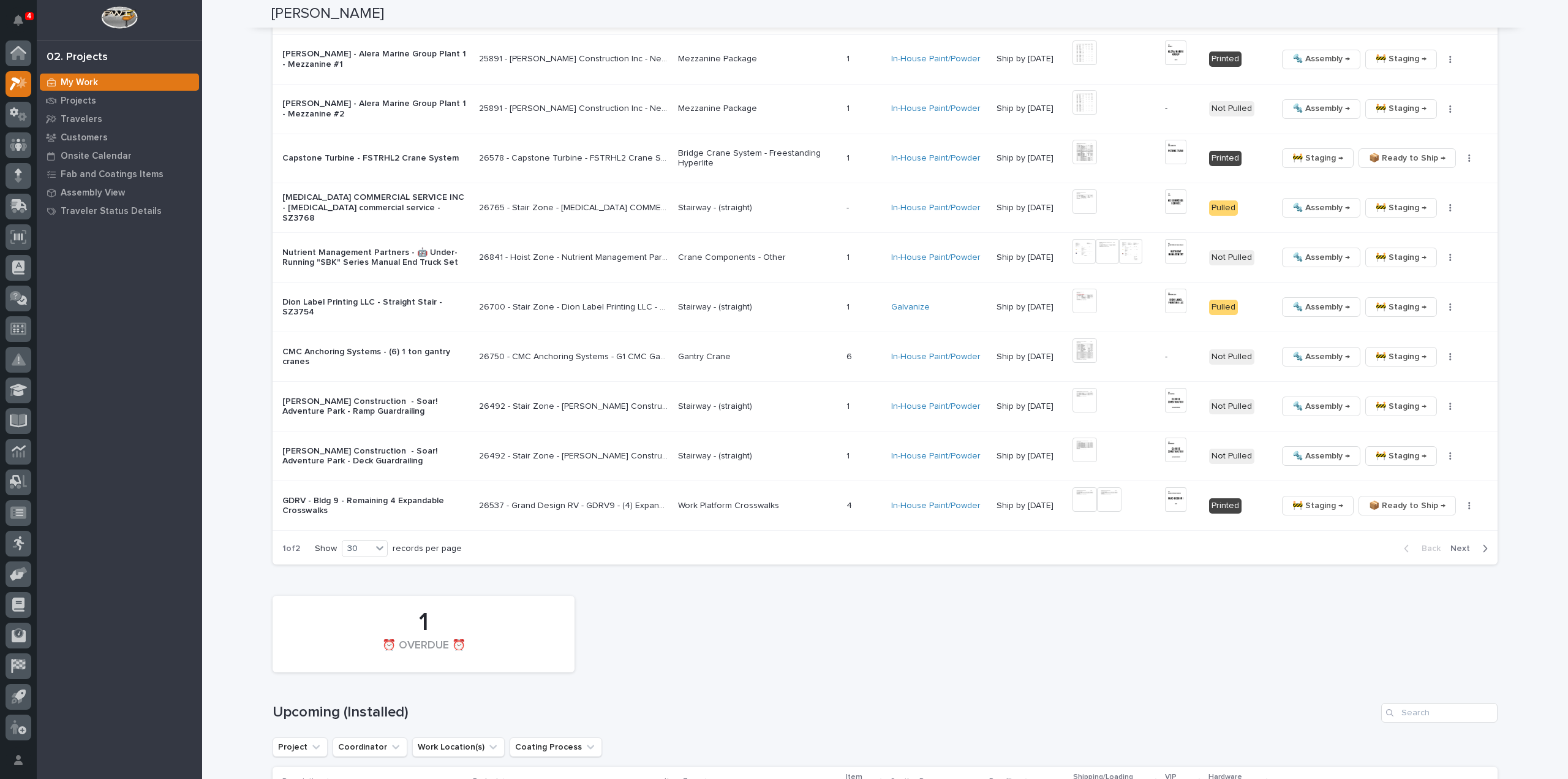
click at [1462, 542] on span "Next" at bounding box center [1464, 547] width 27 height 11
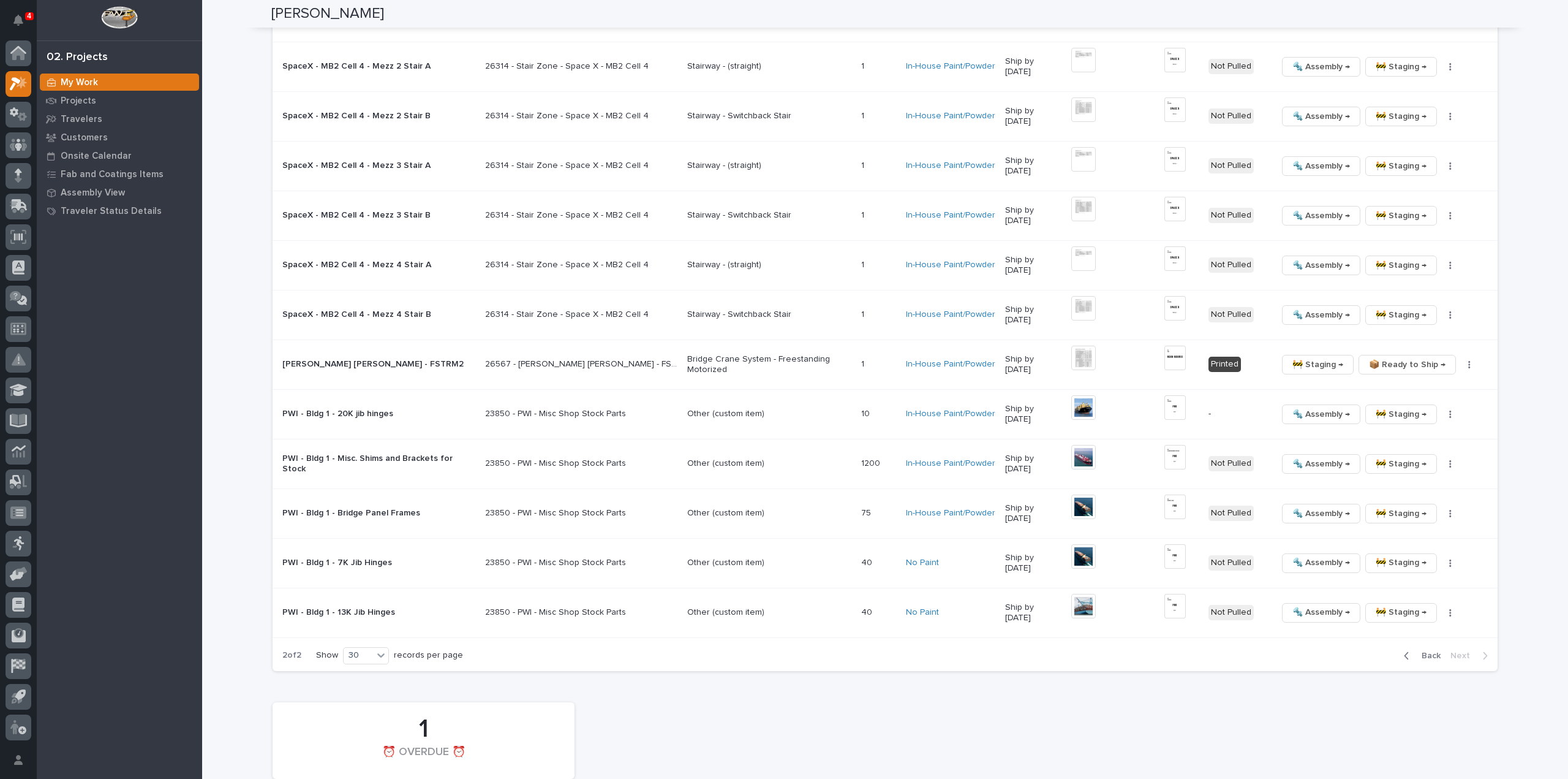
scroll to position [1472, 0]
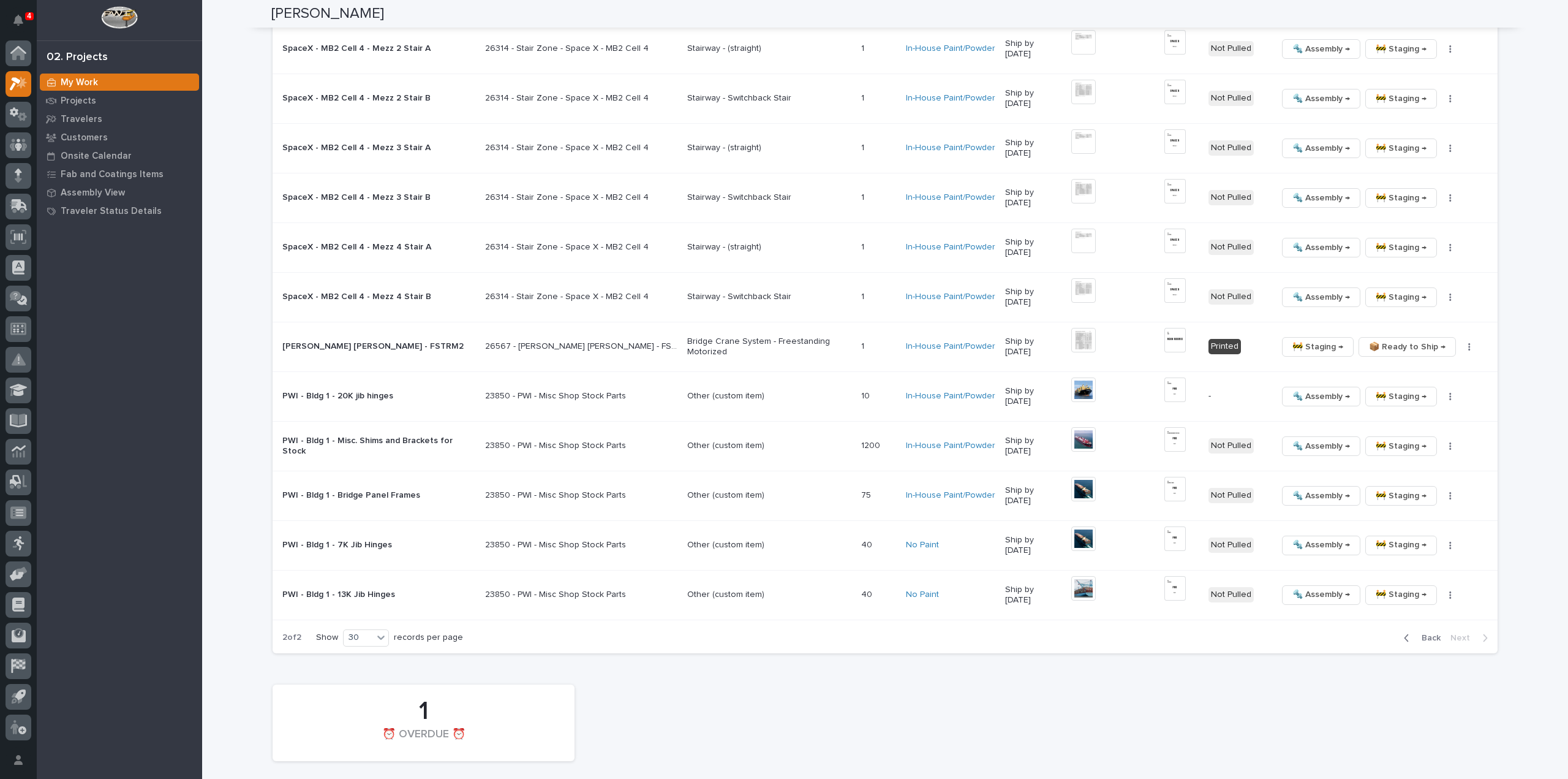
click at [1429, 632] on span "Back" at bounding box center [1427, 637] width 26 height 11
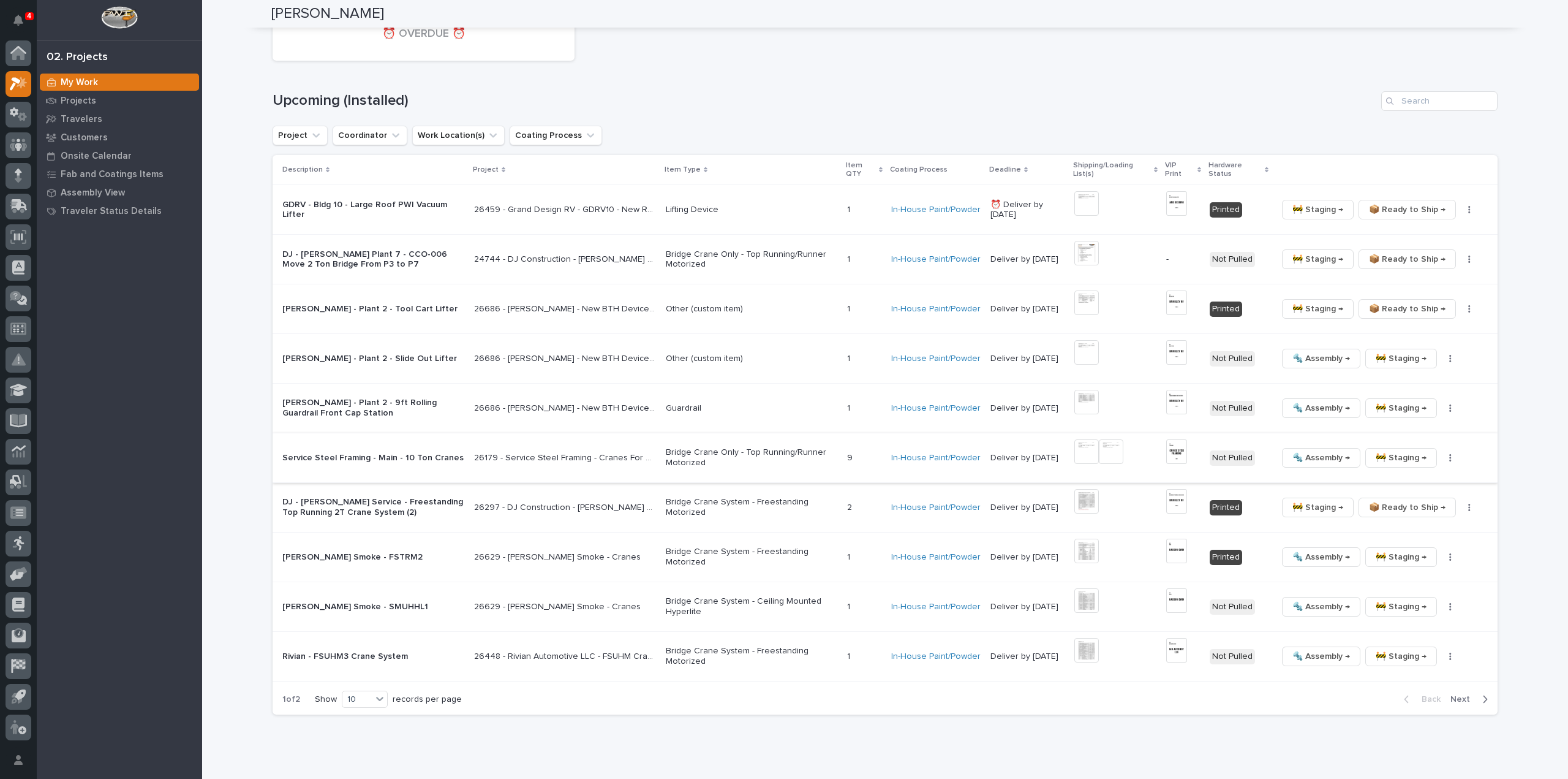
scroll to position [2818, 0]
click at [351, 692] on div "10" at bounding box center [357, 698] width 30 height 13
drag, startPoint x: 373, startPoint y: 736, endPoint x: 383, endPoint y: 735, distance: 10.0
click at [373, 736] on div "30" at bounding box center [362, 734] width 45 height 14
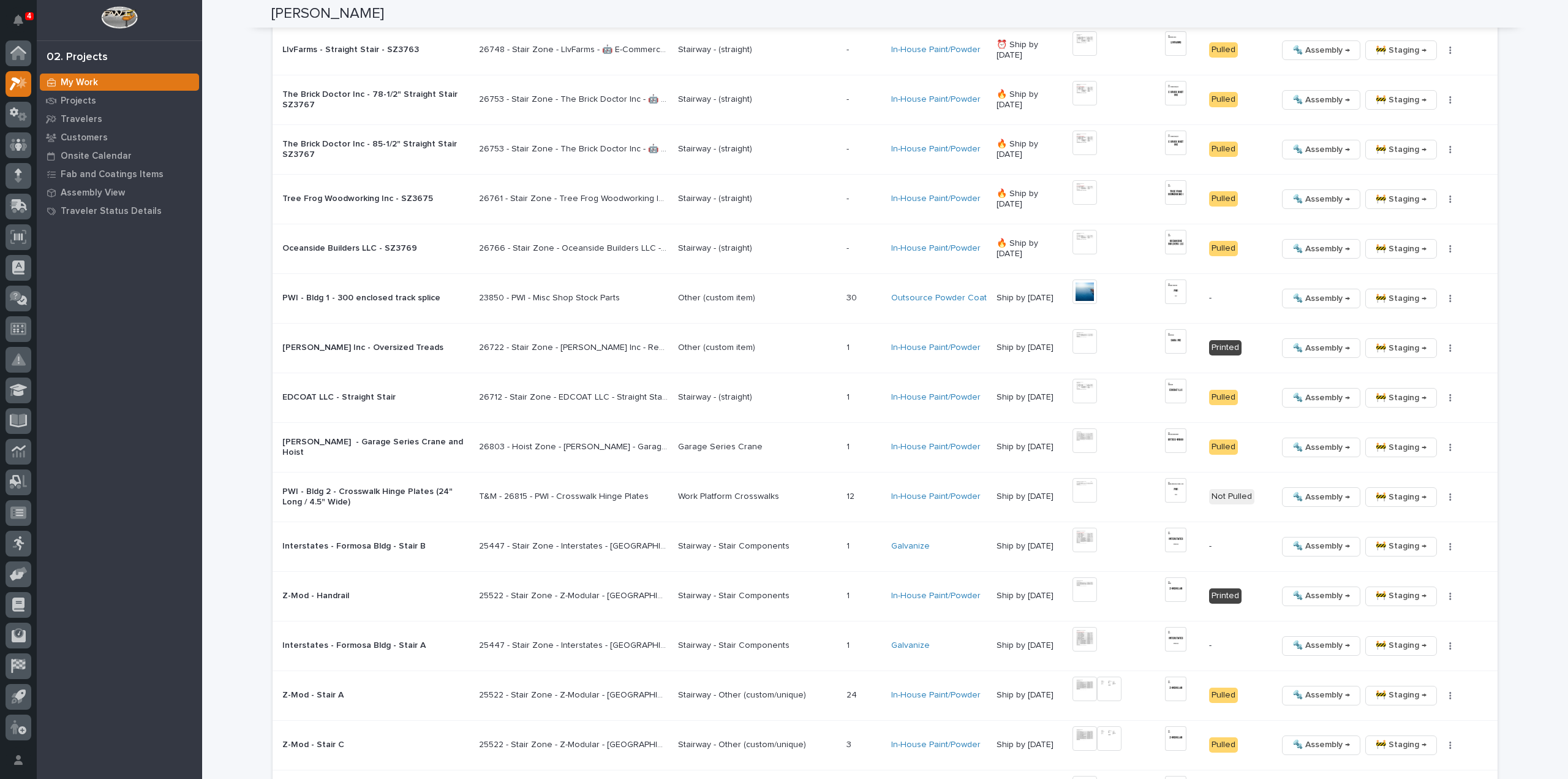
scroll to position [1593, 0]
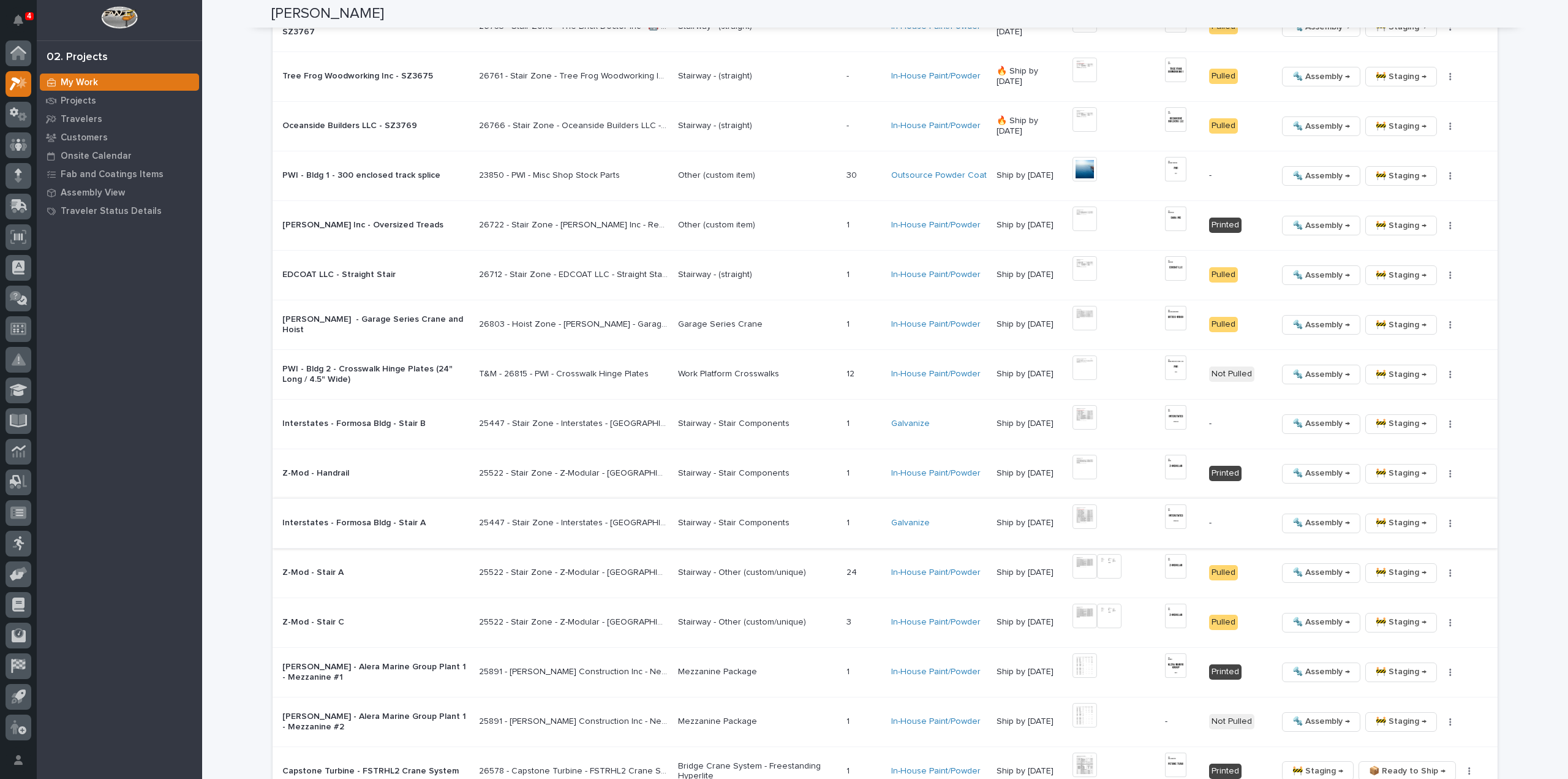
click at [1086, 514] on img at bounding box center [1085, 516] width 24 height 25
